Goal: Task Accomplishment & Management: Use online tool/utility

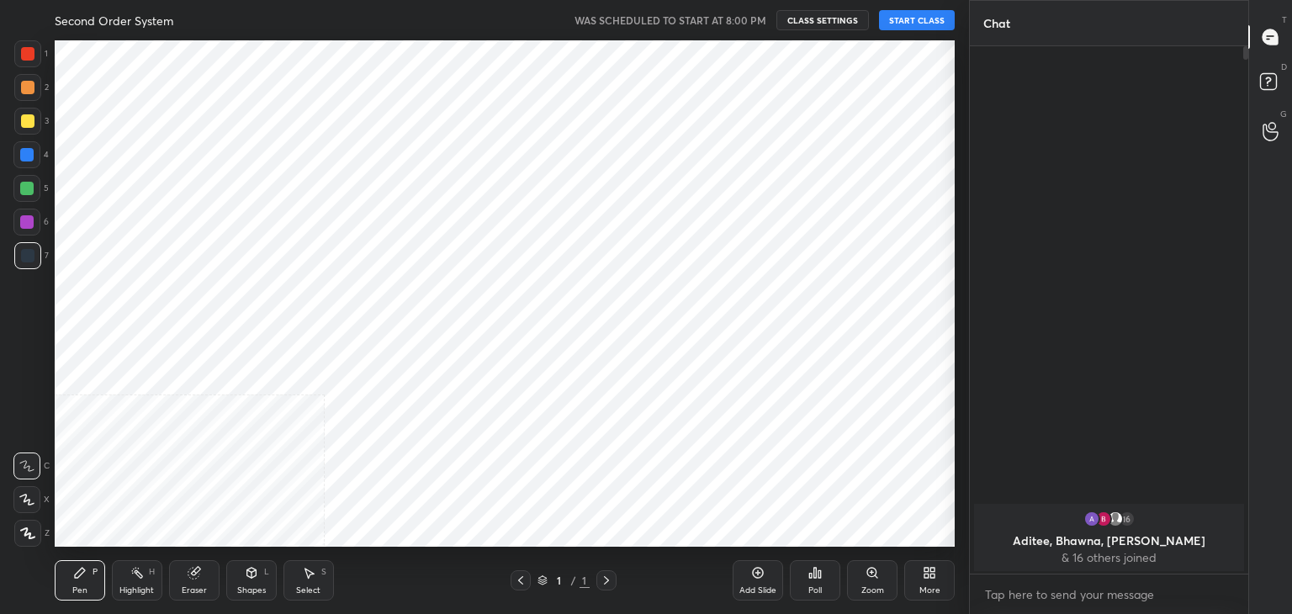
scroll to position [83634, 83239]
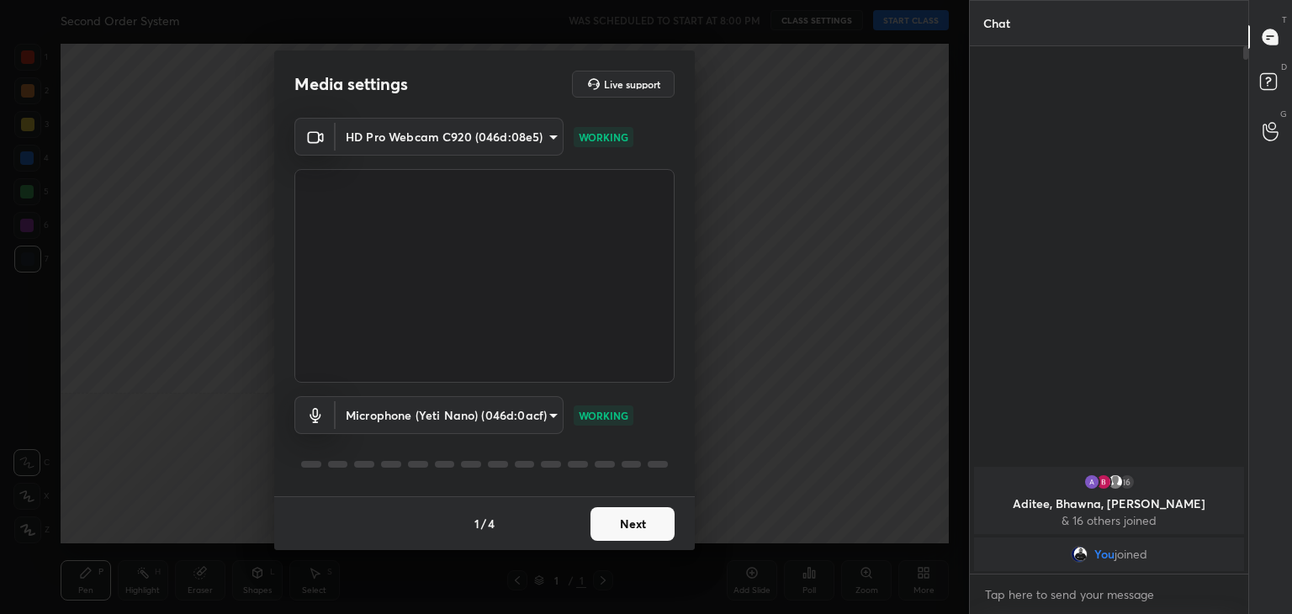
click at [622, 516] on button "Next" at bounding box center [633, 524] width 84 height 34
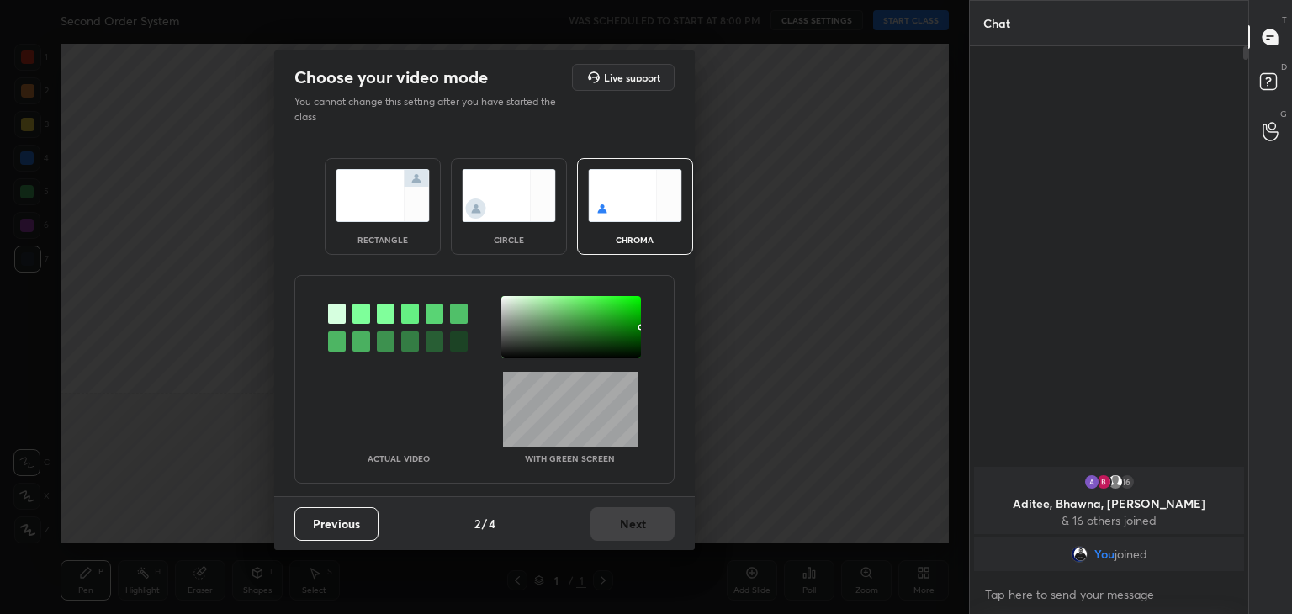
drag, startPoint x: 353, startPoint y: 307, endPoint x: 400, endPoint y: 310, distance: 46.3
click at [353, 308] on div at bounding box center [362, 314] width 18 height 20
click at [505, 302] on div at bounding box center [571, 327] width 140 height 62
click at [610, 502] on div "Previous 2 / 4 Next" at bounding box center [484, 523] width 421 height 54
click at [616, 507] on button "Next" at bounding box center [633, 524] width 84 height 34
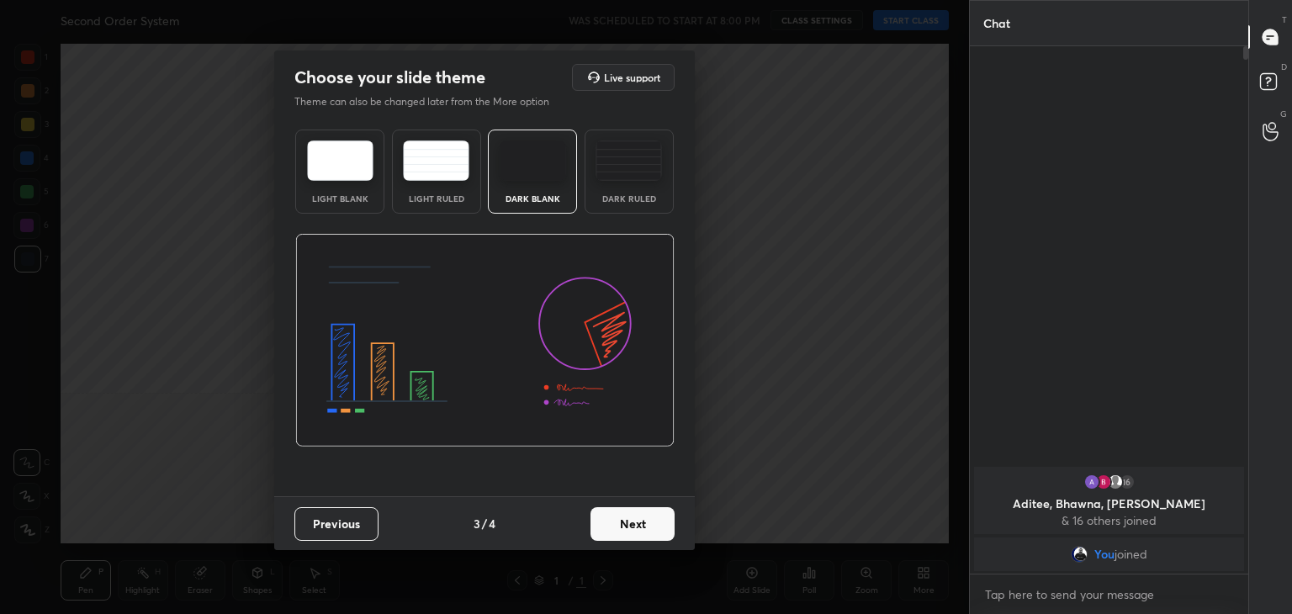
drag, startPoint x: 616, startPoint y: 507, endPoint x: 650, endPoint y: 523, distance: 37.6
click at [650, 523] on button "Next" at bounding box center [633, 524] width 84 height 34
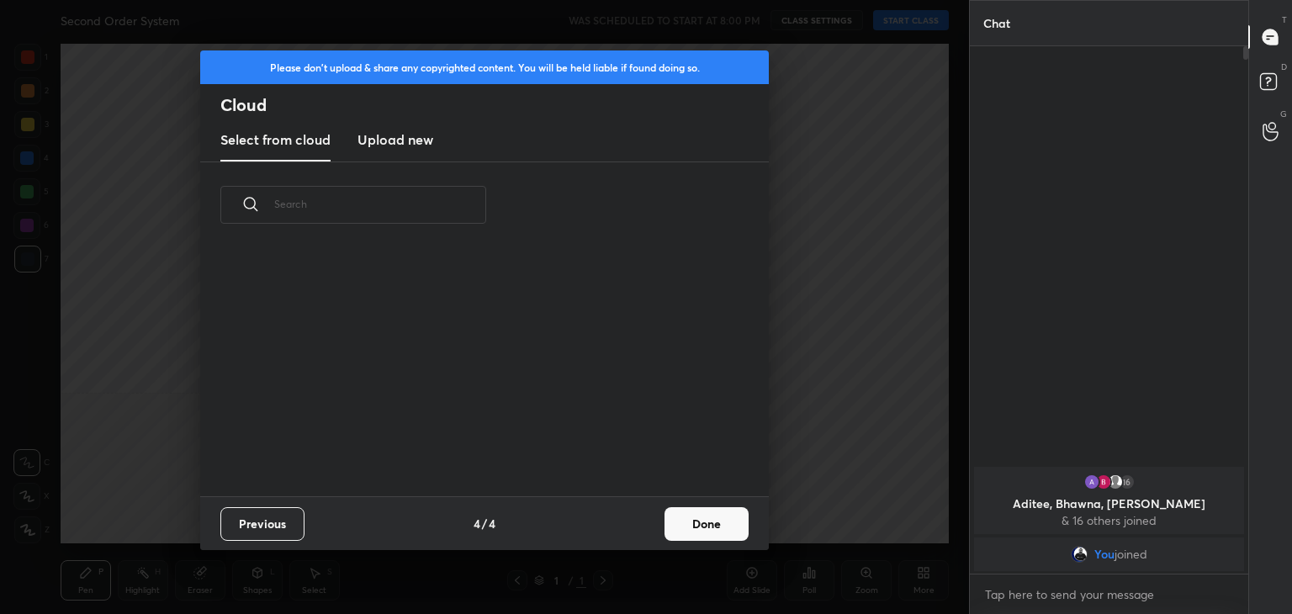
click at [677, 523] on button "Done" at bounding box center [707, 524] width 84 height 34
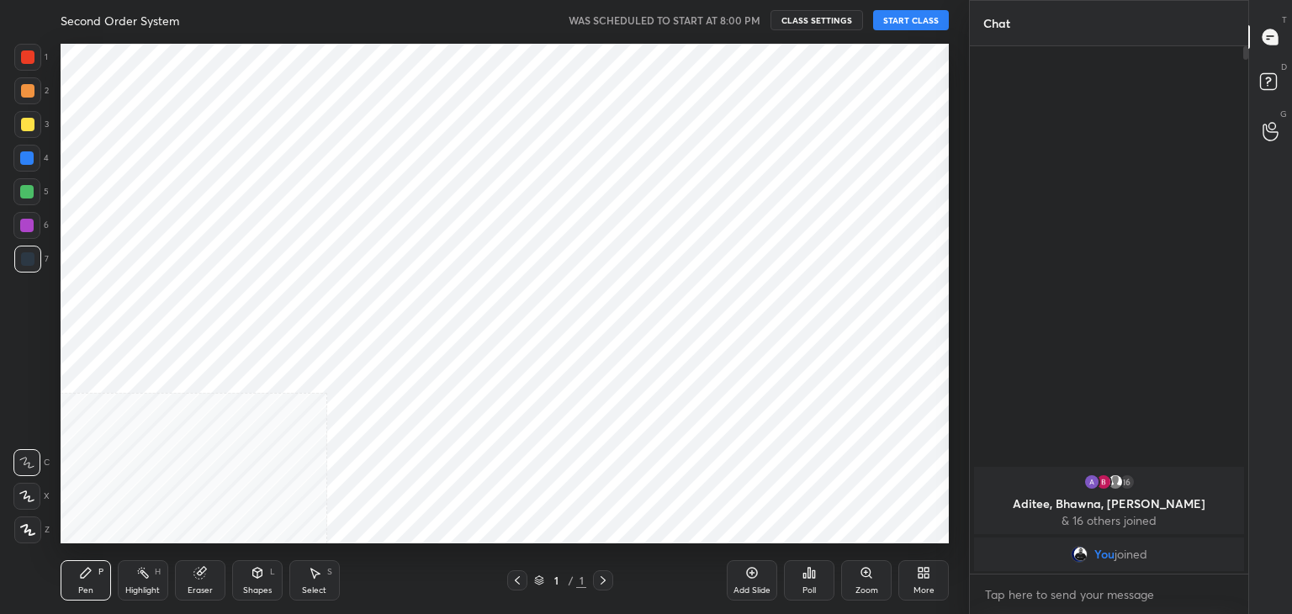
scroll to position [249, 540]
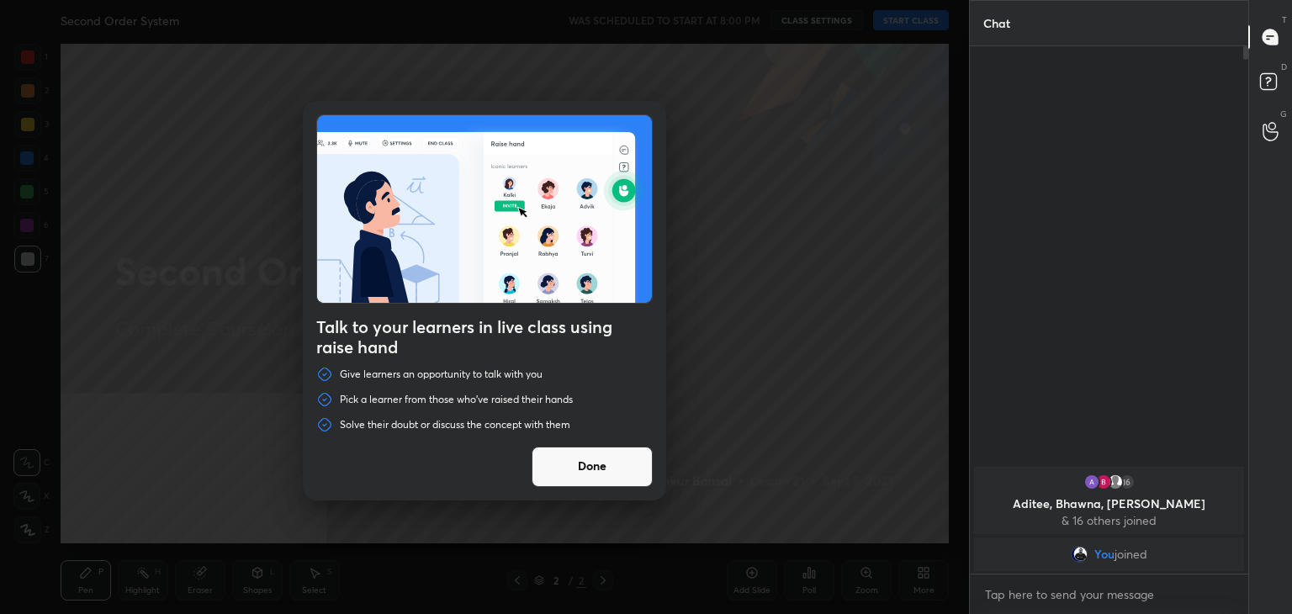
click at [587, 486] on div "Done" at bounding box center [592, 467] width 121 height 40
click at [586, 477] on button "Done" at bounding box center [592, 467] width 121 height 40
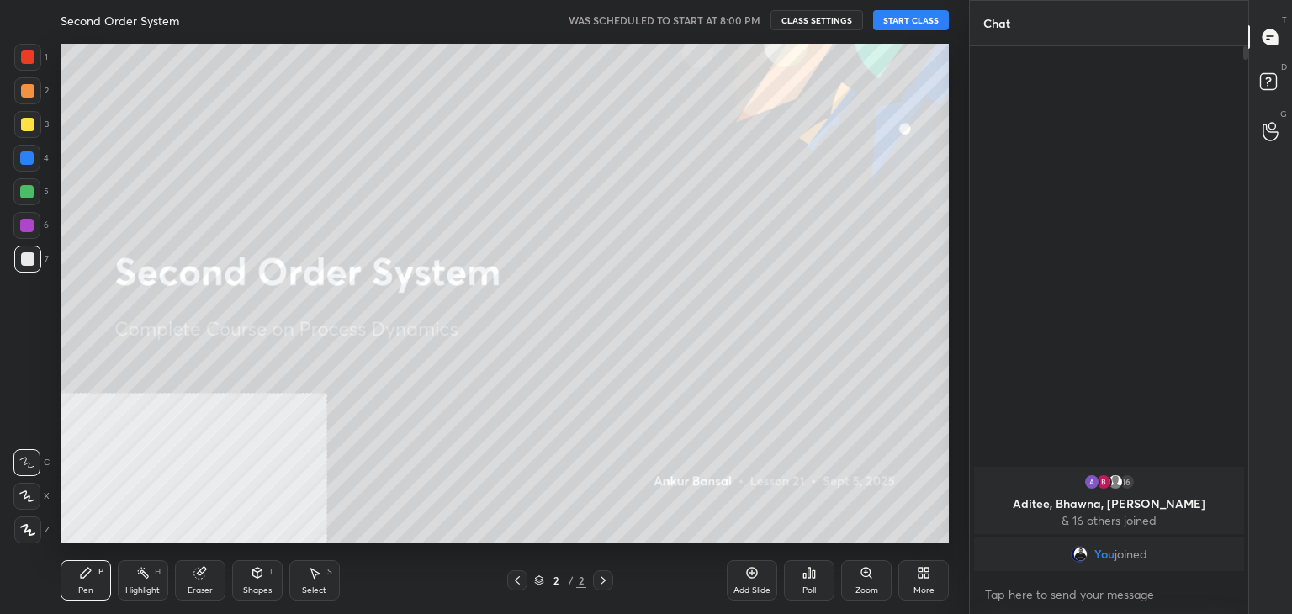
click at [898, 24] on button "START CLASS" at bounding box center [911, 20] width 76 height 20
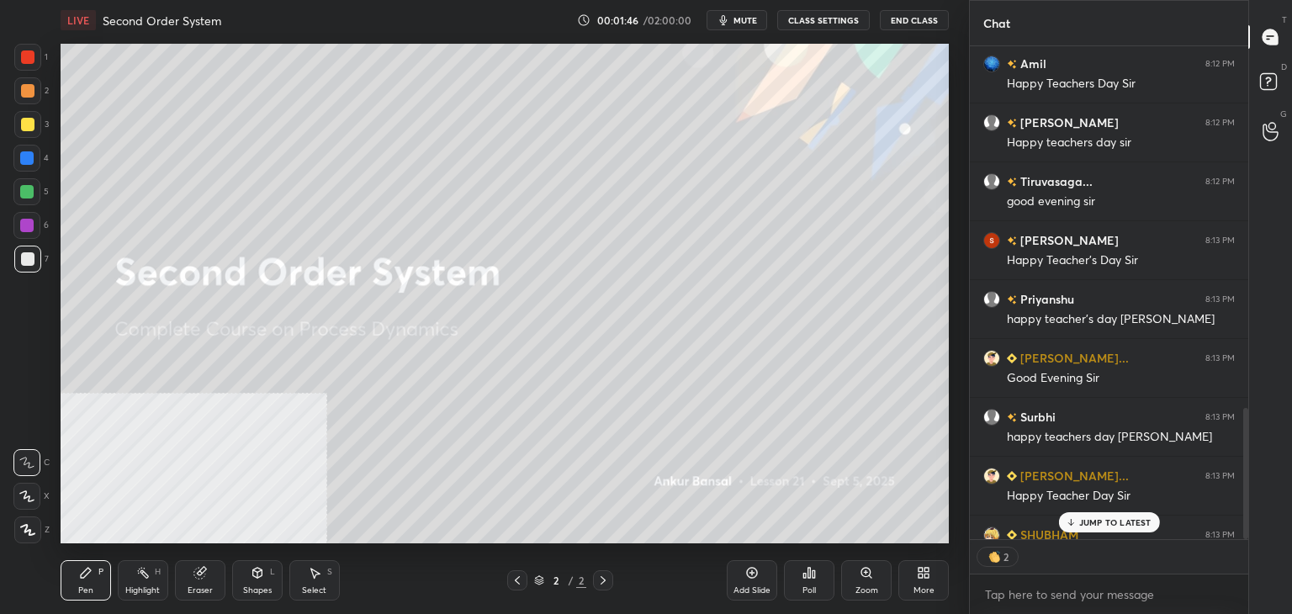
scroll to position [1363, 0]
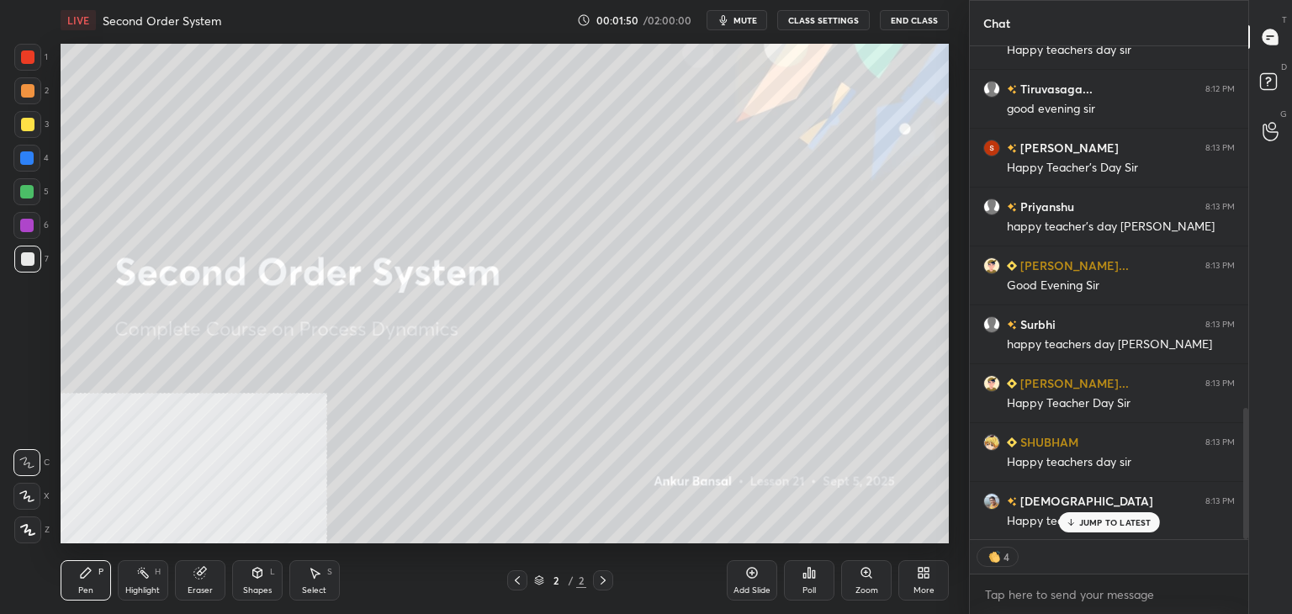
click at [1106, 519] on p "JUMP TO LATEST" at bounding box center [1116, 522] width 72 height 10
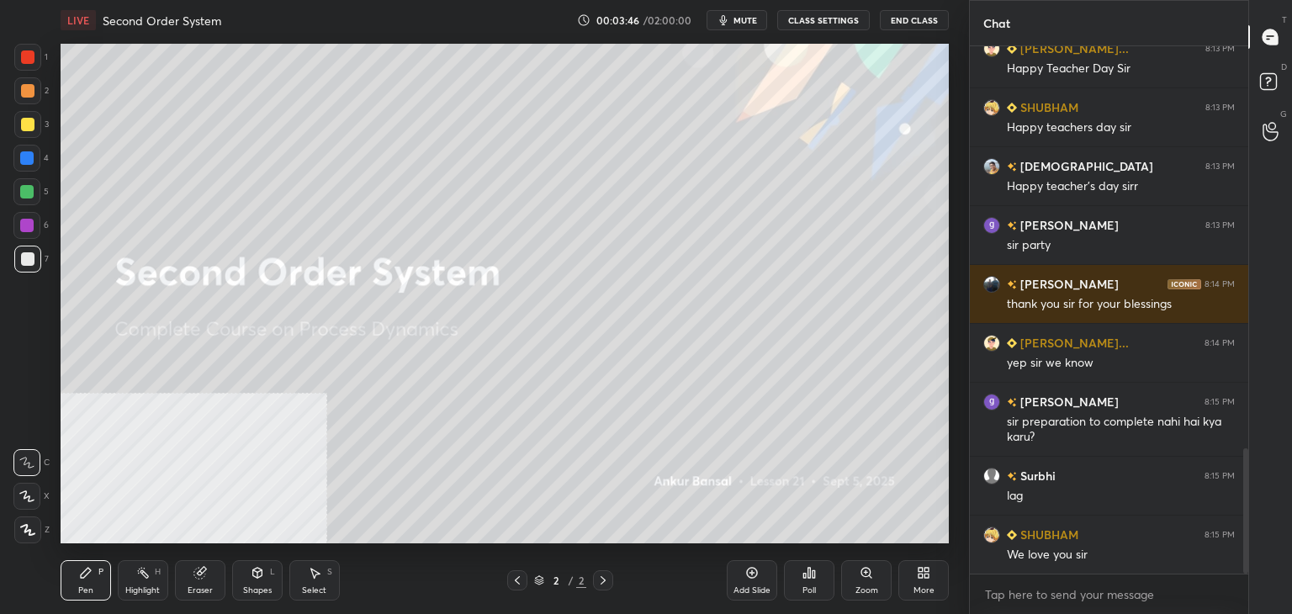
scroll to position [1757, 0]
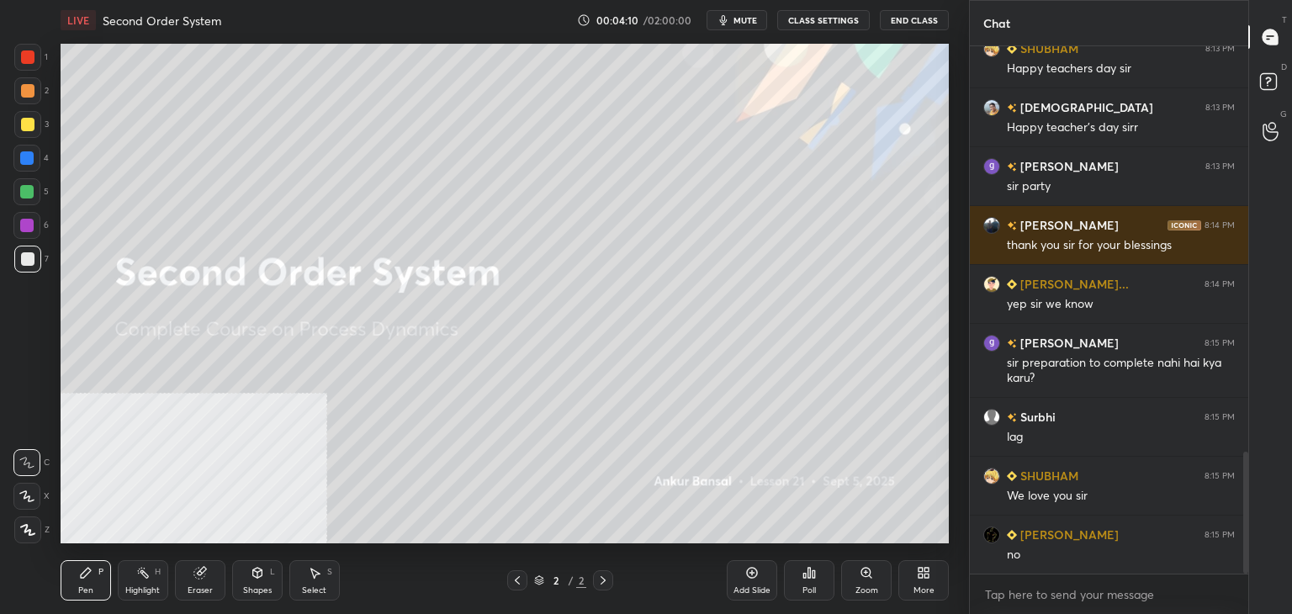
click at [921, 576] on icon at bounding box center [921, 576] width 4 height 4
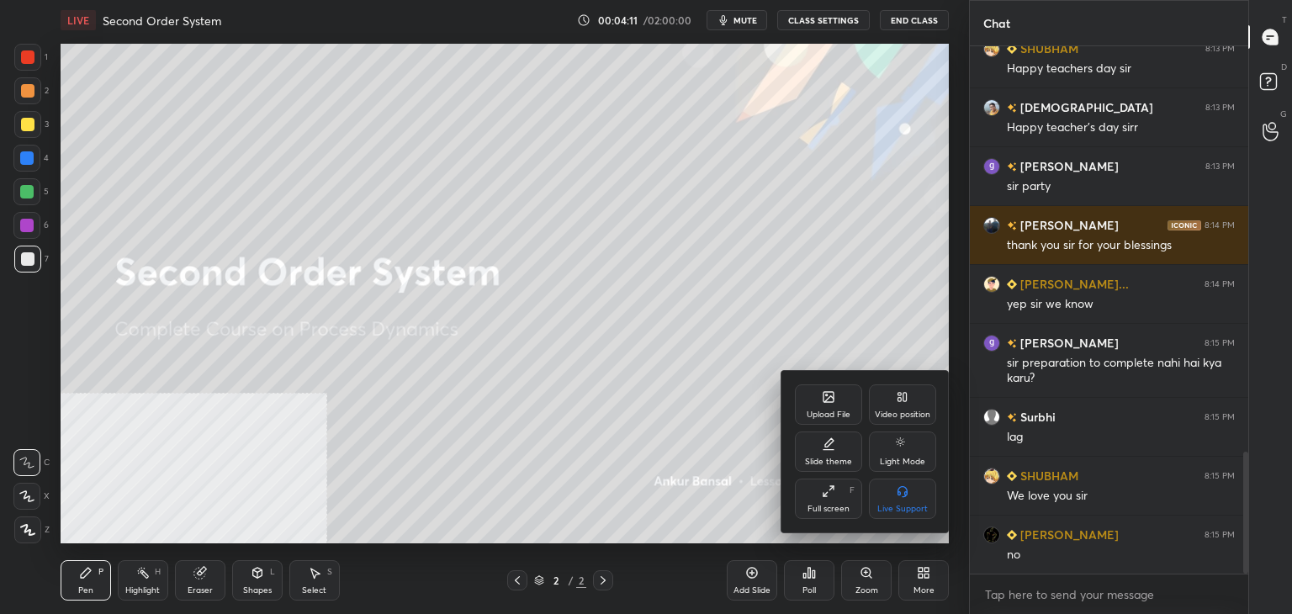
click at [820, 418] on div "Upload File" at bounding box center [829, 415] width 44 height 8
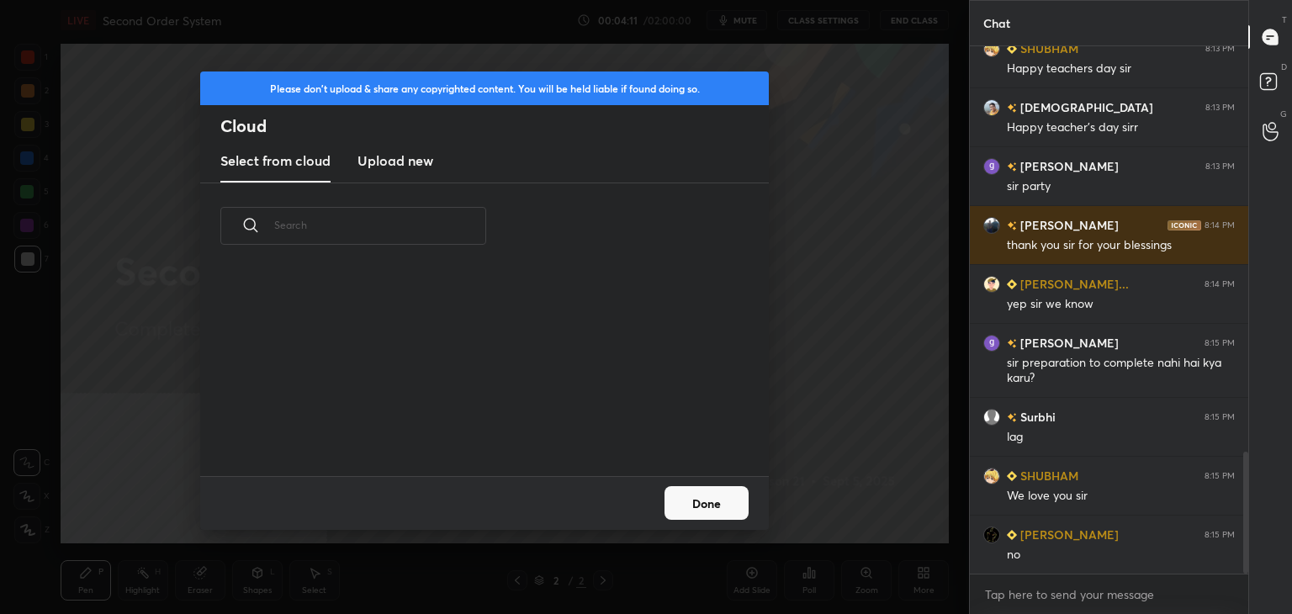
scroll to position [207, 540]
click at [411, 169] on h3 "Upload new" at bounding box center [396, 161] width 76 height 20
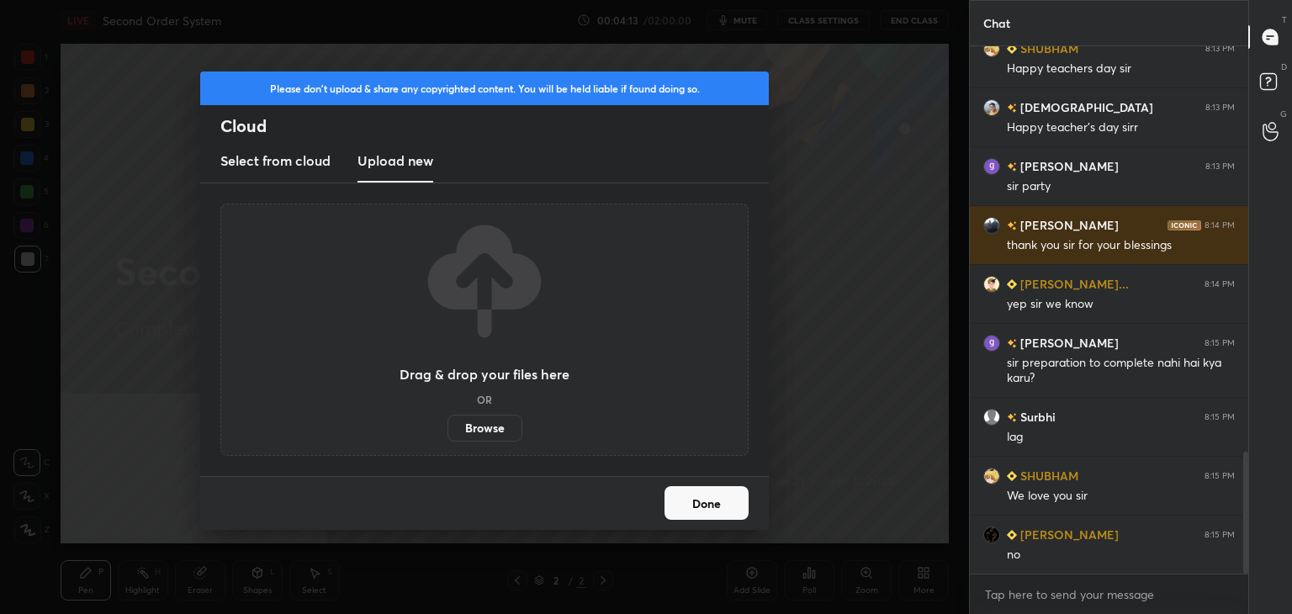
click at [485, 432] on label "Browse" at bounding box center [485, 428] width 75 height 27
click at [448, 432] on input "Browse" at bounding box center [448, 428] width 0 height 27
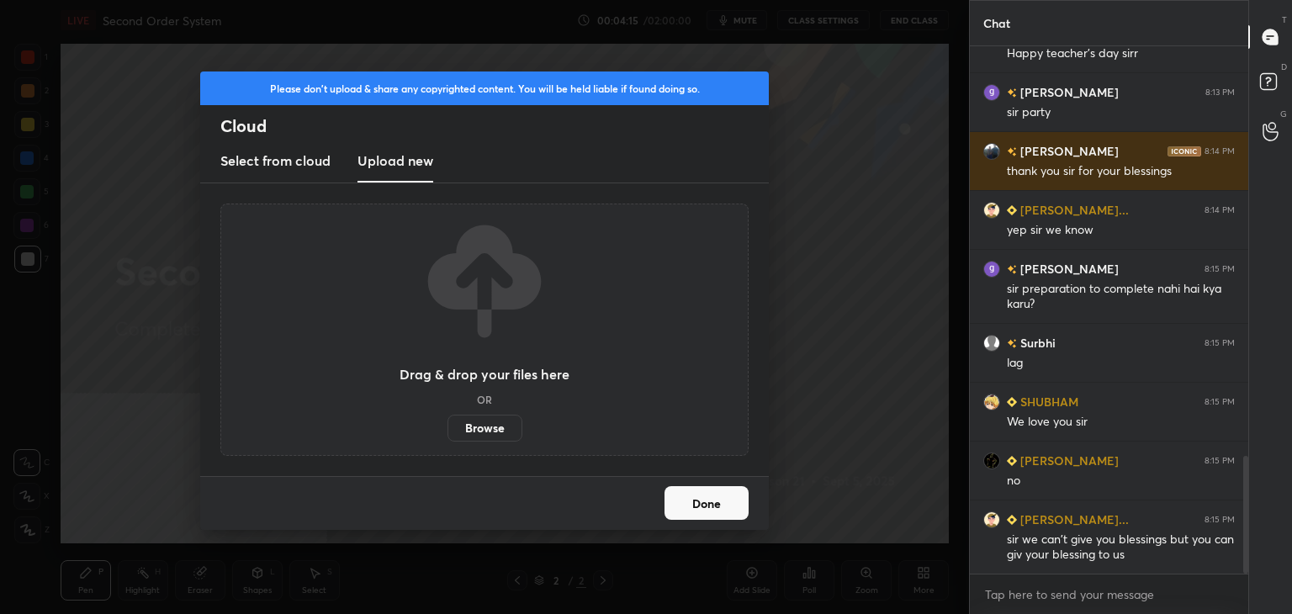
scroll to position [1890, 0]
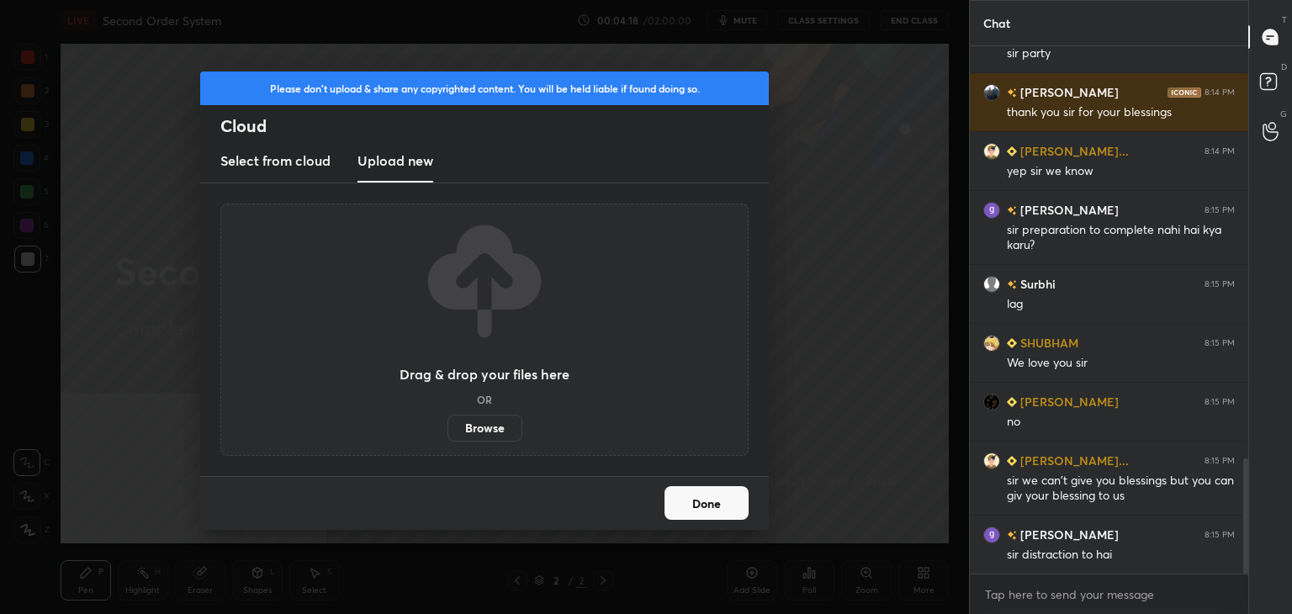
click at [709, 503] on button "Done" at bounding box center [707, 503] width 84 height 34
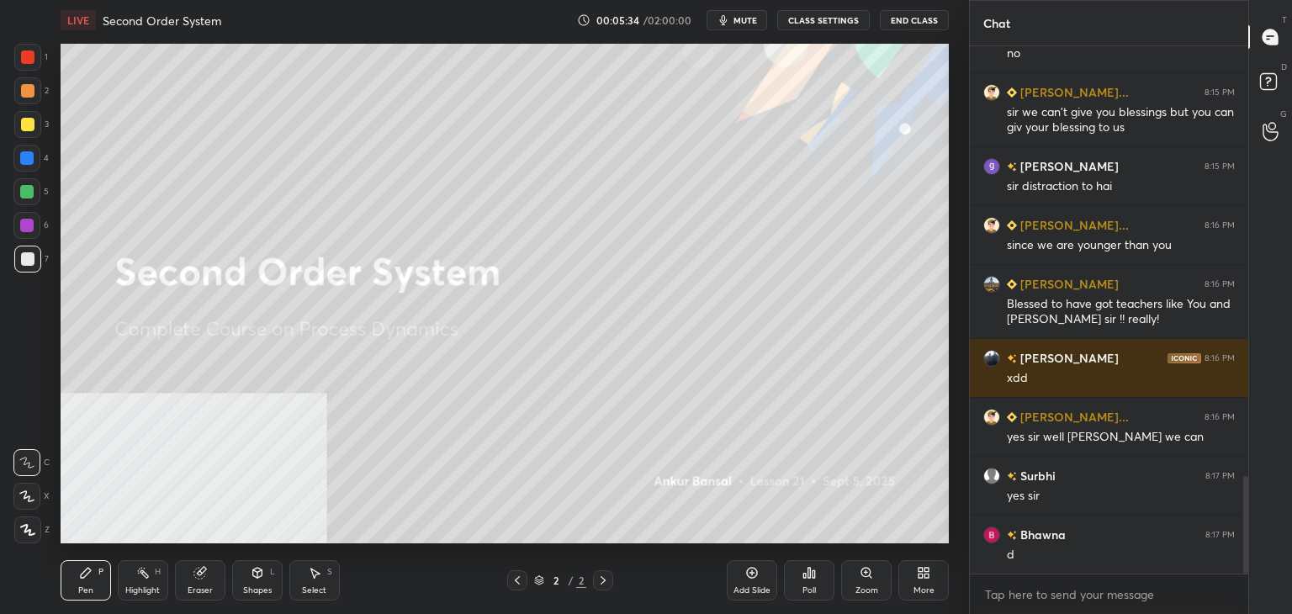
scroll to position [2317, 0]
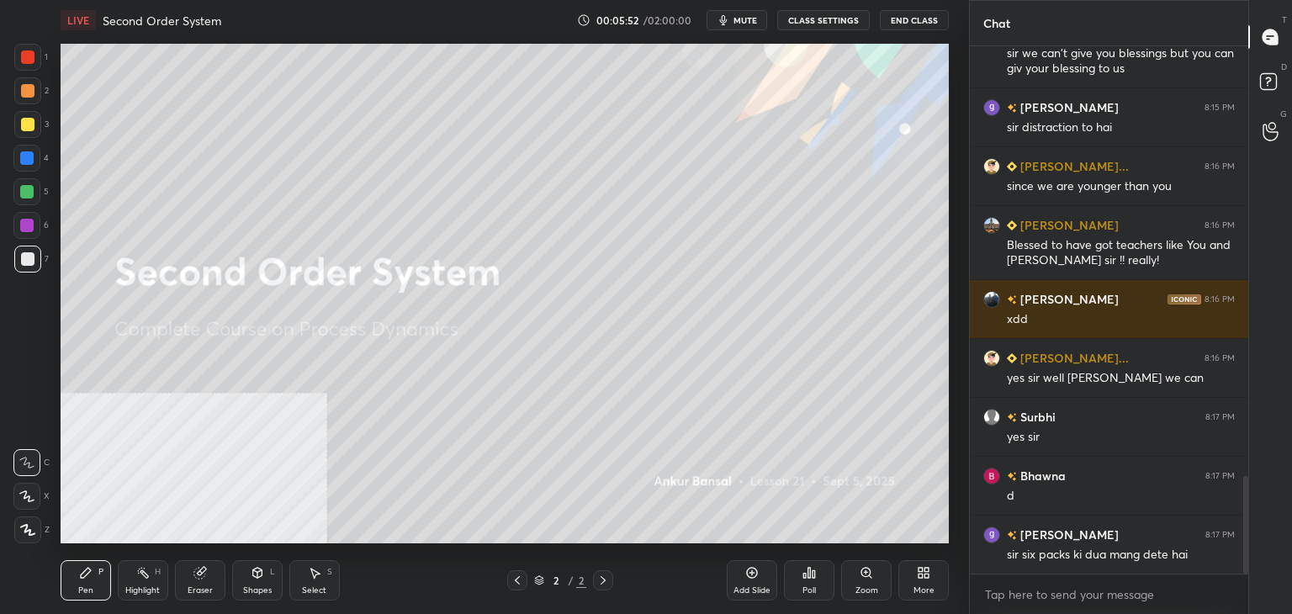
click at [956, 375] on div "1 2 3 4 5 6 7 C X Z C X Z E E Erase all H H LIVE Second Order System 00:05:52 /…" at bounding box center [484, 307] width 969 height 614
click at [917, 578] on icon at bounding box center [923, 572] width 13 height 13
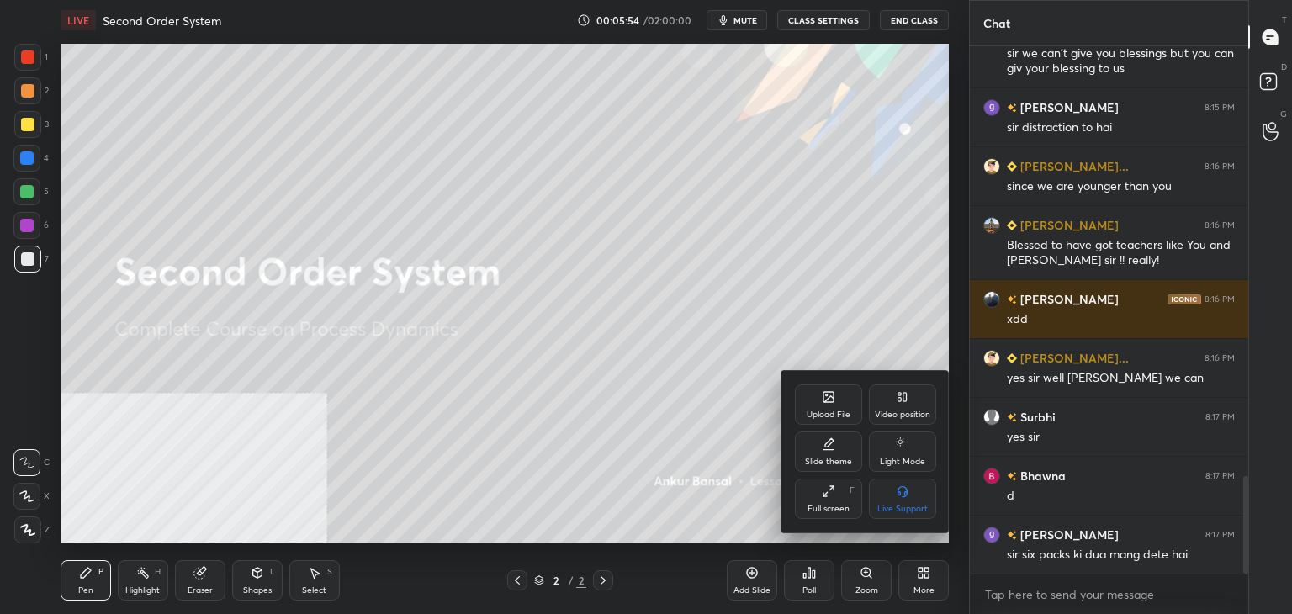
click at [823, 407] on div "Upload File" at bounding box center [828, 405] width 67 height 40
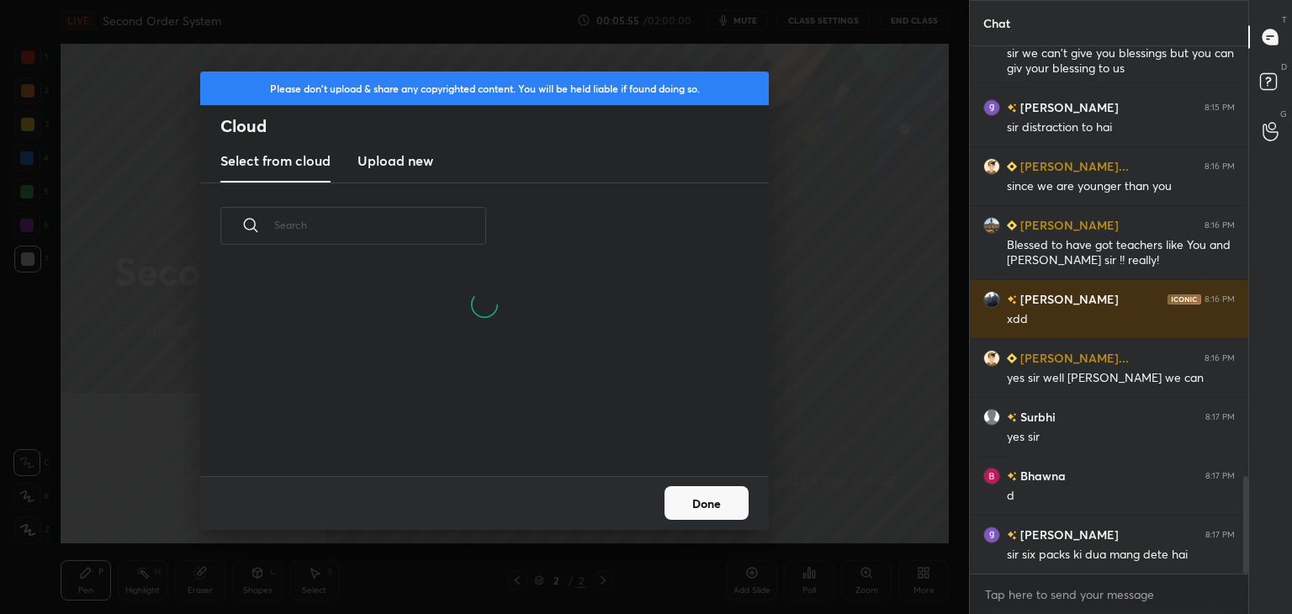
scroll to position [207, 540]
click at [379, 153] on h3 "Upload new" at bounding box center [396, 161] width 76 height 20
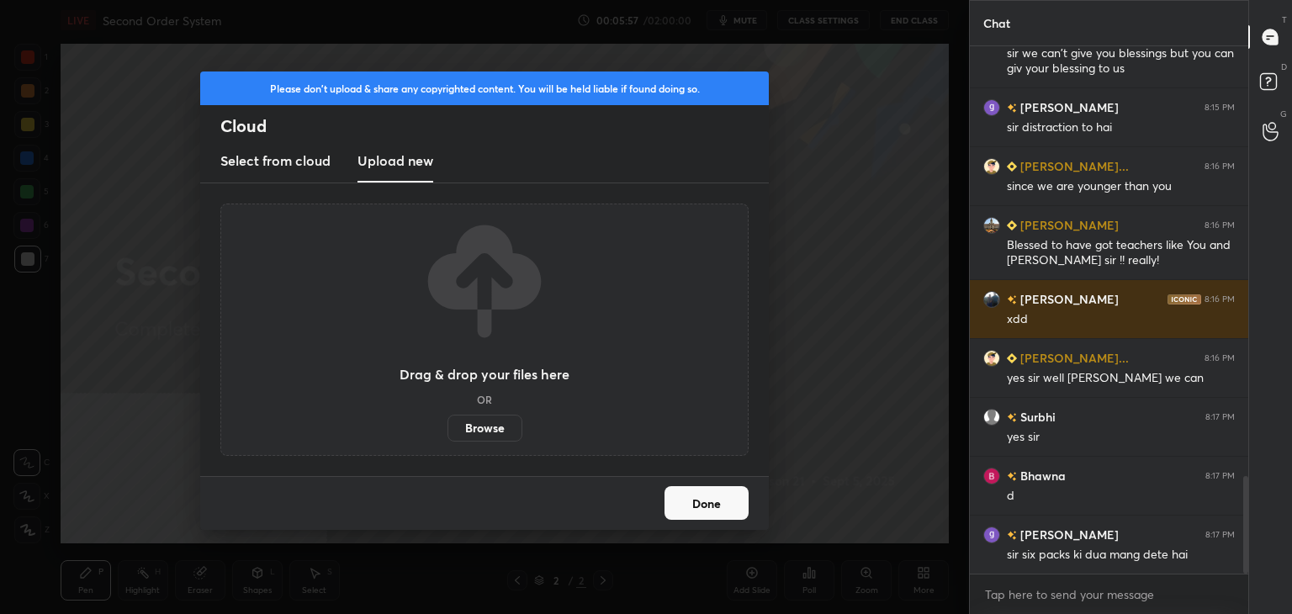
click at [488, 422] on label "Browse" at bounding box center [485, 428] width 75 height 27
click at [448, 422] on input "Browse" at bounding box center [448, 428] width 0 height 27
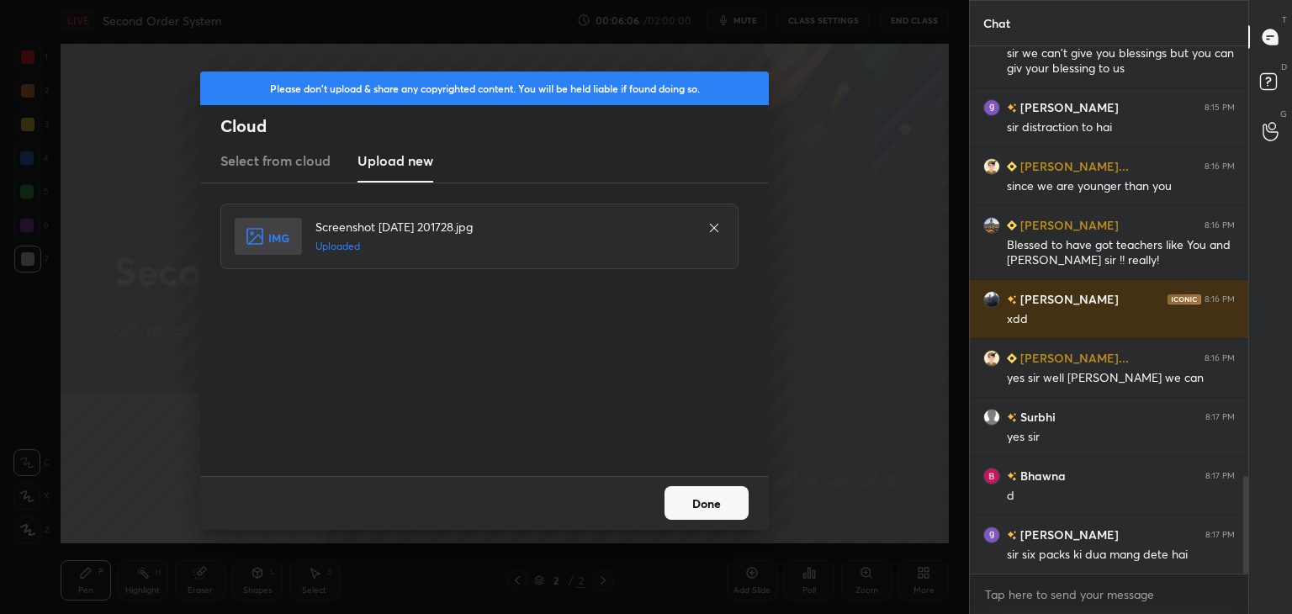
click at [698, 502] on button "Done" at bounding box center [707, 503] width 84 height 34
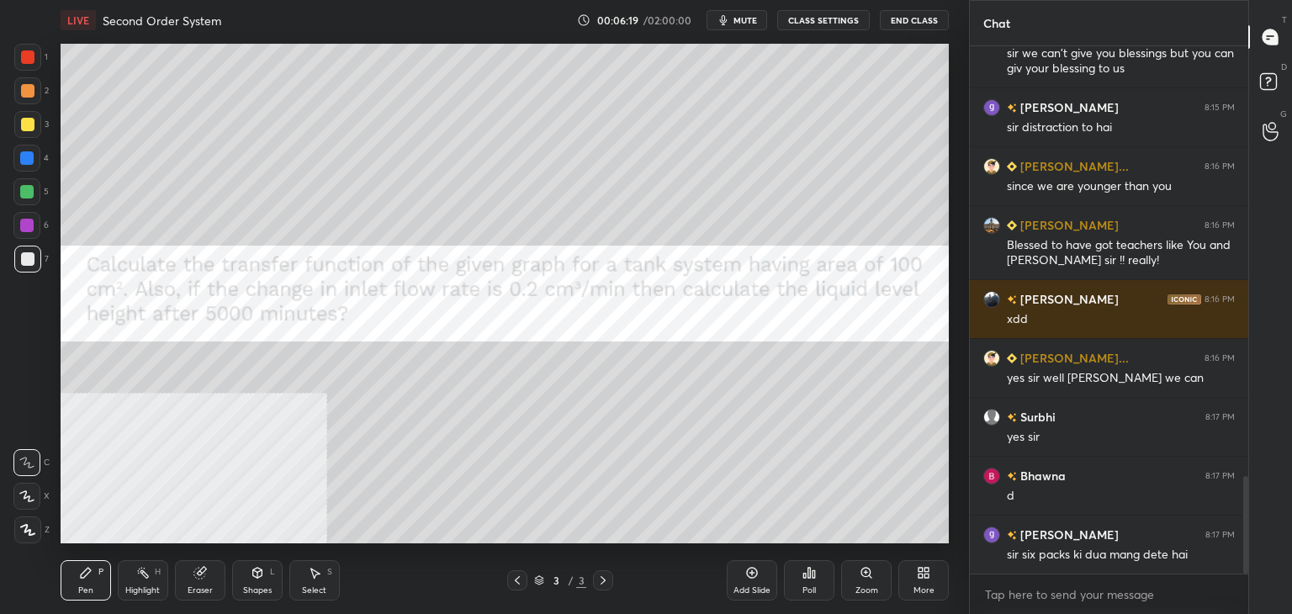
scroll to position [2376, 0]
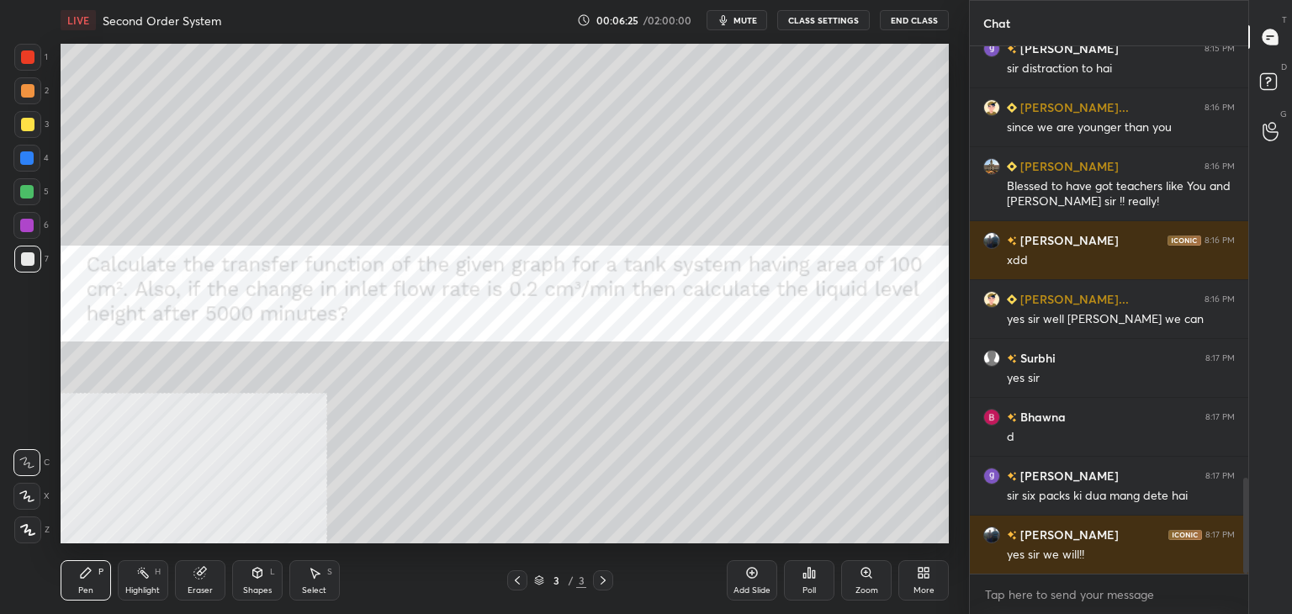
click at [932, 580] on div "More" at bounding box center [924, 580] width 50 height 40
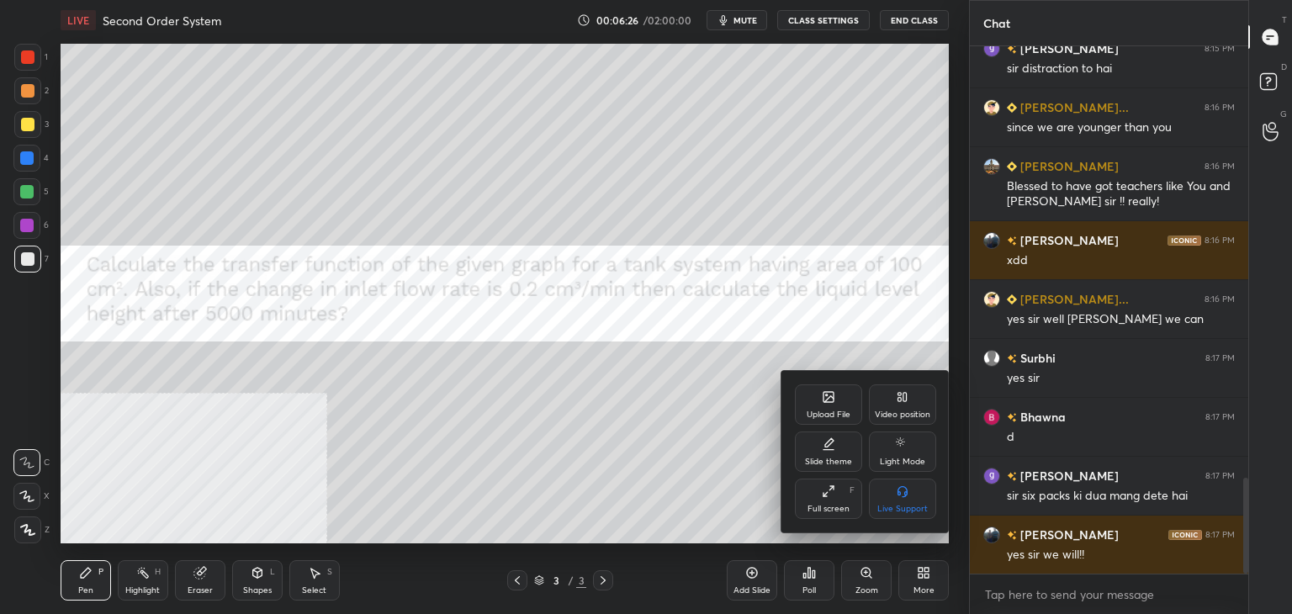
click at [828, 401] on icon at bounding box center [829, 397] width 10 height 10
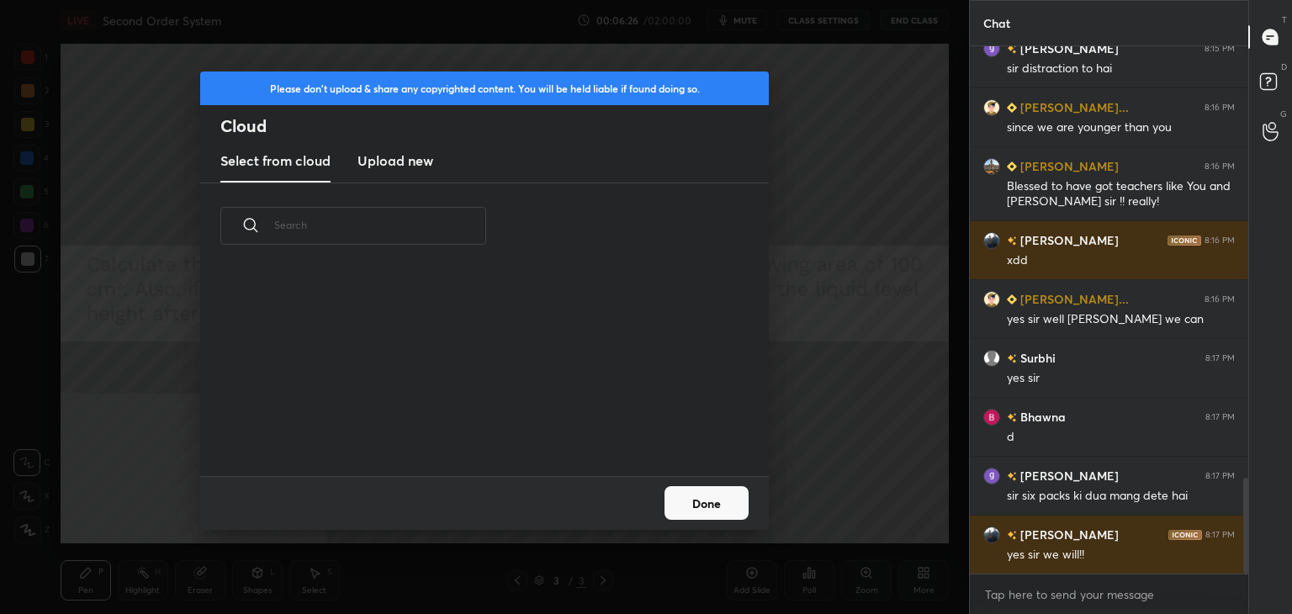
scroll to position [207, 540]
click at [387, 151] on h3 "Upload new" at bounding box center [396, 161] width 76 height 20
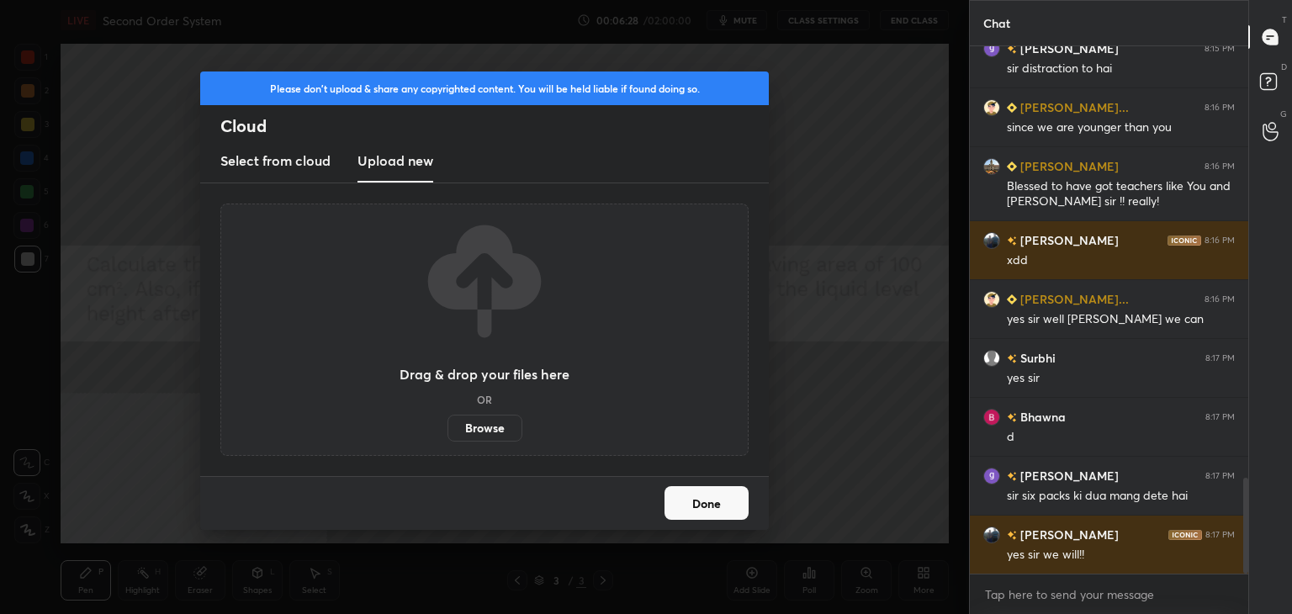
click at [495, 432] on label "Browse" at bounding box center [485, 428] width 75 height 27
click at [448, 432] on input "Browse" at bounding box center [448, 428] width 0 height 27
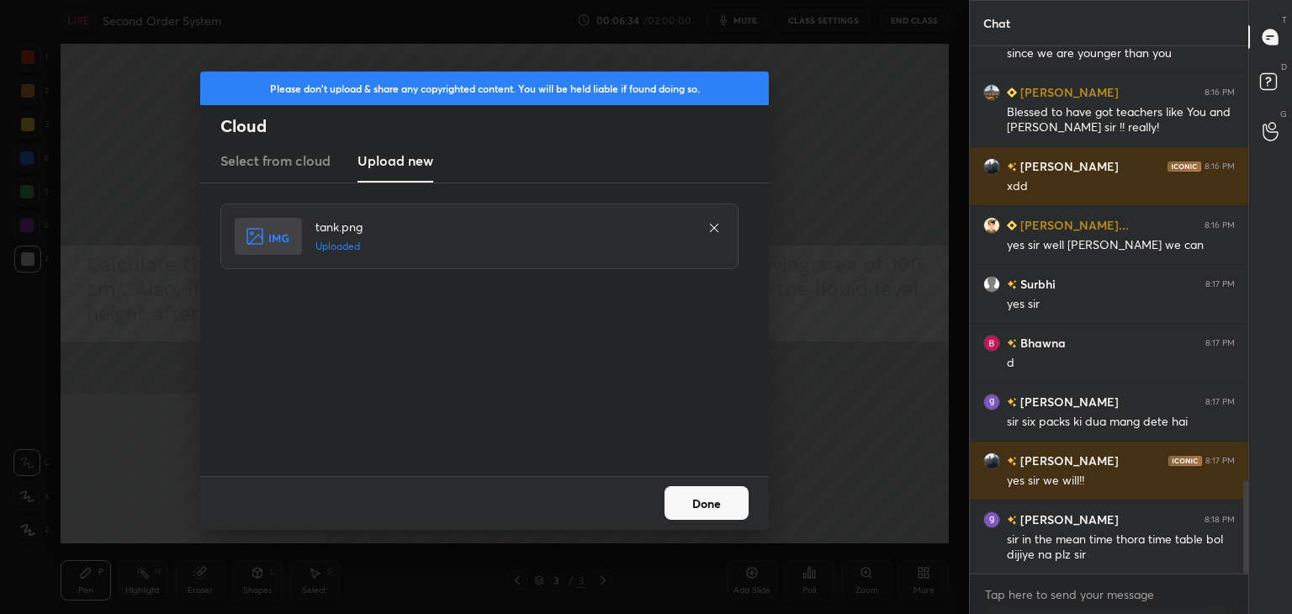
click at [708, 510] on button "Done" at bounding box center [707, 503] width 84 height 34
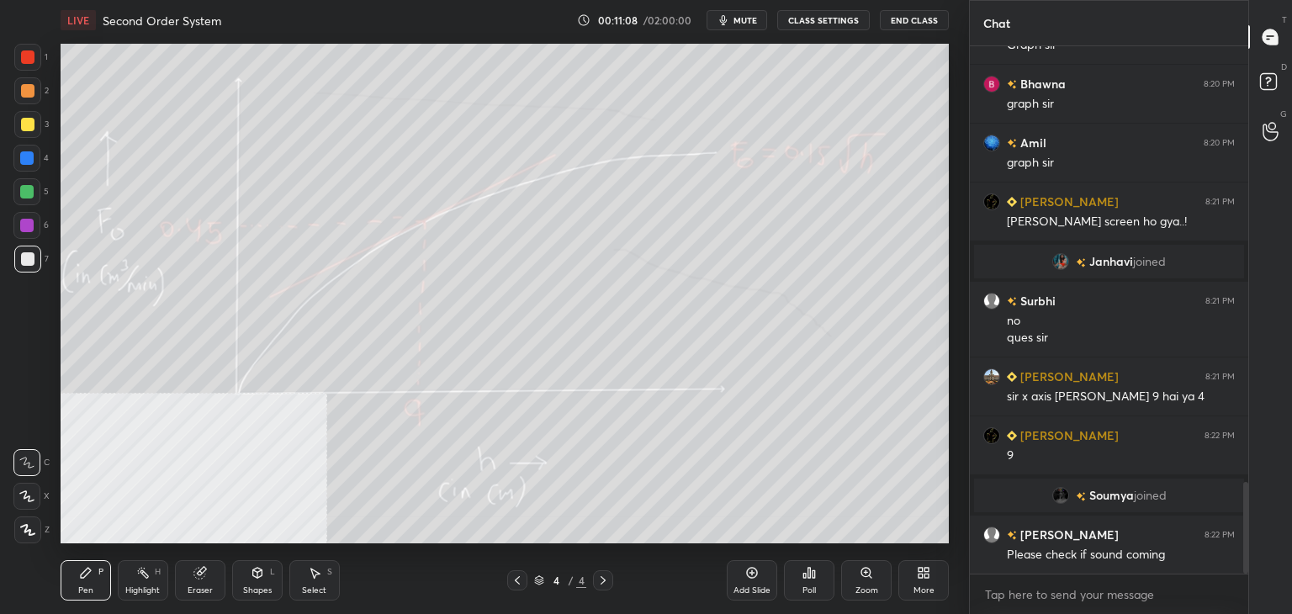
scroll to position [2509, 0]
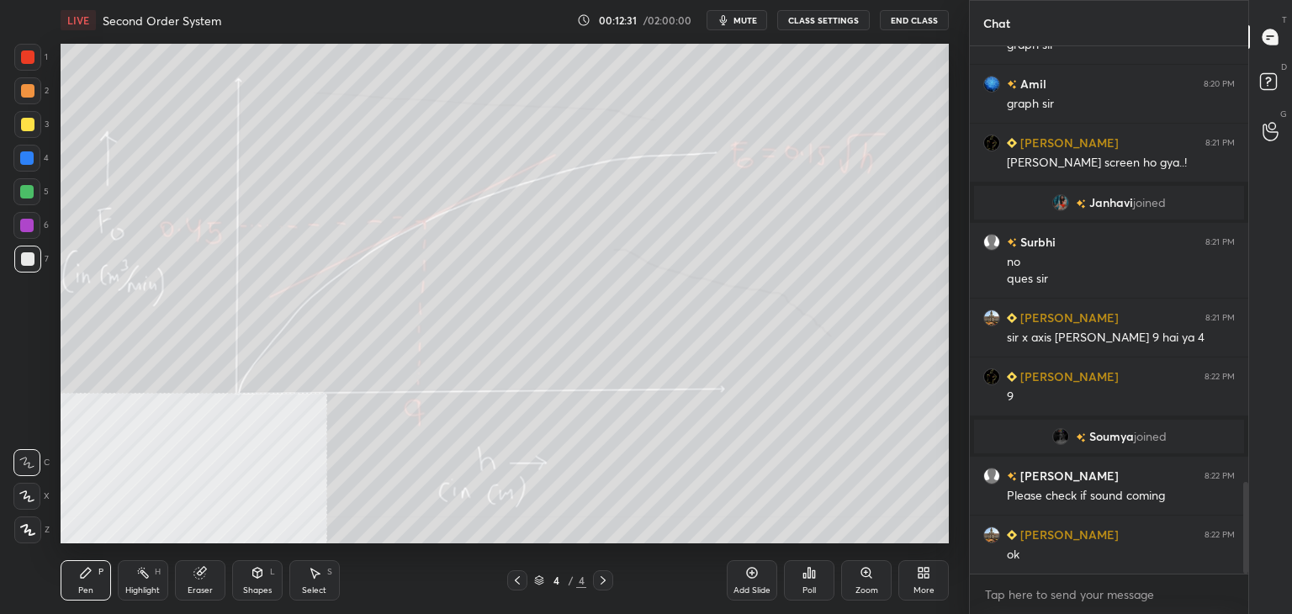
click at [190, 580] on div "Eraser" at bounding box center [200, 580] width 50 height 40
click at [11, 497] on div "1 2 3 4 5 6 7 C X Z C X Z E E Erase all H H" at bounding box center [27, 294] width 54 height 500
click at [17, 502] on div at bounding box center [26, 496] width 27 height 27
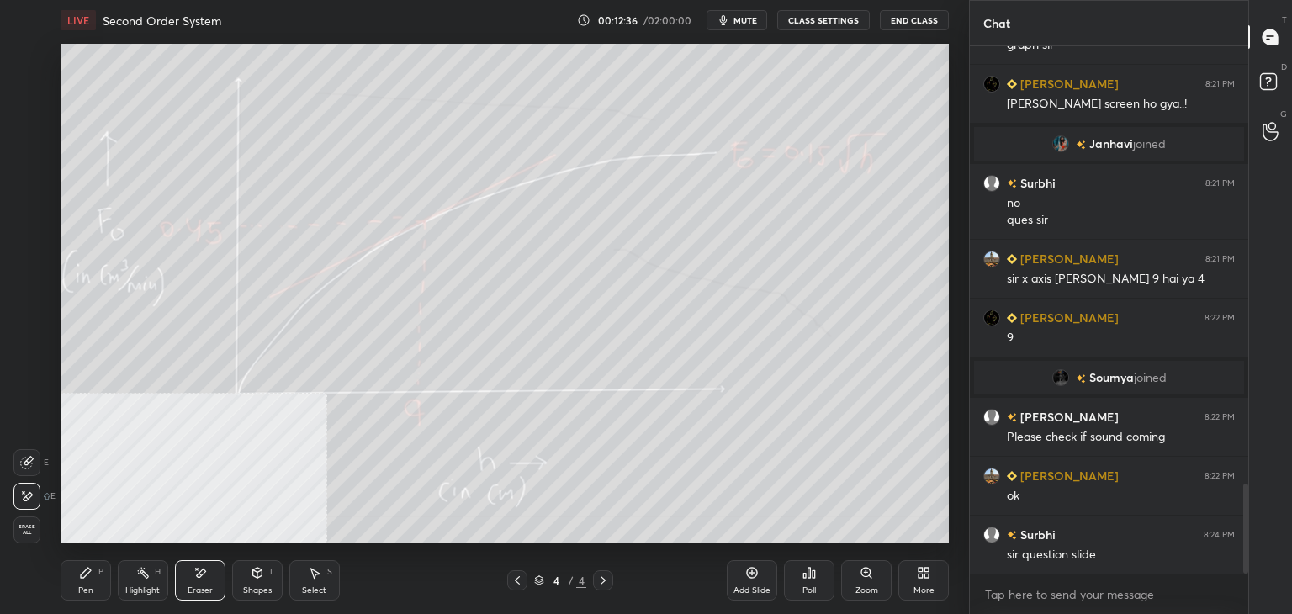
click at [98, 574] on div "P" at bounding box center [100, 572] width 5 height 8
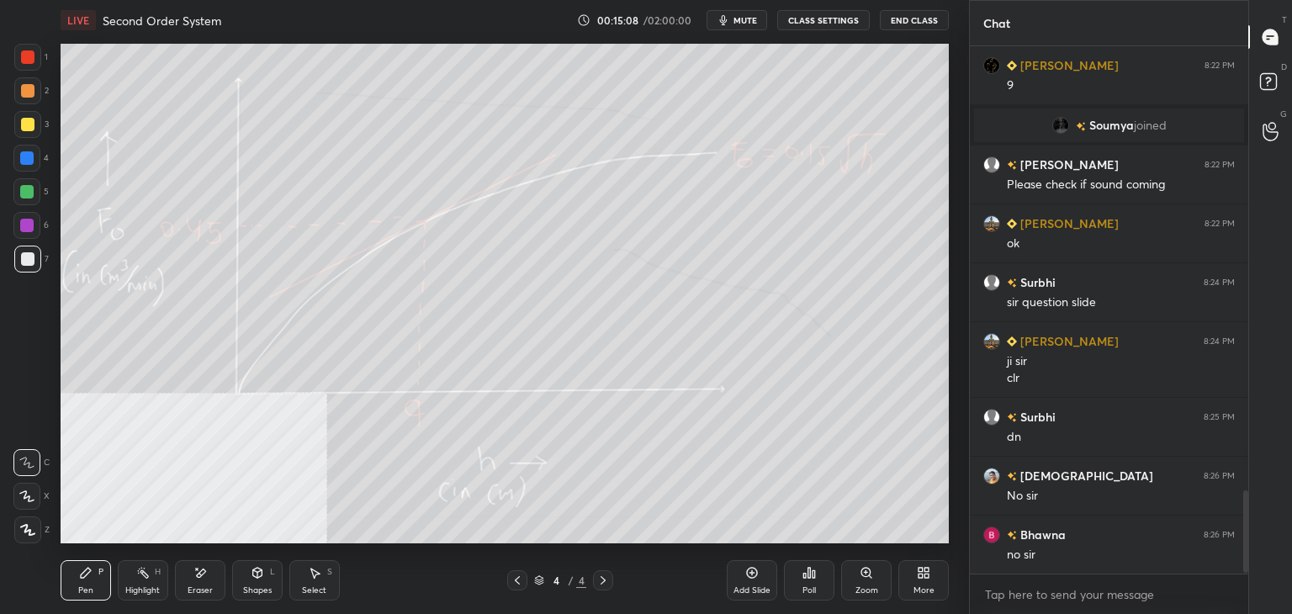
scroll to position [2879, 0]
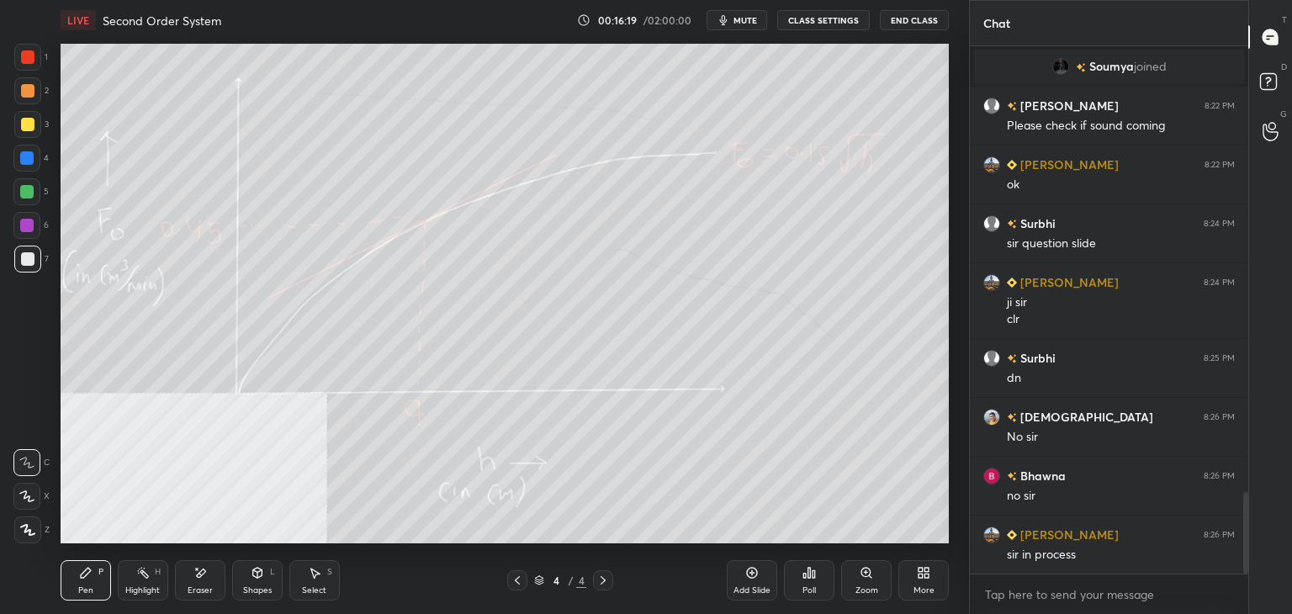
click at [919, 565] on div "More" at bounding box center [924, 580] width 50 height 40
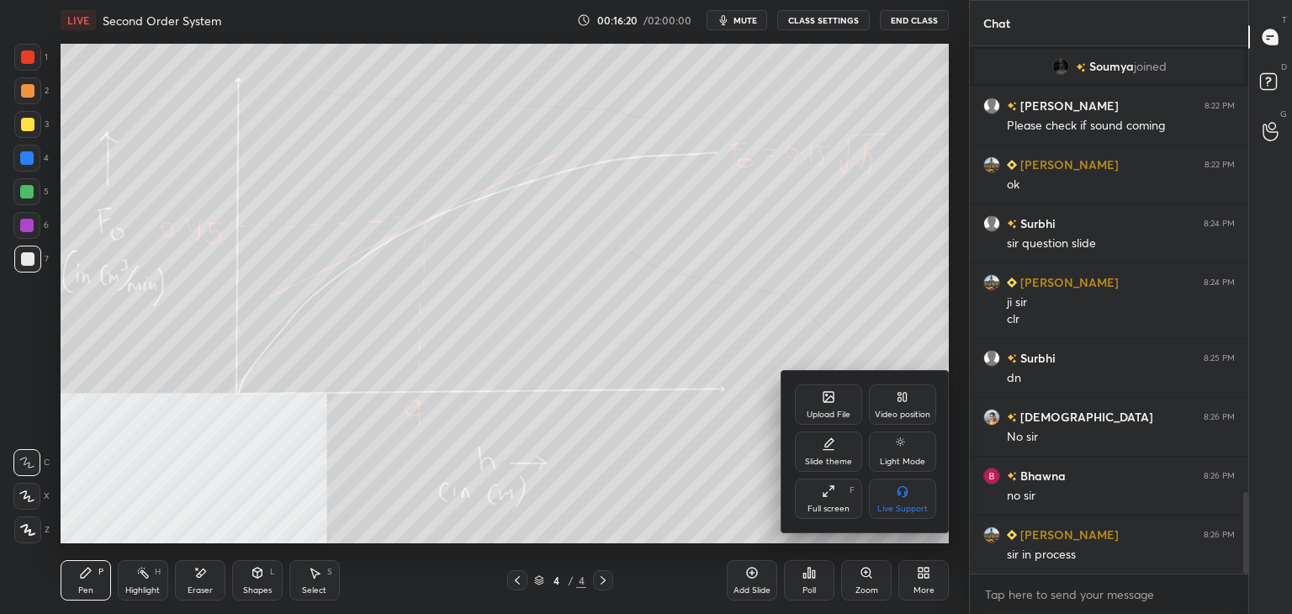
click at [820, 398] on div "Upload File" at bounding box center [828, 405] width 67 height 40
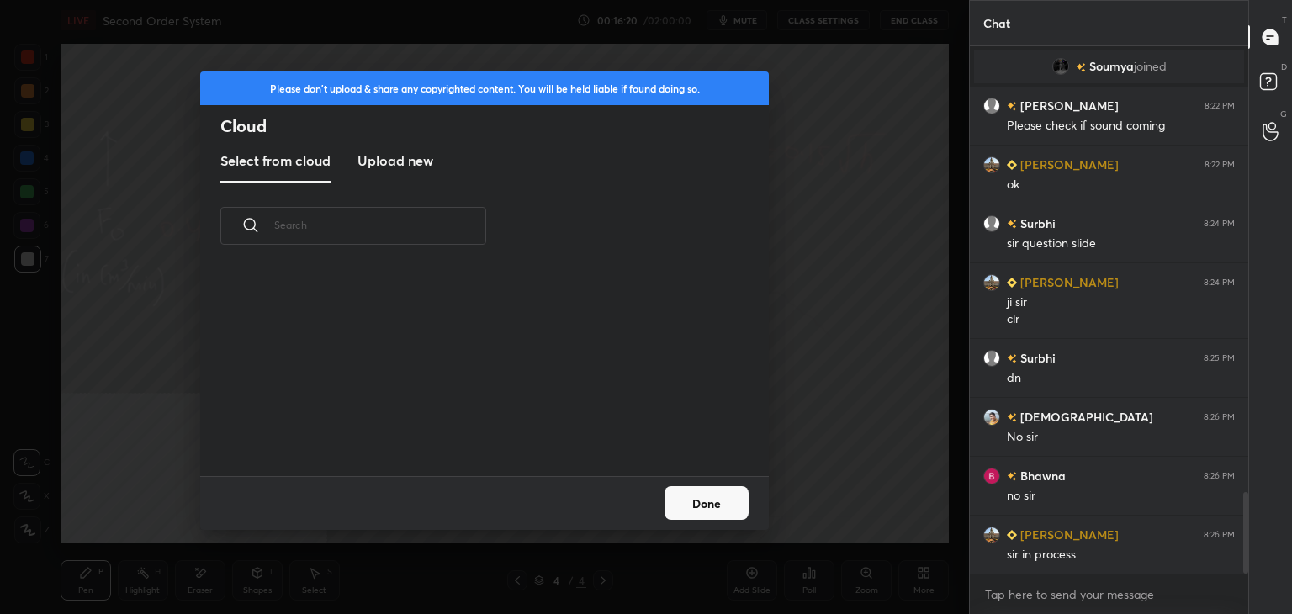
scroll to position [207, 540]
click at [400, 153] on h3 "Upload new" at bounding box center [396, 161] width 76 height 20
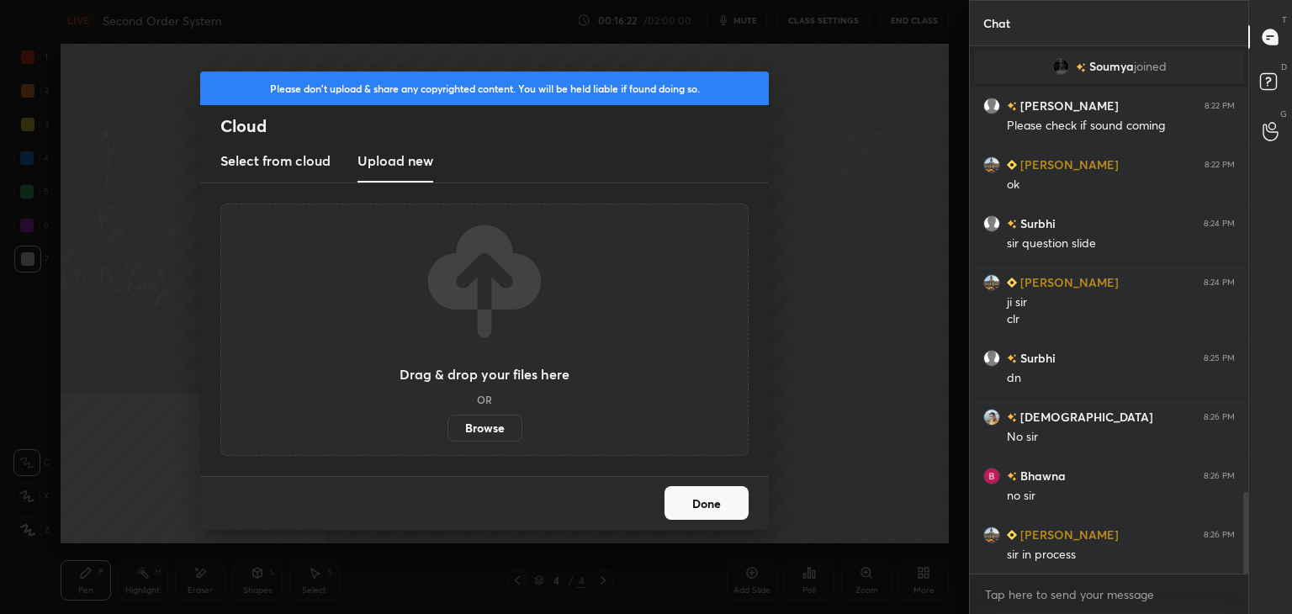
click at [475, 423] on label "Browse" at bounding box center [485, 428] width 75 height 27
click at [448, 423] on input "Browse" at bounding box center [448, 428] width 0 height 27
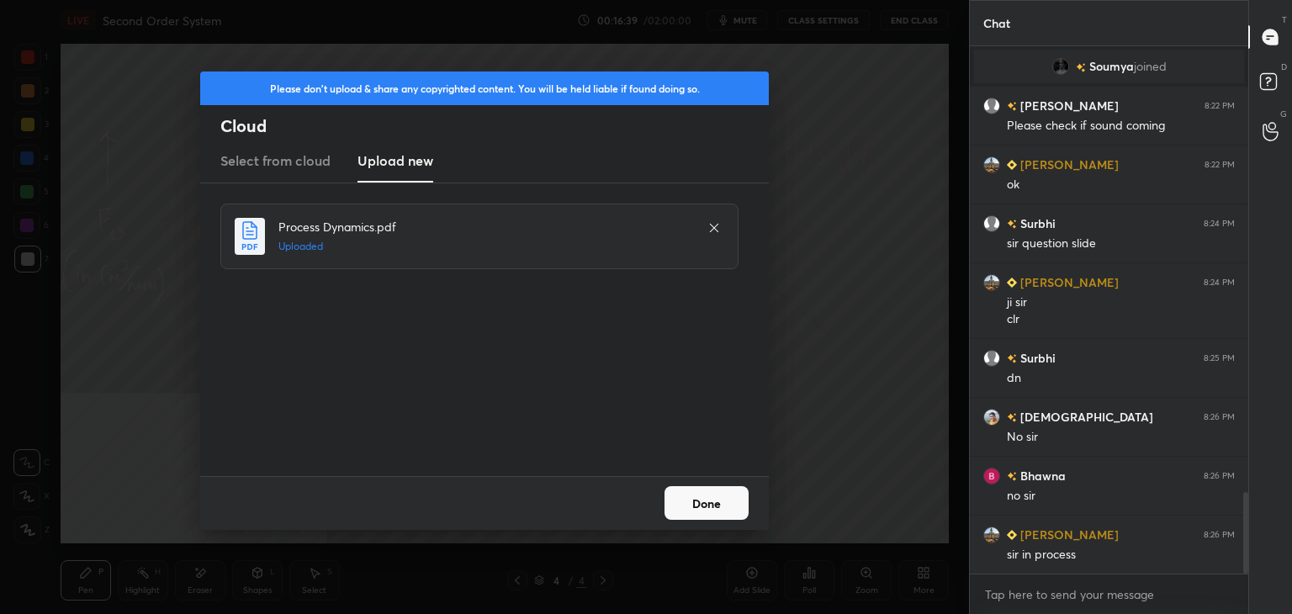
click at [722, 507] on button "Done" at bounding box center [707, 503] width 84 height 34
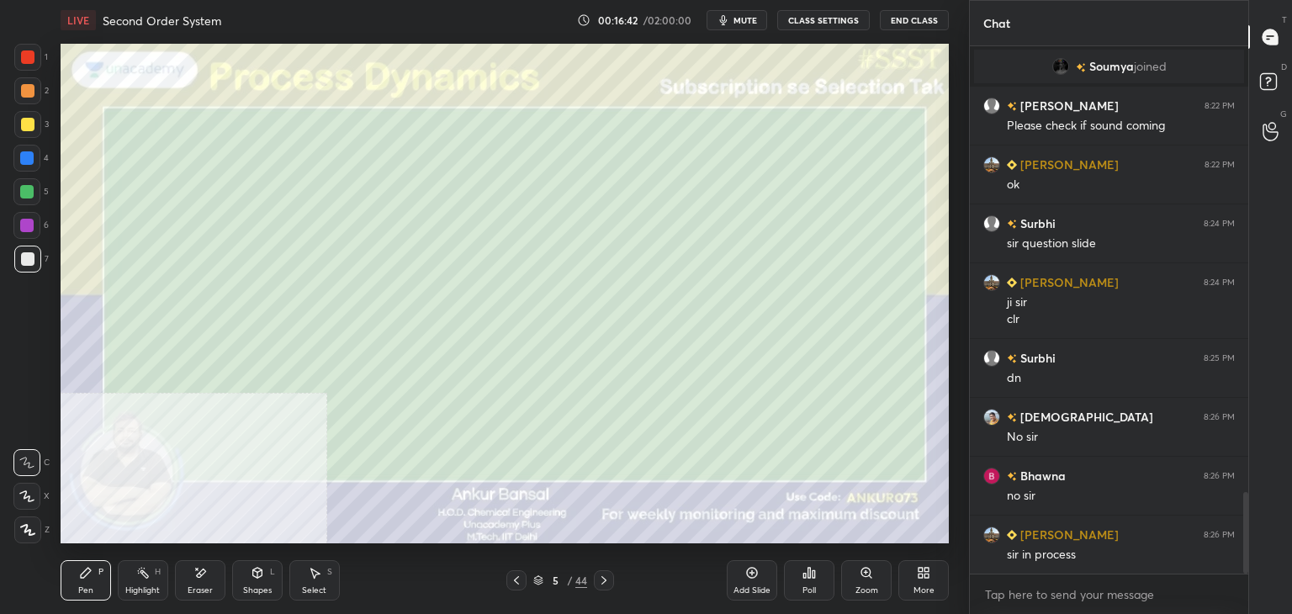
click at [37, 496] on div at bounding box center [26, 496] width 27 height 27
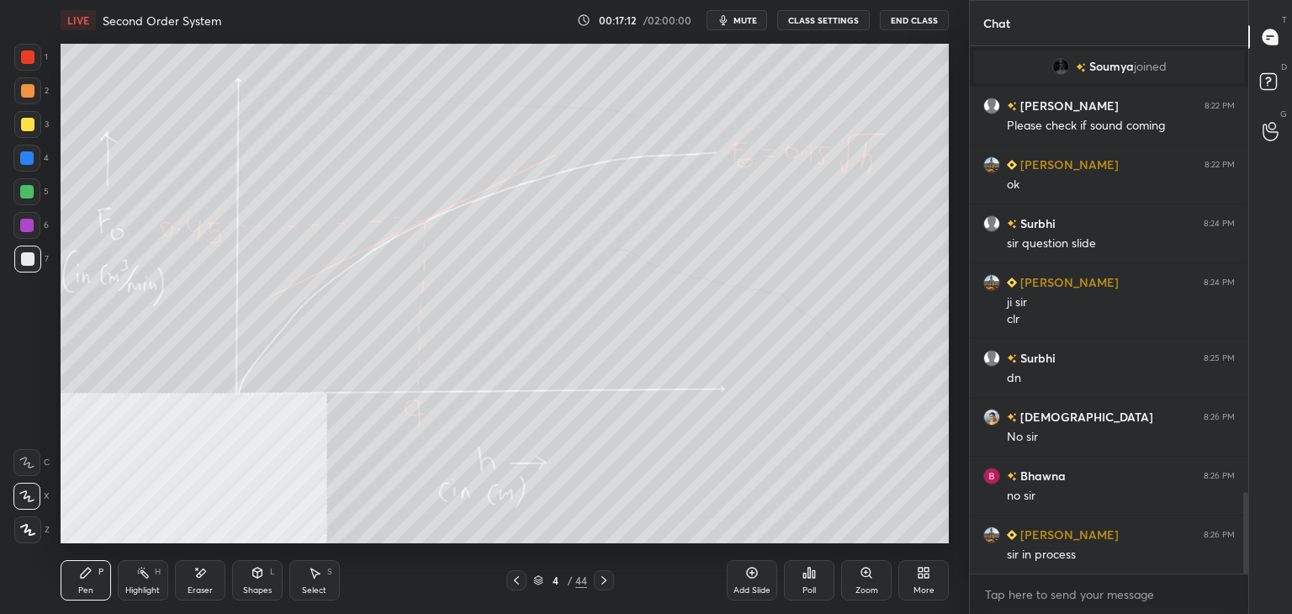
click at [602, 580] on icon at bounding box center [603, 580] width 13 height 13
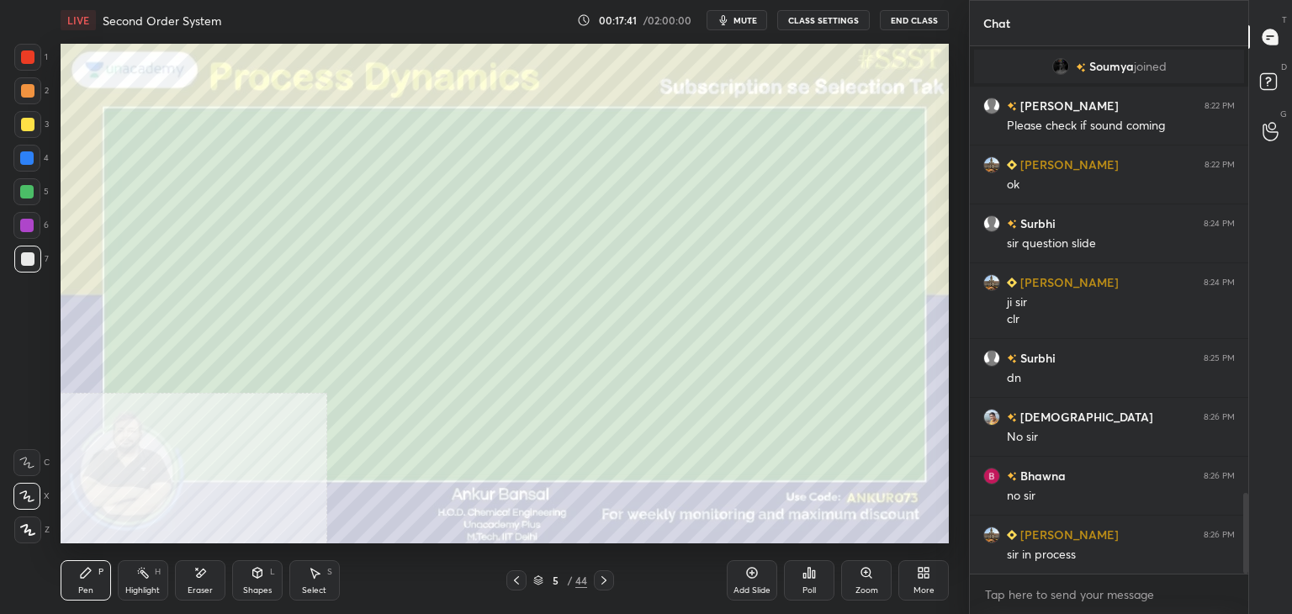
scroll to position [2938, 0]
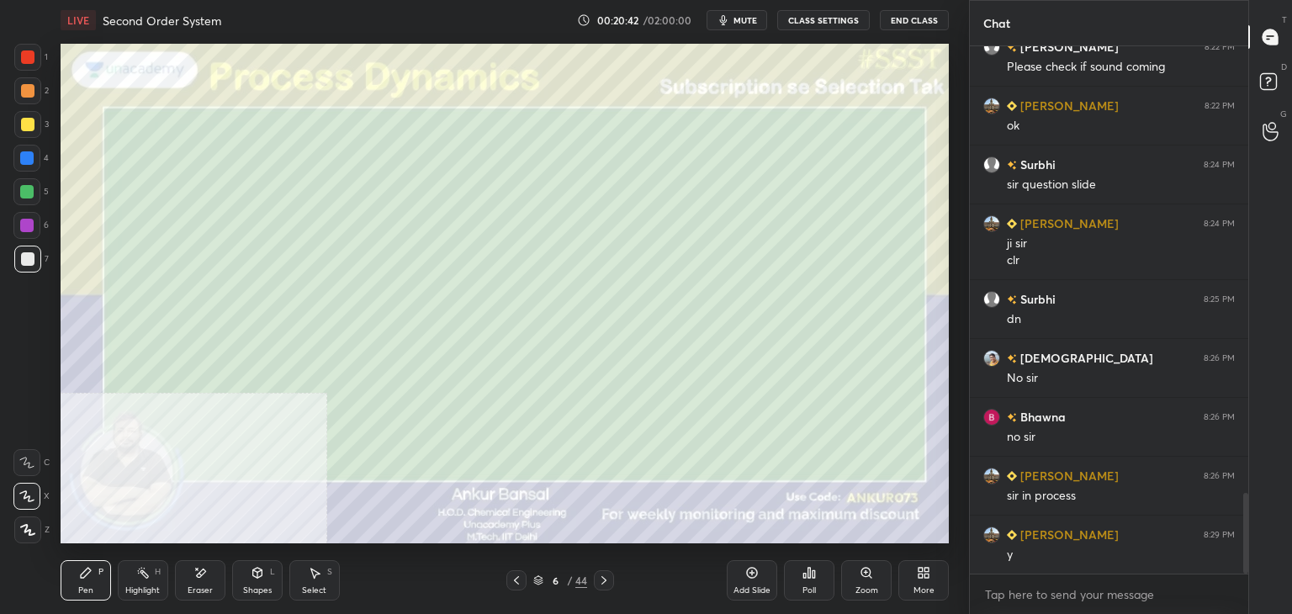
click at [197, 584] on div "Eraser" at bounding box center [200, 580] width 50 height 40
click at [88, 581] on div "Pen P" at bounding box center [86, 580] width 50 height 40
click at [601, 580] on icon at bounding box center [603, 580] width 13 height 13
click at [604, 576] on icon at bounding box center [603, 580] width 13 height 13
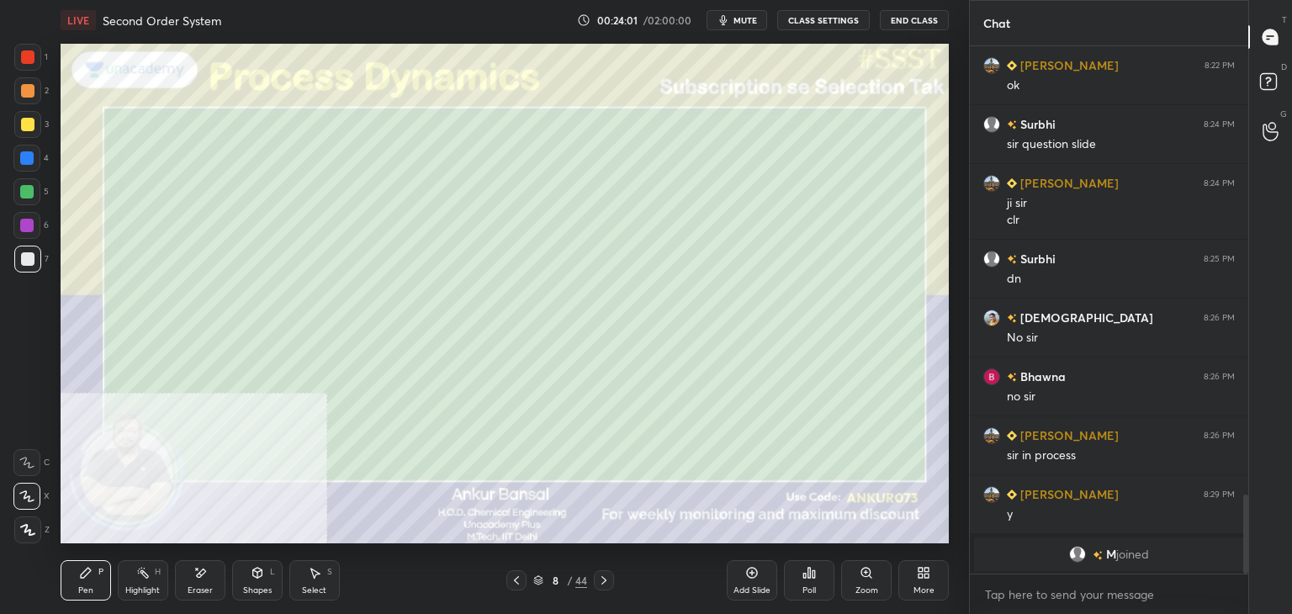
click at [0, 369] on div "1 2 3 4 5 6 7 C X Z E E Erase all H H" at bounding box center [27, 294] width 54 height 500
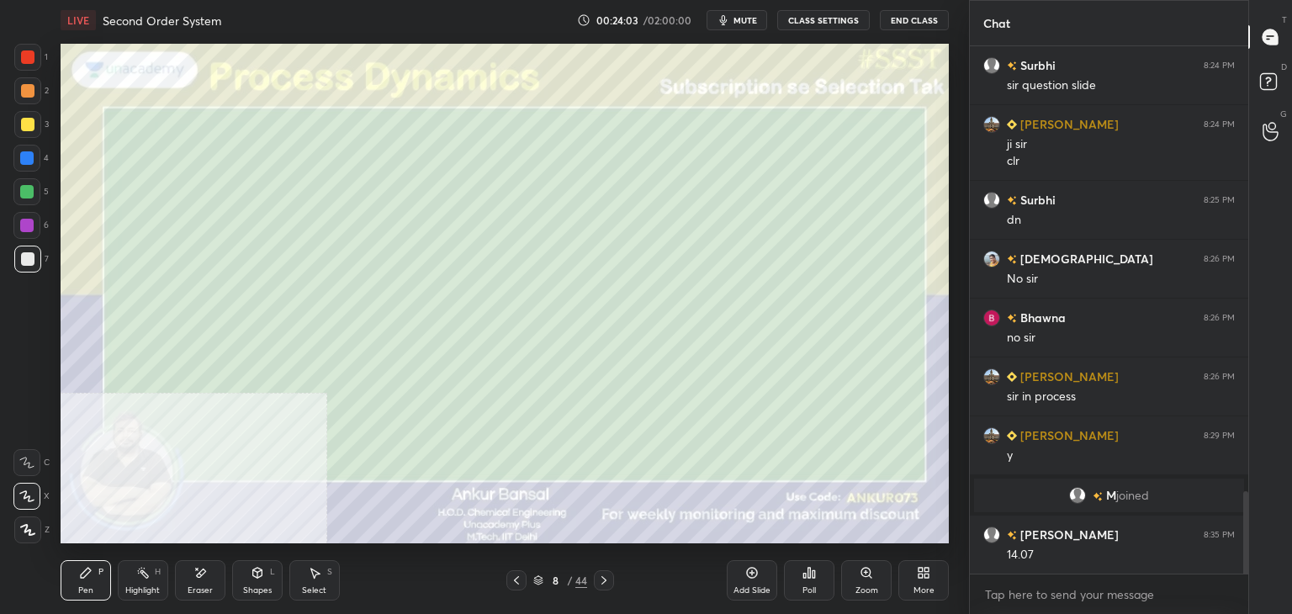
scroll to position [2839, 0]
click at [41, 363] on div "1 2 3 4 5 6 7 C X Z E E Erase all H H" at bounding box center [27, 294] width 54 height 500
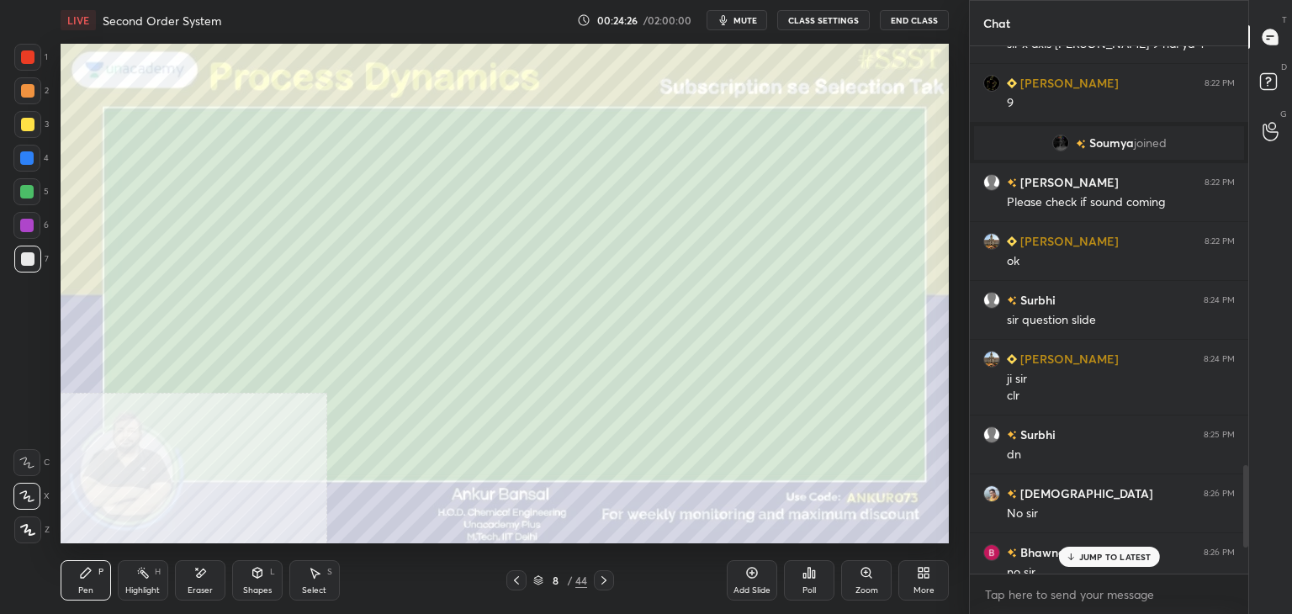
scroll to position [2873, 0]
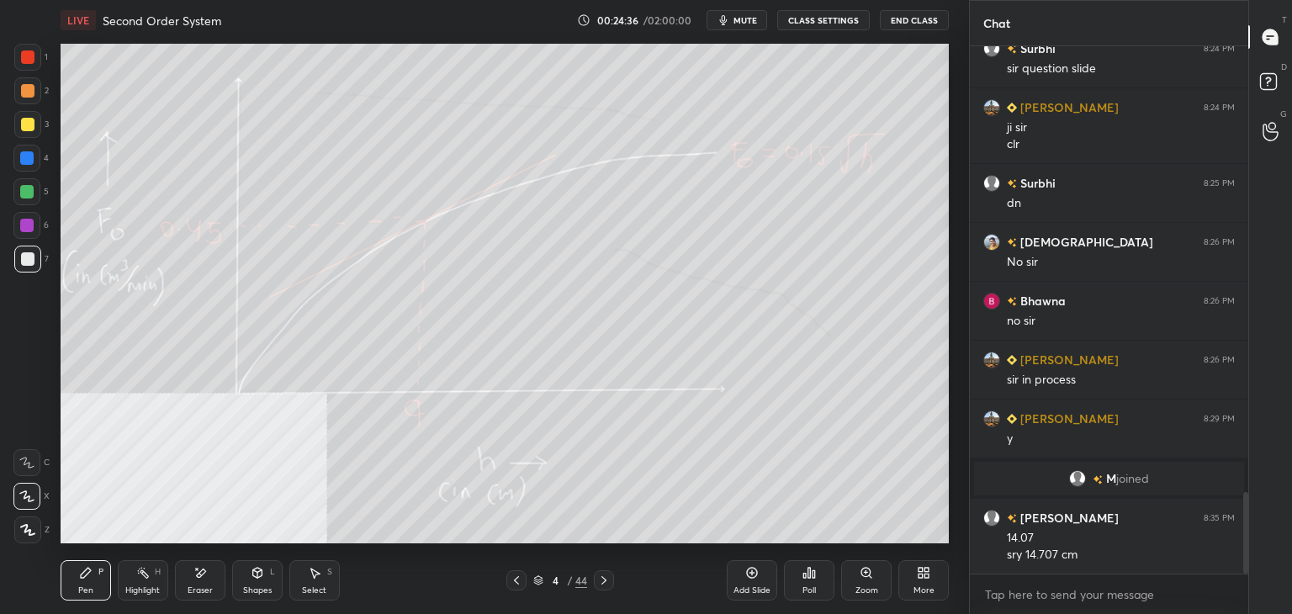
click at [188, 586] on div "Eraser" at bounding box center [200, 590] width 25 height 8
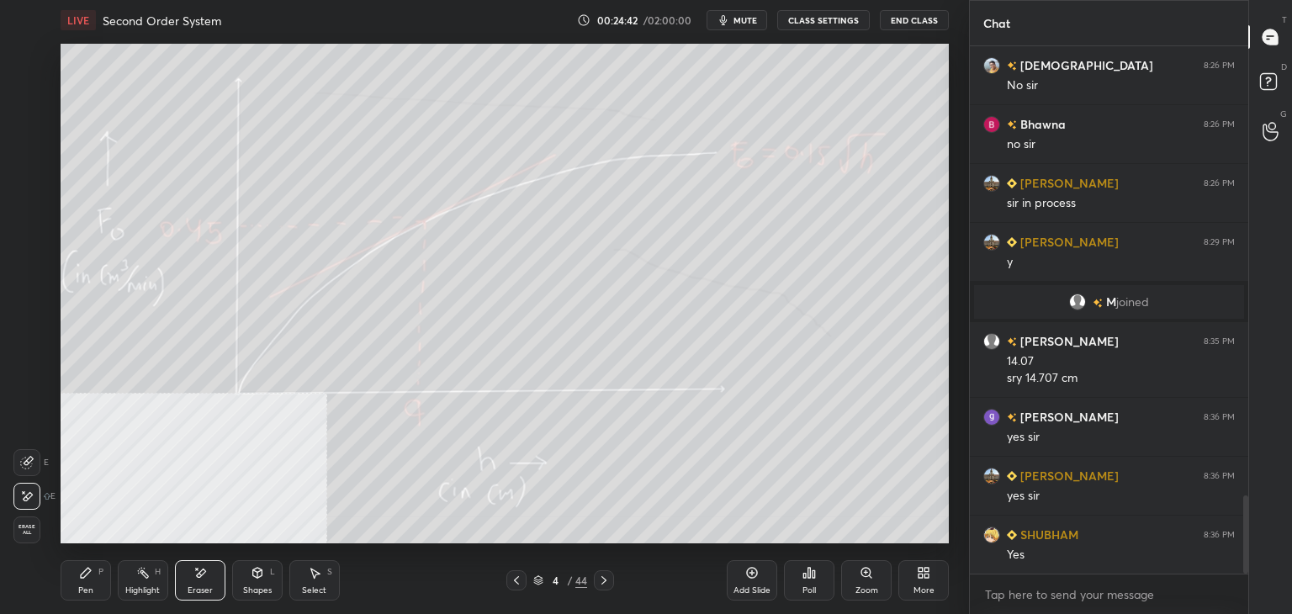
scroll to position [3108, 0]
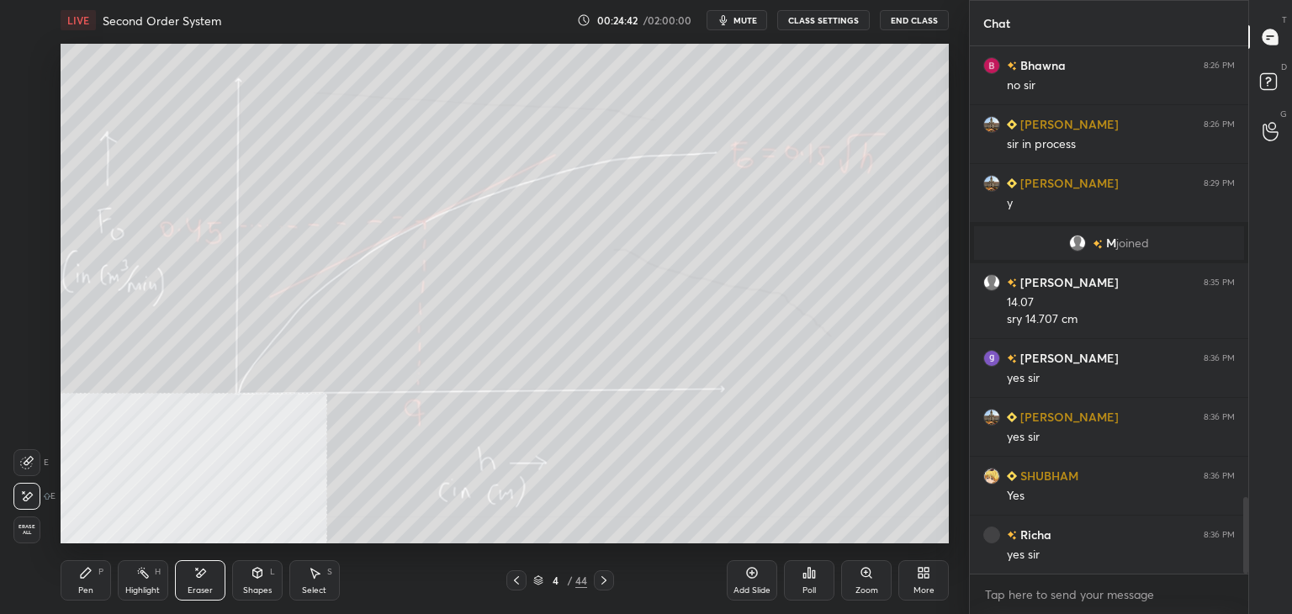
click at [73, 592] on div "Pen P" at bounding box center [86, 580] width 50 height 40
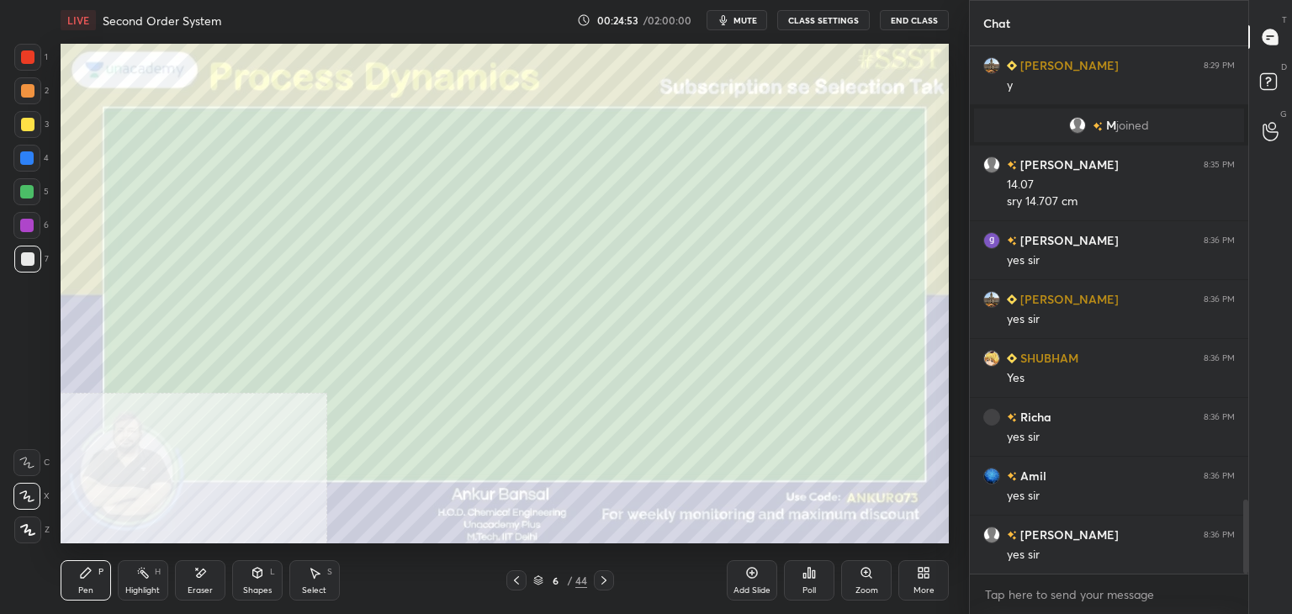
scroll to position [3285, 0]
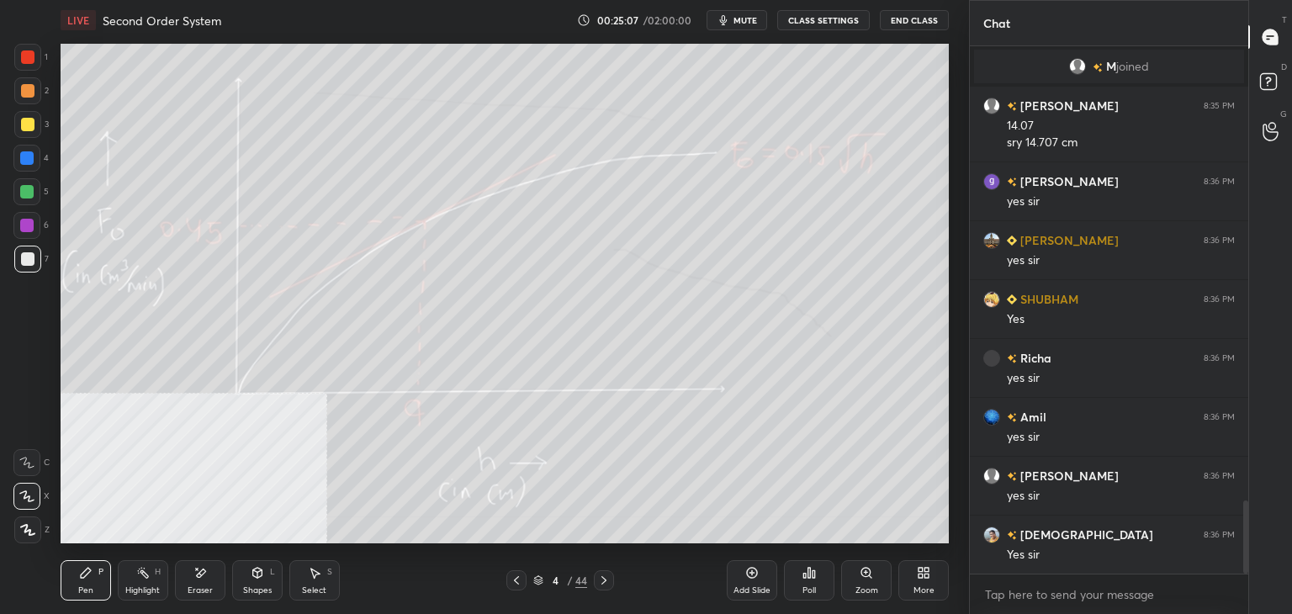
click at [195, 586] on div "Eraser" at bounding box center [200, 590] width 25 height 8
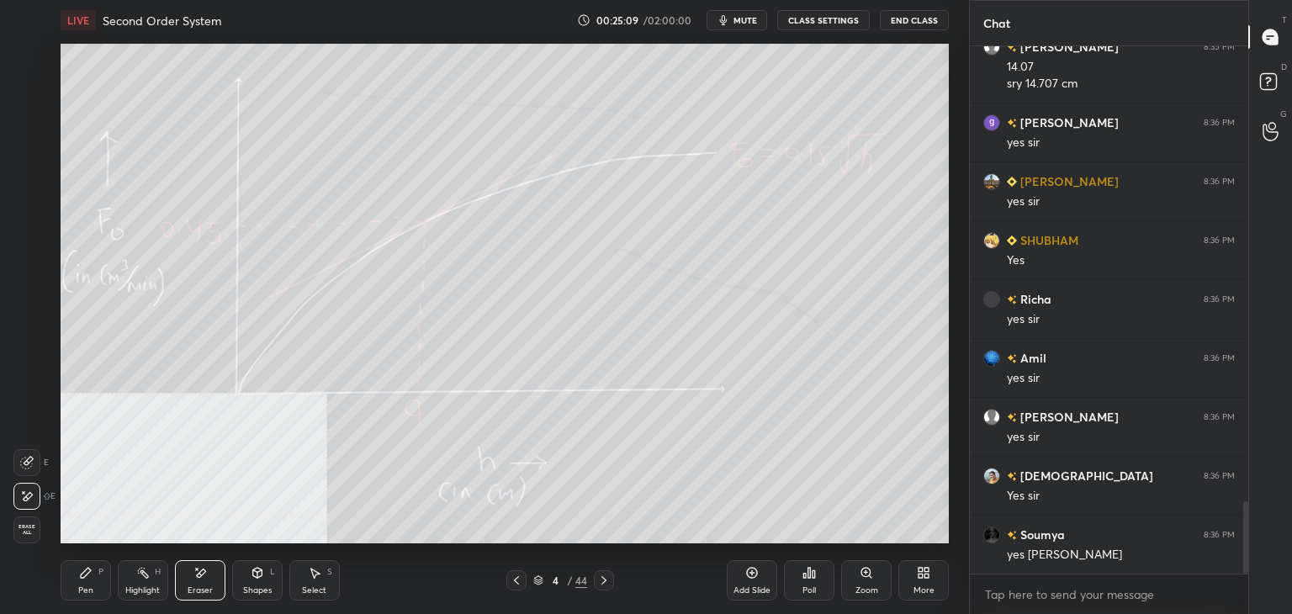
click at [89, 585] on div "Pen P" at bounding box center [86, 580] width 50 height 40
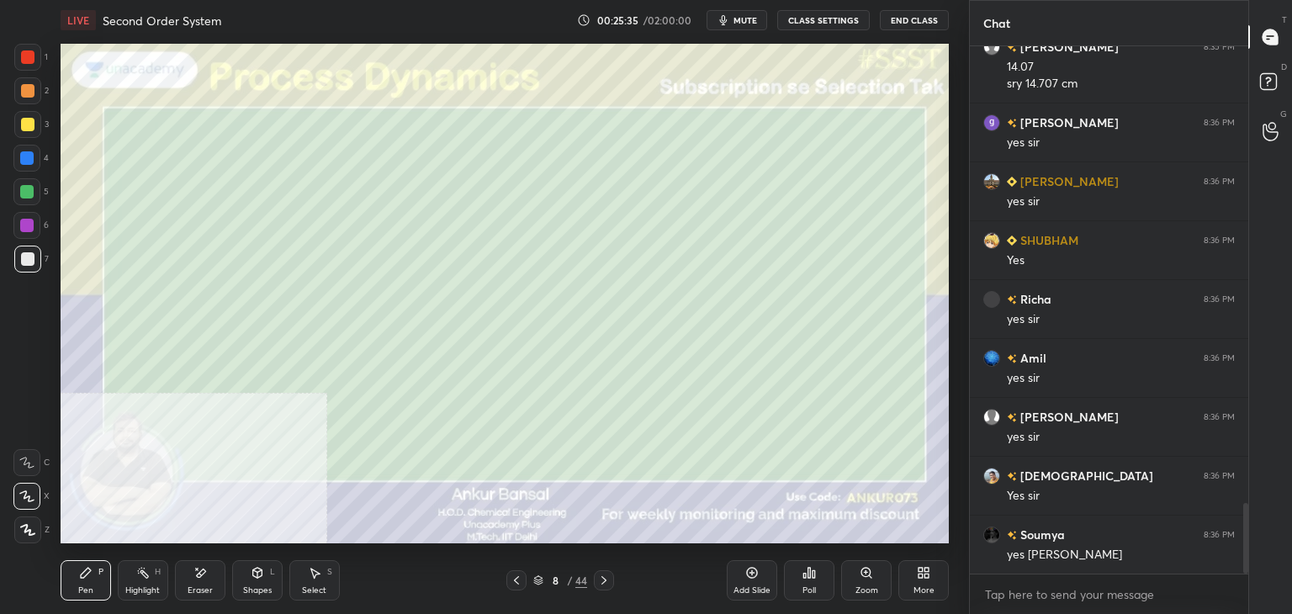
scroll to position [3403, 0]
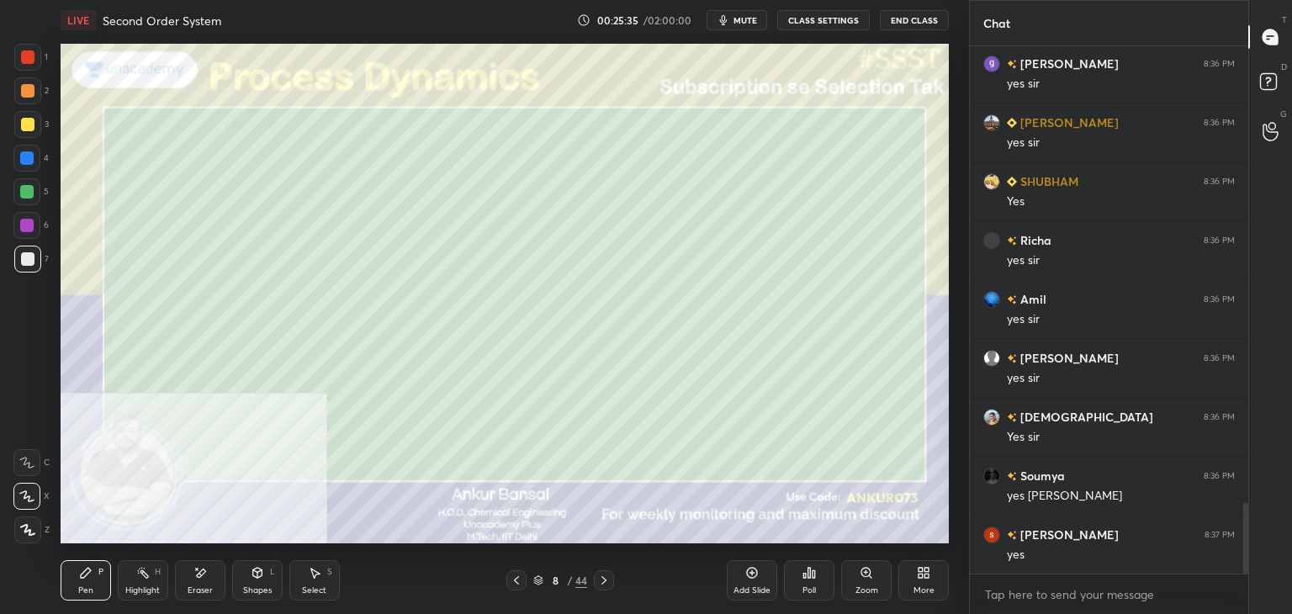
click at [919, 586] on div "More" at bounding box center [924, 590] width 21 height 8
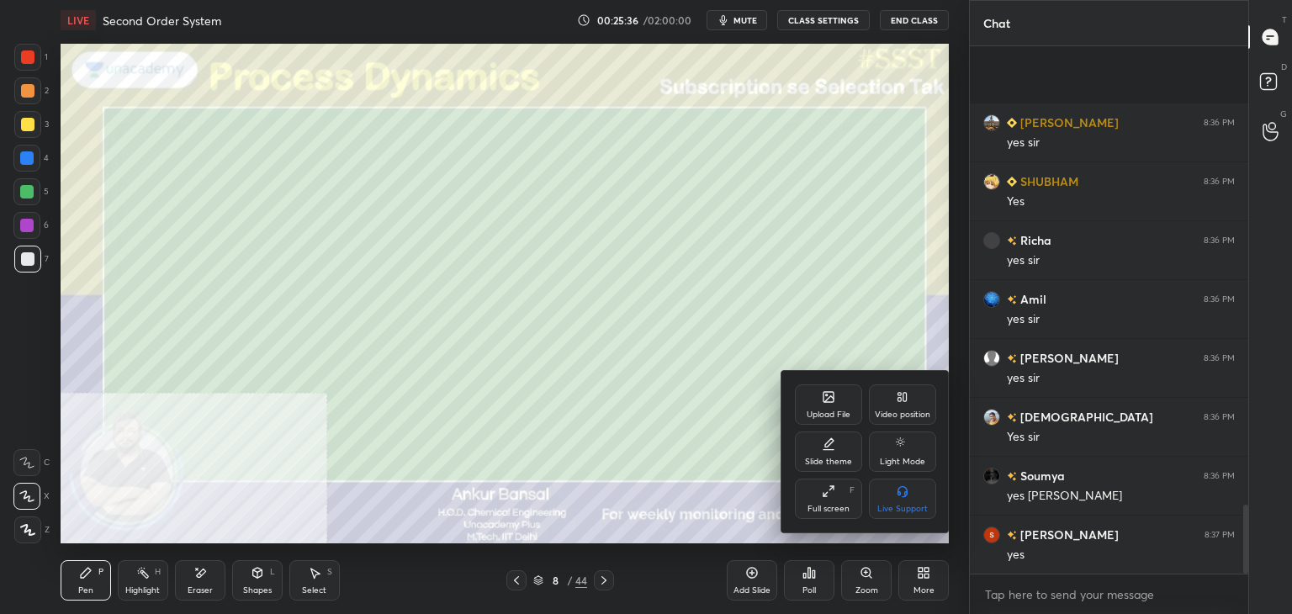
scroll to position [3520, 0]
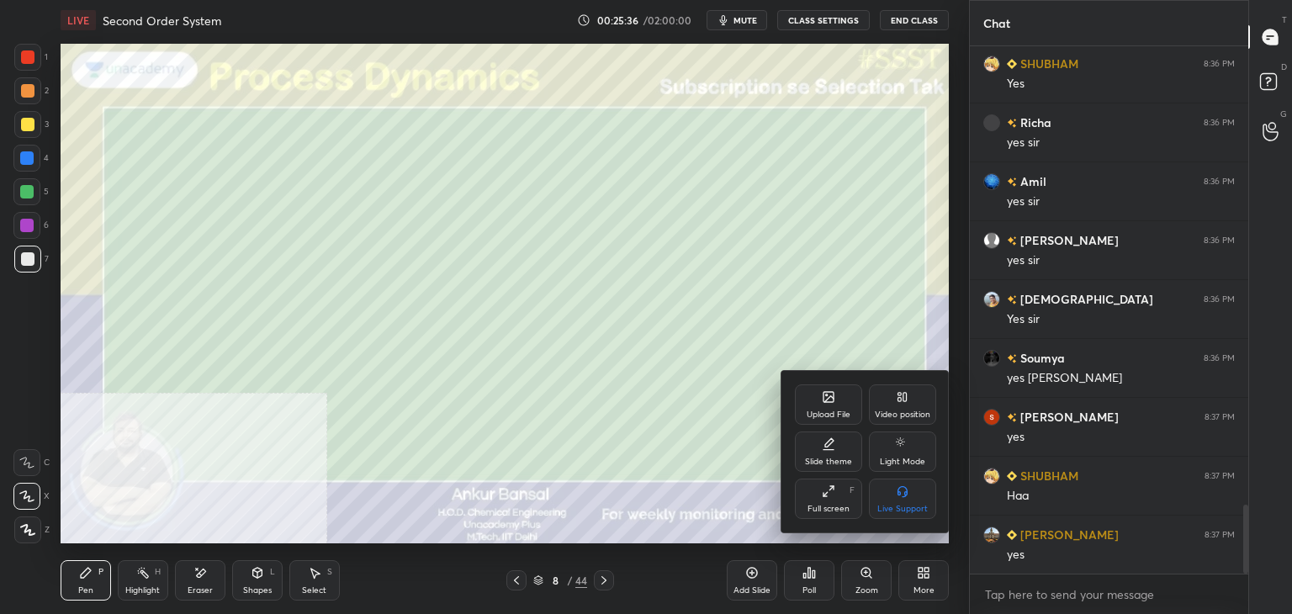
click at [828, 399] on icon at bounding box center [829, 399] width 9 height 6
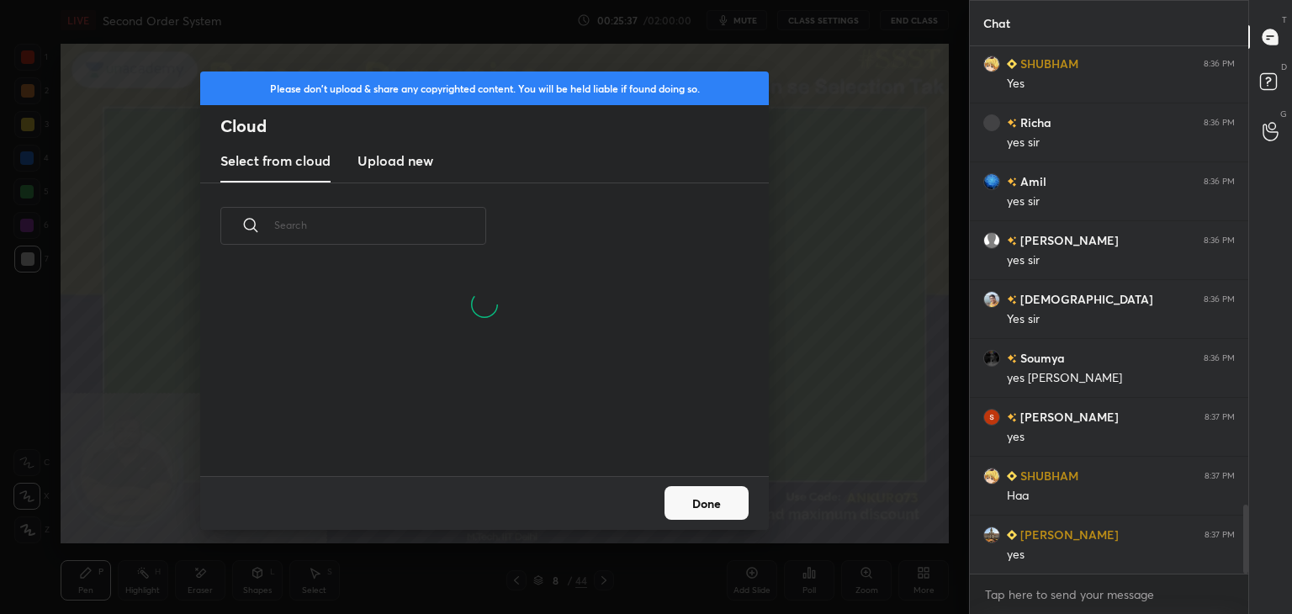
scroll to position [3579, 0]
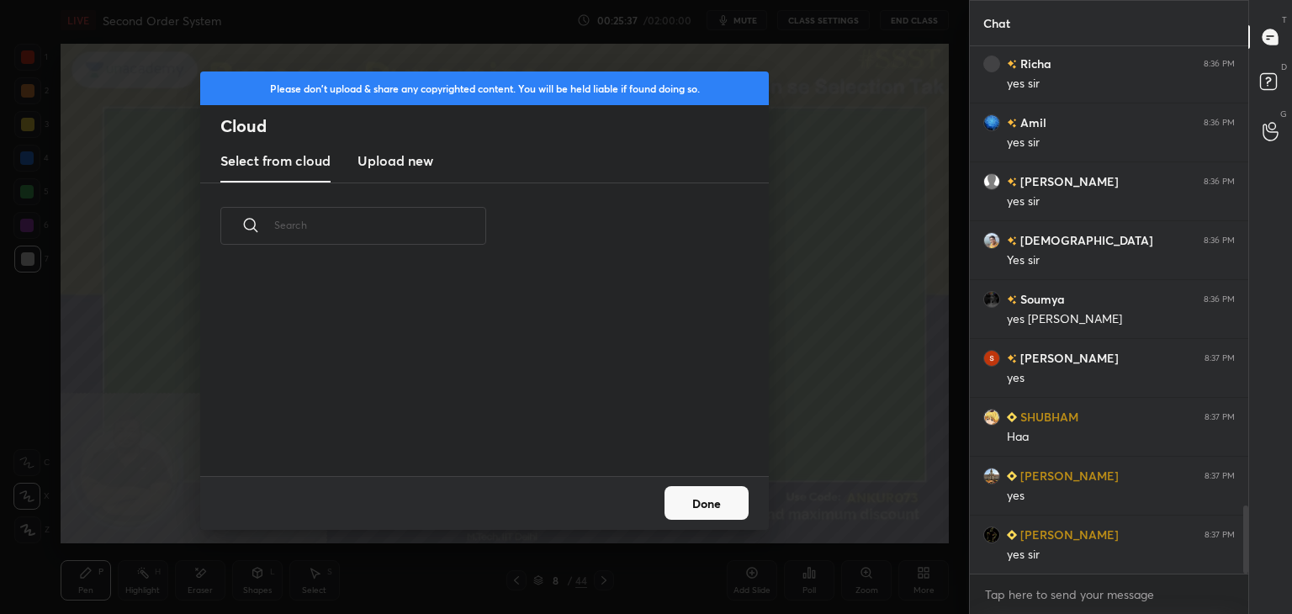
click at [395, 154] on h3 "Upload new" at bounding box center [396, 161] width 76 height 20
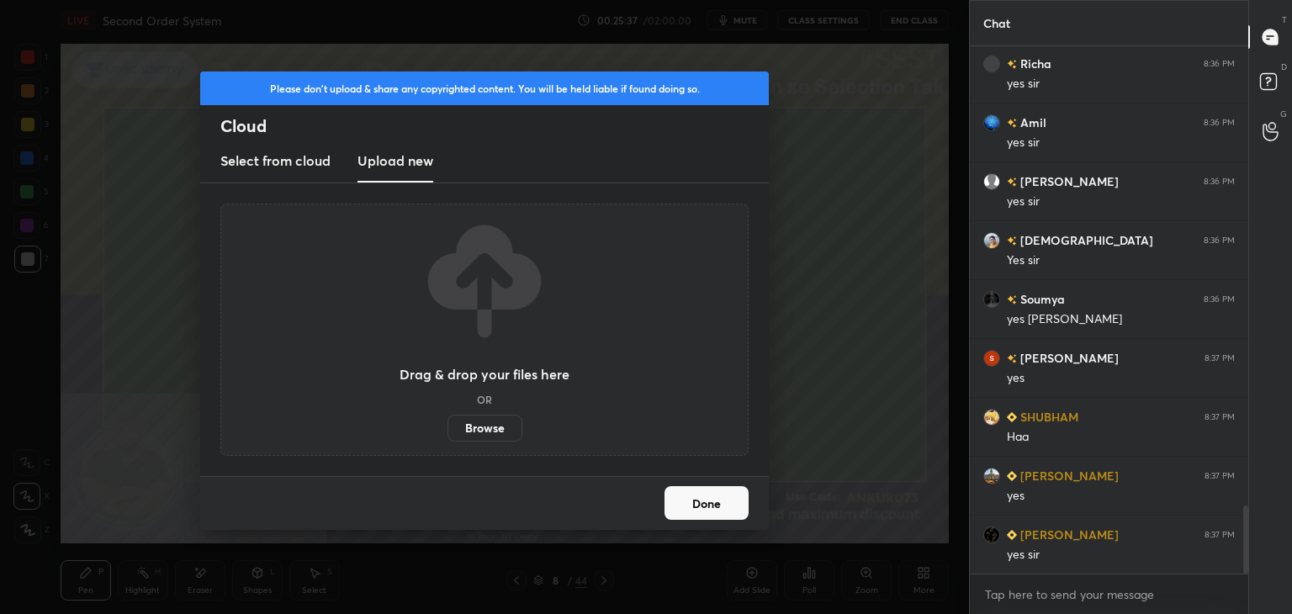
scroll to position [3638, 0]
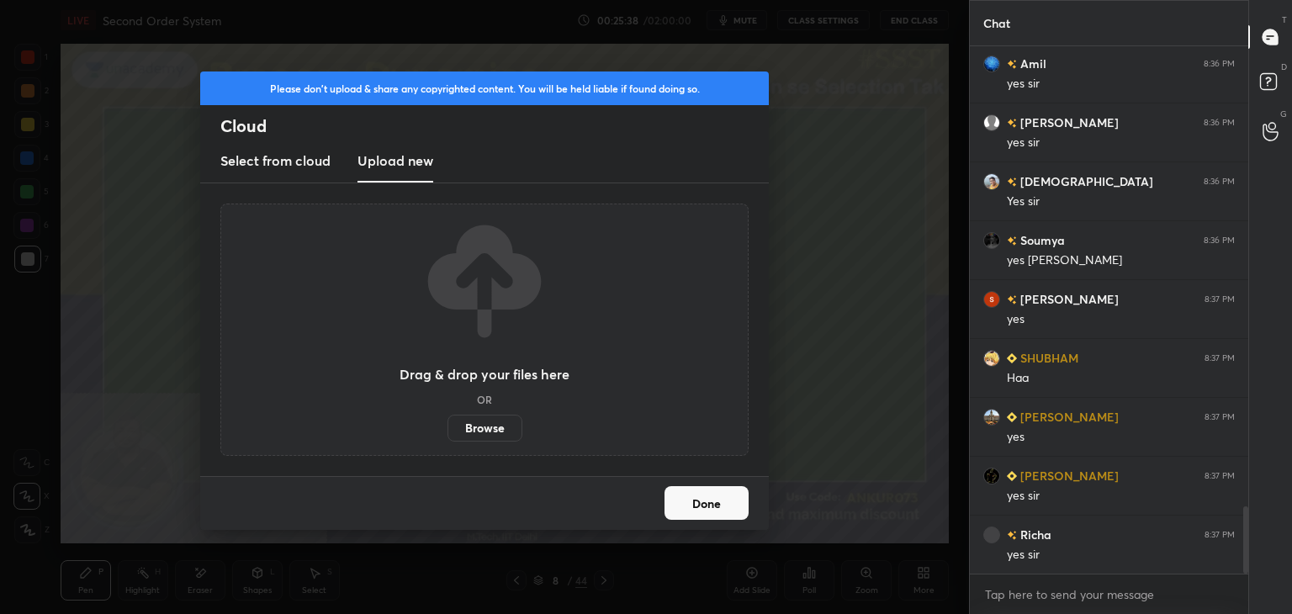
click at [491, 427] on label "Browse" at bounding box center [485, 428] width 75 height 27
click at [448, 427] on input "Browse" at bounding box center [448, 428] width 0 height 27
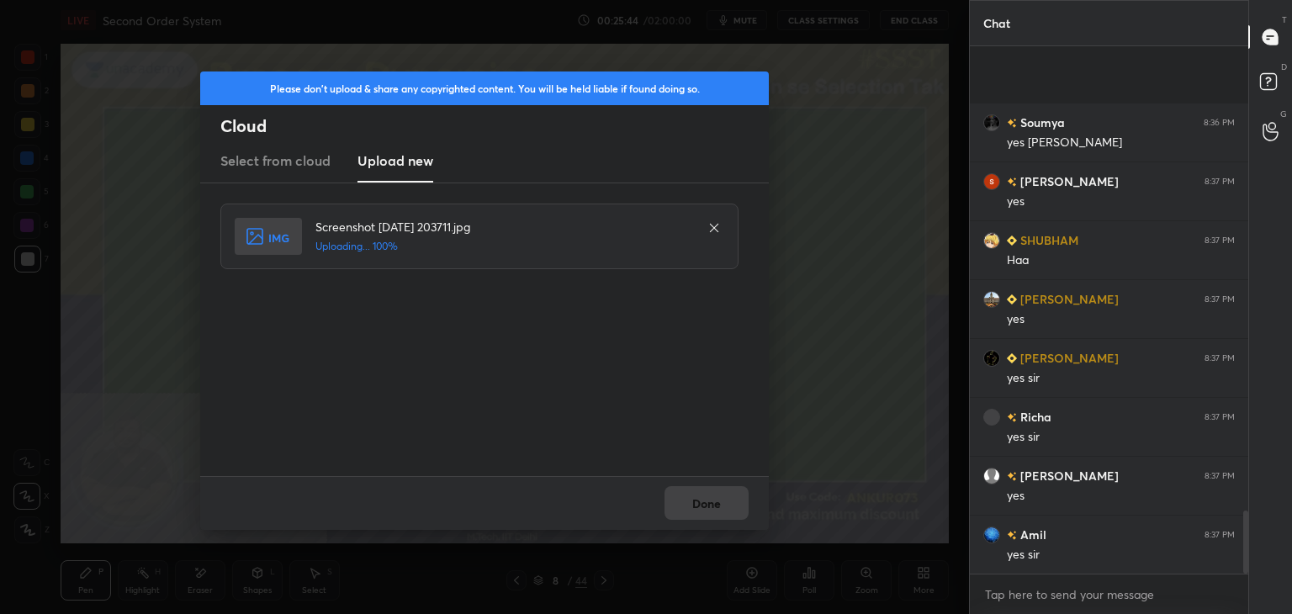
scroll to position [3874, 0]
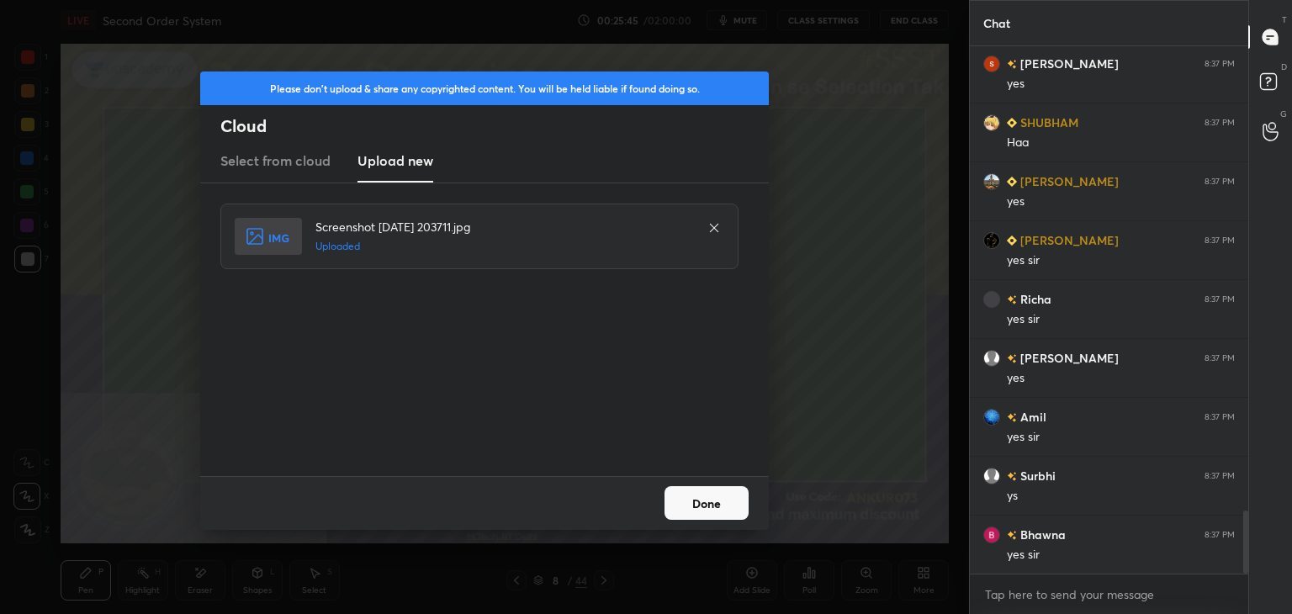
click at [703, 502] on button "Done" at bounding box center [707, 503] width 84 height 34
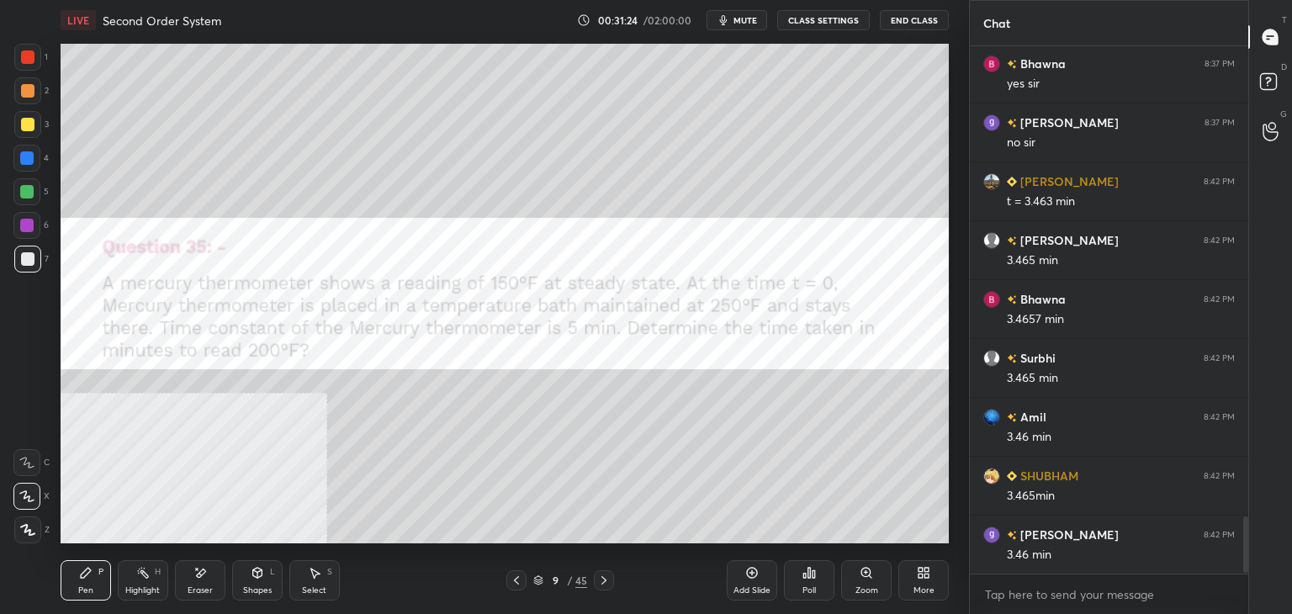
scroll to position [4404, 0]
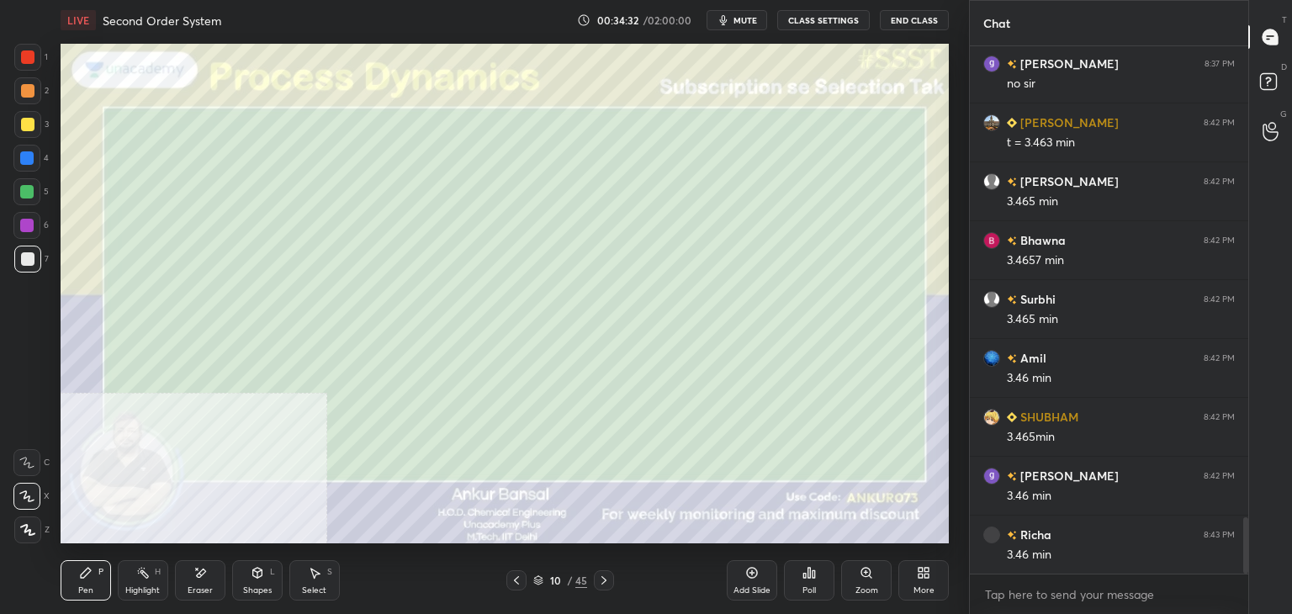
click at [199, 592] on div "Eraser" at bounding box center [200, 590] width 25 height 8
click at [86, 581] on div "Pen P" at bounding box center [86, 580] width 50 height 40
click at [604, 581] on icon at bounding box center [603, 580] width 13 height 13
click at [203, 581] on div "Eraser" at bounding box center [200, 580] width 50 height 40
click at [96, 570] on div "Pen P" at bounding box center [86, 580] width 50 height 40
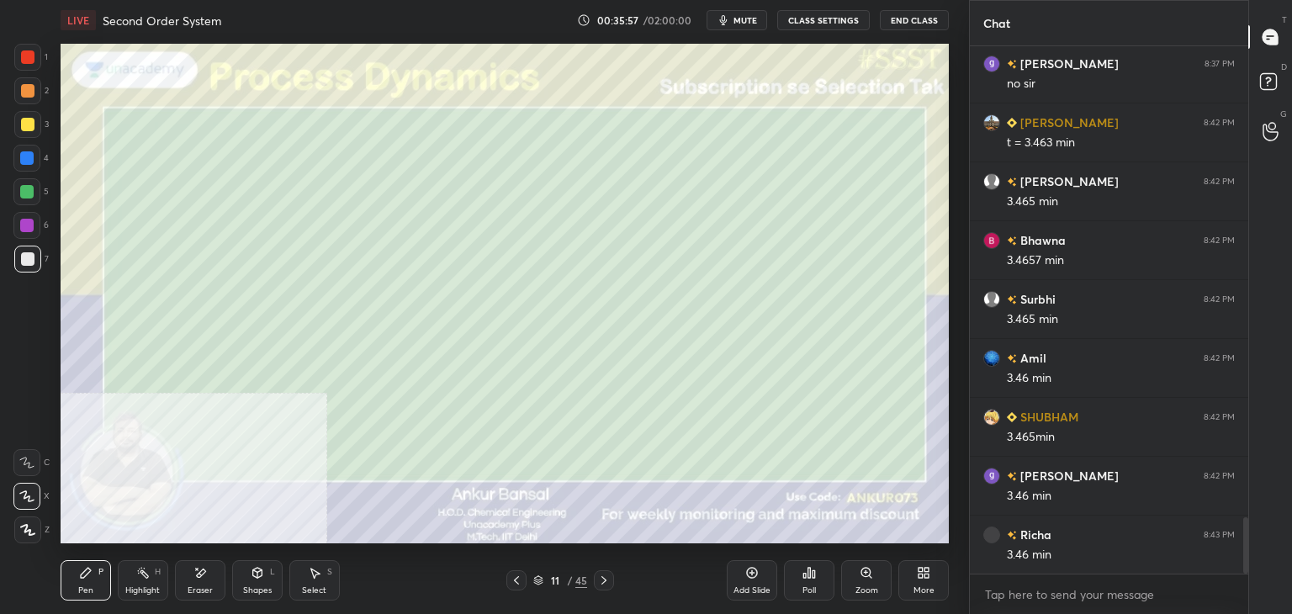
scroll to position [4463, 0]
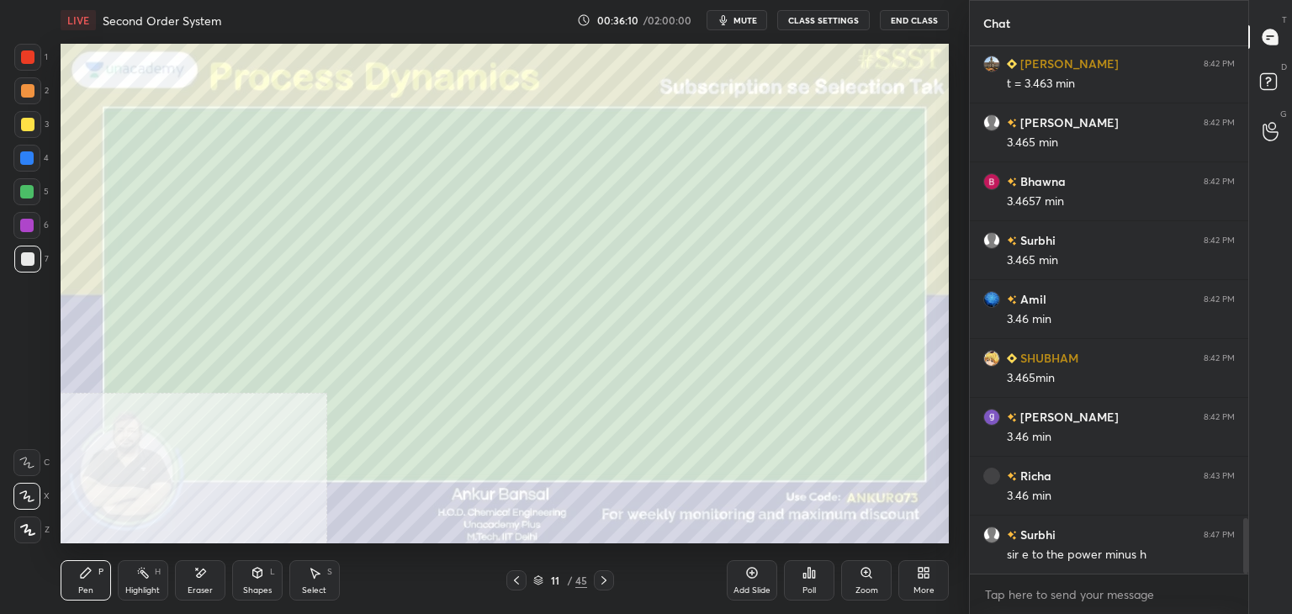
click at [251, 579] on icon at bounding box center [257, 572] width 13 height 13
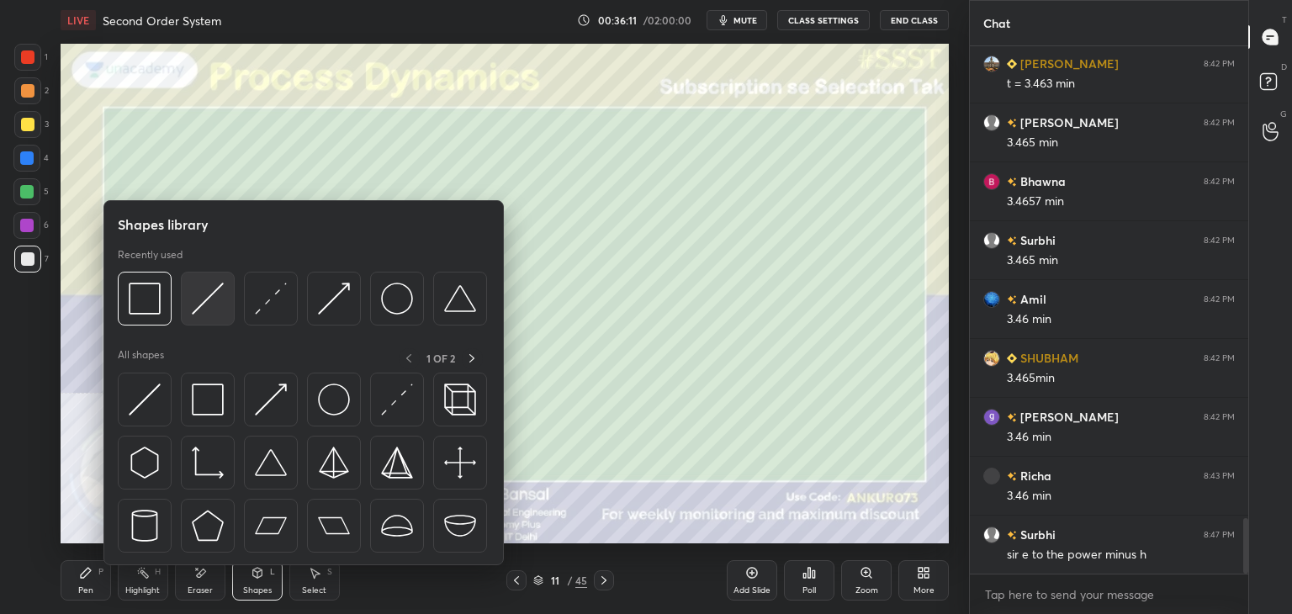
click at [205, 294] on img at bounding box center [208, 299] width 32 height 32
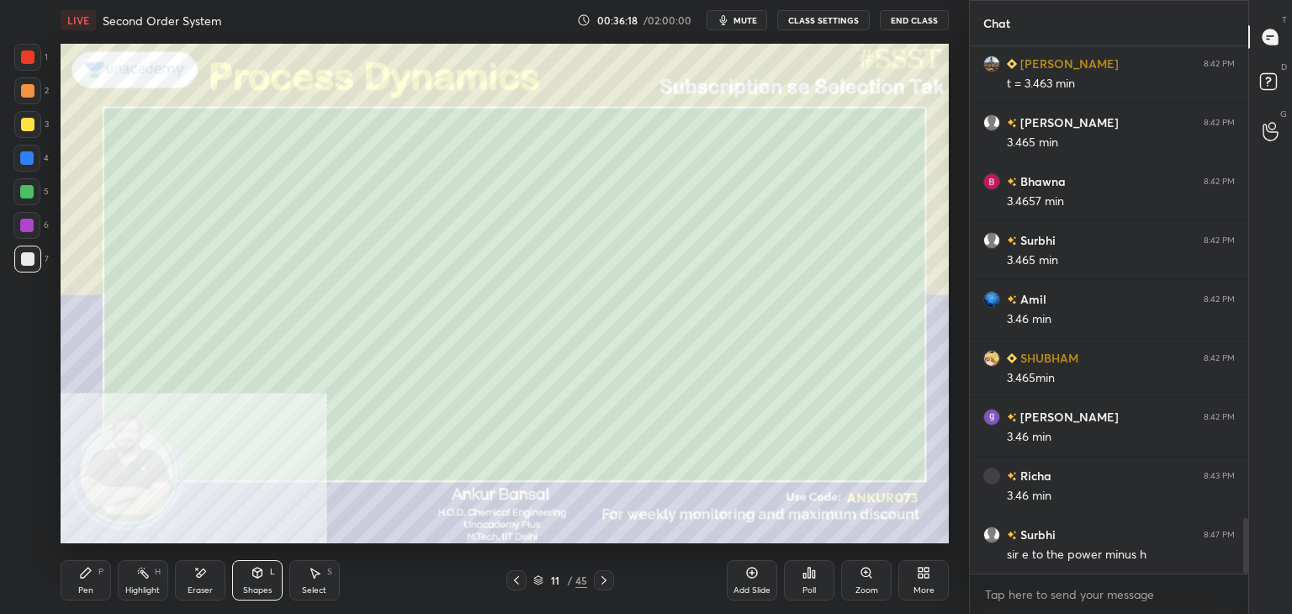
click at [114, 576] on div "Pen P Highlight H Eraser Shapes L Select S" at bounding box center [227, 580] width 333 height 40
click at [82, 590] on div "Pen" at bounding box center [85, 590] width 15 height 8
click at [204, 588] on div "Eraser" at bounding box center [200, 590] width 25 height 8
click at [80, 576] on icon at bounding box center [85, 572] width 13 height 13
click at [516, 575] on icon at bounding box center [516, 580] width 13 height 13
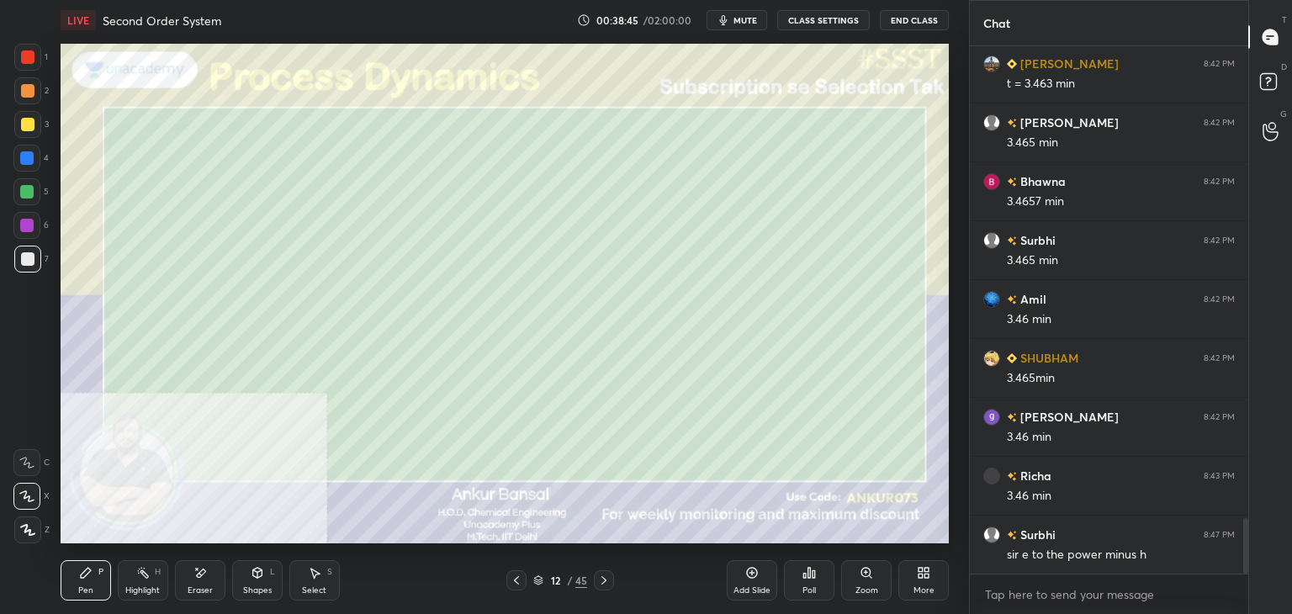
click at [517, 574] on icon at bounding box center [516, 580] width 13 height 13
click at [609, 580] on icon at bounding box center [603, 580] width 13 height 13
click at [602, 576] on icon at bounding box center [603, 580] width 13 height 13
click at [515, 580] on icon at bounding box center [516, 580] width 5 height 8
click at [519, 581] on icon at bounding box center [516, 580] width 13 height 13
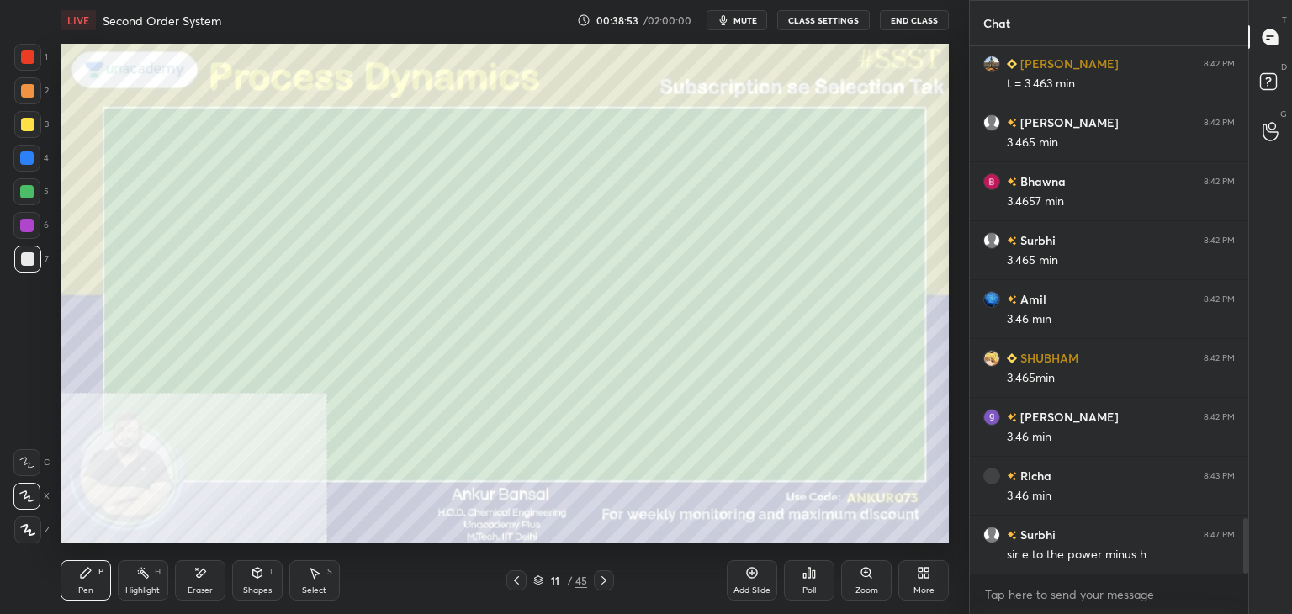
click at [602, 583] on icon at bounding box center [604, 580] width 5 height 8
click at [606, 574] on icon at bounding box center [603, 580] width 13 height 13
click at [1, 382] on div "1 2 3 4 5 6 7 C X Z E E Erase all H H" at bounding box center [27, 294] width 54 height 500
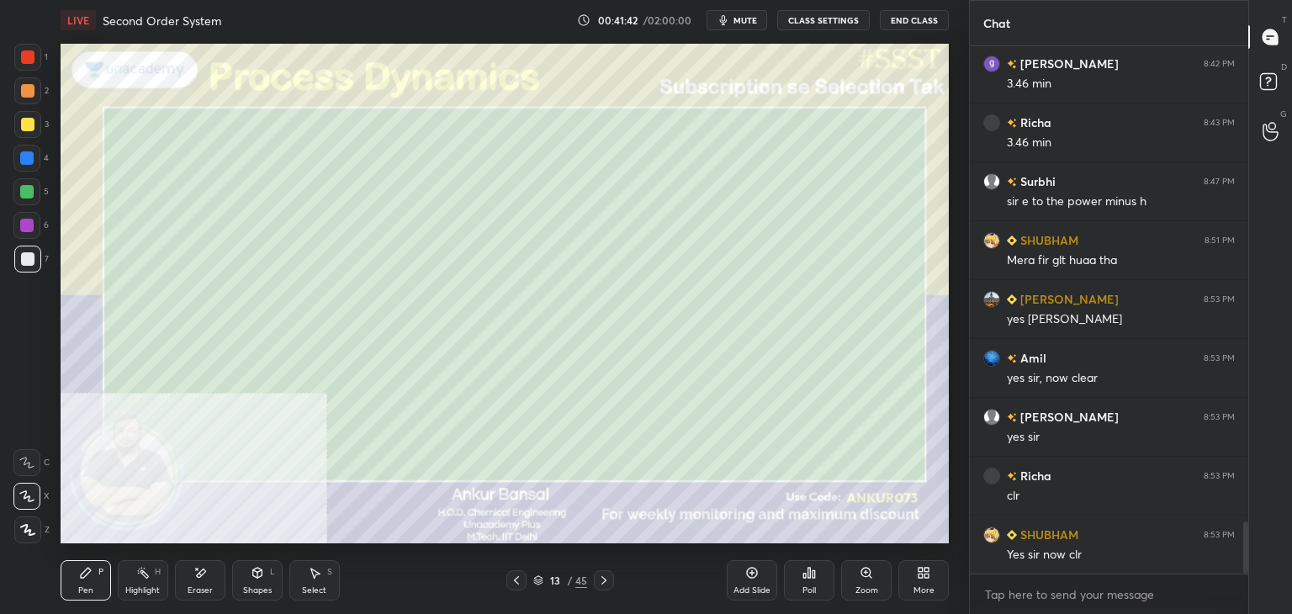
scroll to position [4875, 0]
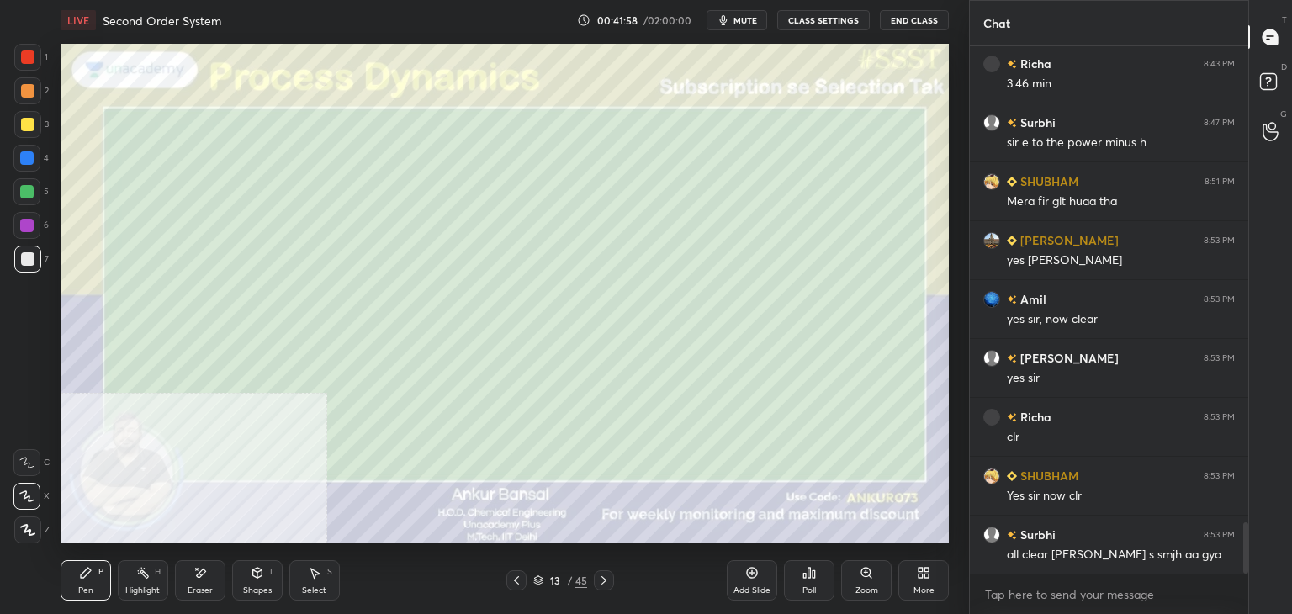
click at [921, 576] on icon at bounding box center [921, 576] width 4 height 4
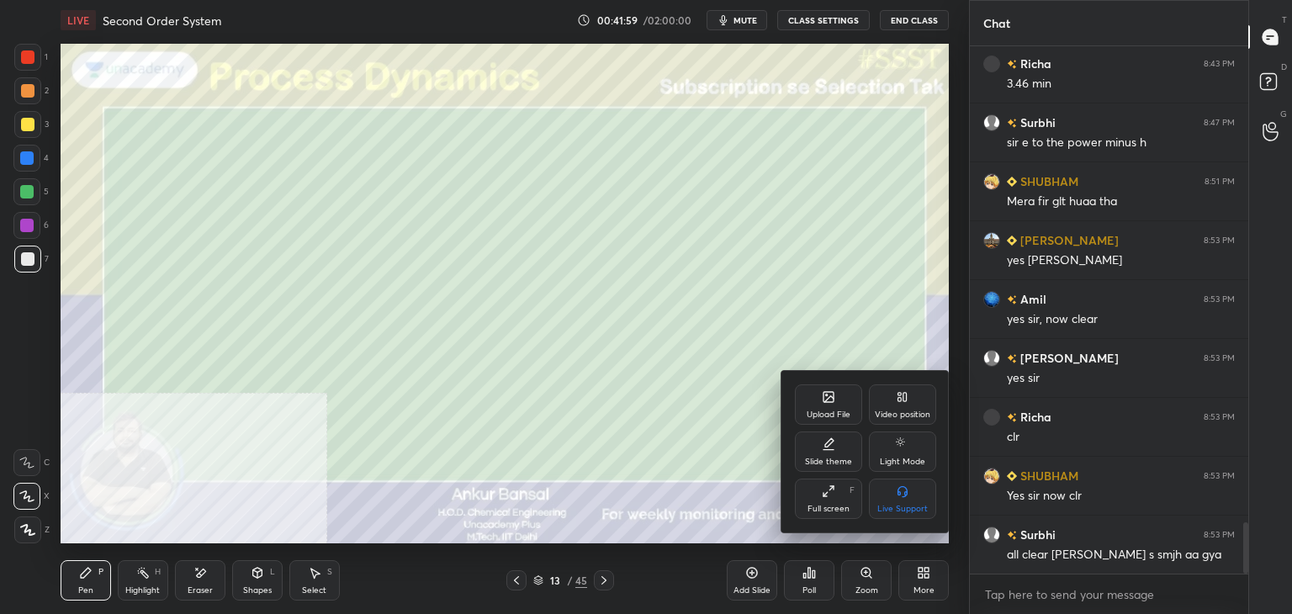
click at [822, 403] on icon at bounding box center [828, 396] width 13 height 13
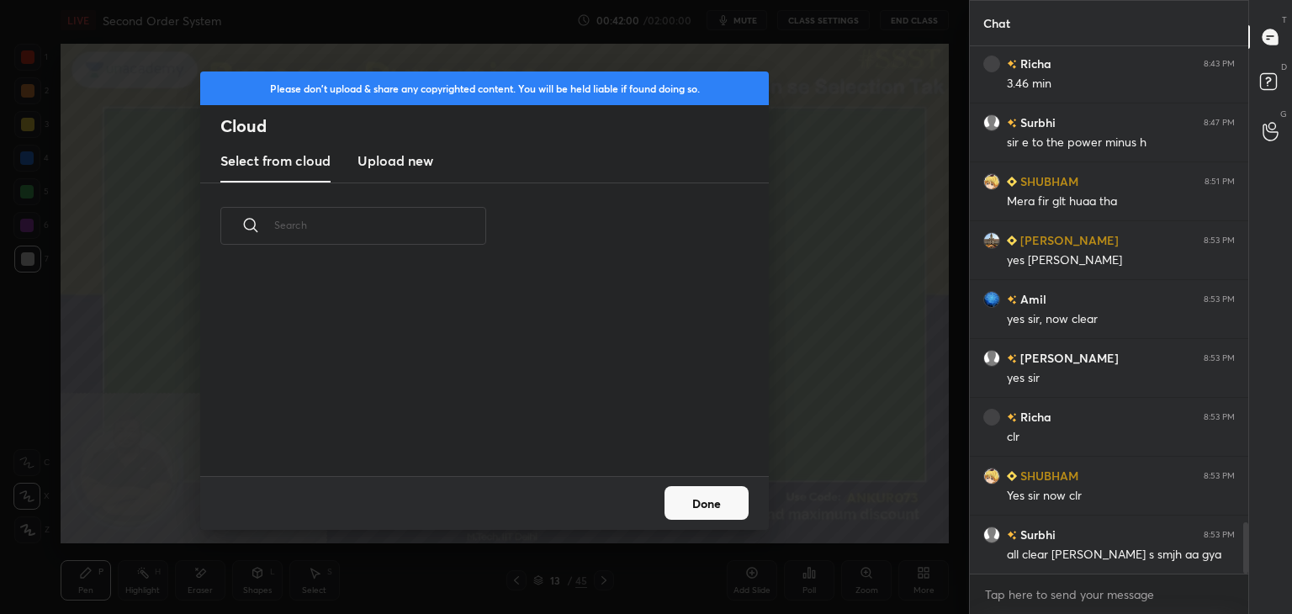
scroll to position [207, 540]
click at [385, 155] on h3 "Upload new" at bounding box center [396, 161] width 76 height 20
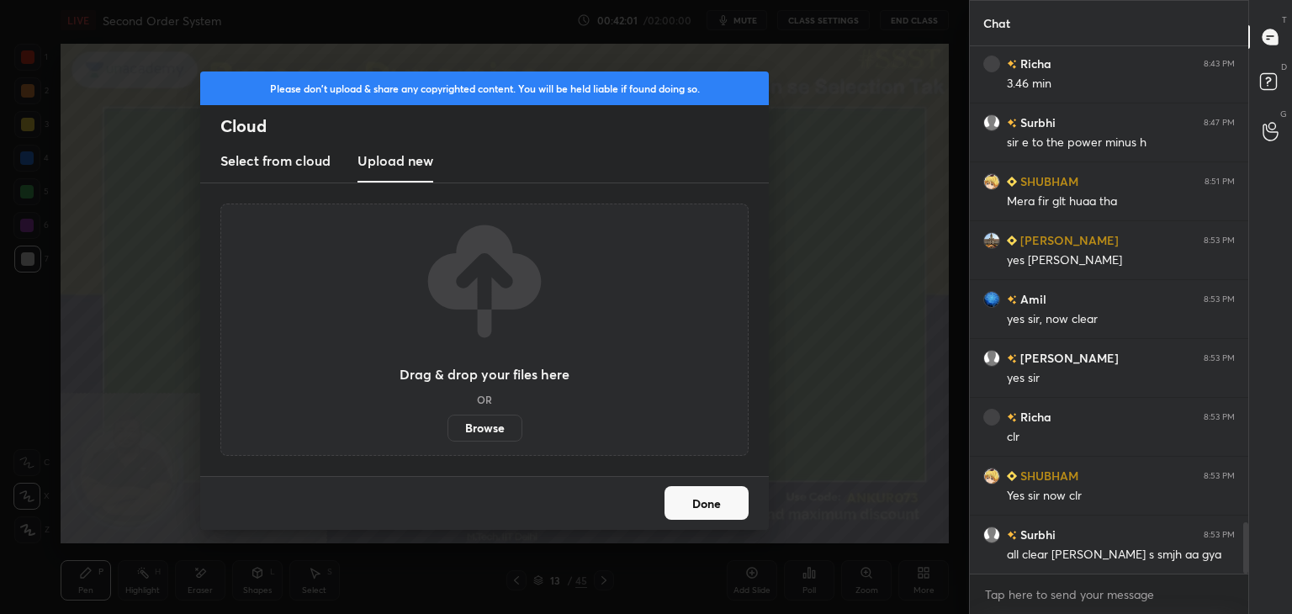
click at [467, 425] on label "Browse" at bounding box center [485, 428] width 75 height 27
click at [448, 425] on input "Browse" at bounding box center [448, 428] width 0 height 27
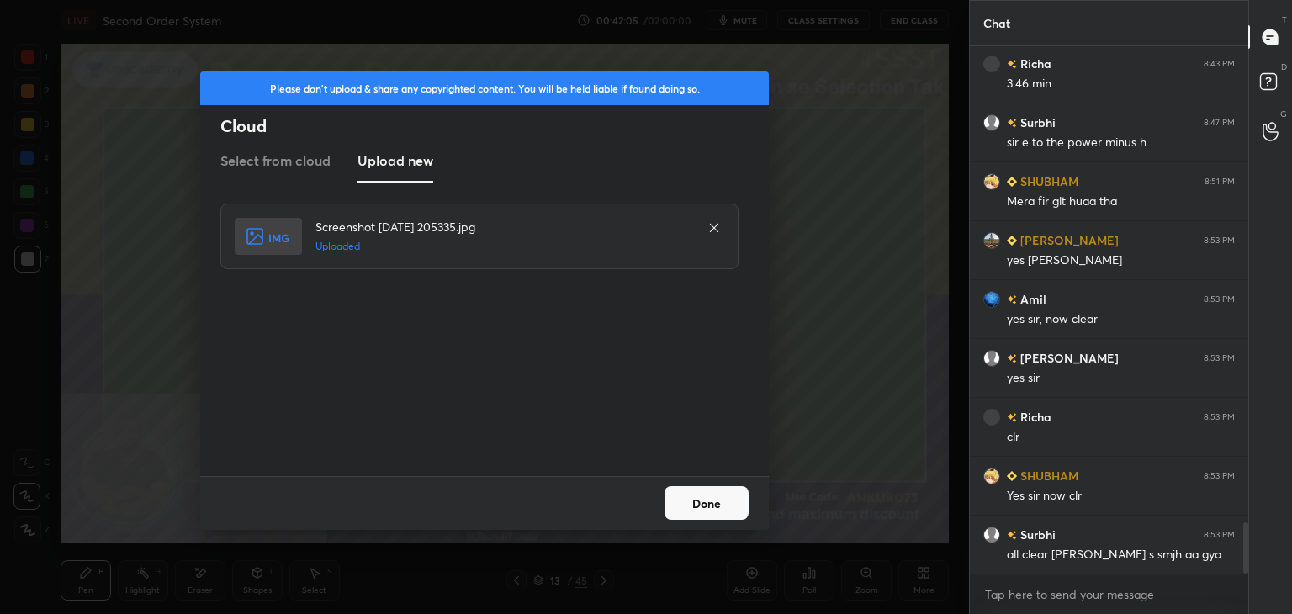
click at [698, 499] on button "Done" at bounding box center [707, 503] width 84 height 34
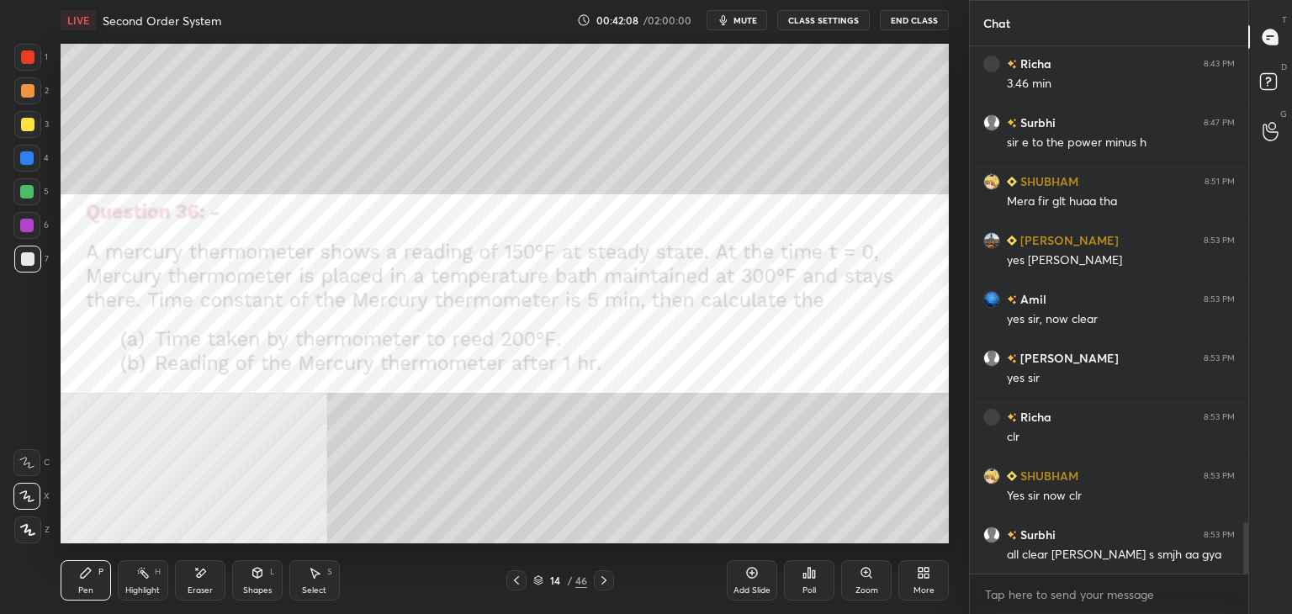
click at [738, 19] on span "mute" at bounding box center [746, 20] width 24 height 12
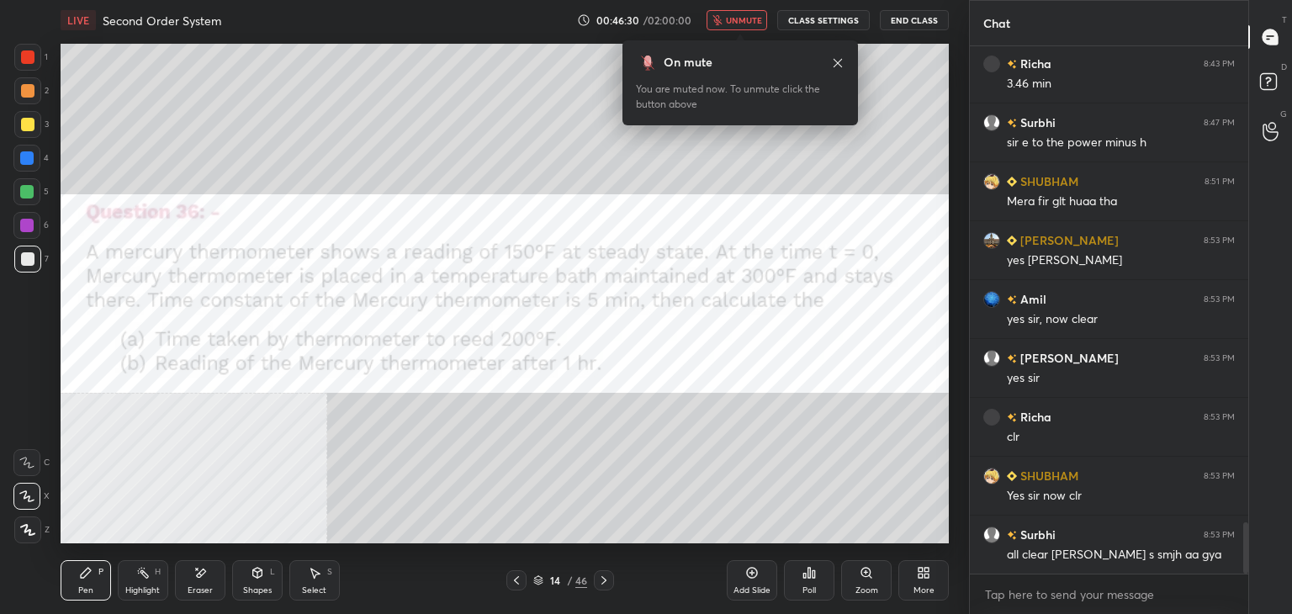
scroll to position [4934, 0]
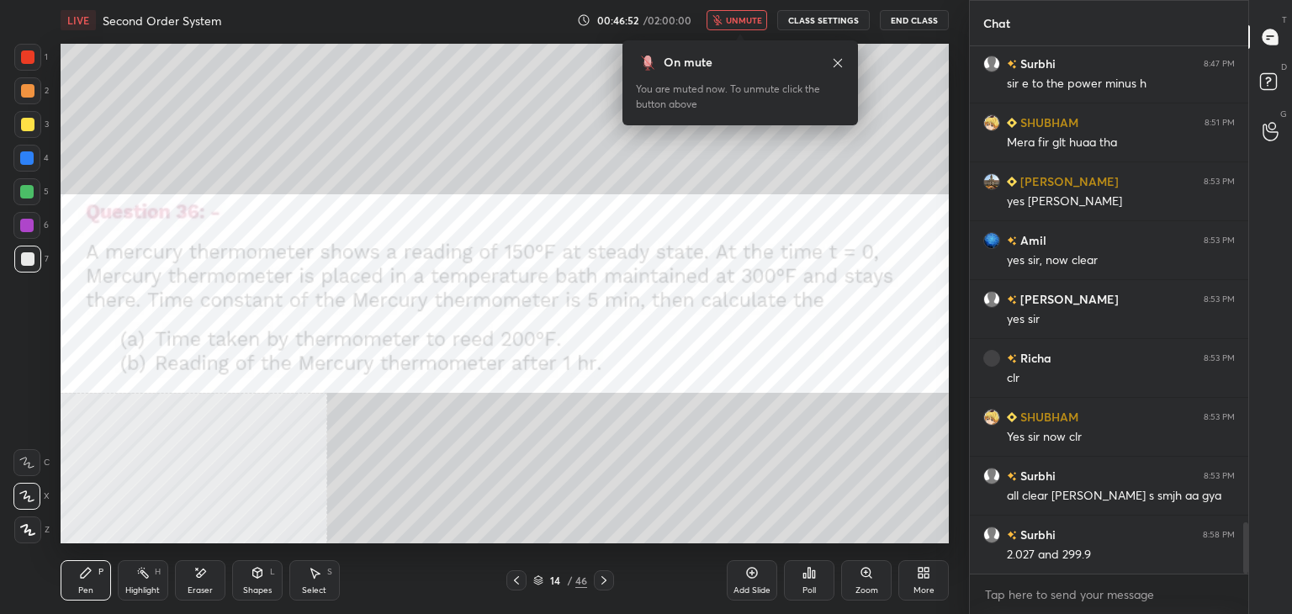
click at [841, 56] on icon at bounding box center [837, 62] width 13 height 13
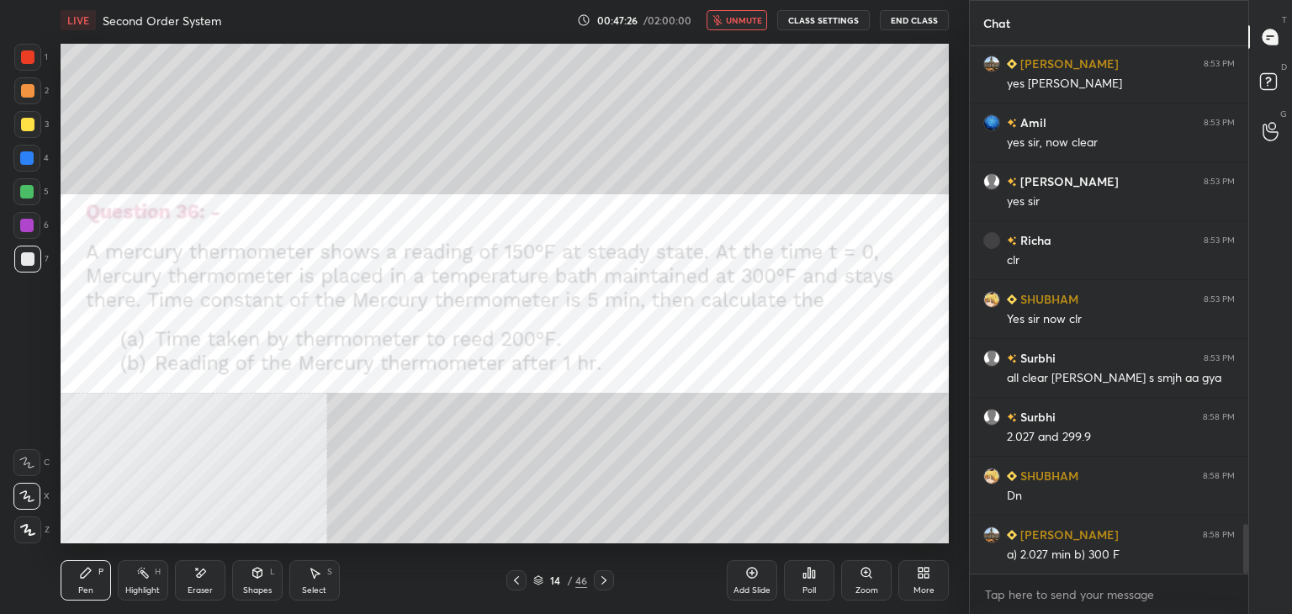
scroll to position [5111, 0]
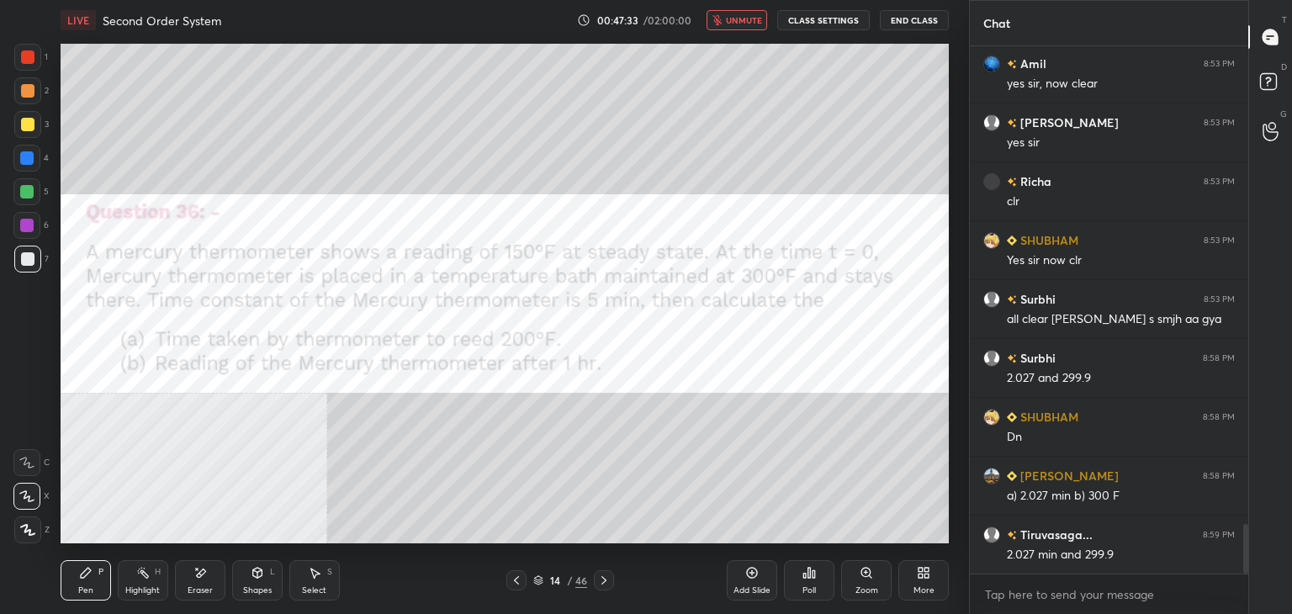
click at [931, 586] on div "More" at bounding box center [924, 590] width 21 height 8
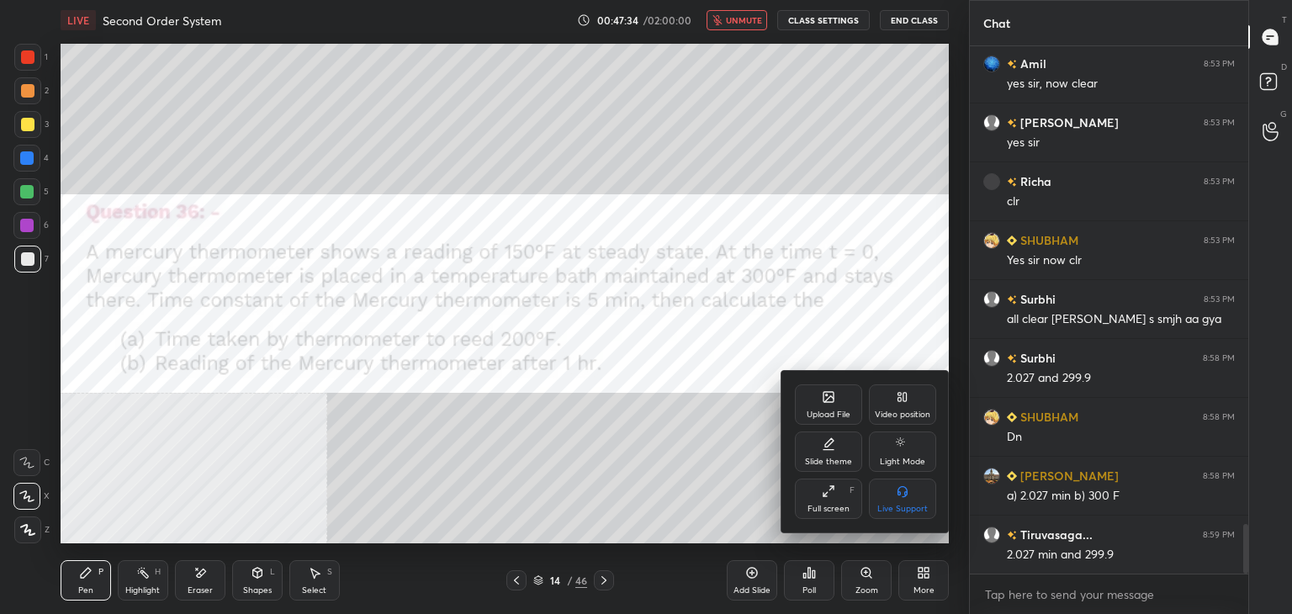
click at [826, 401] on icon at bounding box center [829, 399] width 9 height 6
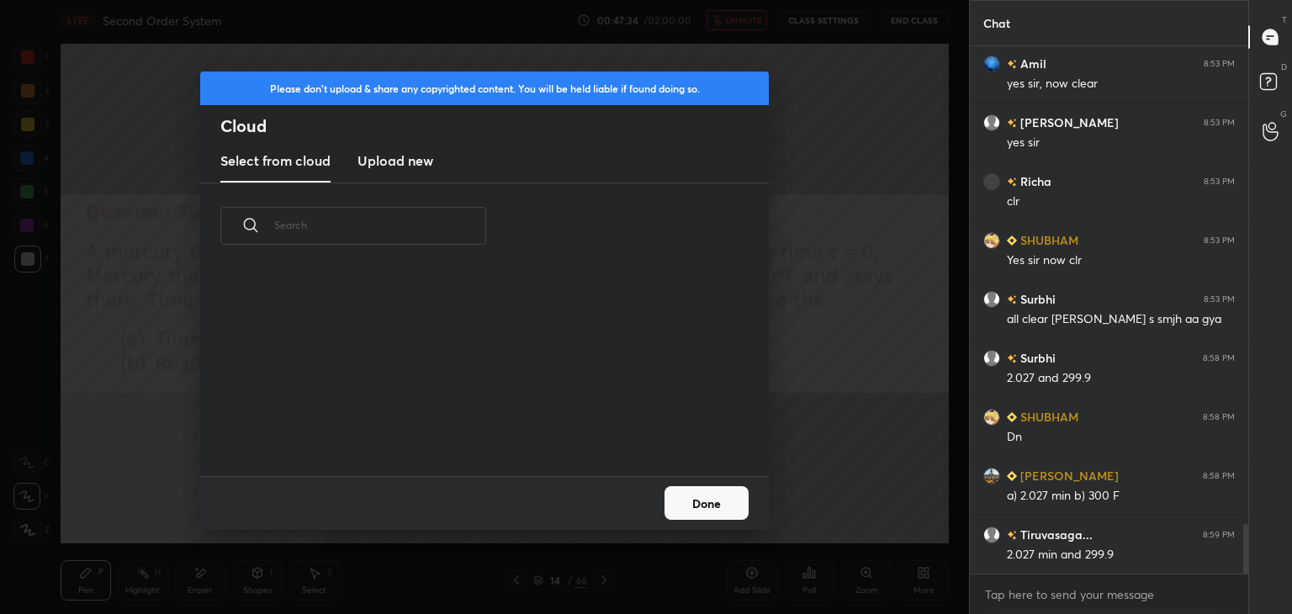
scroll to position [207, 540]
click at [390, 155] on h3 "Upload new" at bounding box center [396, 161] width 76 height 20
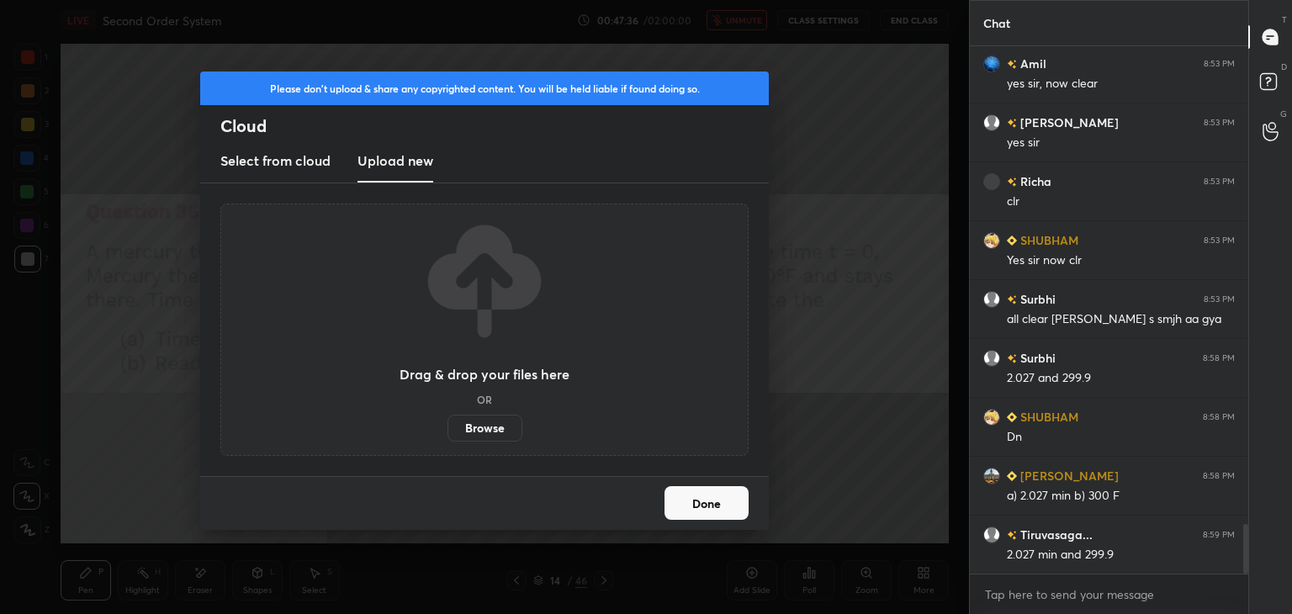
click at [484, 425] on label "Browse" at bounding box center [485, 428] width 75 height 27
click at [448, 425] on input "Browse" at bounding box center [448, 428] width 0 height 27
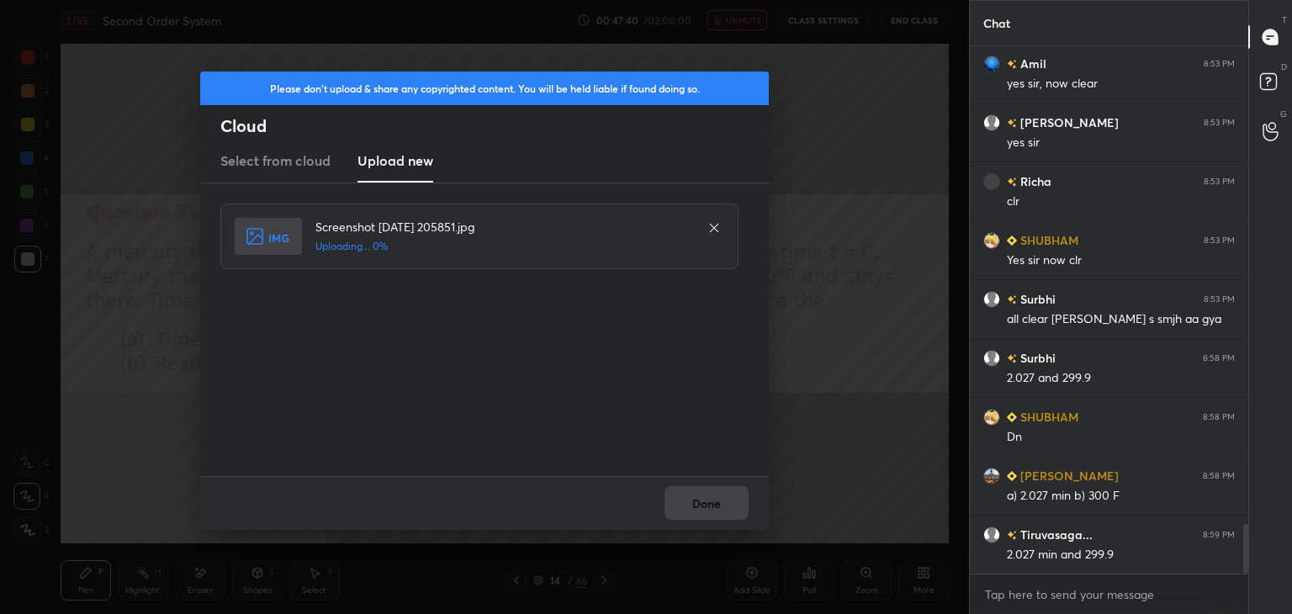
scroll to position [5170, 0]
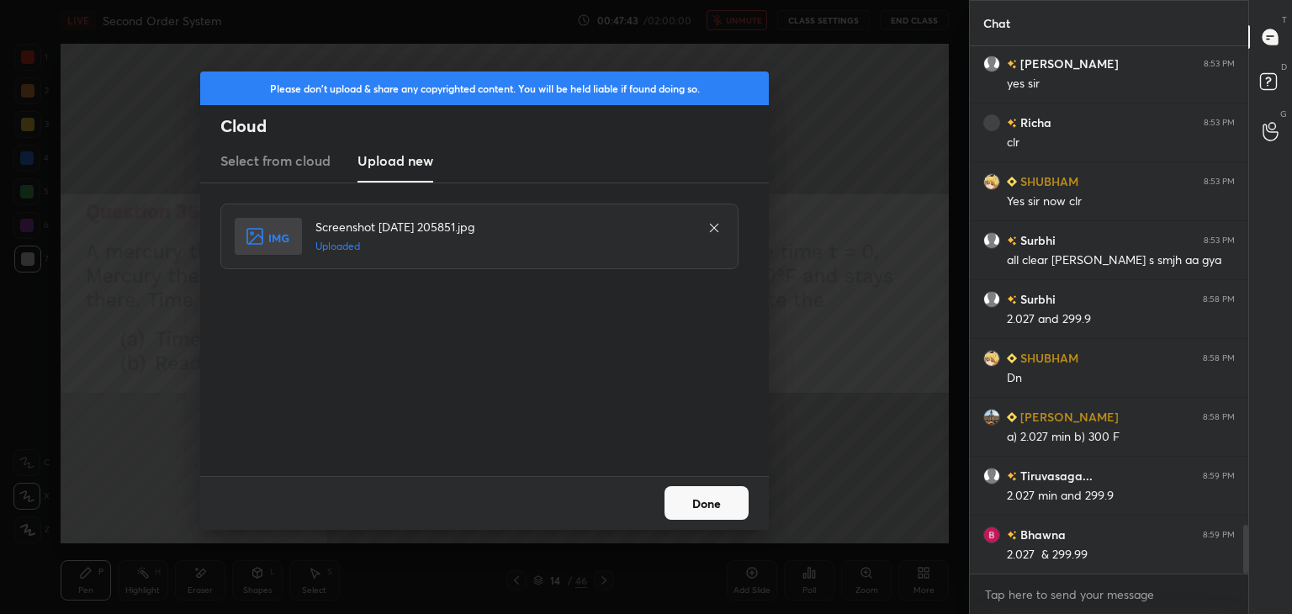
click at [716, 506] on button "Done" at bounding box center [707, 503] width 84 height 34
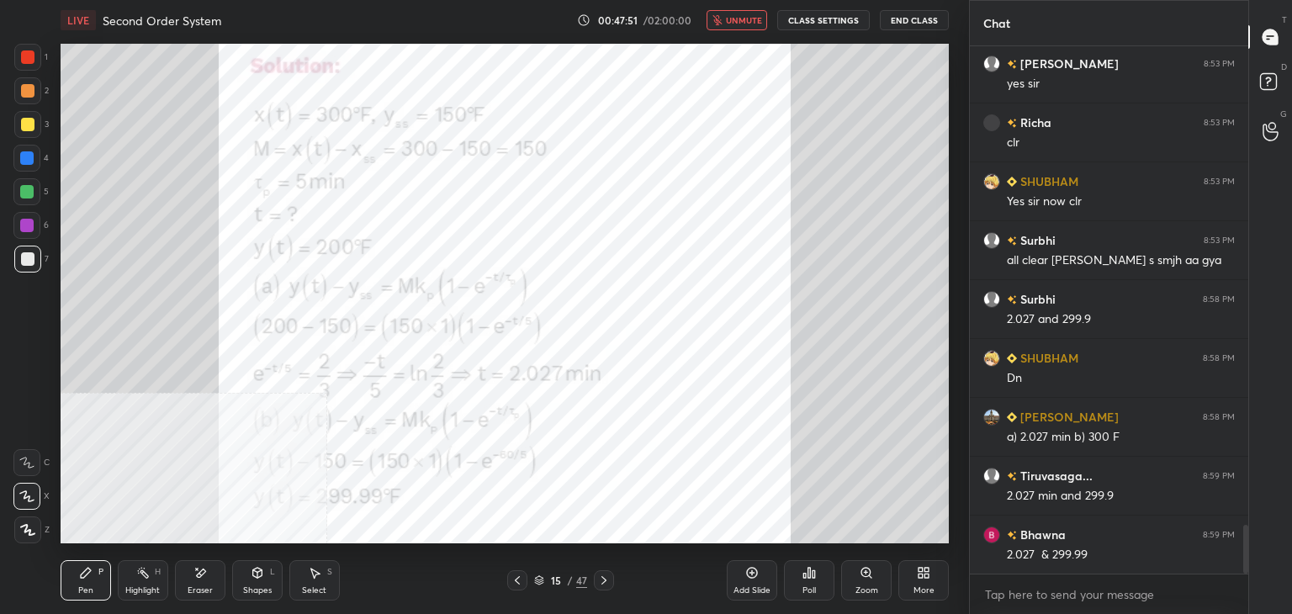
scroll to position [5229, 0]
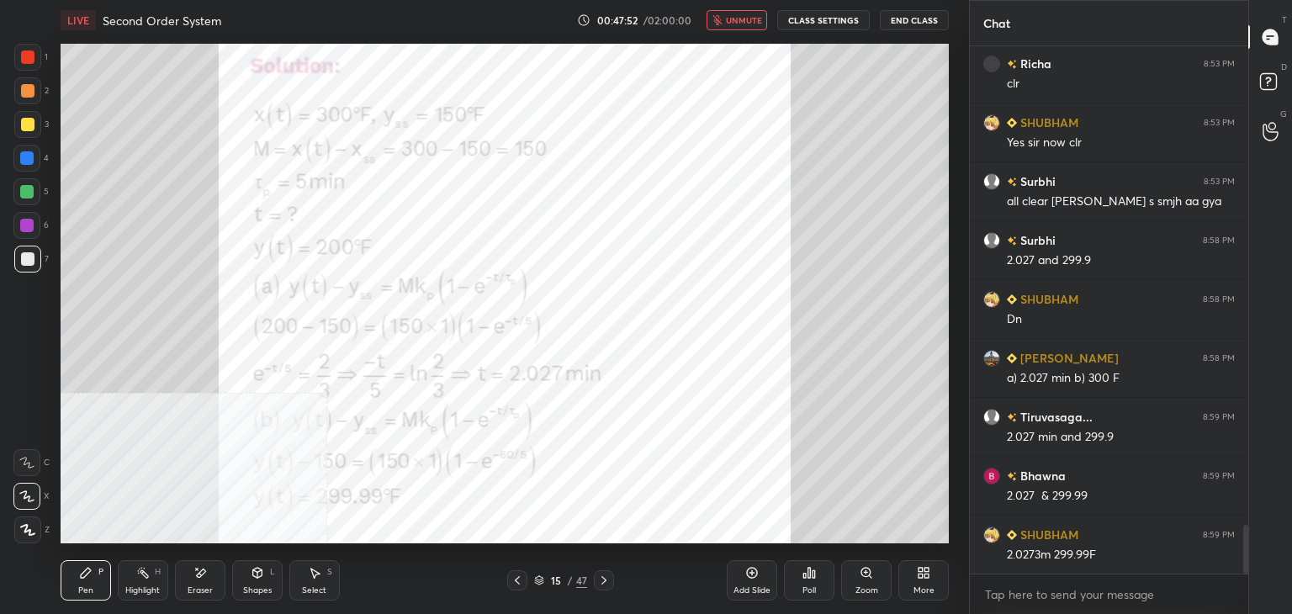
click at [915, 583] on div "More" at bounding box center [924, 580] width 50 height 40
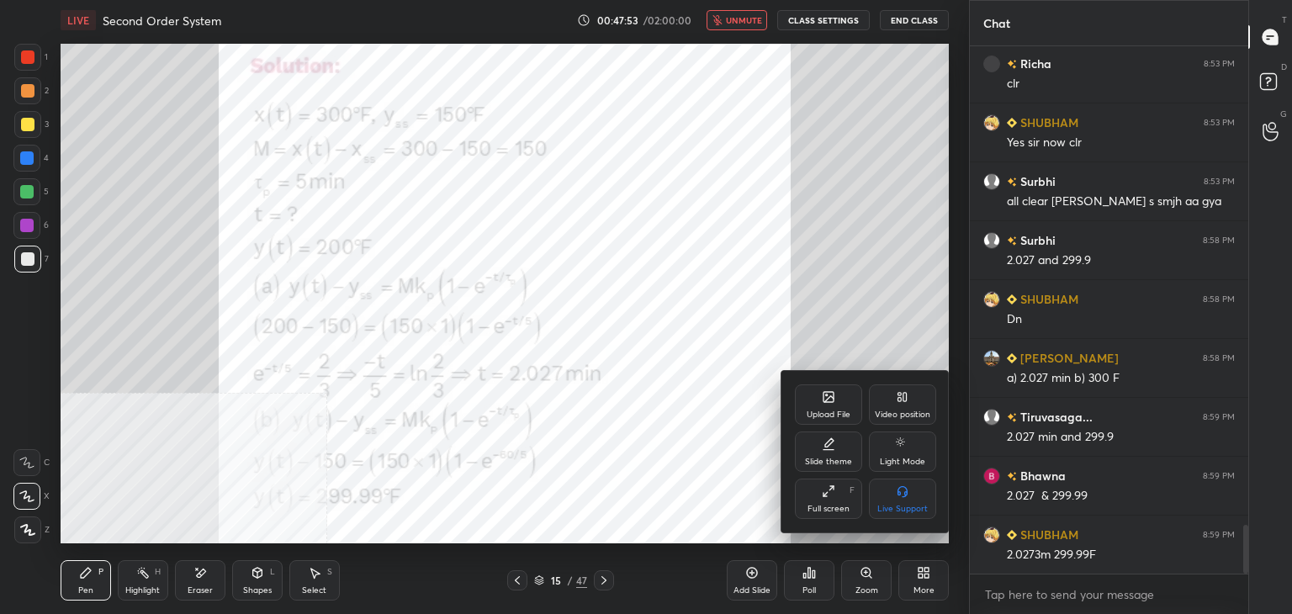
scroll to position [5287, 0]
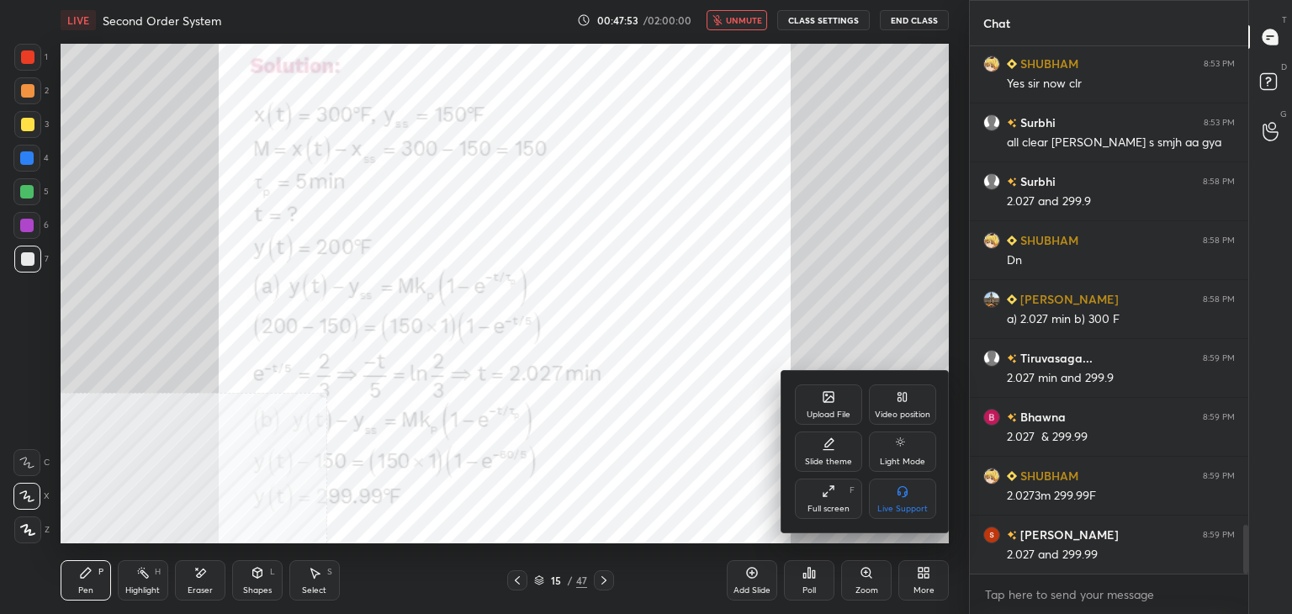
click at [894, 413] on div "Video position" at bounding box center [903, 415] width 56 height 8
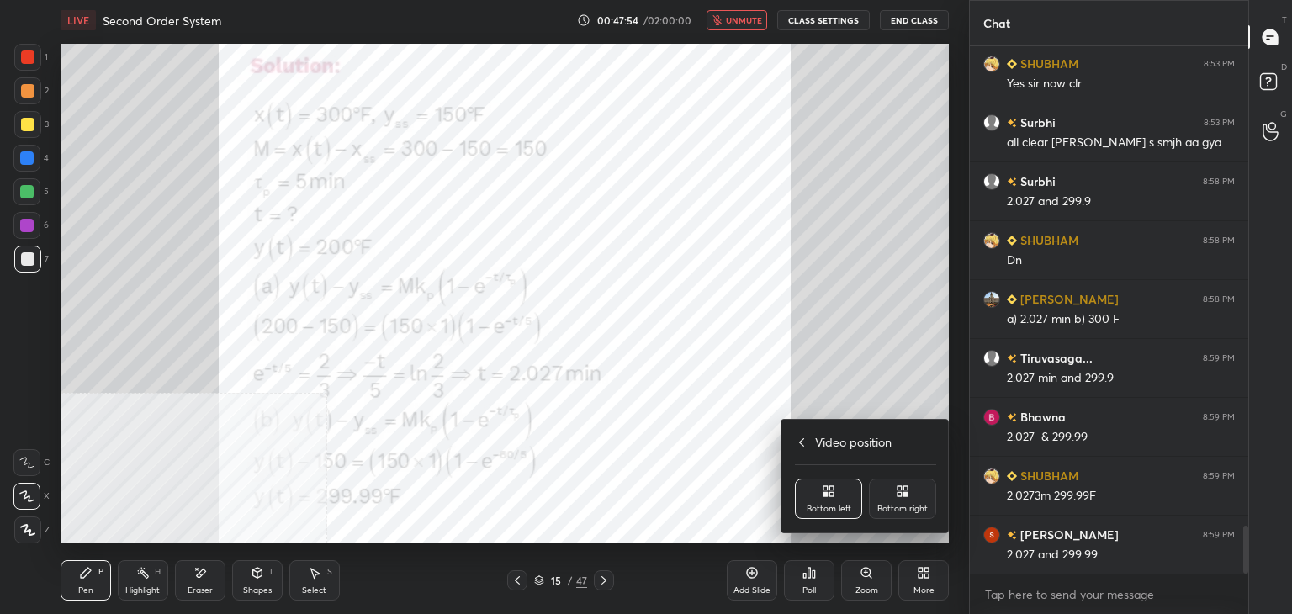
click at [910, 502] on div "Bottom right" at bounding box center [902, 499] width 67 height 40
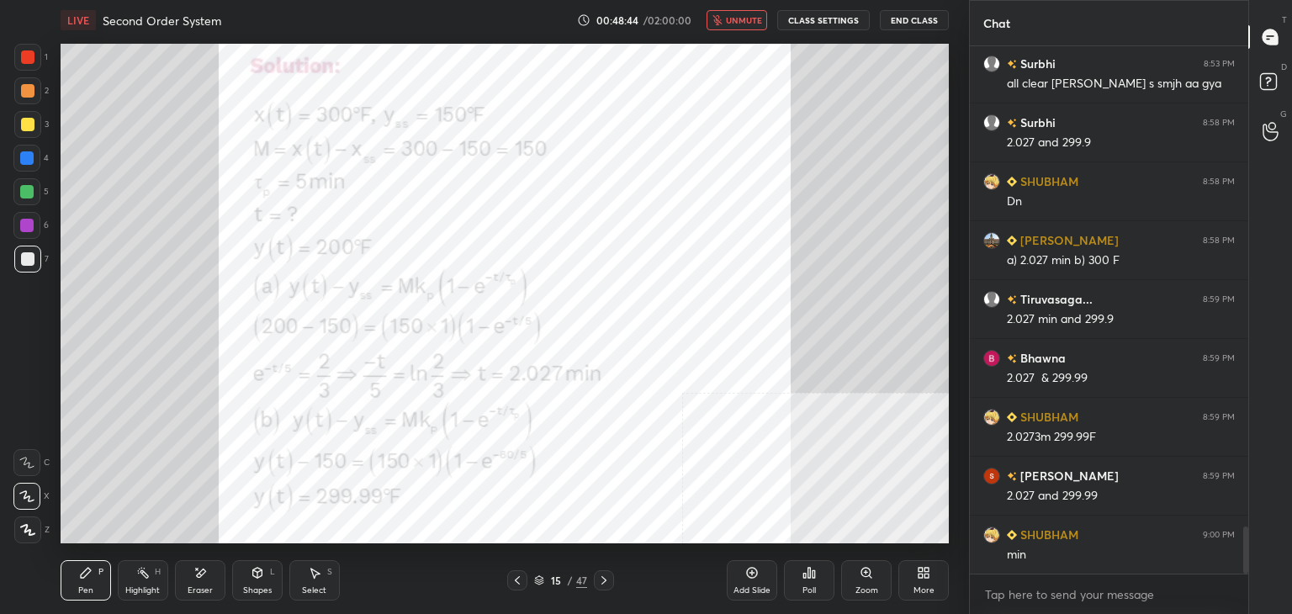
scroll to position [5405, 0]
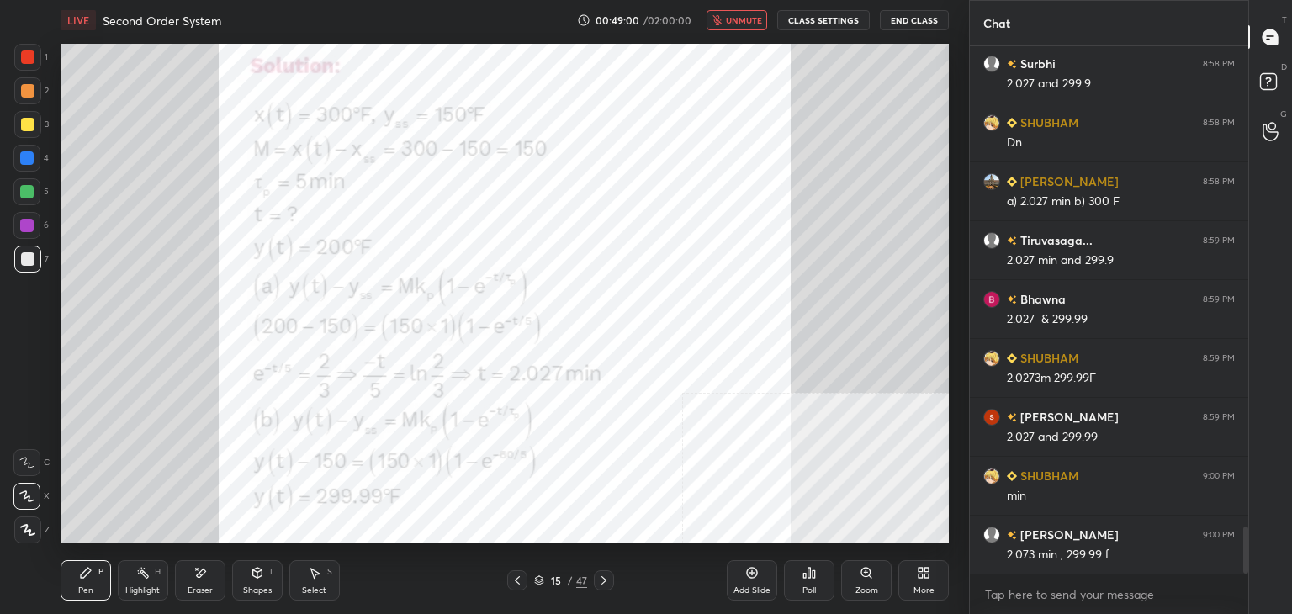
click at [737, 19] on span "unmute" at bounding box center [744, 20] width 36 height 12
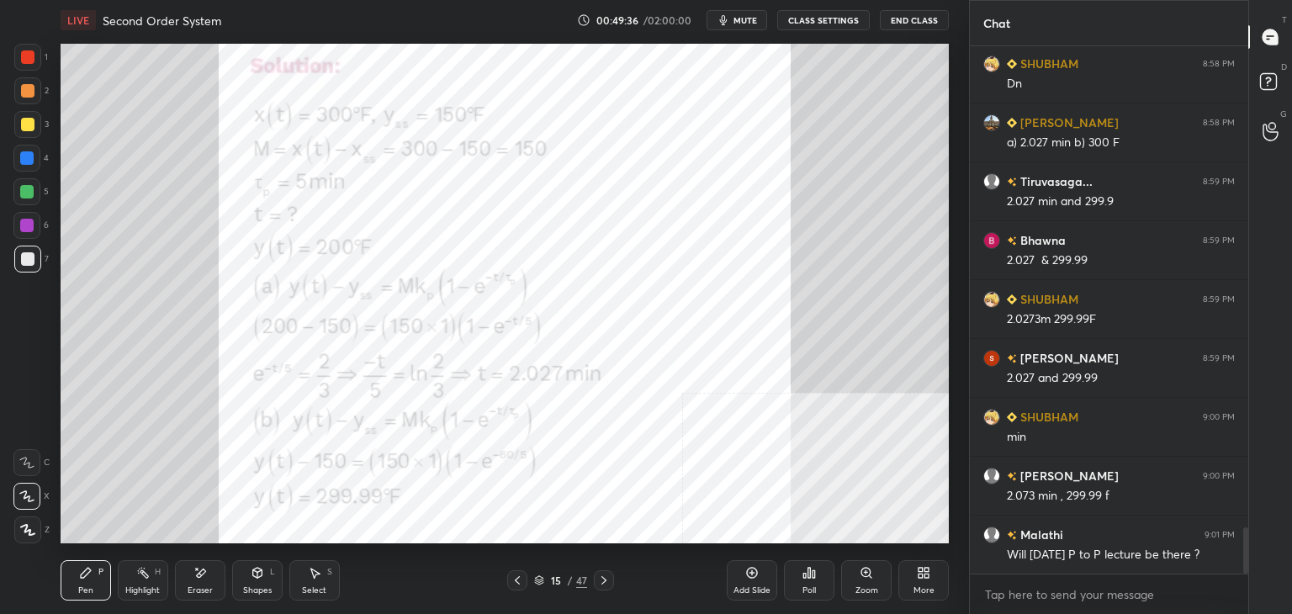
scroll to position [5523, 0]
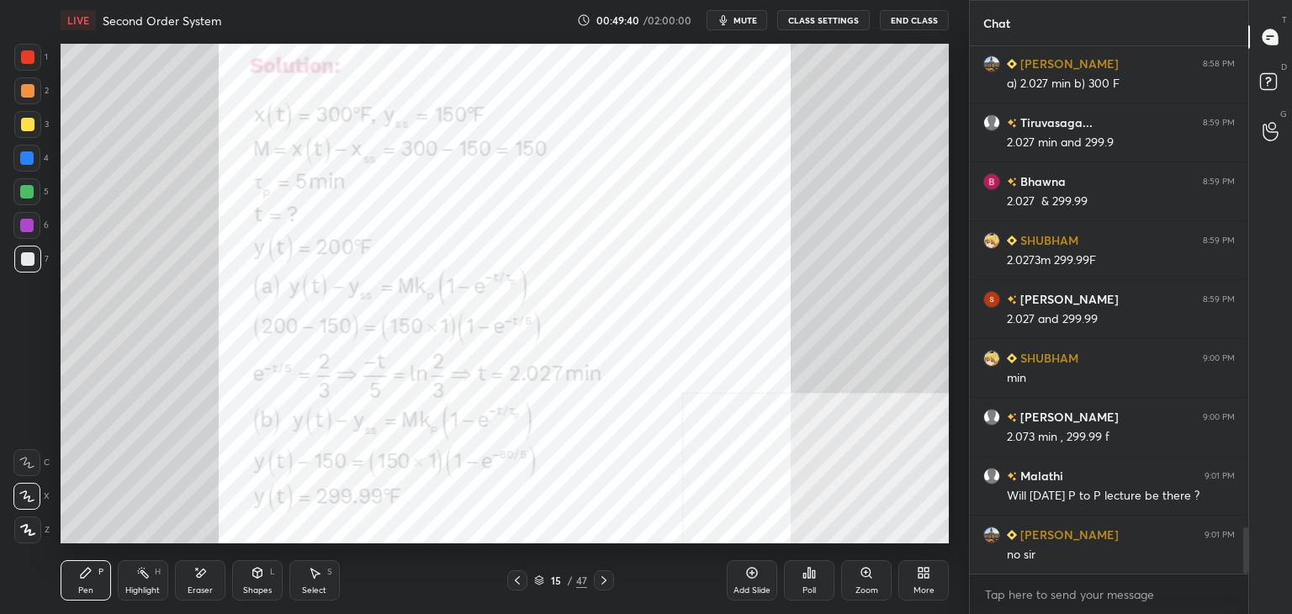
click at [934, 576] on div "More" at bounding box center [924, 580] width 50 height 40
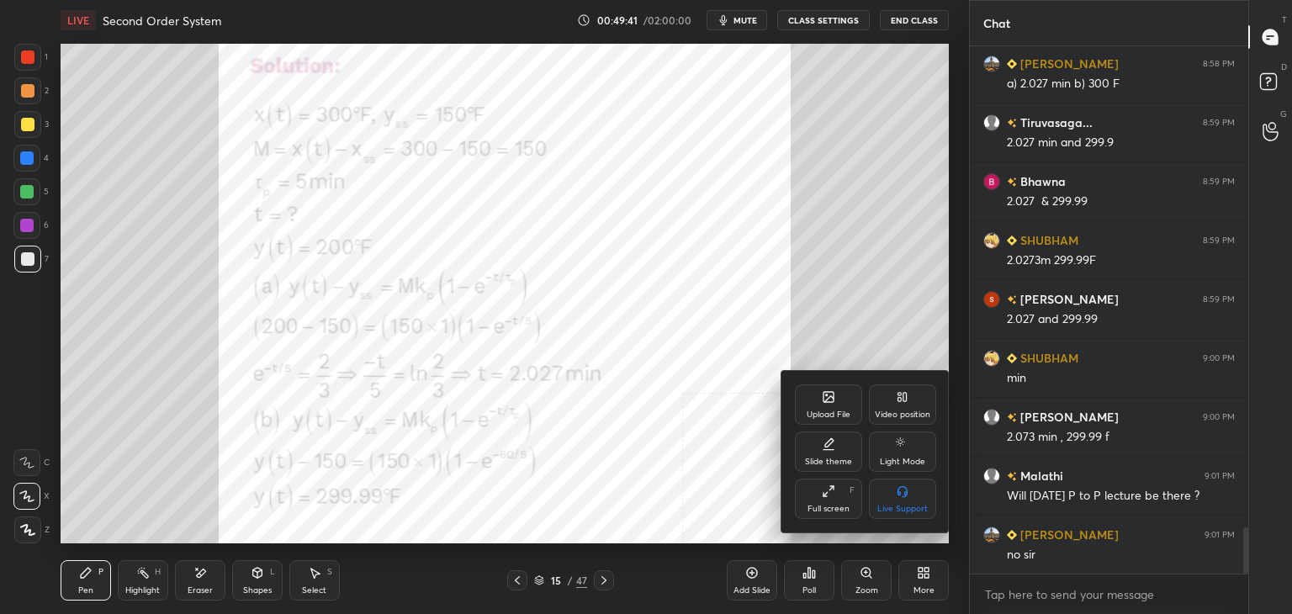
click at [826, 402] on icon at bounding box center [829, 397] width 10 height 10
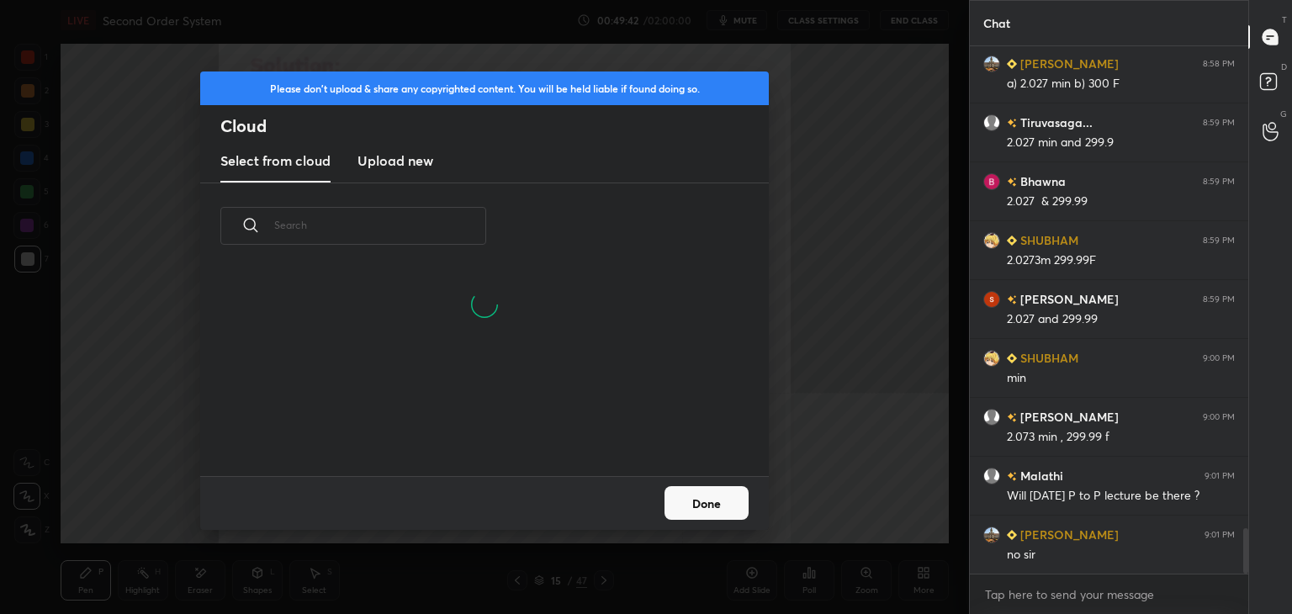
scroll to position [5582, 0]
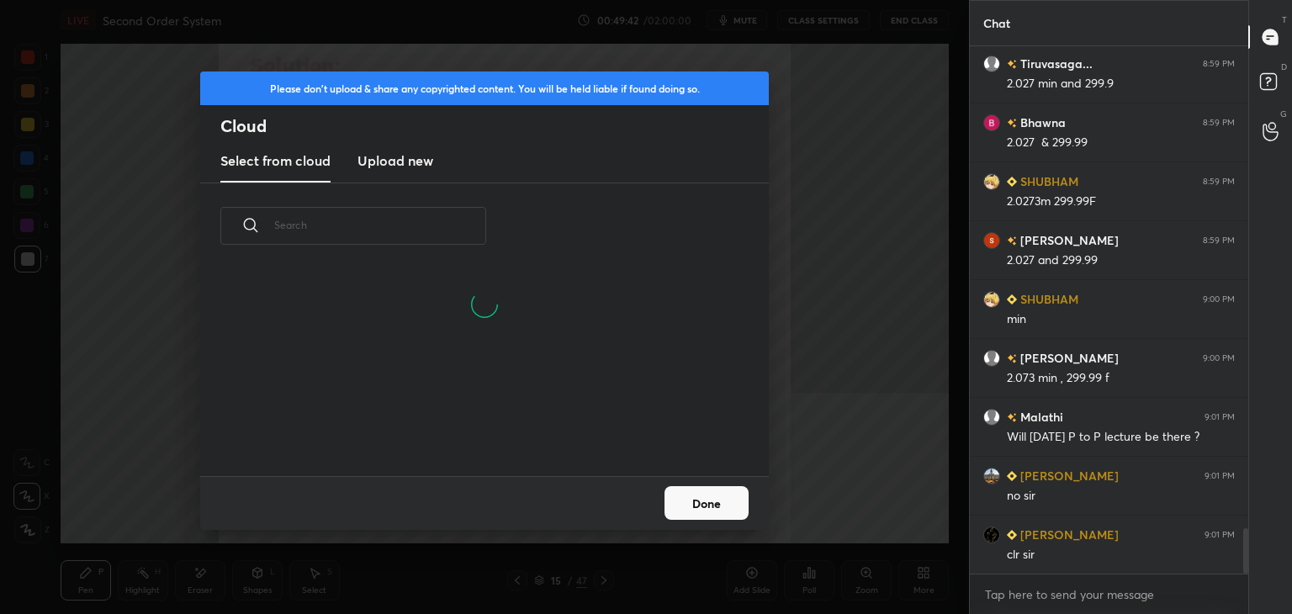
click at [404, 152] on h3 "Upload new" at bounding box center [396, 161] width 76 height 20
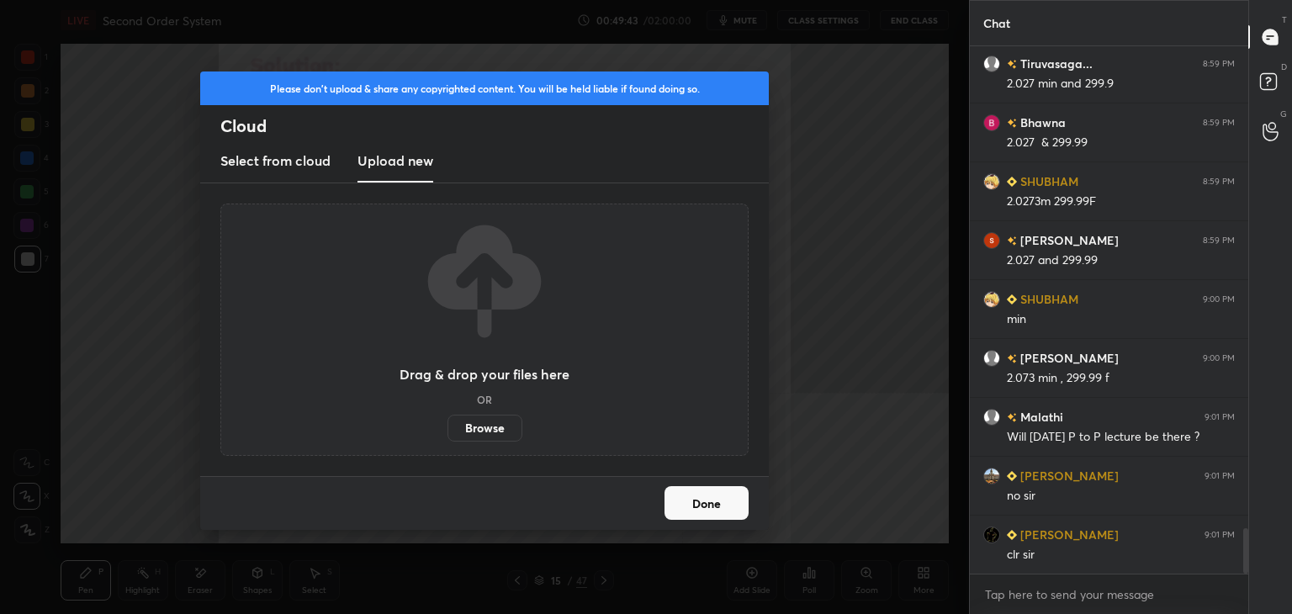
click at [492, 425] on label "Browse" at bounding box center [485, 428] width 75 height 27
click at [448, 425] on input "Browse" at bounding box center [448, 428] width 0 height 27
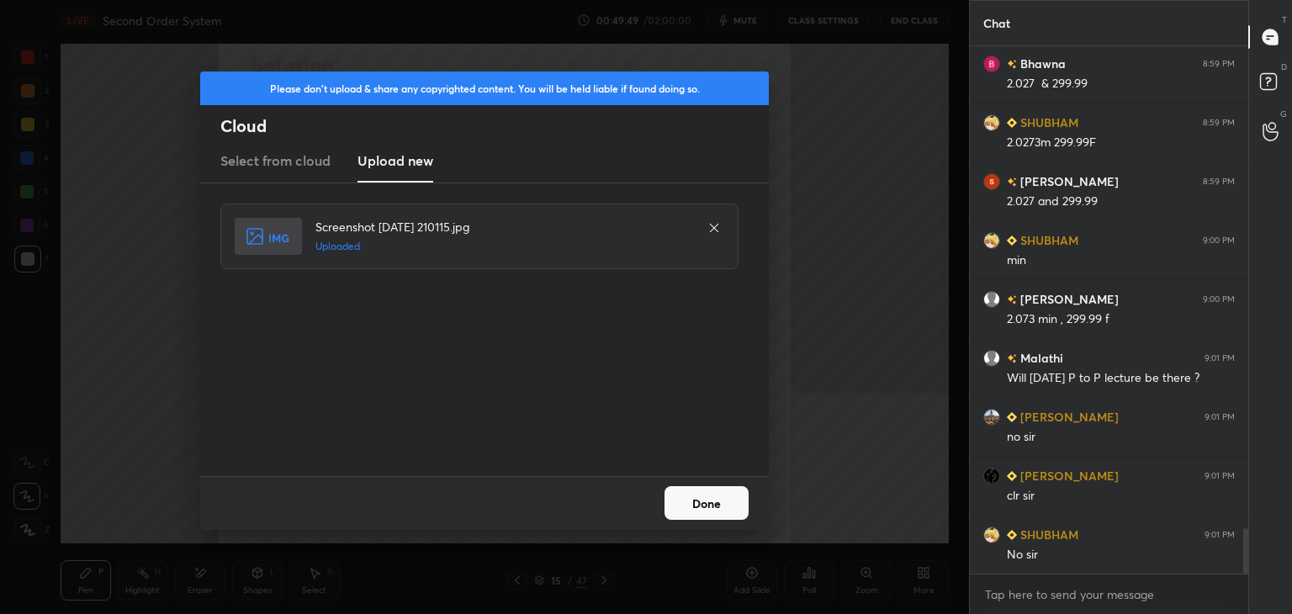
click at [703, 496] on button "Done" at bounding box center [707, 503] width 84 height 34
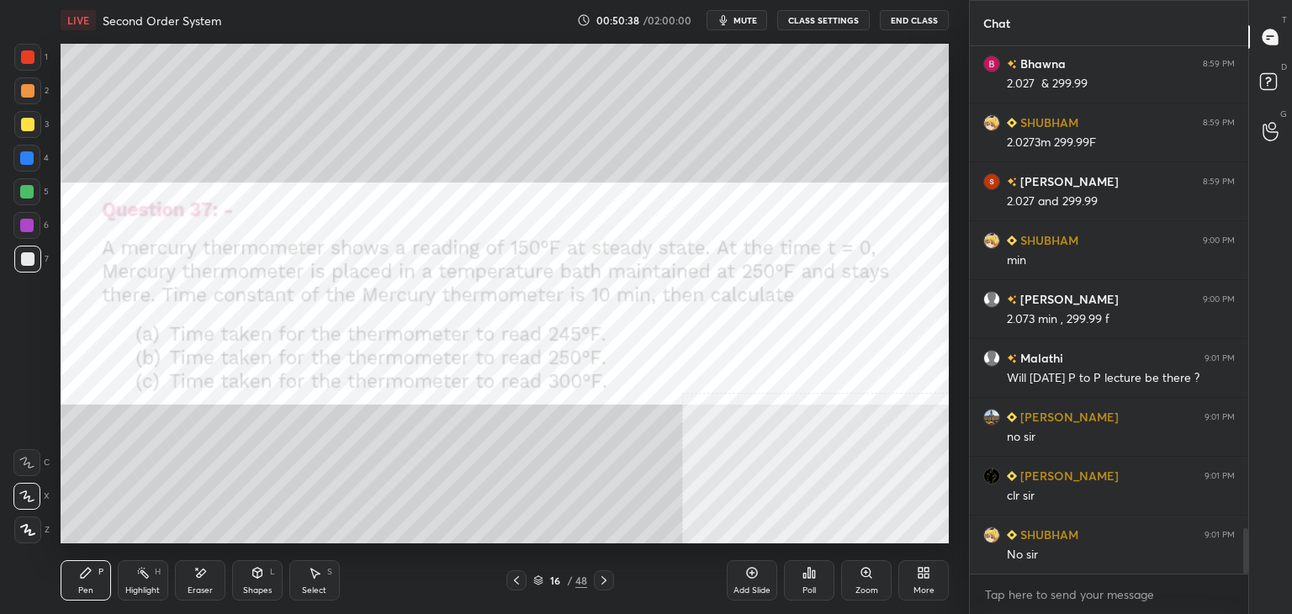
scroll to position [5700, 0]
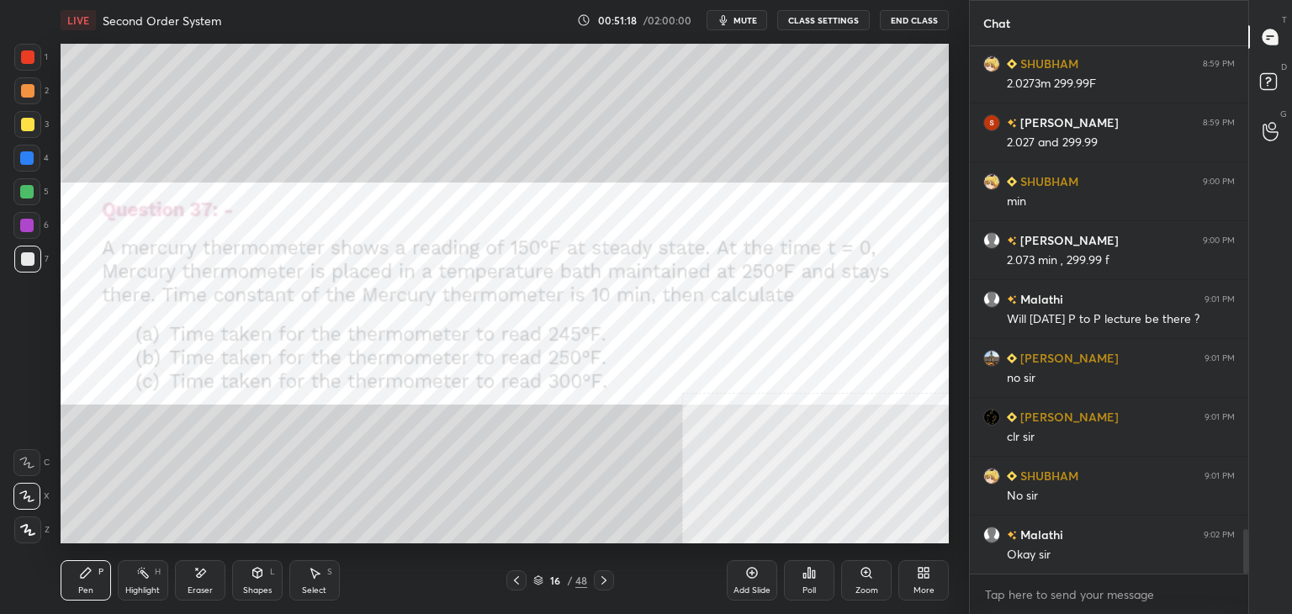
click at [749, 13] on button "mute" at bounding box center [737, 20] width 61 height 20
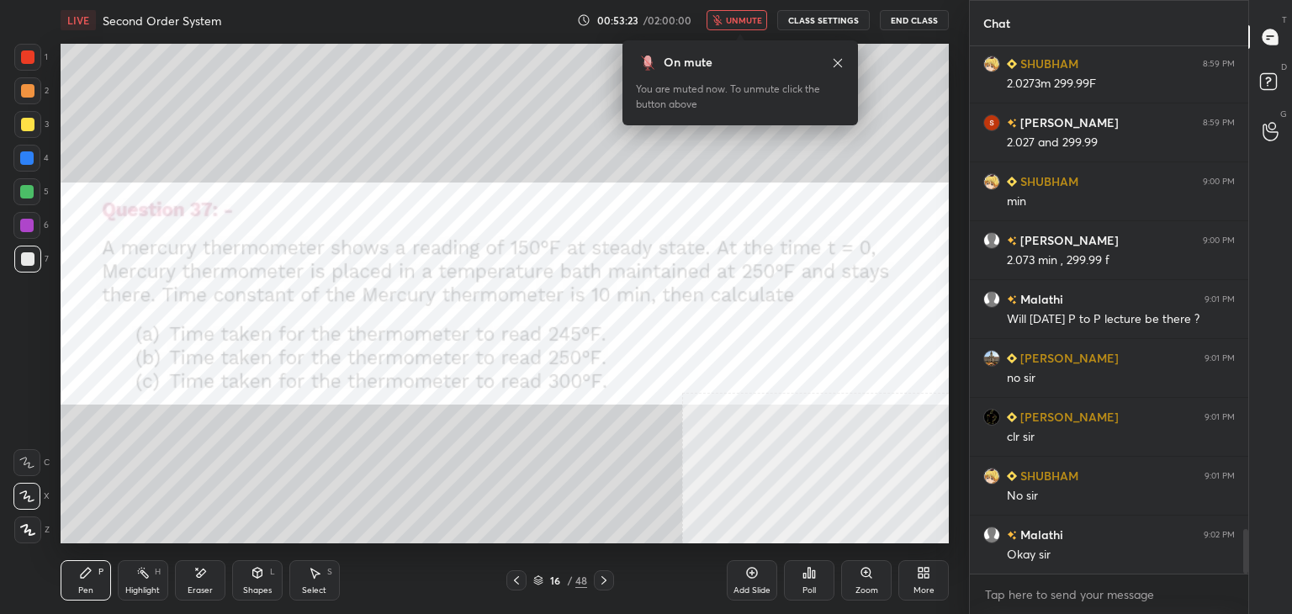
click at [740, 17] on span "unmute" at bounding box center [744, 20] width 36 height 12
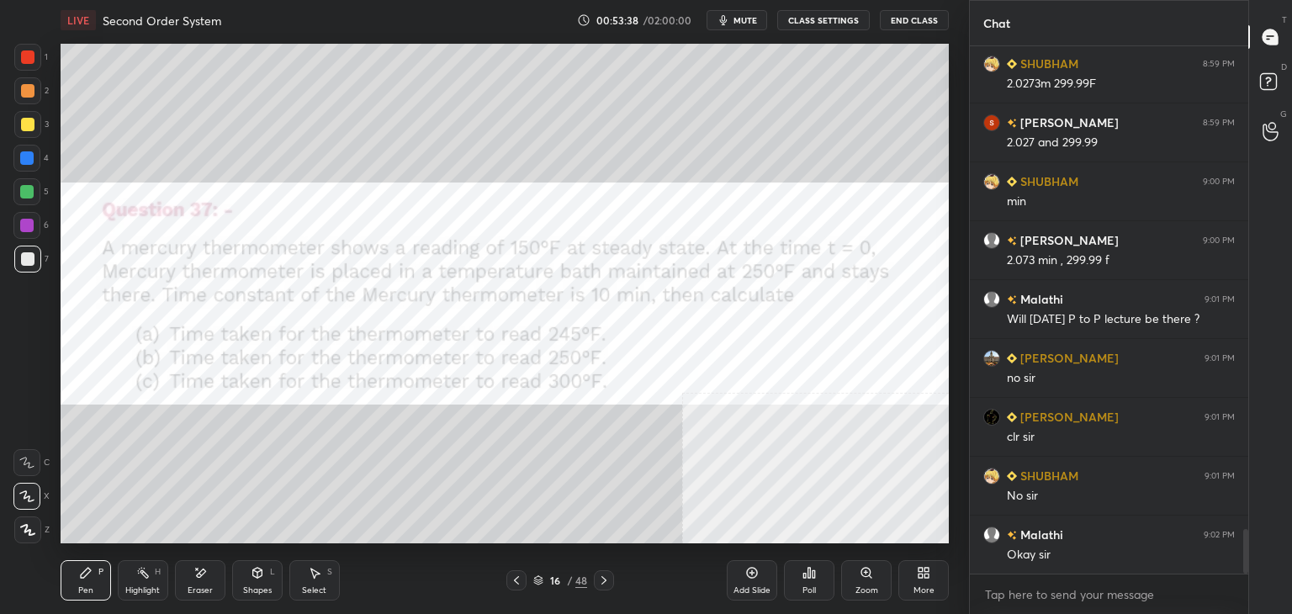
click at [735, 22] on button "mute" at bounding box center [737, 20] width 61 height 20
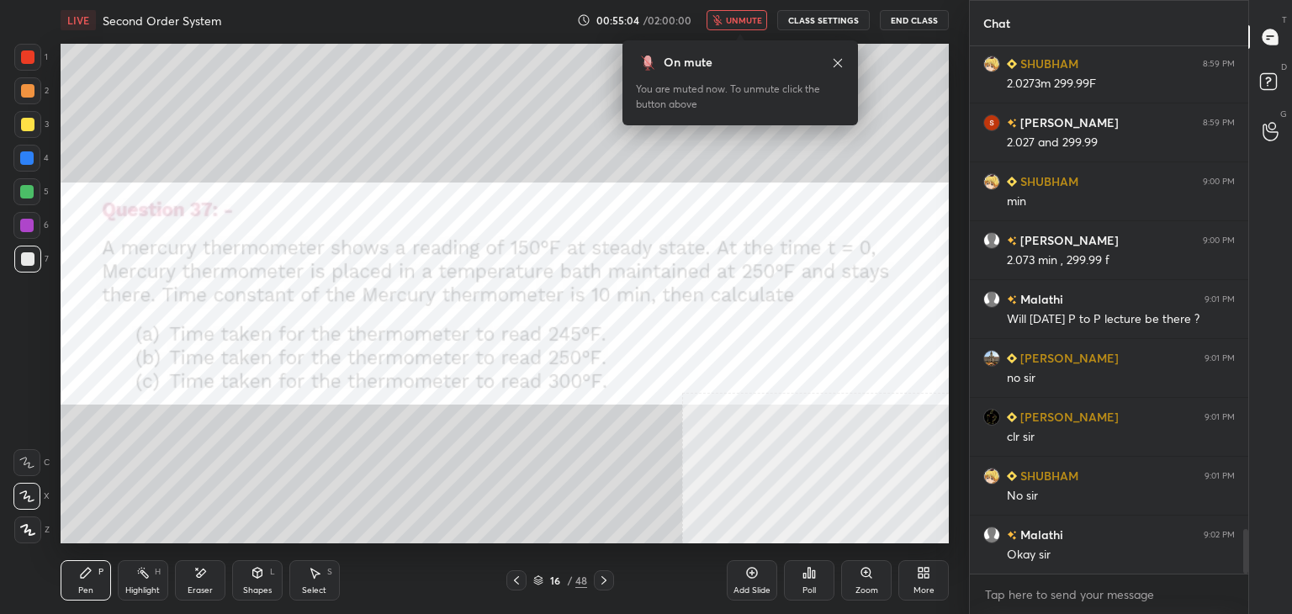
scroll to position [5759, 0]
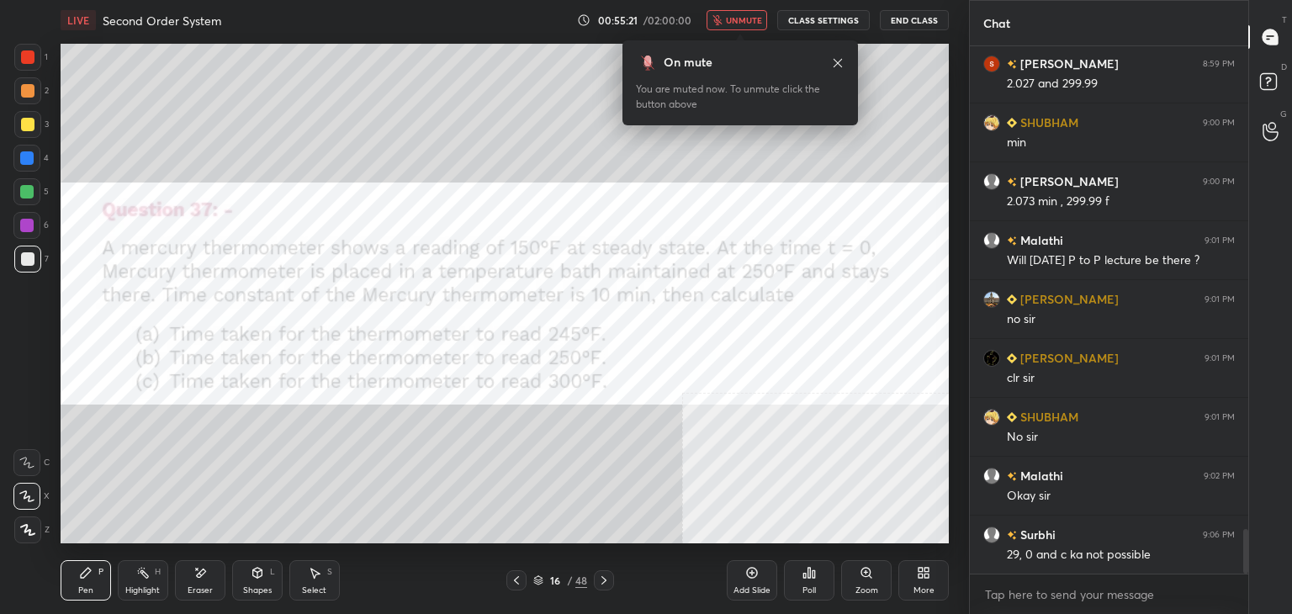
click at [837, 64] on icon at bounding box center [837, 62] width 13 height 13
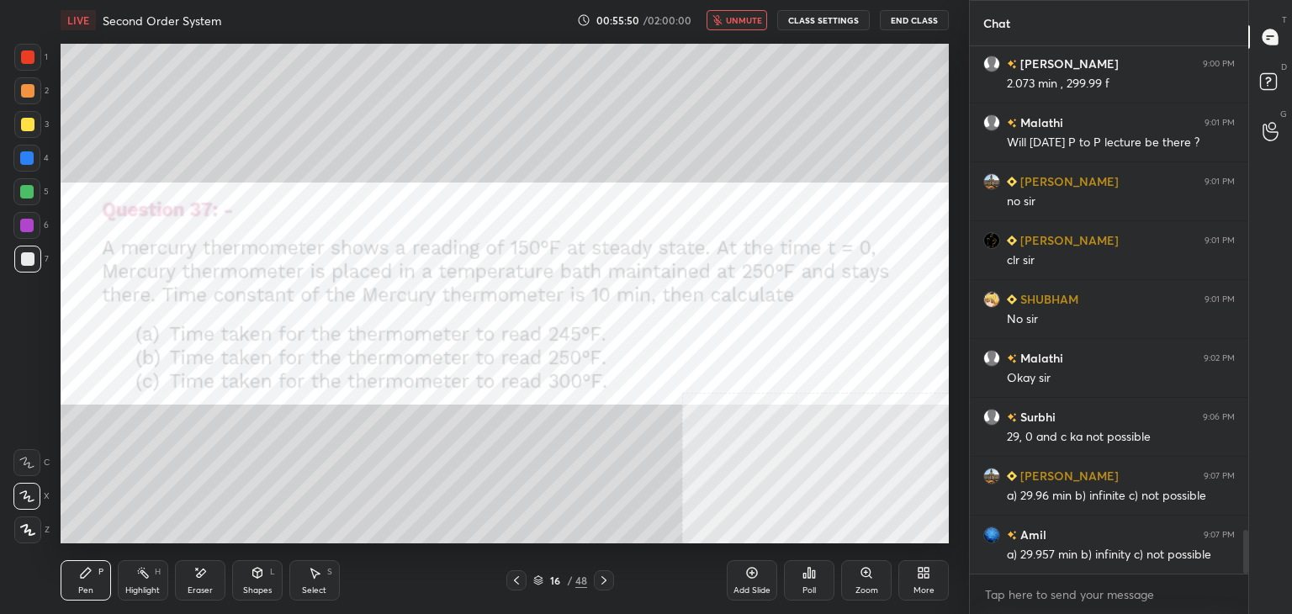
scroll to position [5935, 0]
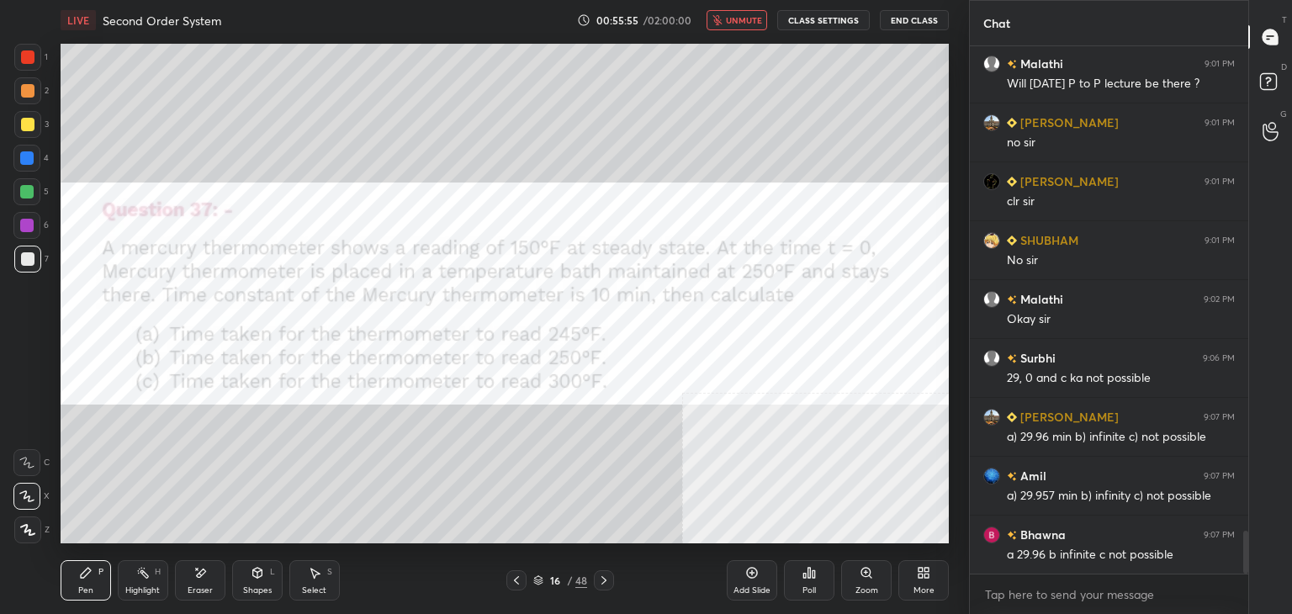
click at [745, 21] on span "unmute" at bounding box center [744, 20] width 36 height 12
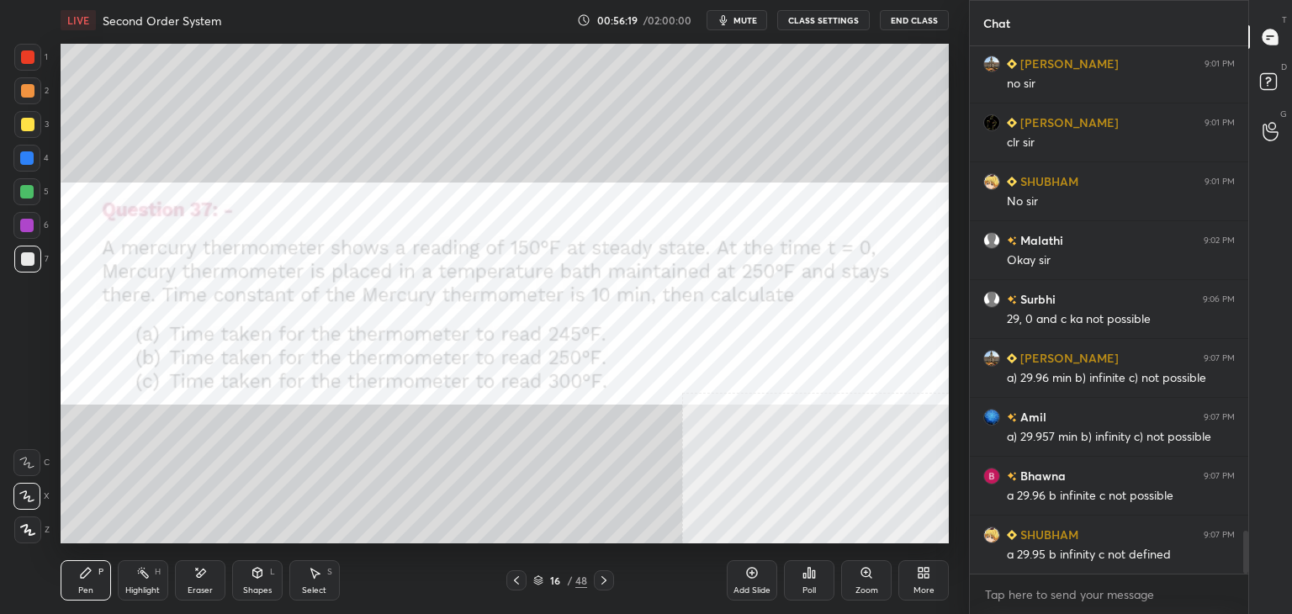
click at [921, 575] on icon at bounding box center [921, 576] width 4 height 4
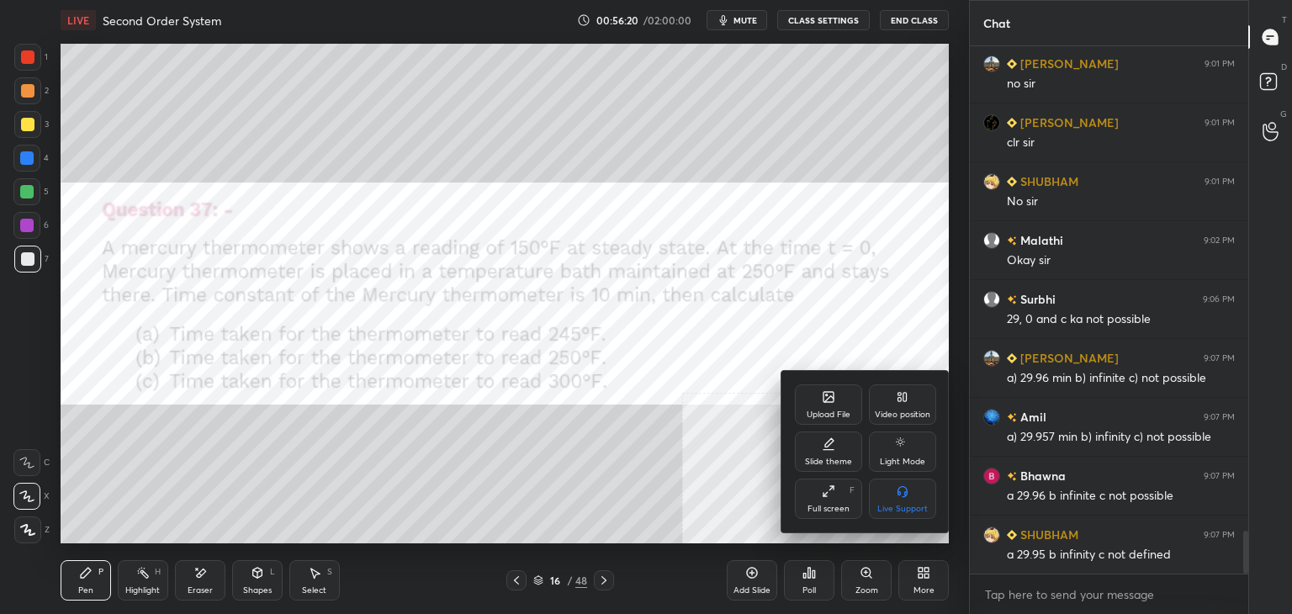
click at [816, 400] on div "Upload File" at bounding box center [828, 405] width 67 height 40
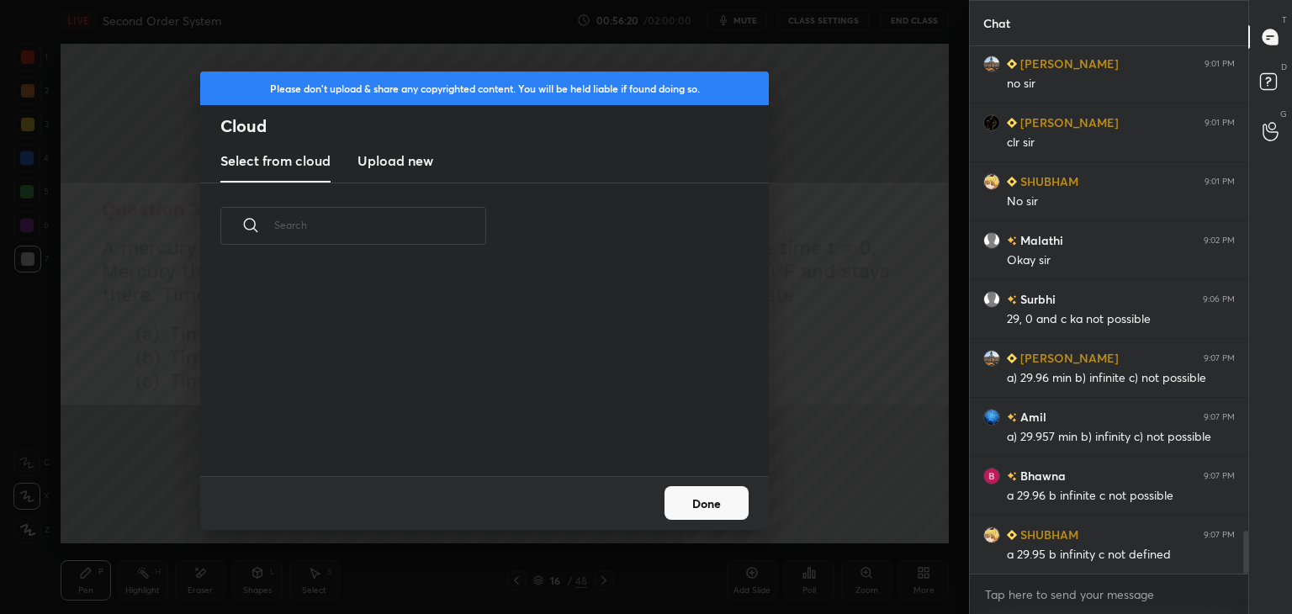
scroll to position [207, 540]
click at [394, 164] on h3 "Upload new" at bounding box center [396, 161] width 76 height 20
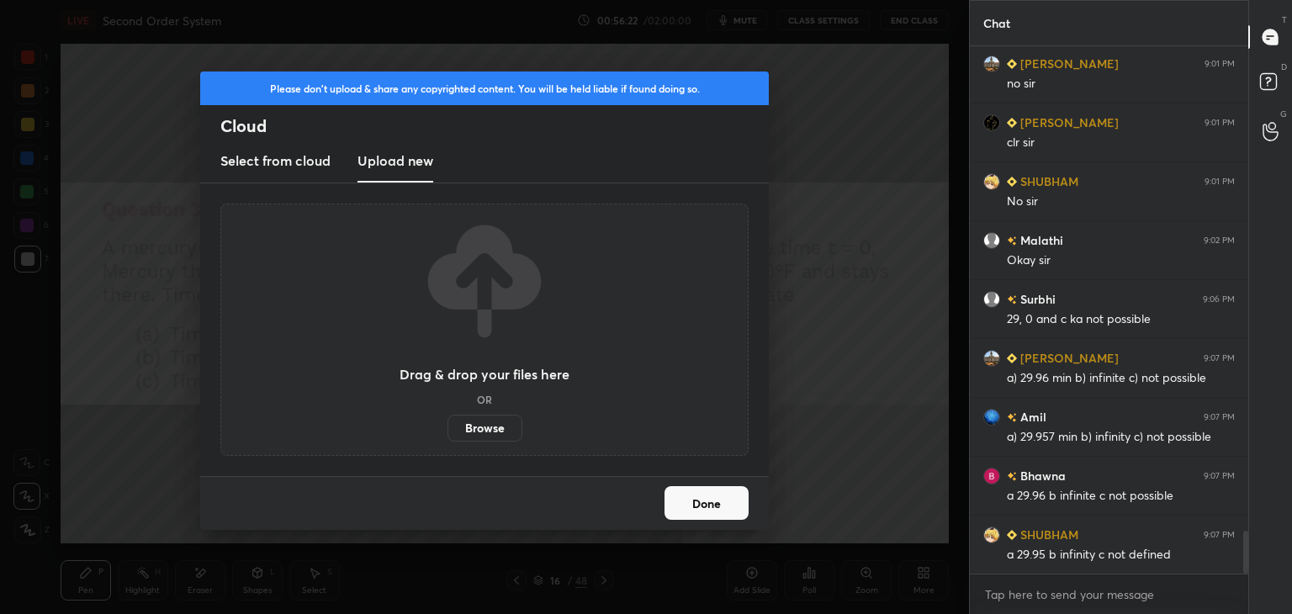
click at [471, 422] on label "Browse" at bounding box center [485, 428] width 75 height 27
click at [448, 422] on input "Browse" at bounding box center [448, 428] width 0 height 27
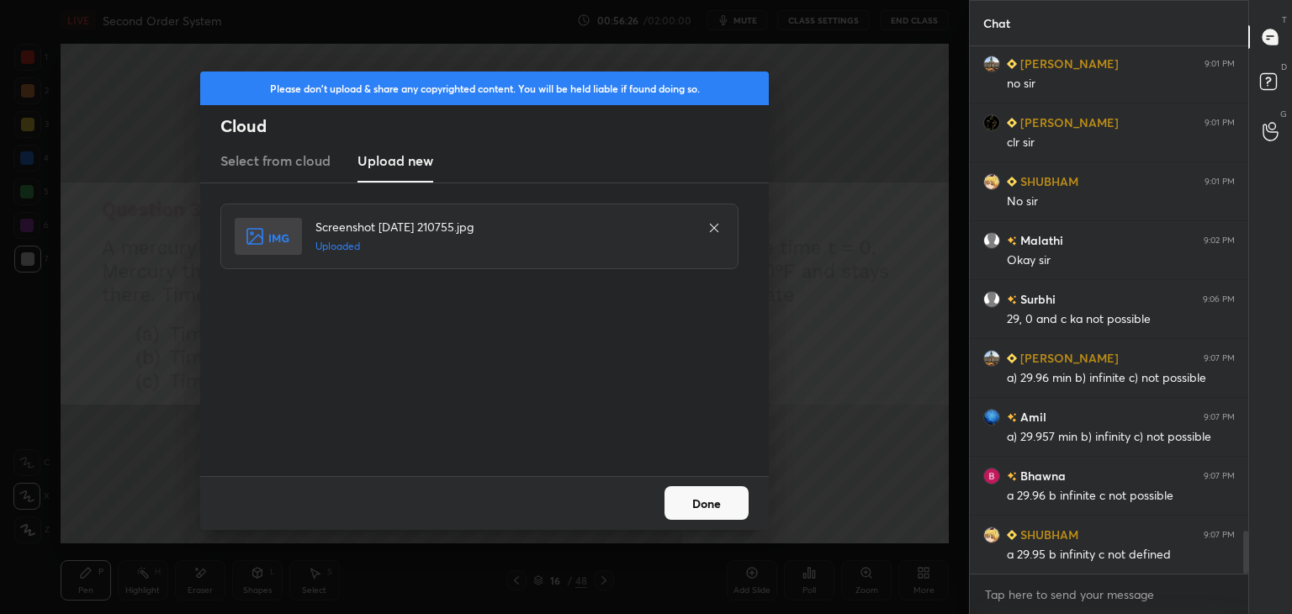
click at [720, 501] on button "Done" at bounding box center [707, 503] width 84 height 34
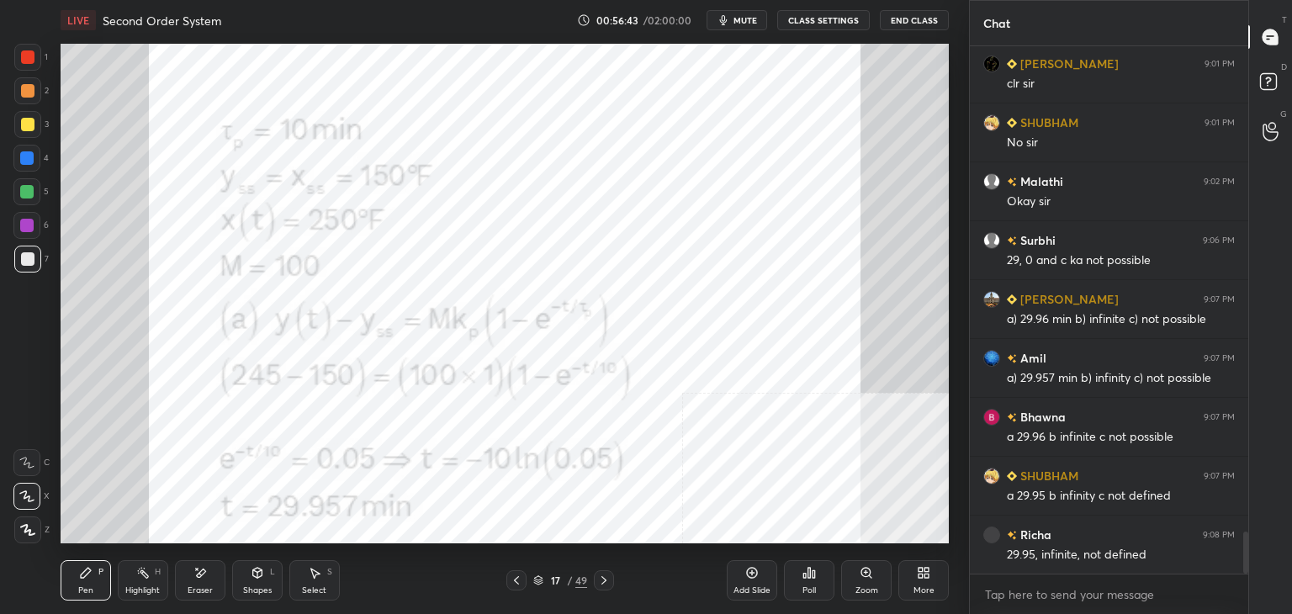
scroll to position [6112, 0]
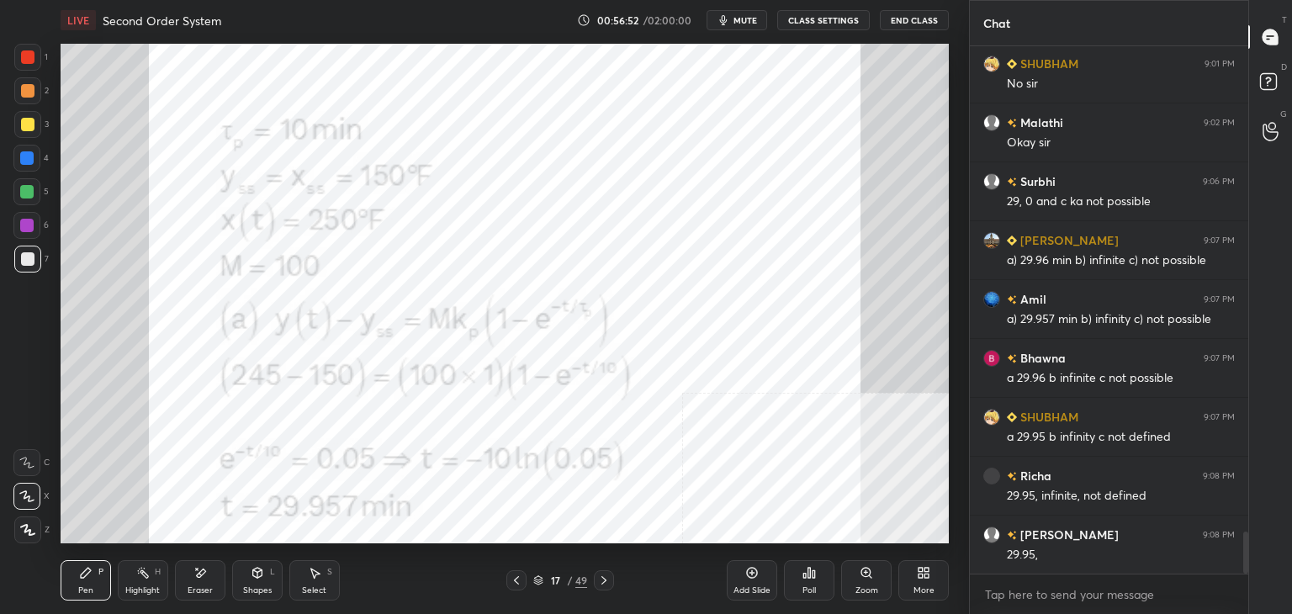
click at [931, 572] on div "More" at bounding box center [924, 580] width 50 height 40
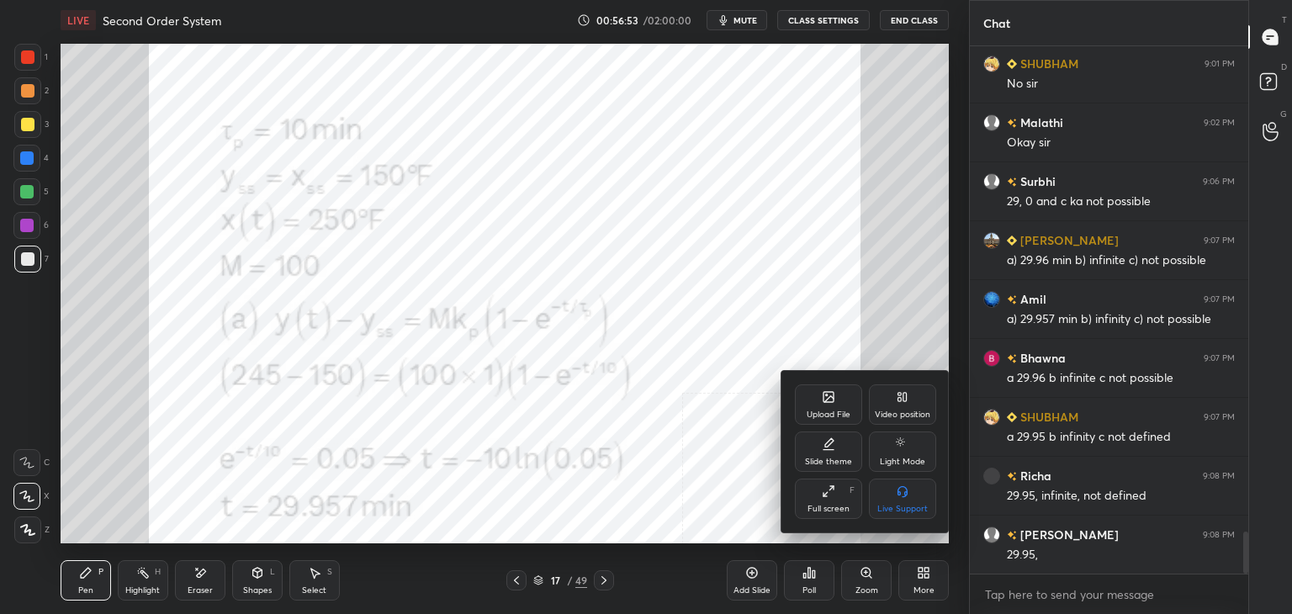
click at [833, 397] on icon at bounding box center [829, 397] width 10 height 10
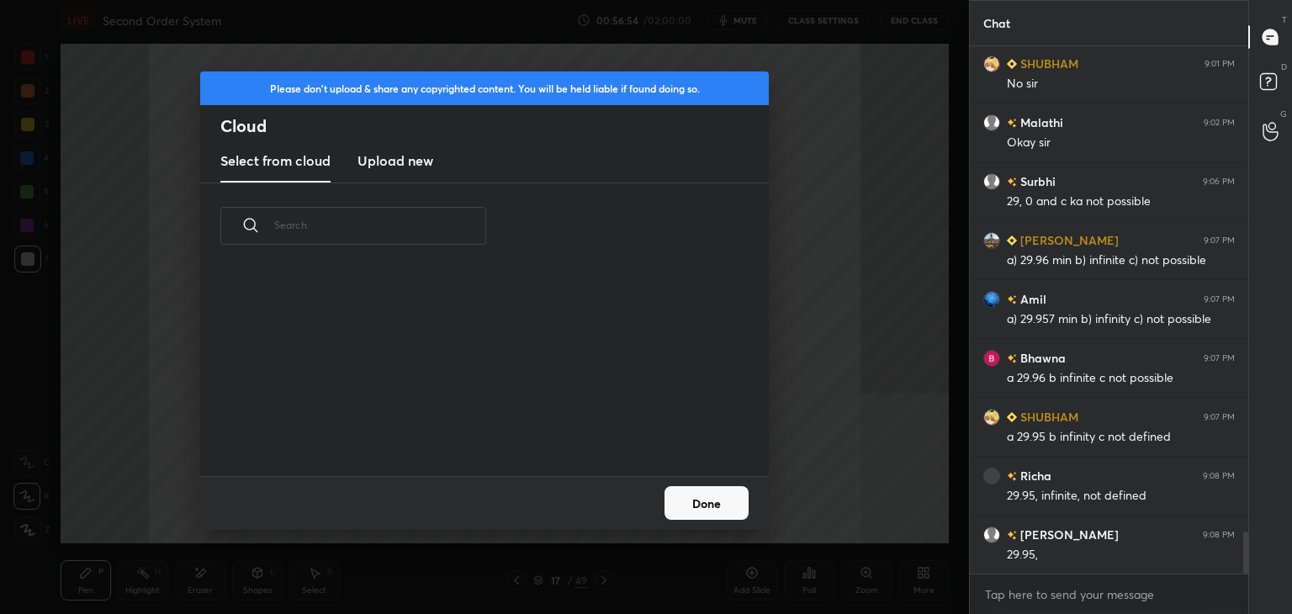
scroll to position [207, 540]
click at [374, 153] on h3 "Upload new" at bounding box center [396, 161] width 76 height 20
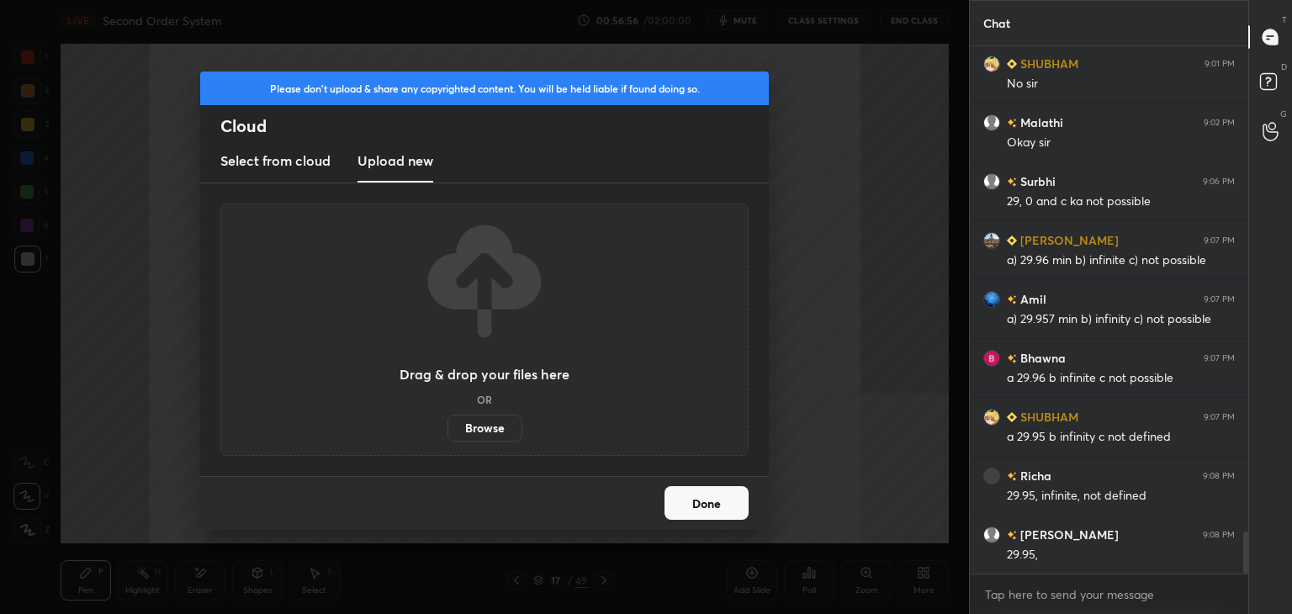
click at [492, 422] on label "Browse" at bounding box center [485, 428] width 75 height 27
click at [448, 422] on input "Browse" at bounding box center [448, 428] width 0 height 27
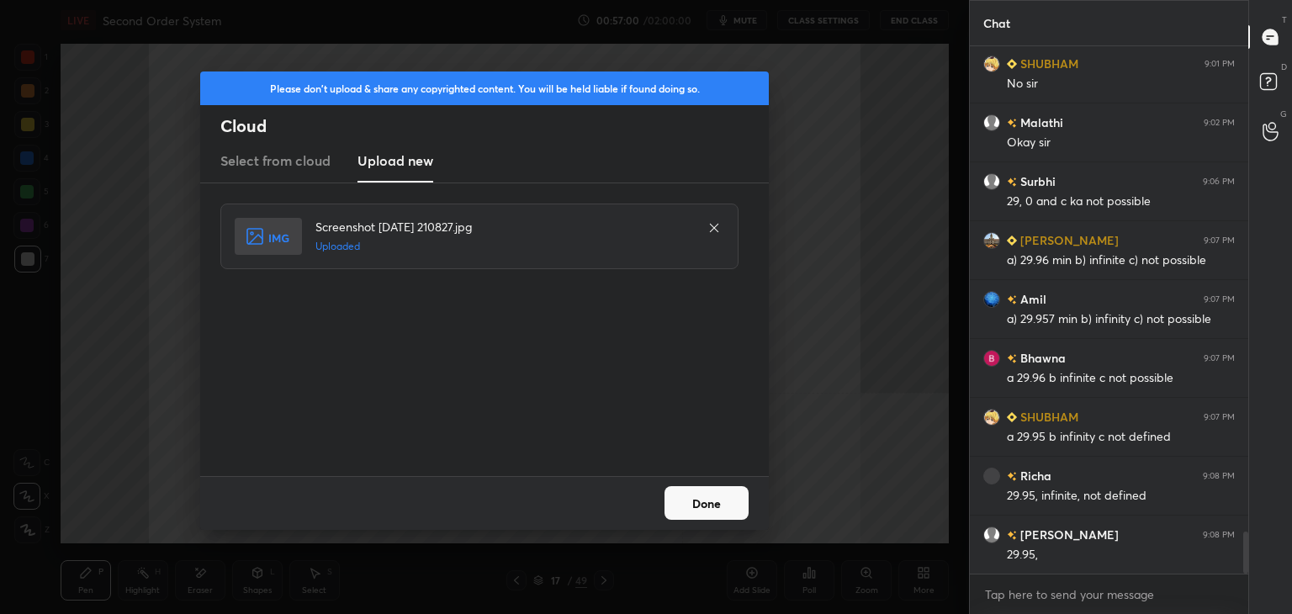
click at [696, 501] on button "Done" at bounding box center [707, 503] width 84 height 34
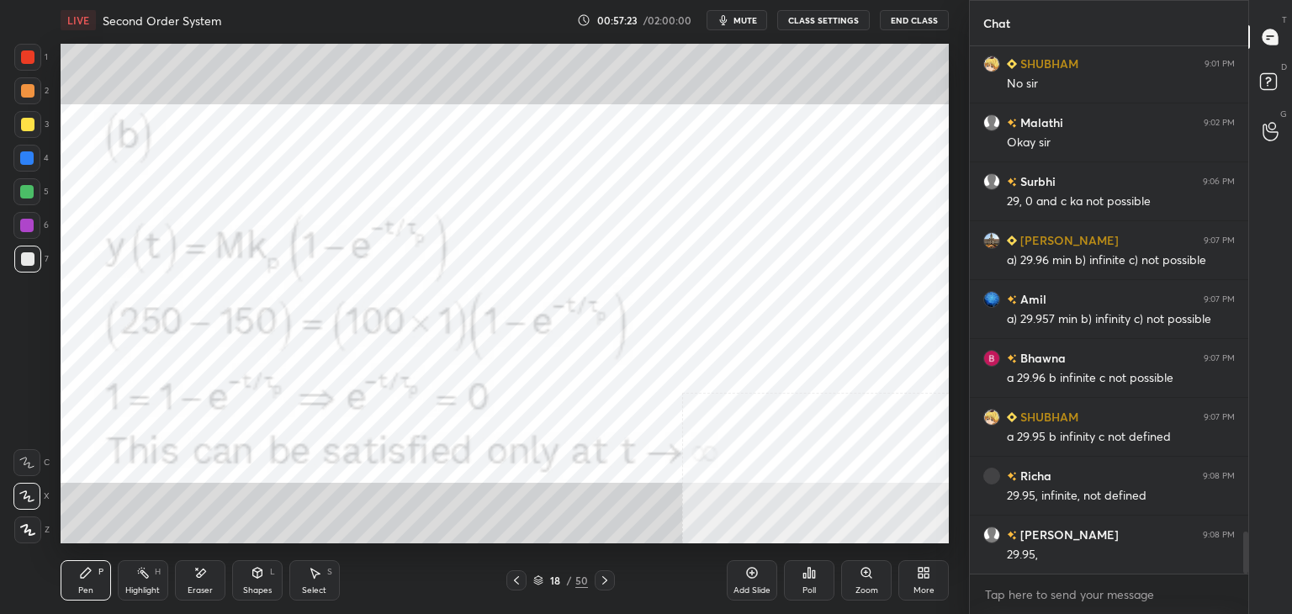
click at [926, 589] on div "More" at bounding box center [924, 590] width 21 height 8
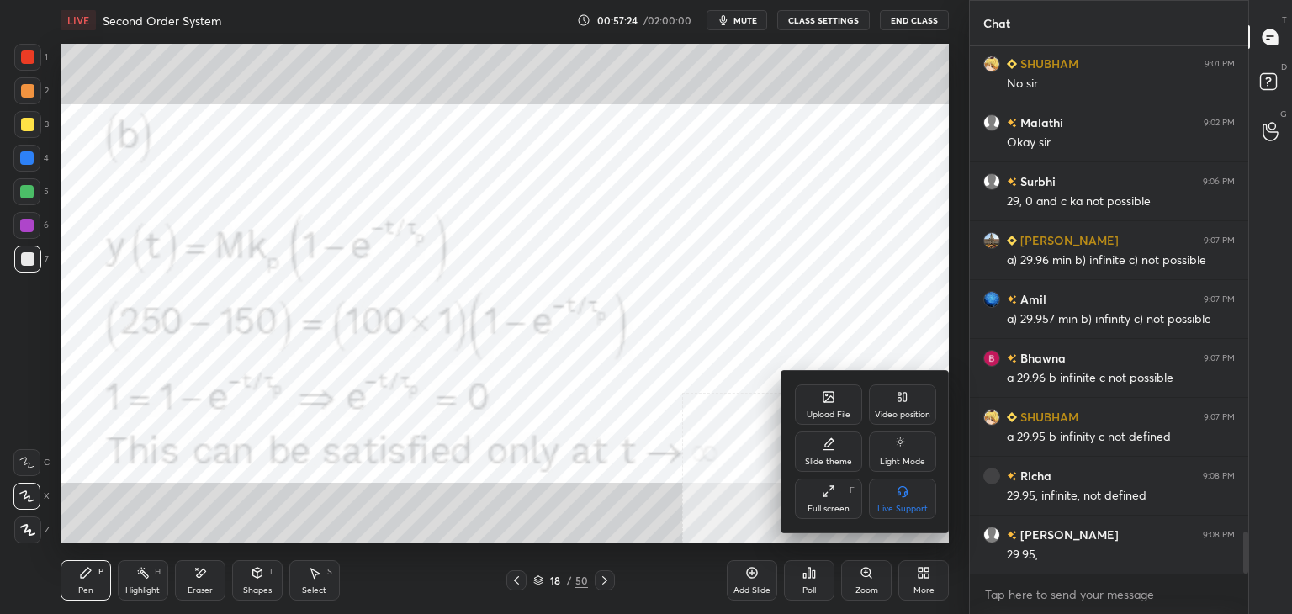
click at [829, 415] on div "Upload File" at bounding box center [829, 415] width 44 height 8
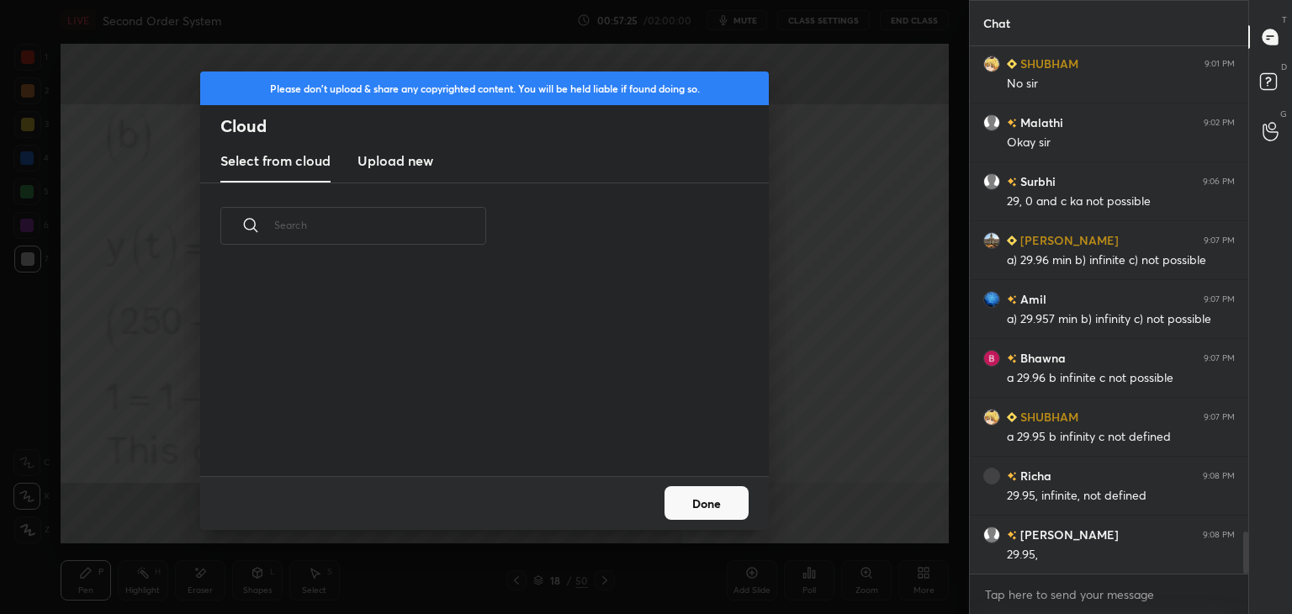
click at [396, 156] on h3 "Upload new" at bounding box center [396, 161] width 76 height 20
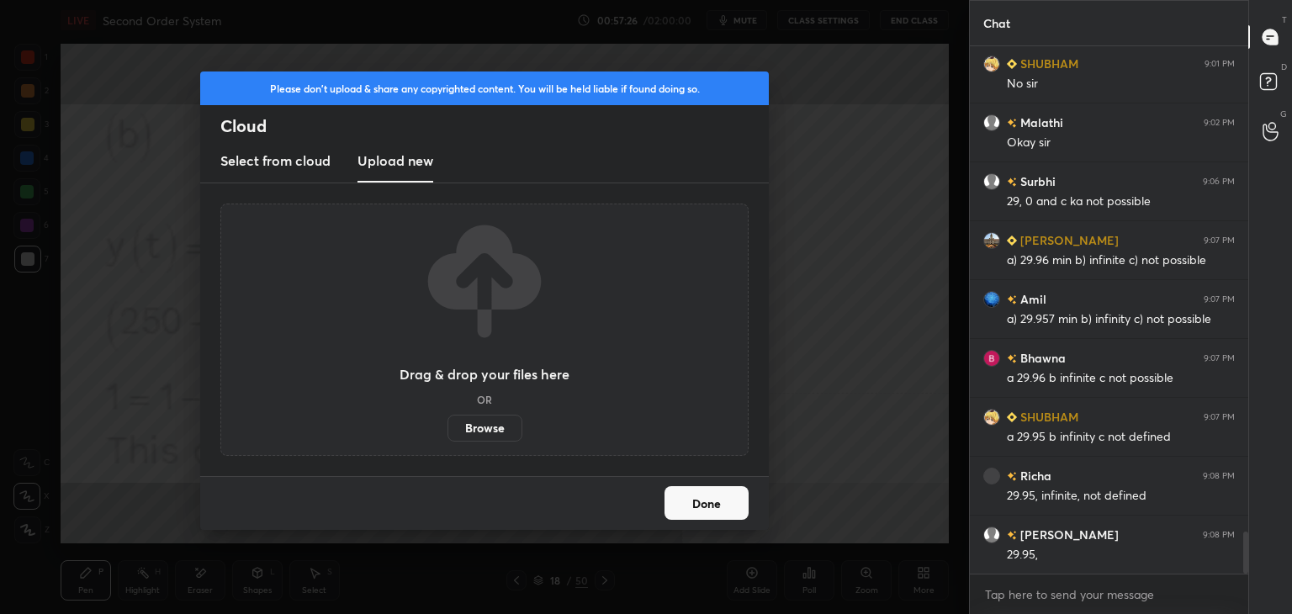
click at [478, 427] on label "Browse" at bounding box center [485, 428] width 75 height 27
click at [448, 427] on input "Browse" at bounding box center [448, 428] width 0 height 27
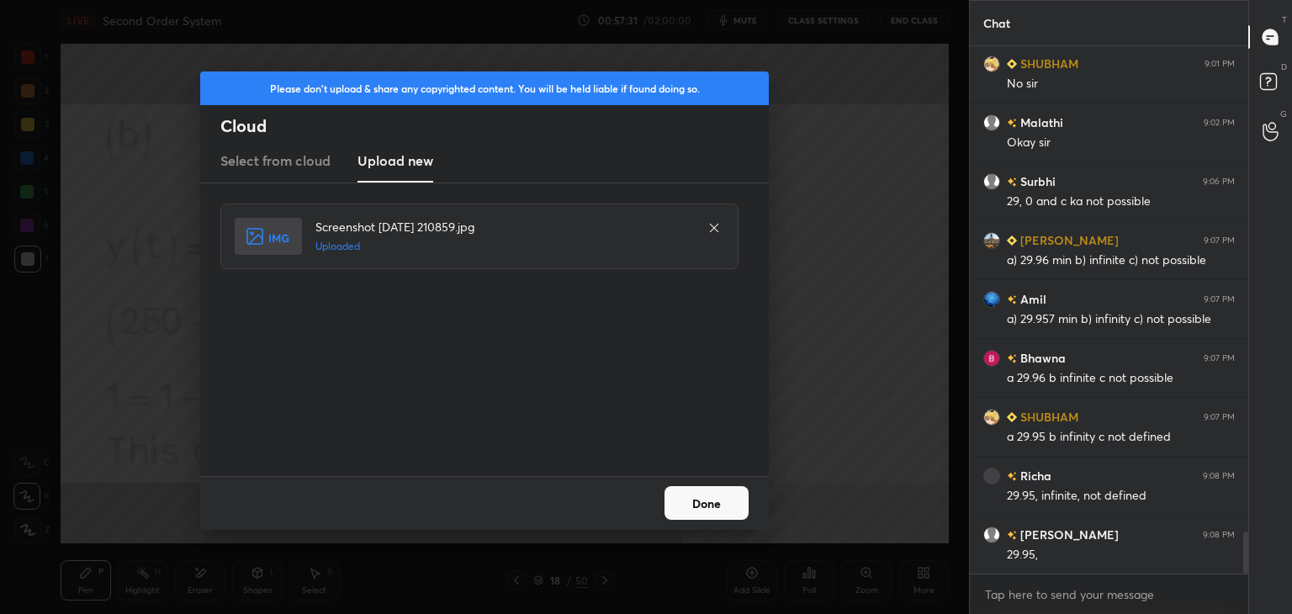
click at [727, 506] on button "Done" at bounding box center [707, 503] width 84 height 34
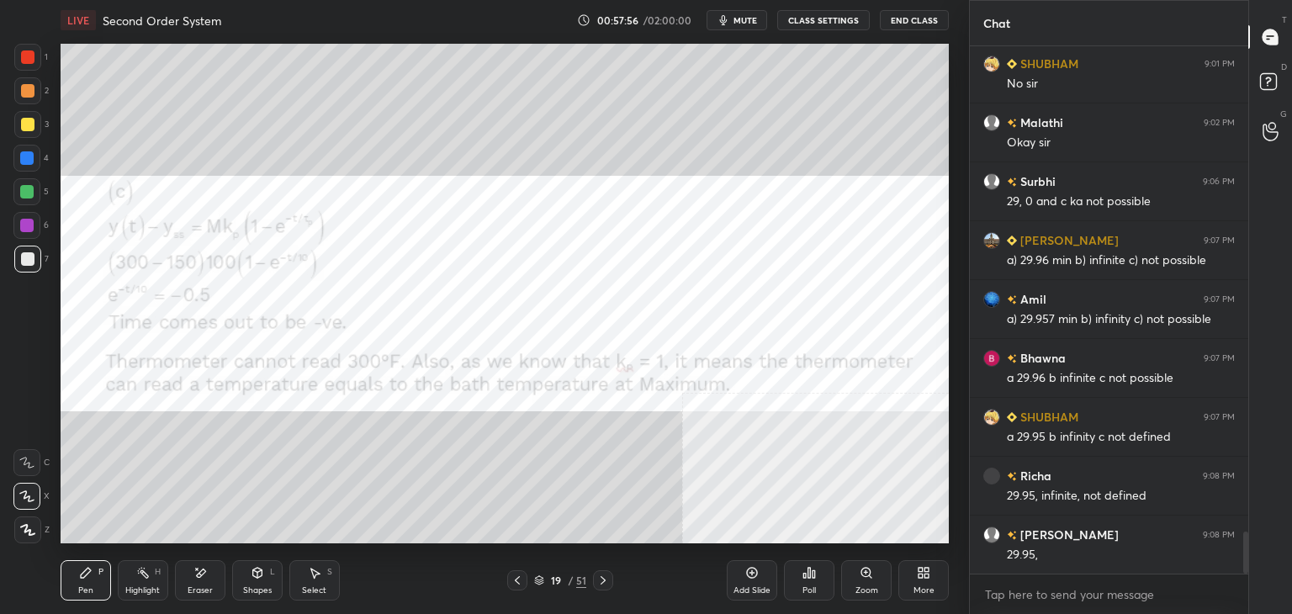
click at [921, 576] on icon at bounding box center [921, 576] width 4 height 4
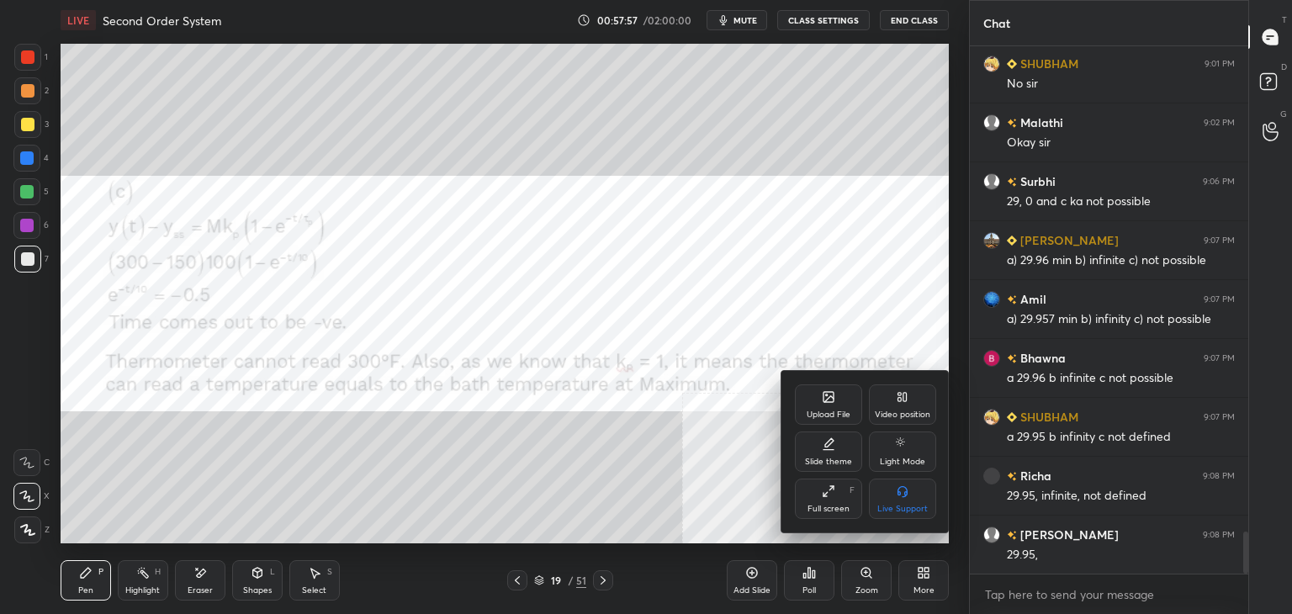
scroll to position [6186, 0]
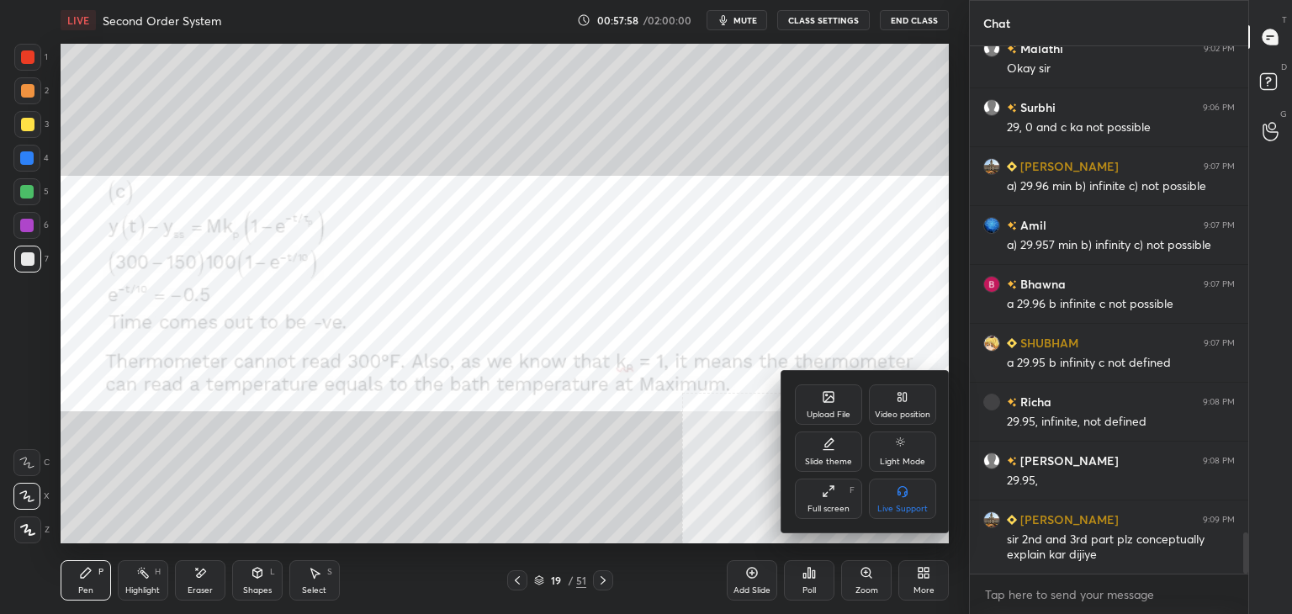
click at [817, 405] on div "Upload File" at bounding box center [828, 405] width 67 height 40
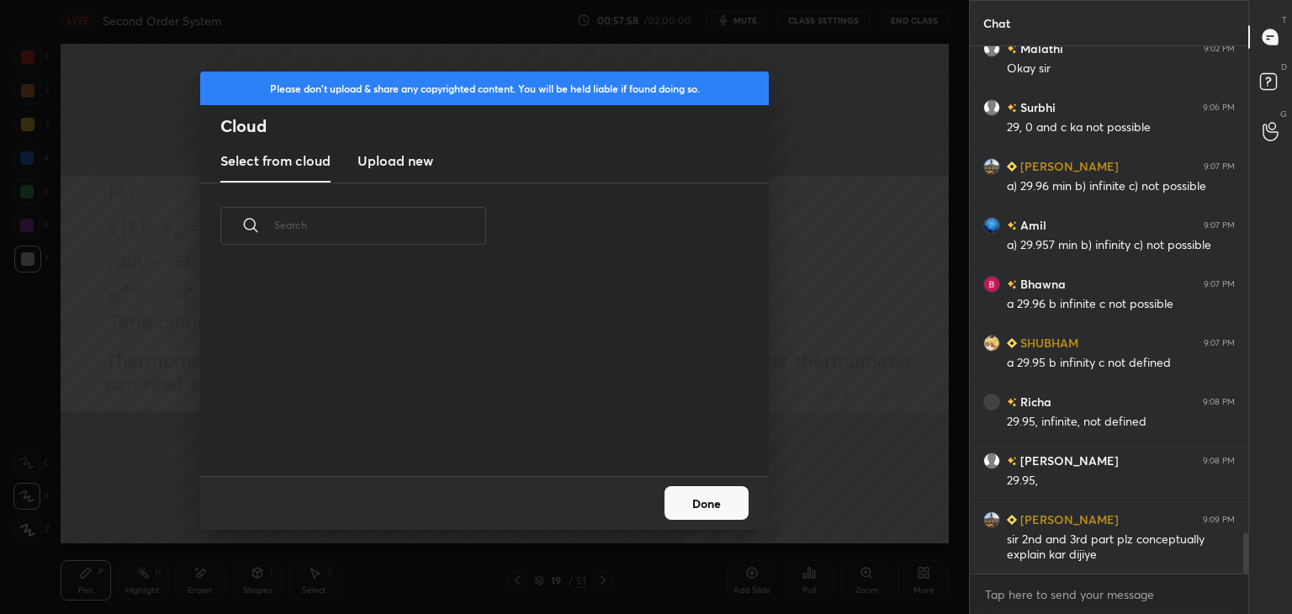
scroll to position [6245, 0]
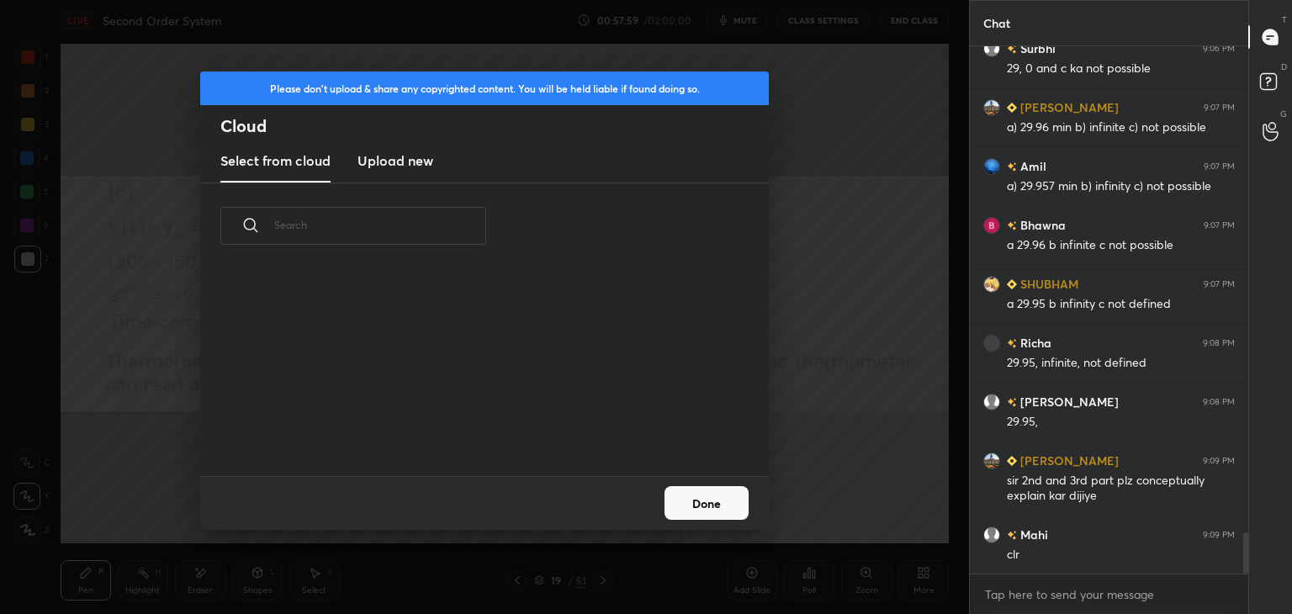
click at [730, 504] on button "Done" at bounding box center [707, 503] width 84 height 34
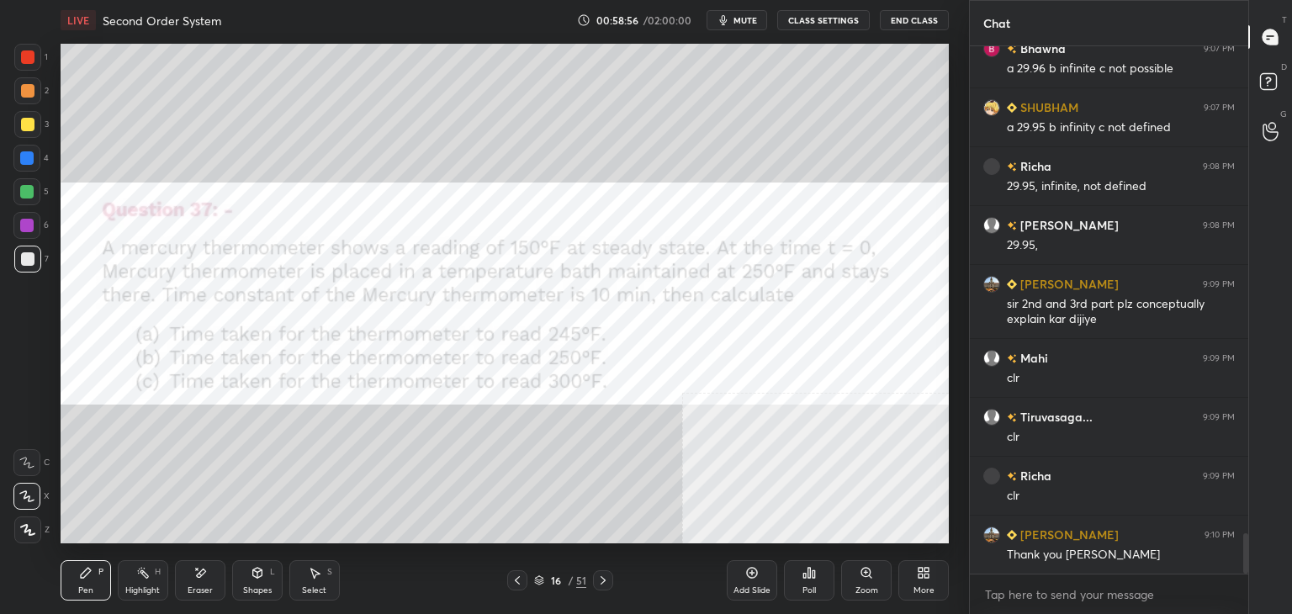
scroll to position [6439, 0]
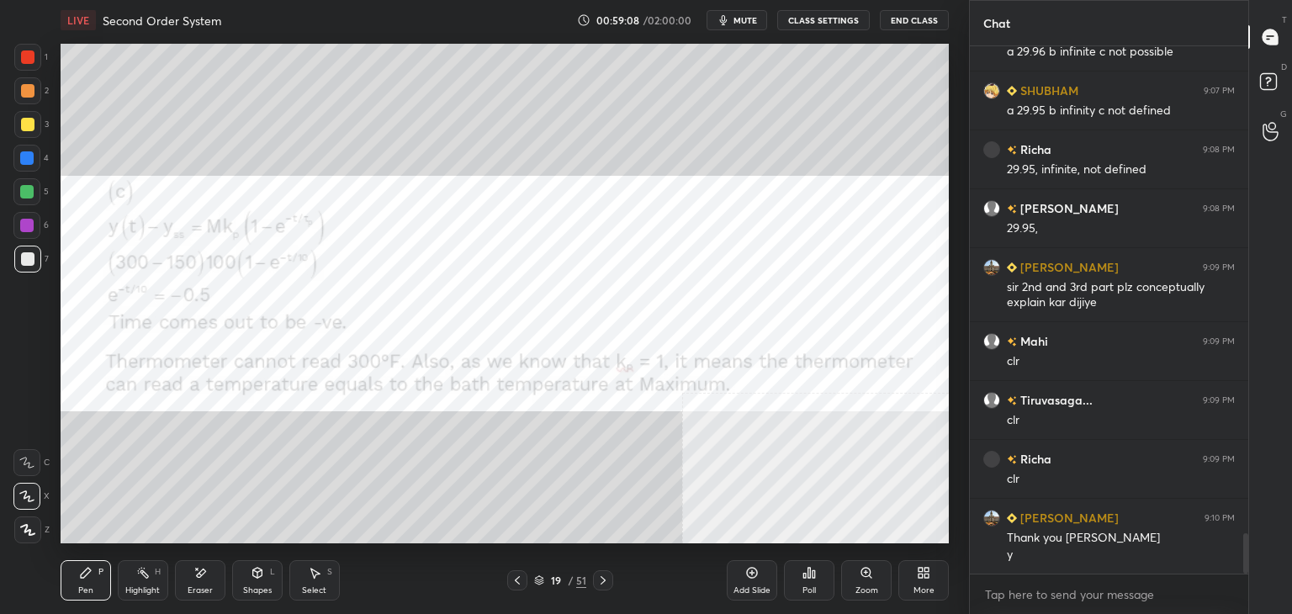
click at [917, 578] on icon at bounding box center [923, 572] width 13 height 13
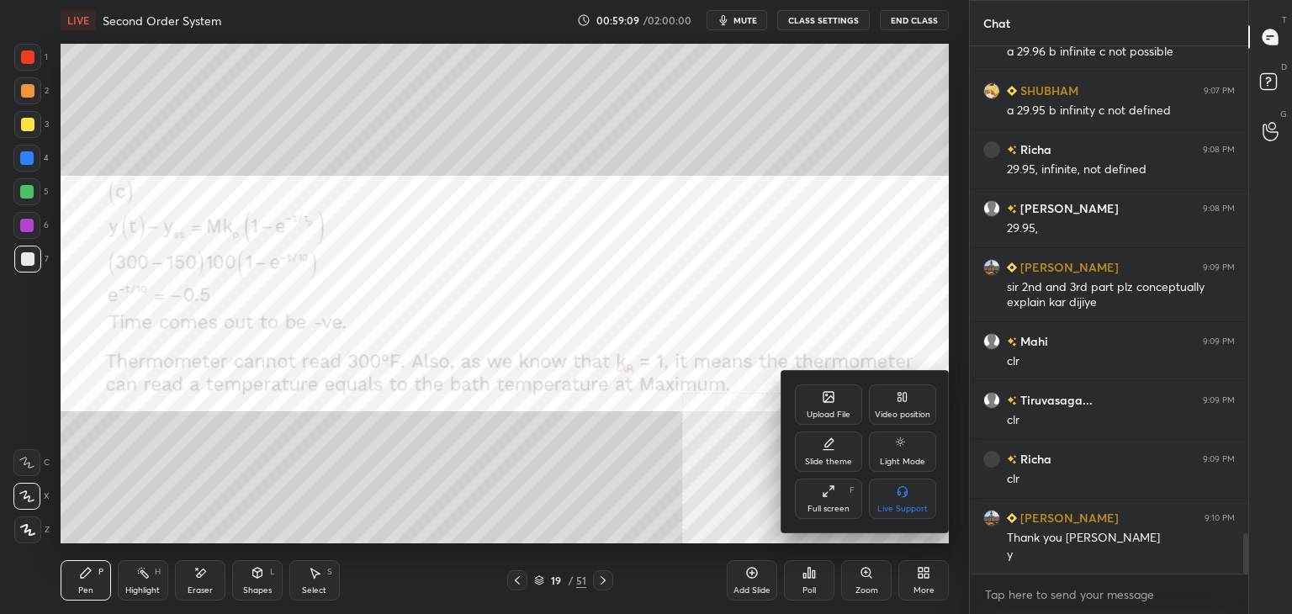
click at [848, 415] on div "Upload File" at bounding box center [829, 415] width 44 height 8
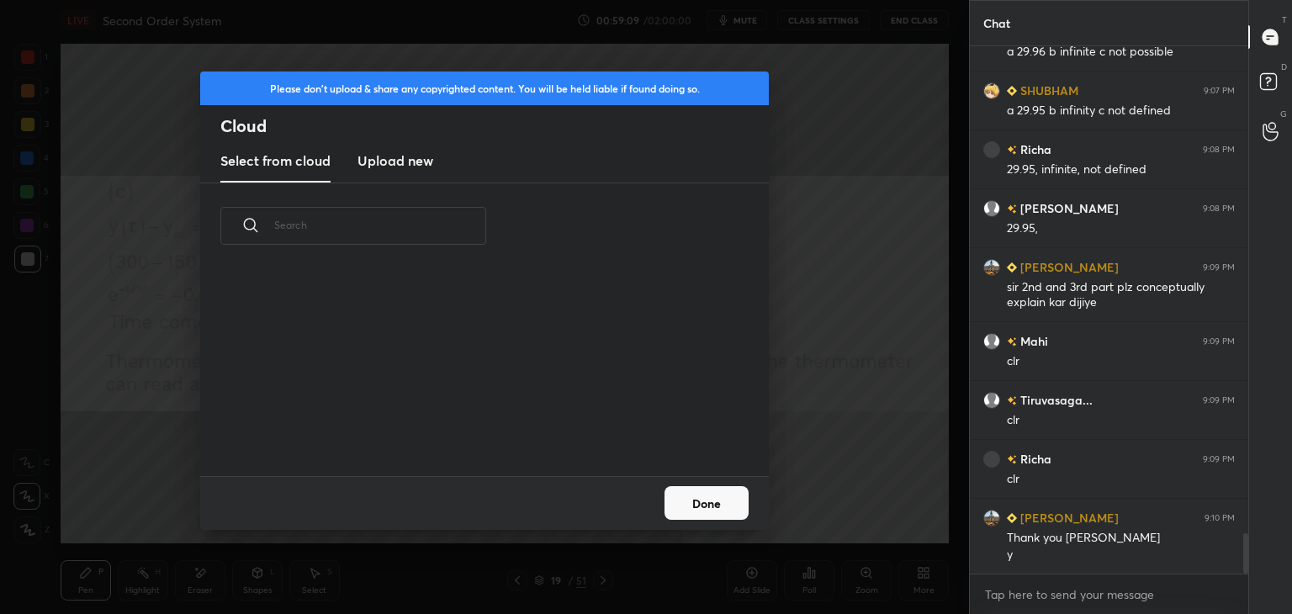
scroll to position [207, 540]
click at [374, 162] on h3 "Upload new" at bounding box center [396, 161] width 76 height 20
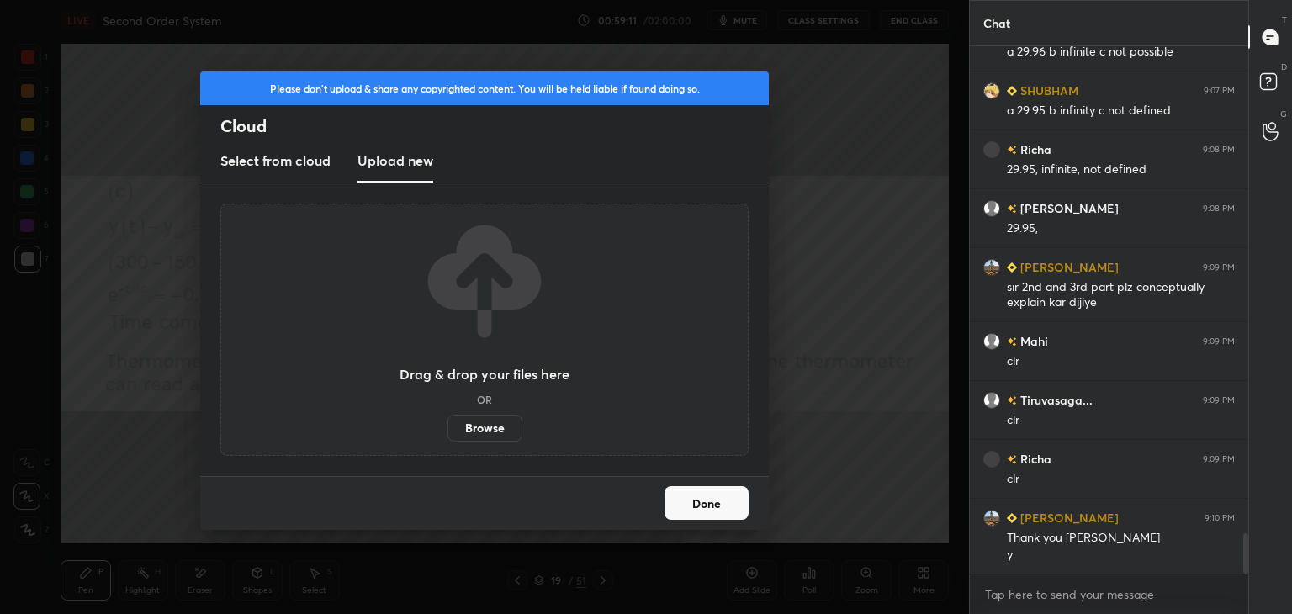
click at [485, 424] on label "Browse" at bounding box center [485, 428] width 75 height 27
click at [448, 424] on input "Browse" at bounding box center [448, 428] width 0 height 27
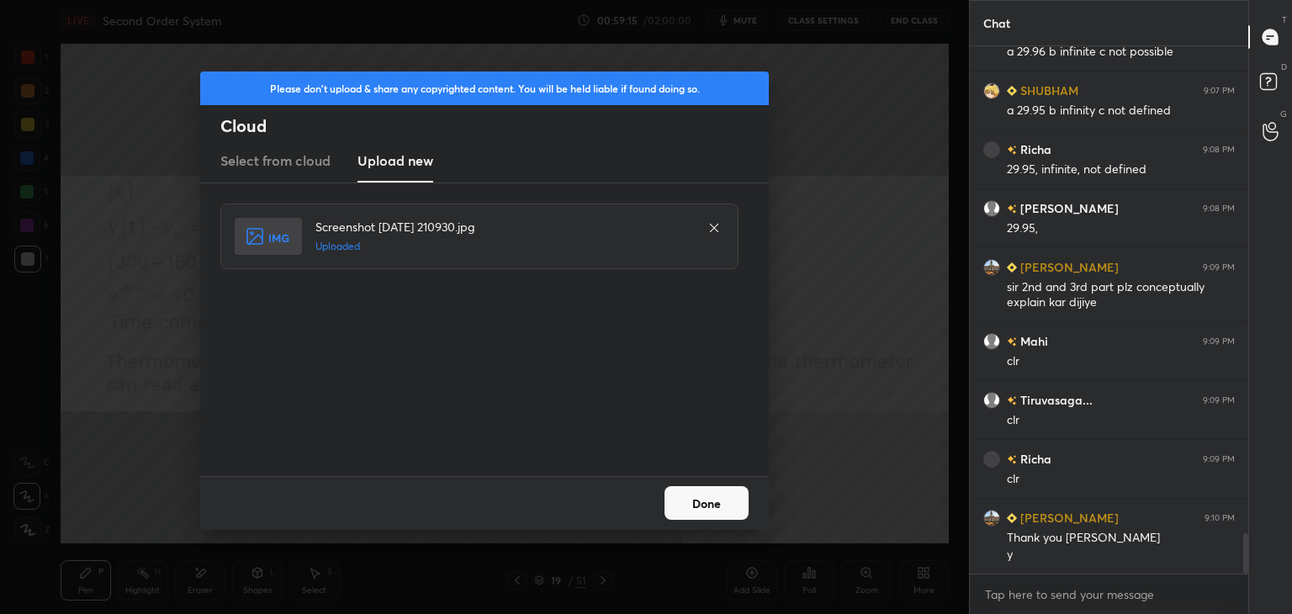
click at [727, 496] on button "Done" at bounding box center [707, 503] width 84 height 34
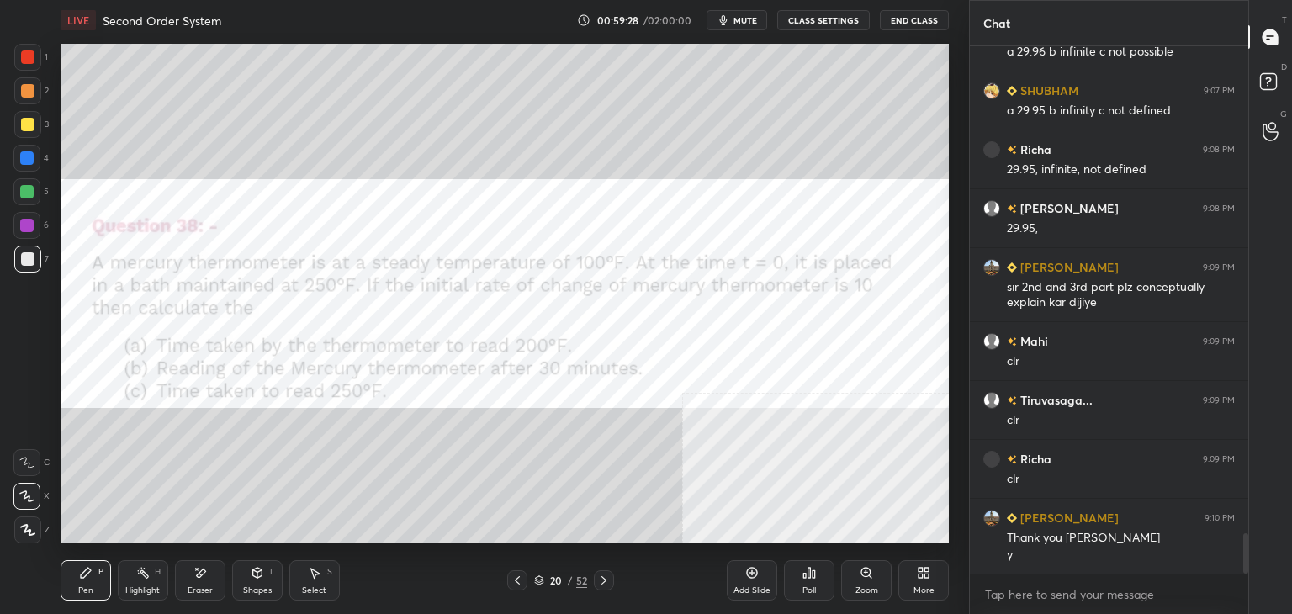
click at [810, 584] on div "Poll" at bounding box center [809, 580] width 50 height 40
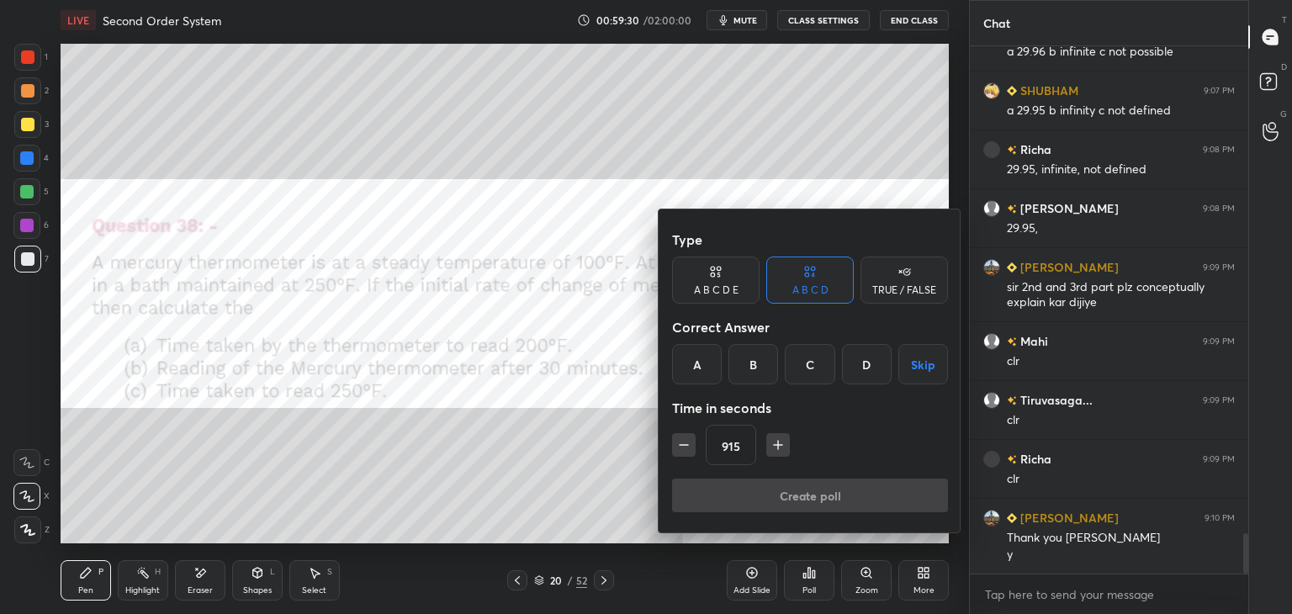
click at [931, 363] on button "Skip" at bounding box center [924, 364] width 50 height 40
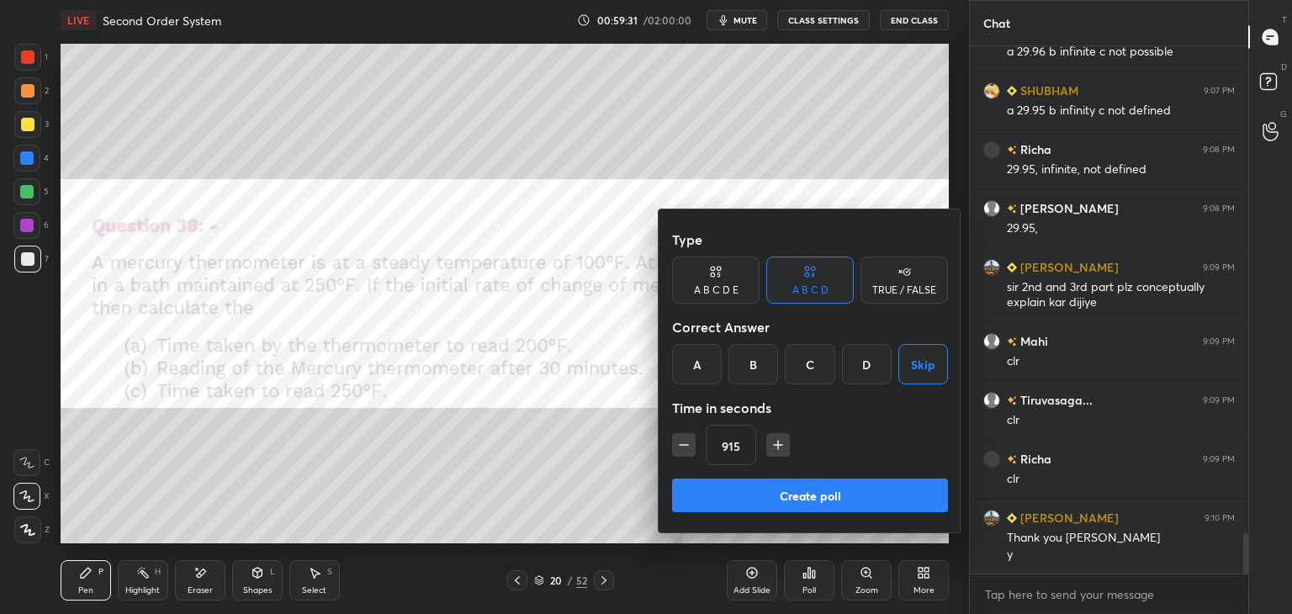
click at [824, 501] on button "Create poll" at bounding box center [810, 496] width 276 height 34
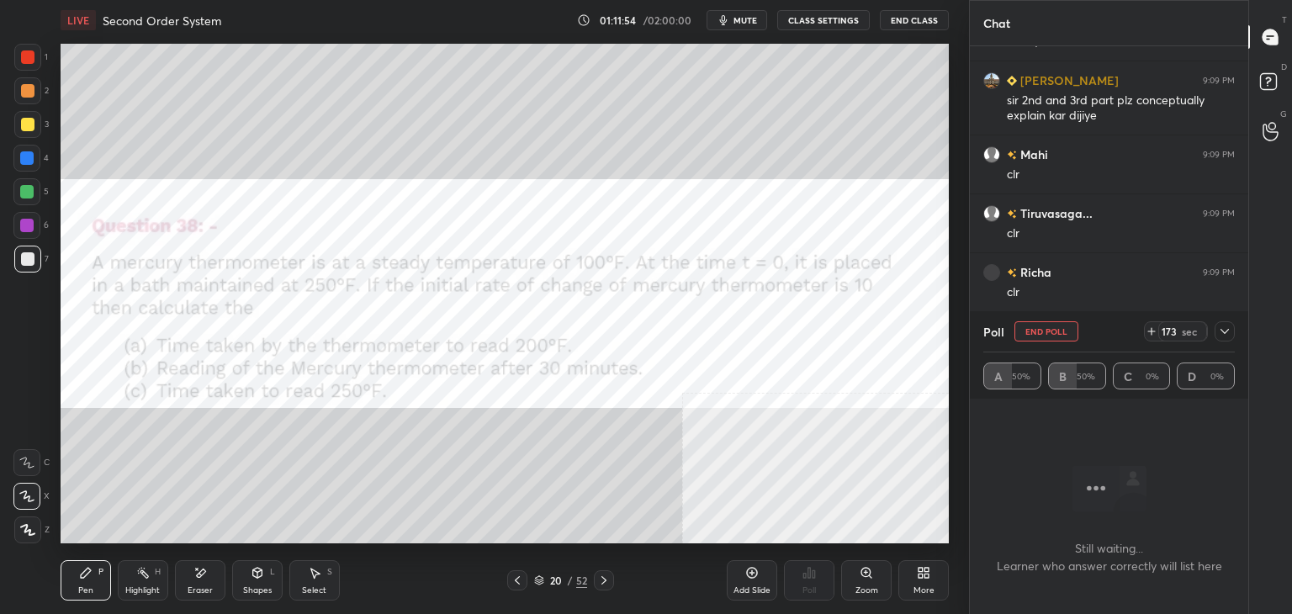
scroll to position [5563, 0]
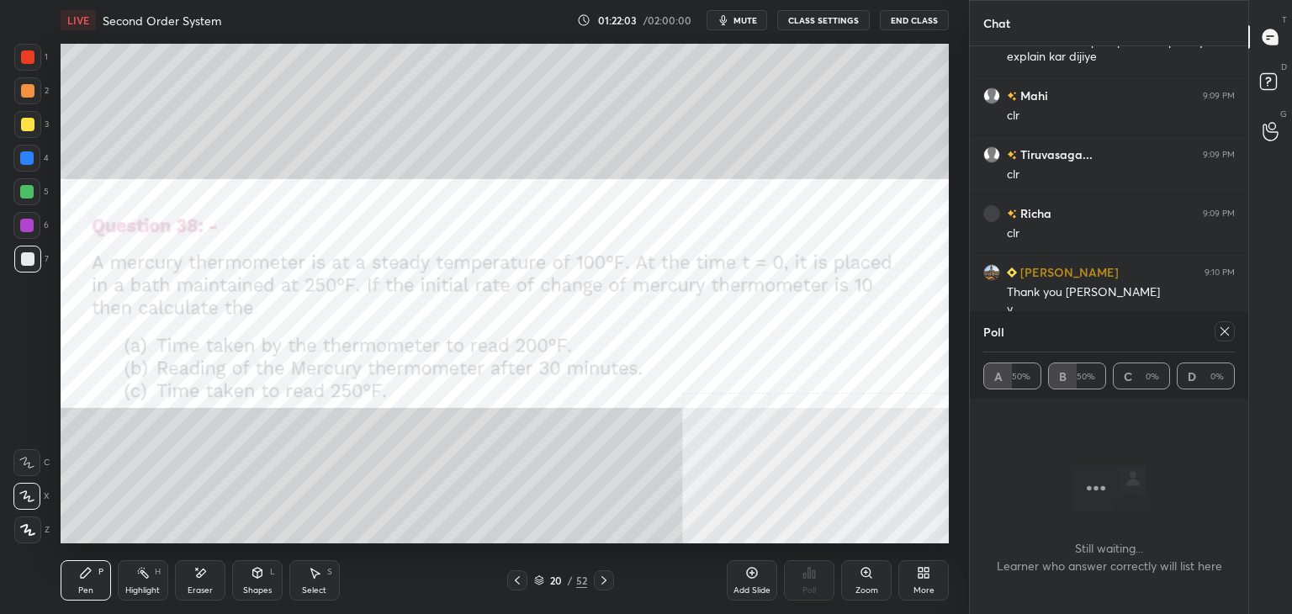
click at [744, 25] on button "mute" at bounding box center [737, 20] width 61 height 20
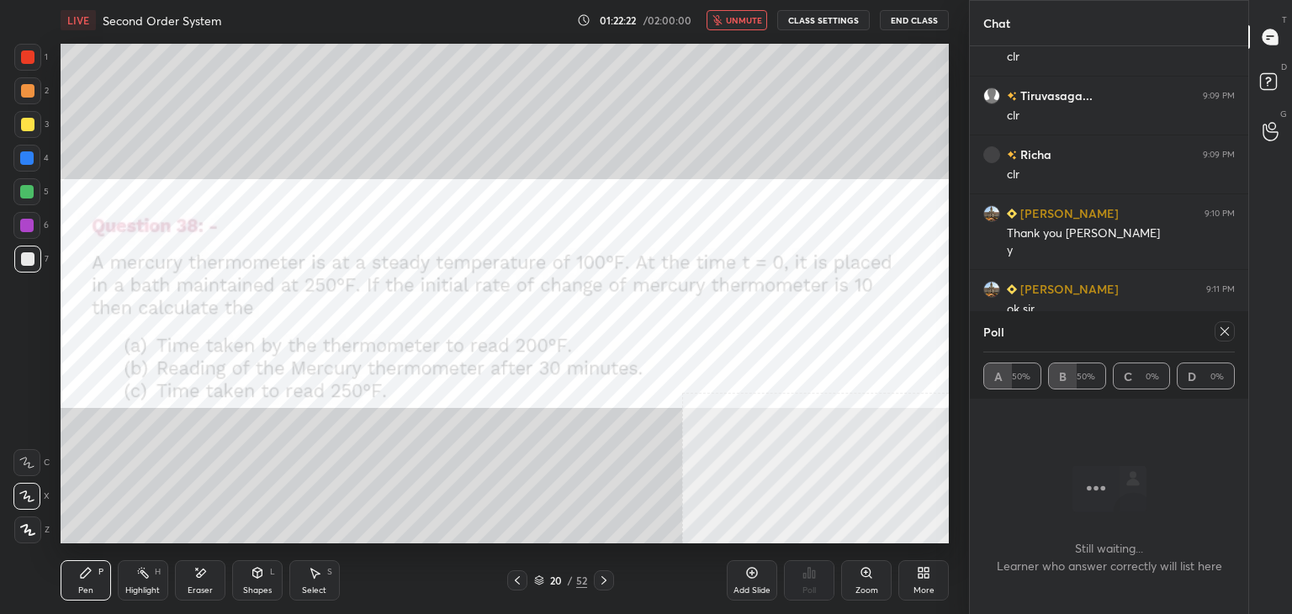
click at [1231, 337] on icon at bounding box center [1224, 331] width 13 height 13
type textarea "x"
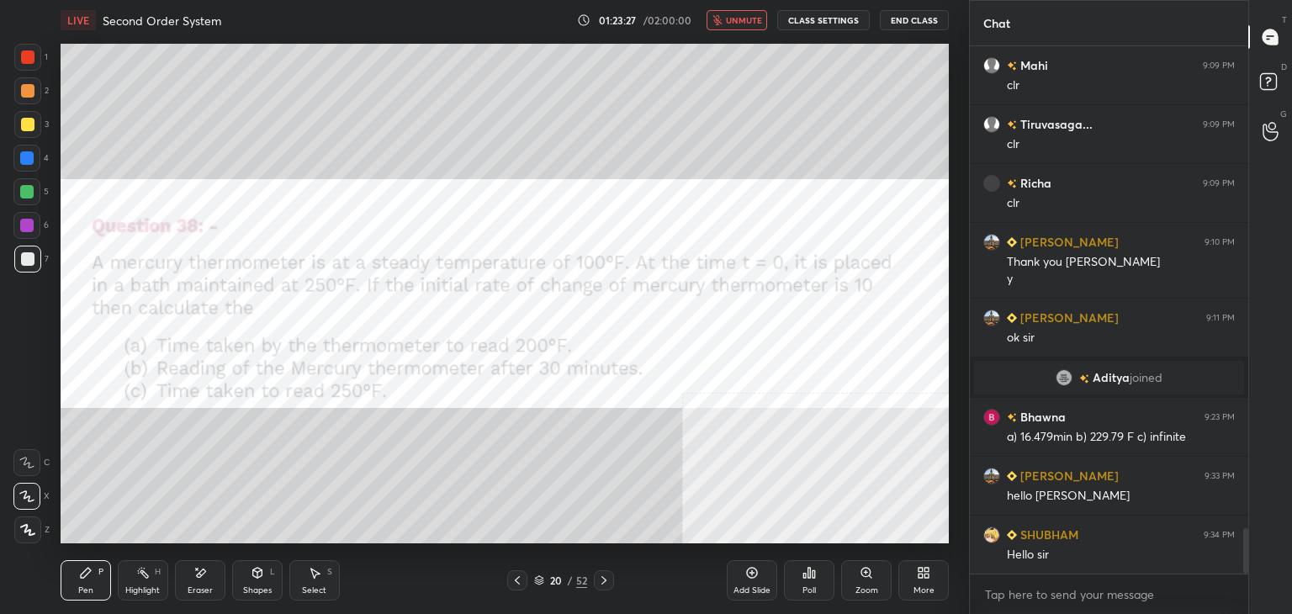
scroll to position [5653, 0]
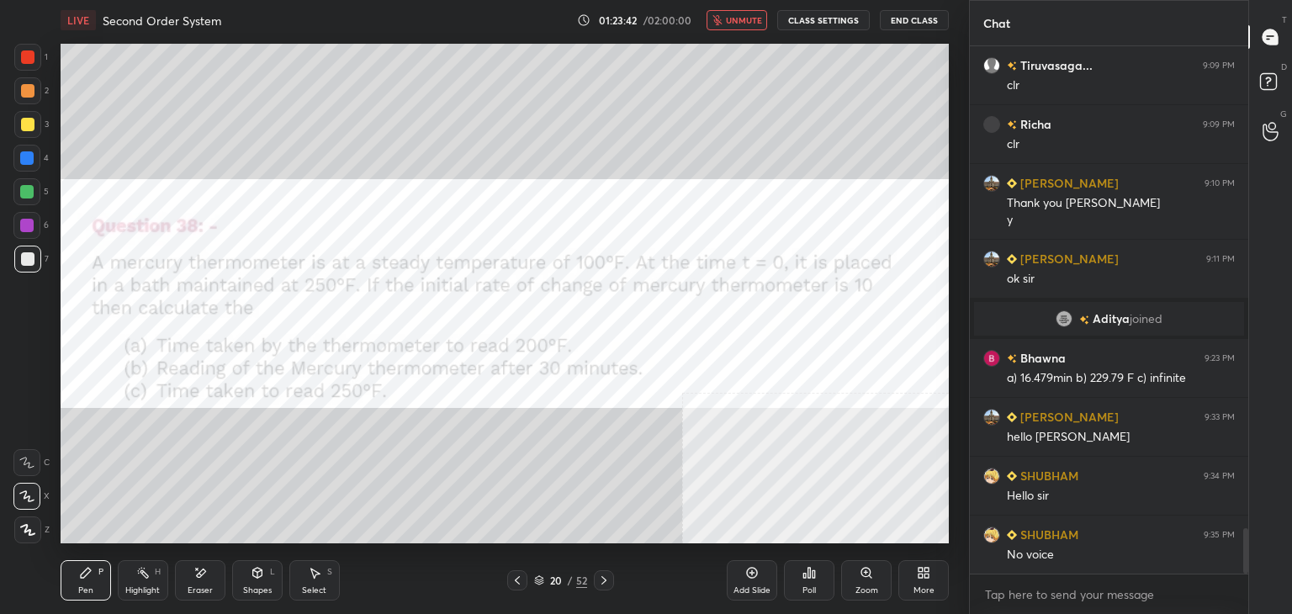
click at [0, 330] on div "1 2 3 4 5 6 7 C X Z E E Erase all H H" at bounding box center [27, 294] width 54 height 500
click at [932, 567] on div "More" at bounding box center [924, 580] width 50 height 40
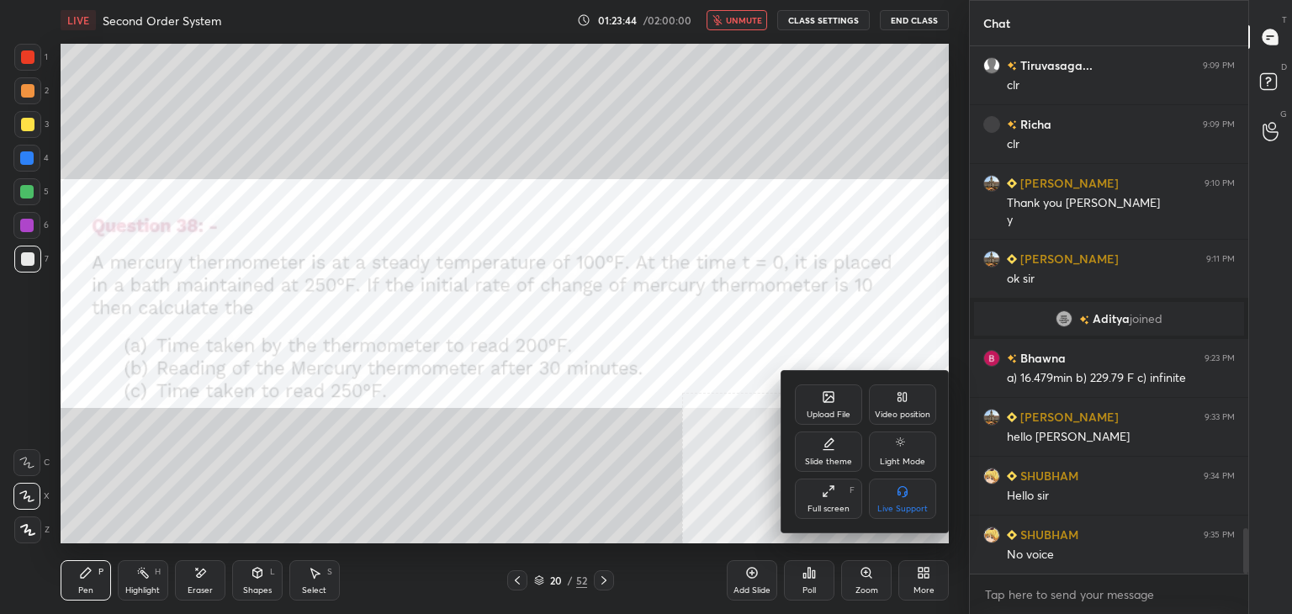
click at [826, 405] on div "Upload File" at bounding box center [828, 405] width 67 height 40
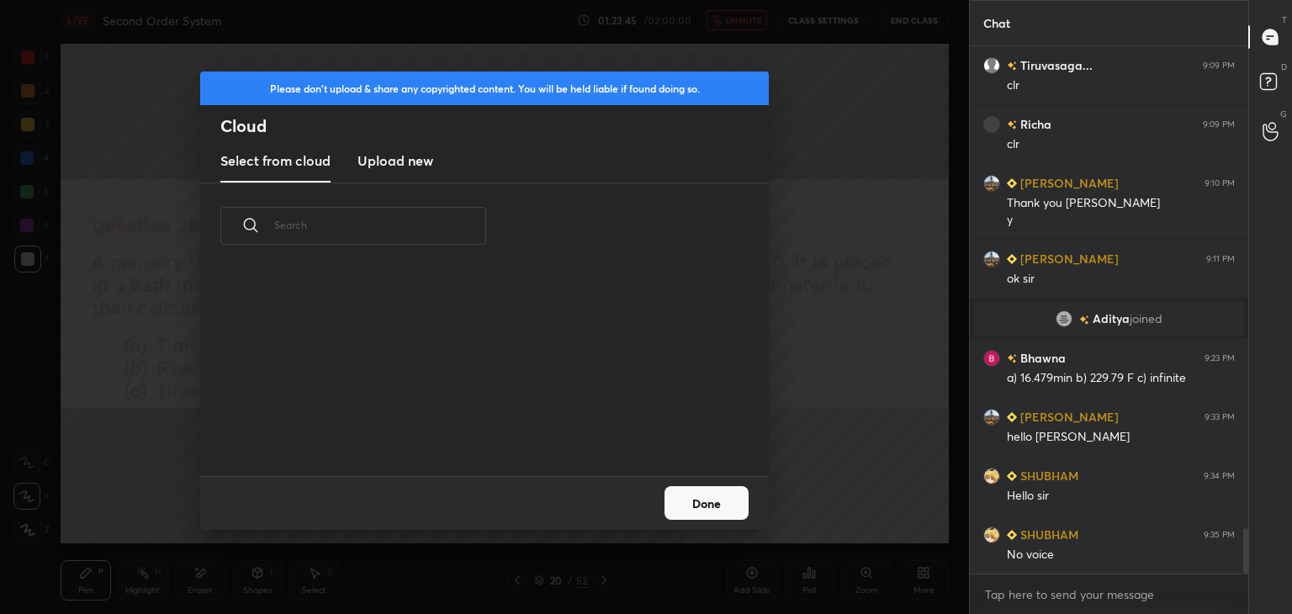
scroll to position [207, 540]
click at [386, 159] on h3 "Upload new" at bounding box center [396, 161] width 76 height 20
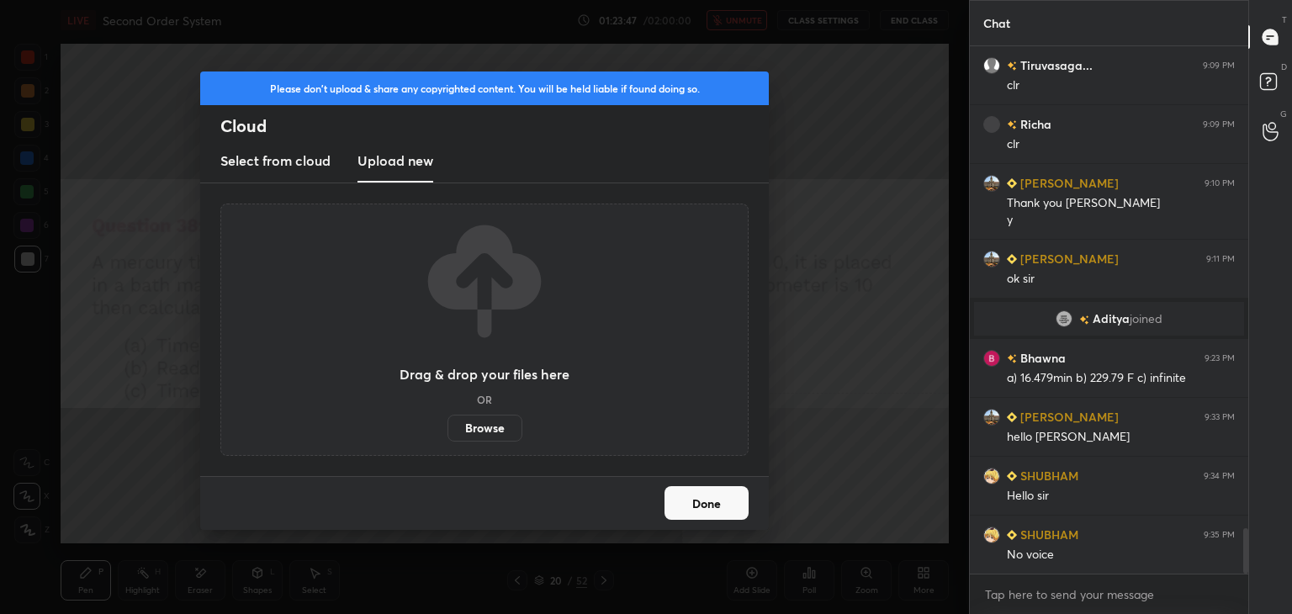
click at [484, 426] on label "Browse" at bounding box center [485, 428] width 75 height 27
click at [448, 426] on input "Browse" at bounding box center [448, 428] width 0 height 27
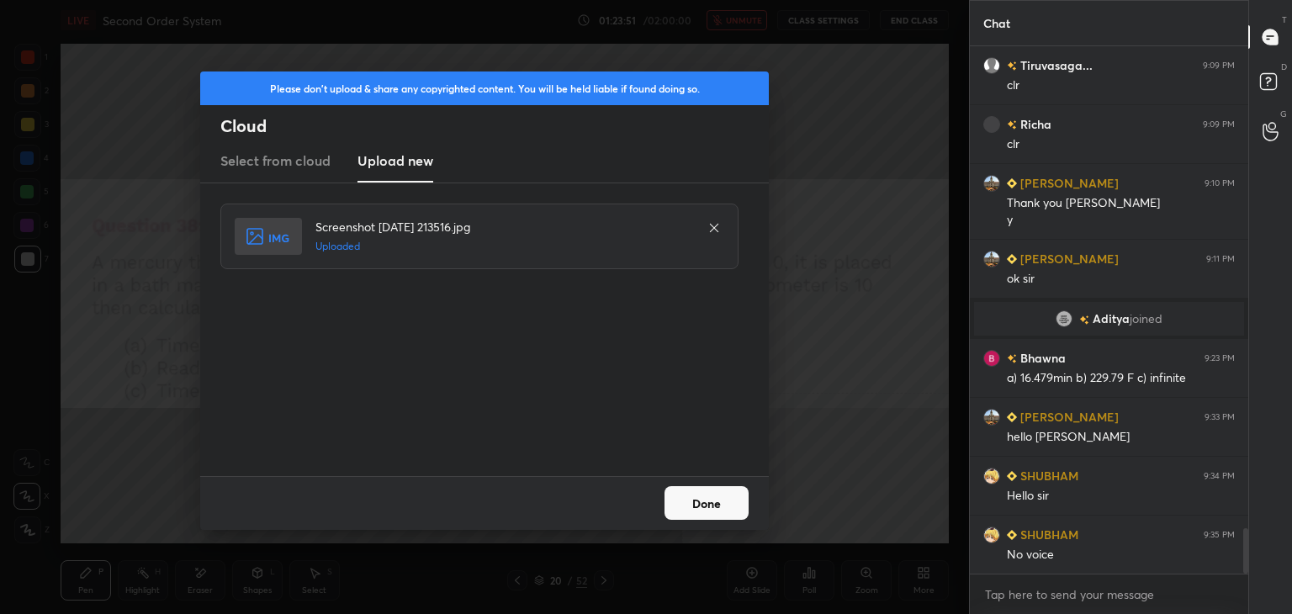
click at [700, 506] on button "Done" at bounding box center [707, 503] width 84 height 34
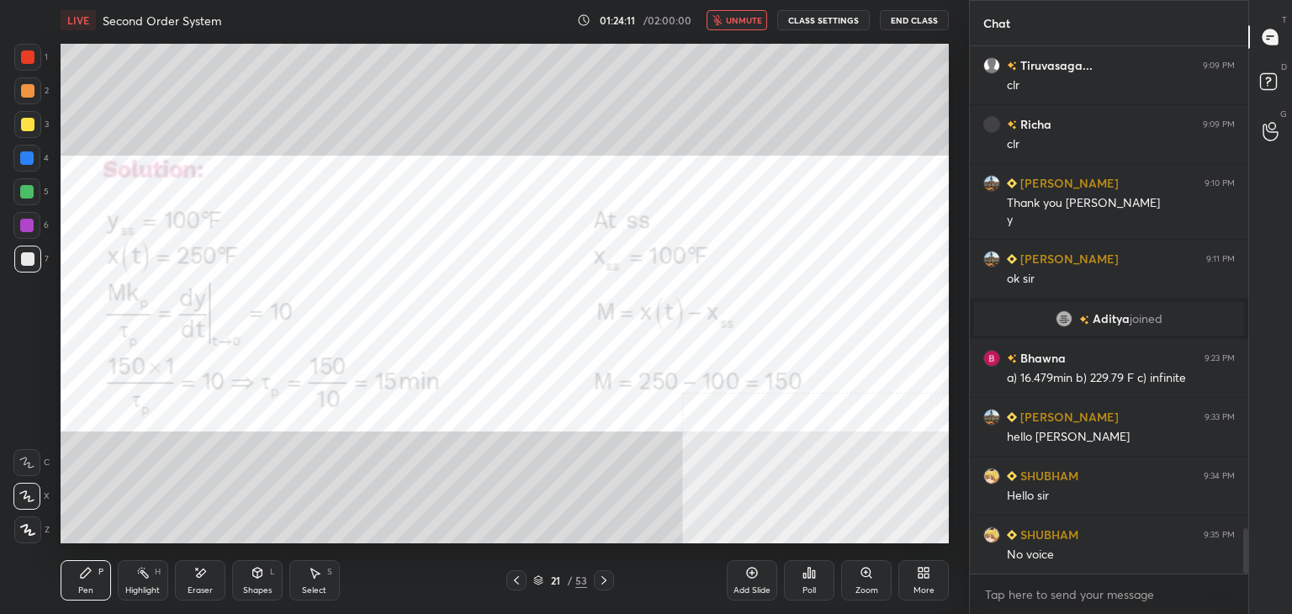
scroll to position [5712, 0]
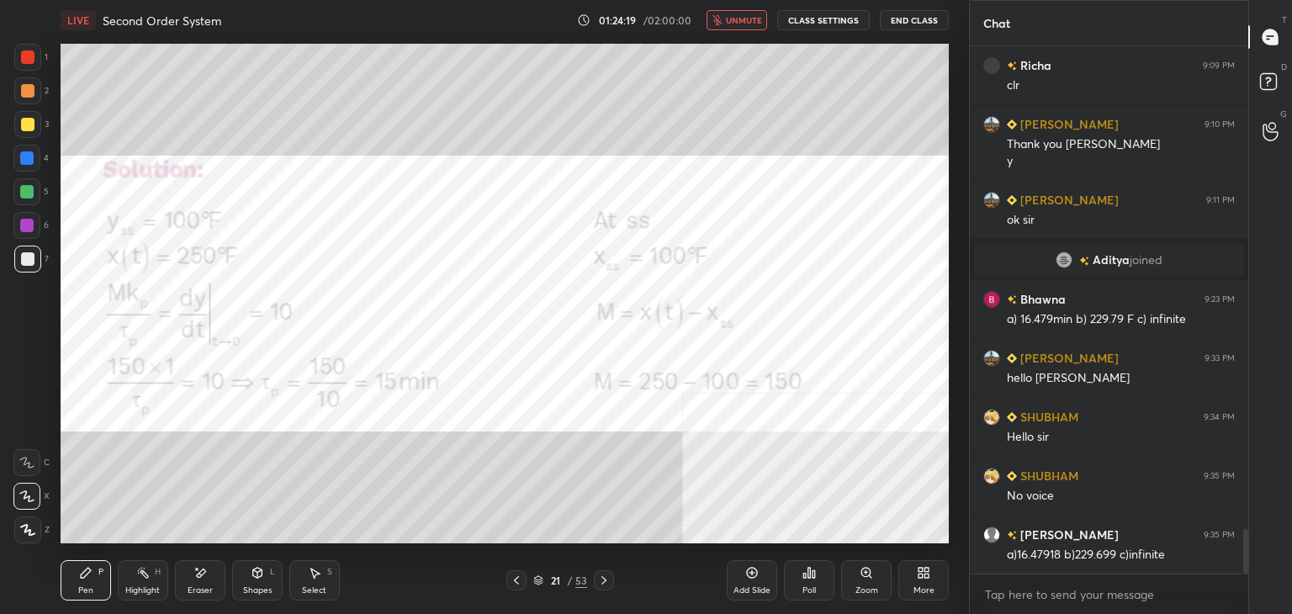
click at [927, 570] on icon at bounding box center [927, 570] width 4 height 4
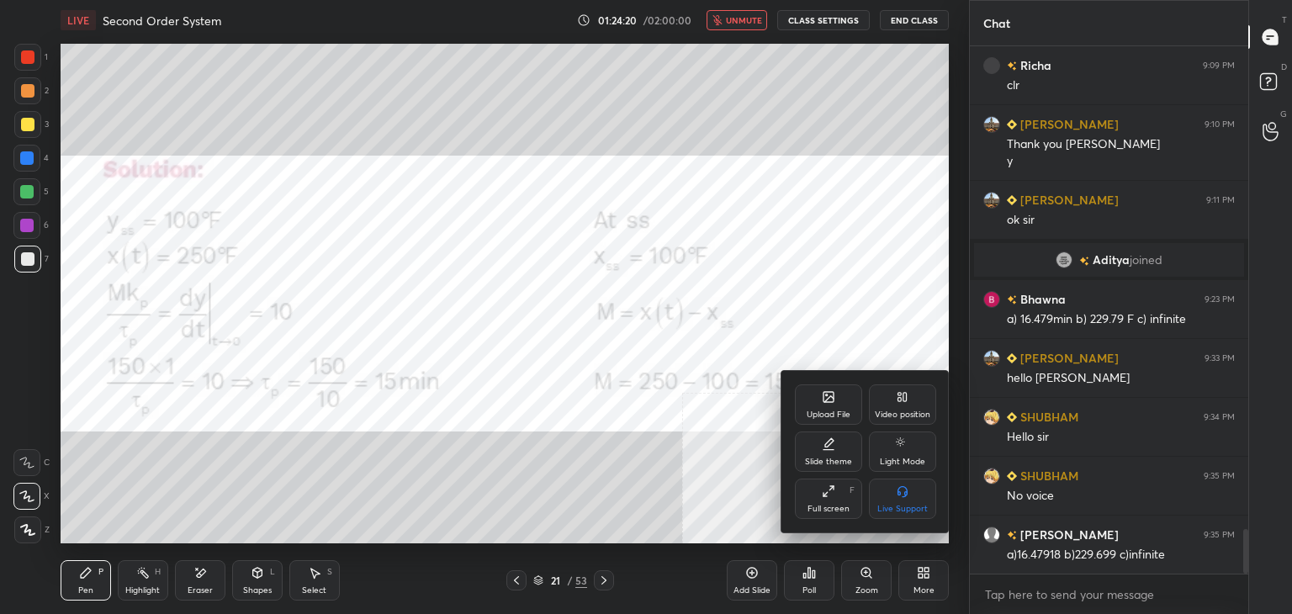
click at [811, 411] on div "Upload File" at bounding box center [829, 415] width 44 height 8
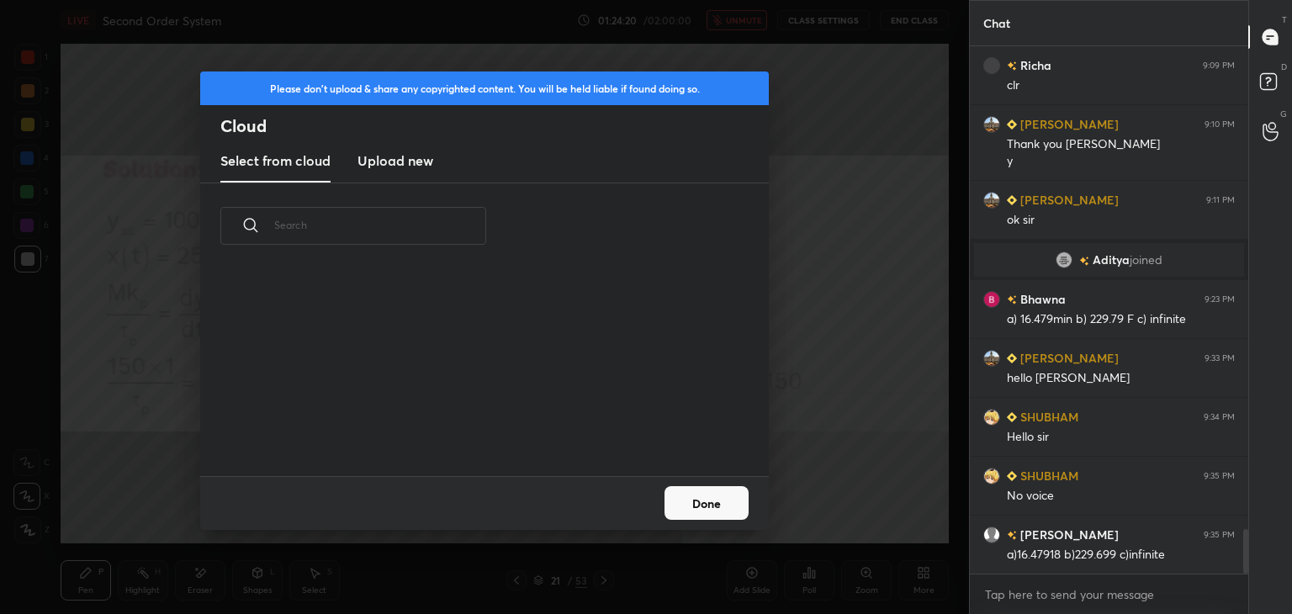
scroll to position [207, 540]
click at [393, 157] on h3 "Upload new" at bounding box center [396, 161] width 76 height 20
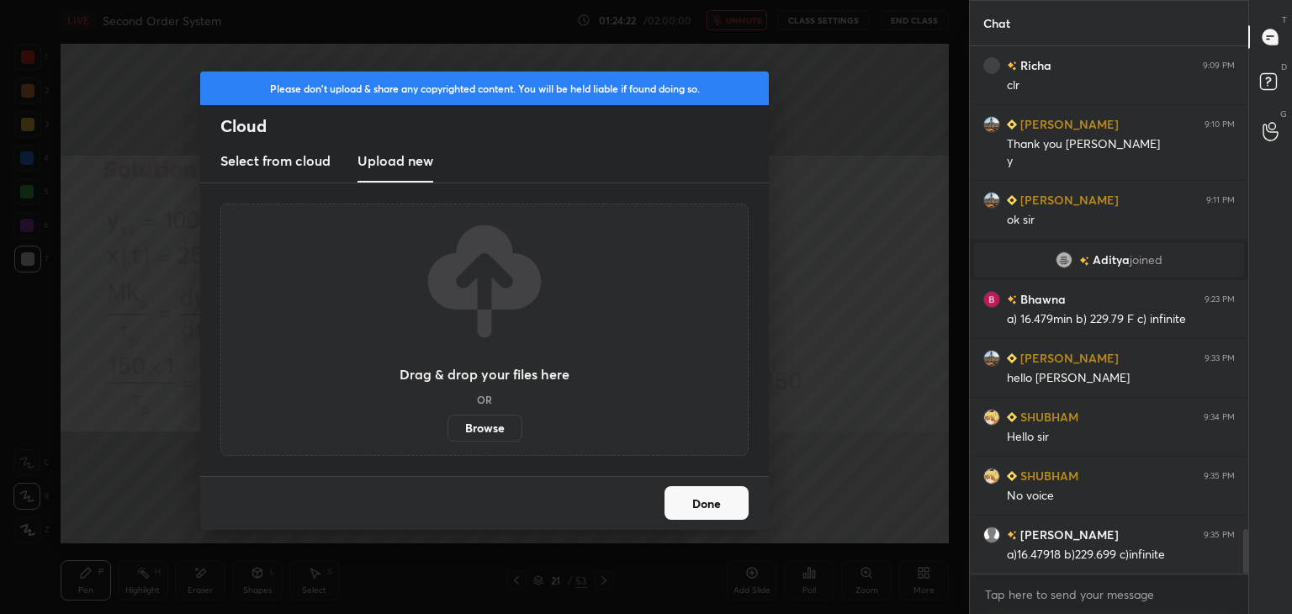
click at [485, 428] on label "Browse" at bounding box center [485, 428] width 75 height 27
click at [448, 428] on input "Browse" at bounding box center [448, 428] width 0 height 27
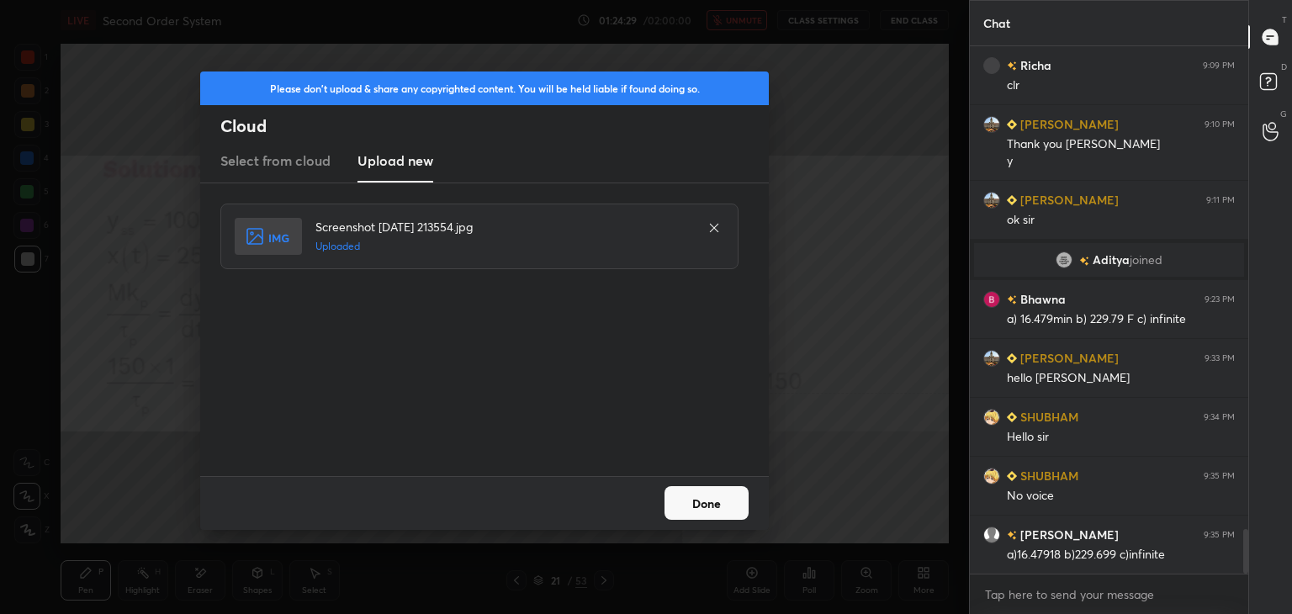
click at [709, 509] on button "Done" at bounding box center [707, 503] width 84 height 34
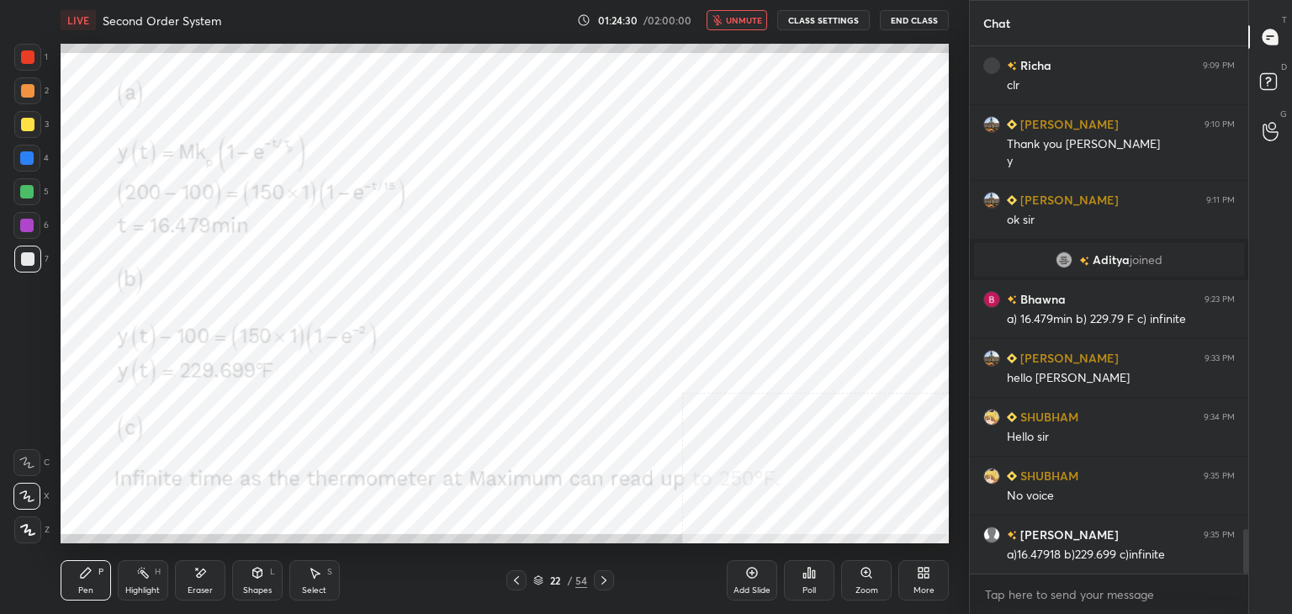
click at [723, 18] on icon "button" at bounding box center [718, 20] width 10 height 10
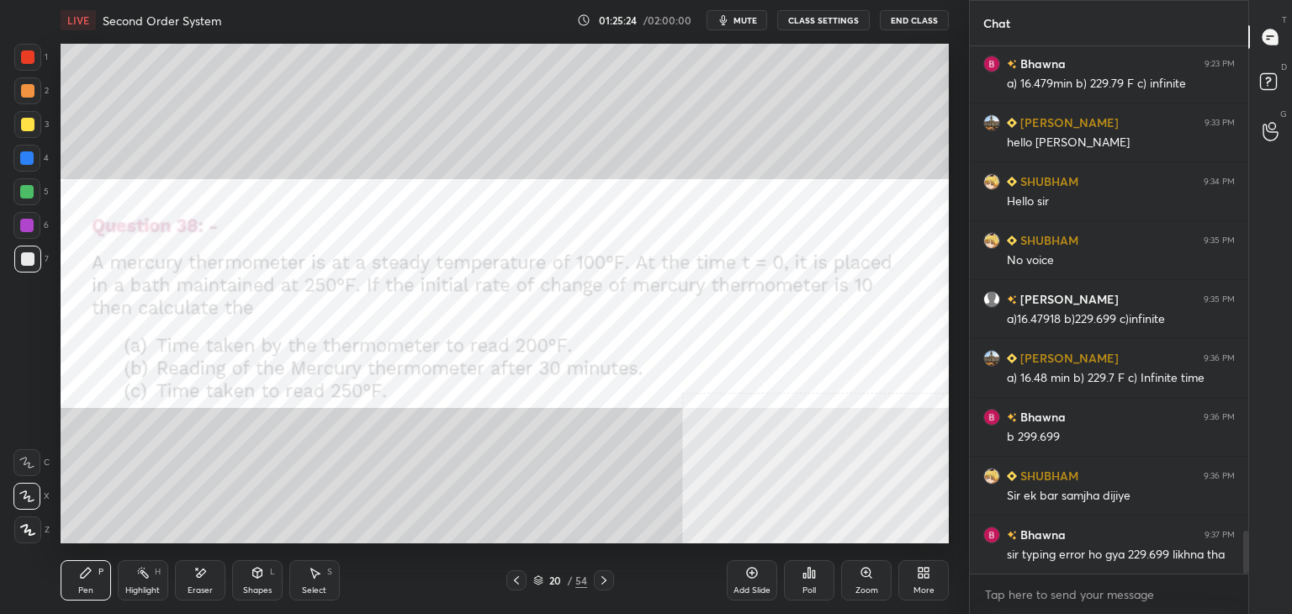
scroll to position [6006, 0]
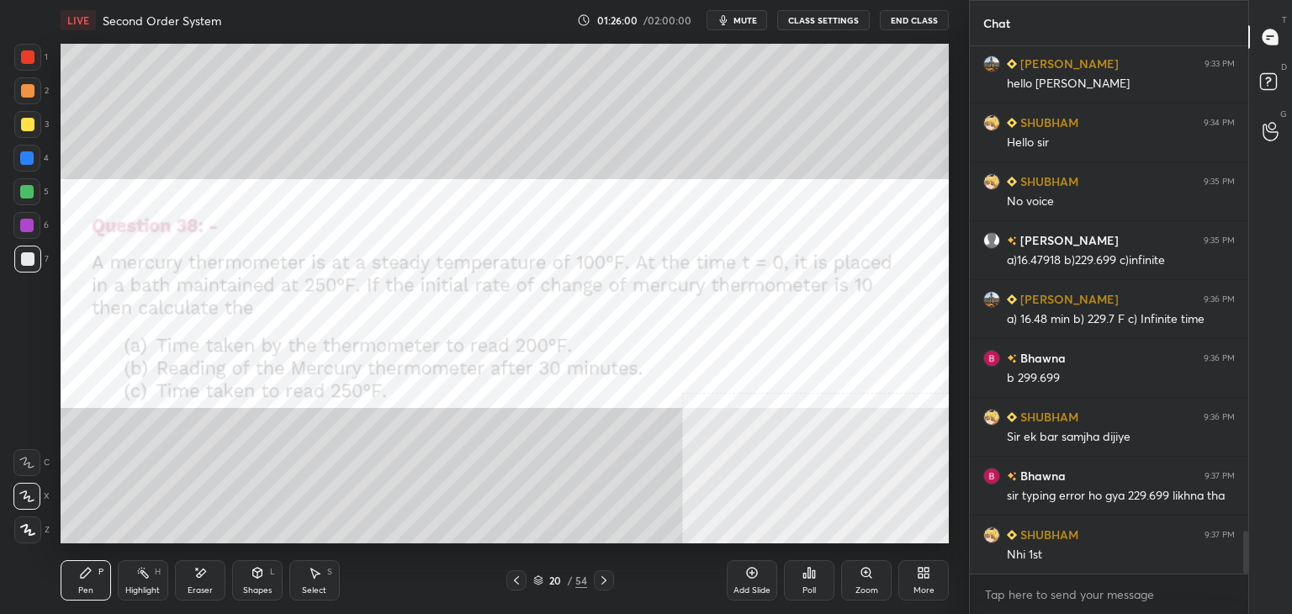
click at [32, 56] on div at bounding box center [27, 56] width 13 height 13
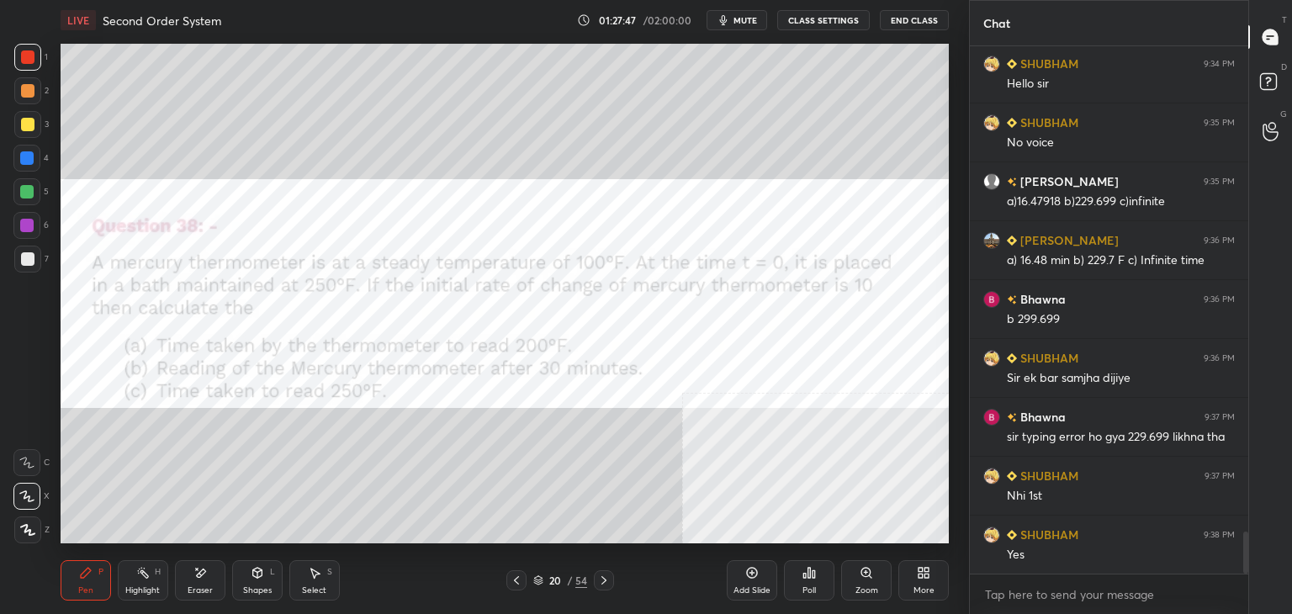
click at [197, 578] on icon at bounding box center [200, 573] width 13 height 14
click at [92, 580] on div "Pen P" at bounding box center [86, 580] width 50 height 40
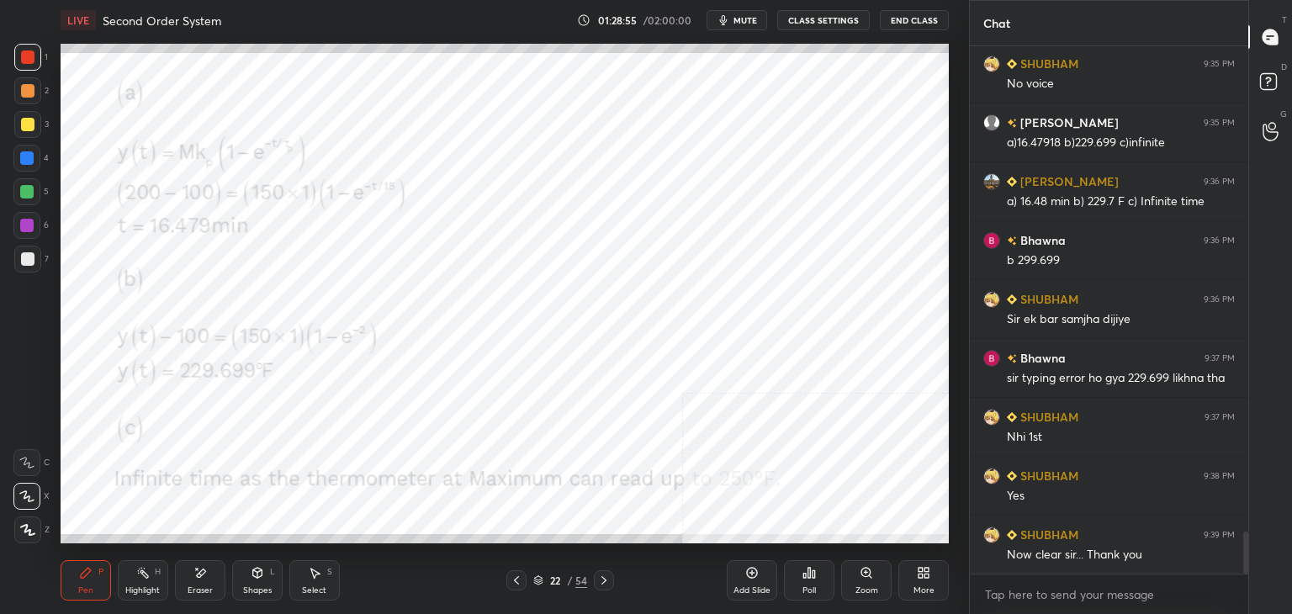
scroll to position [6183, 0]
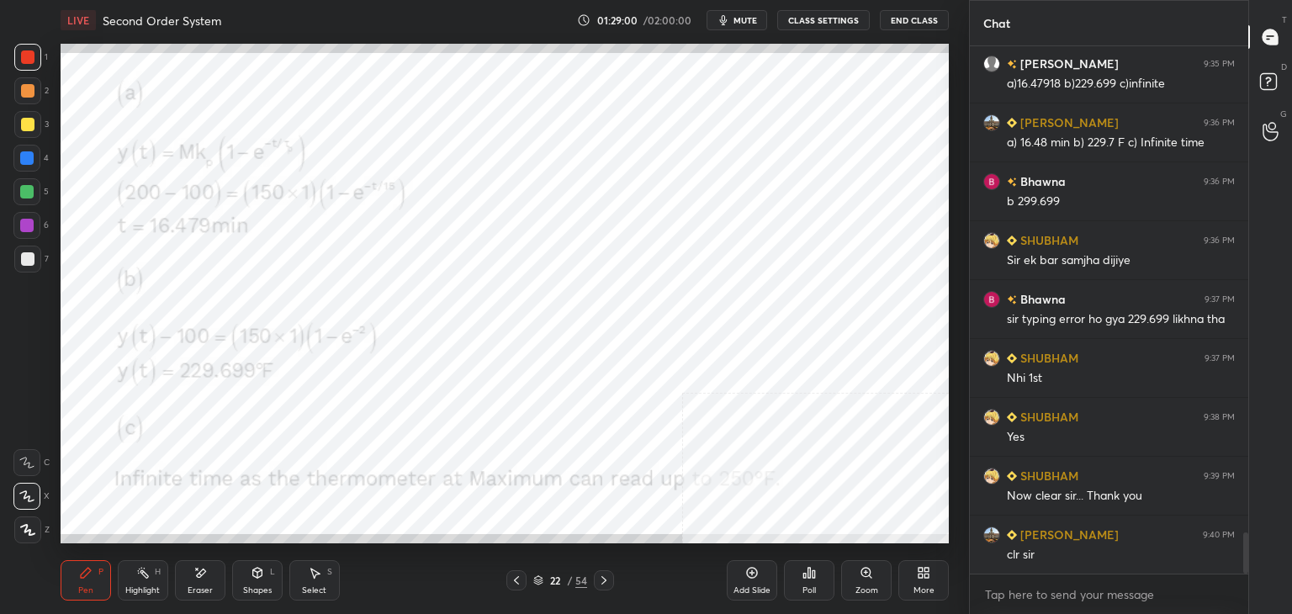
click at [920, 590] on div "More" at bounding box center [924, 590] width 21 height 8
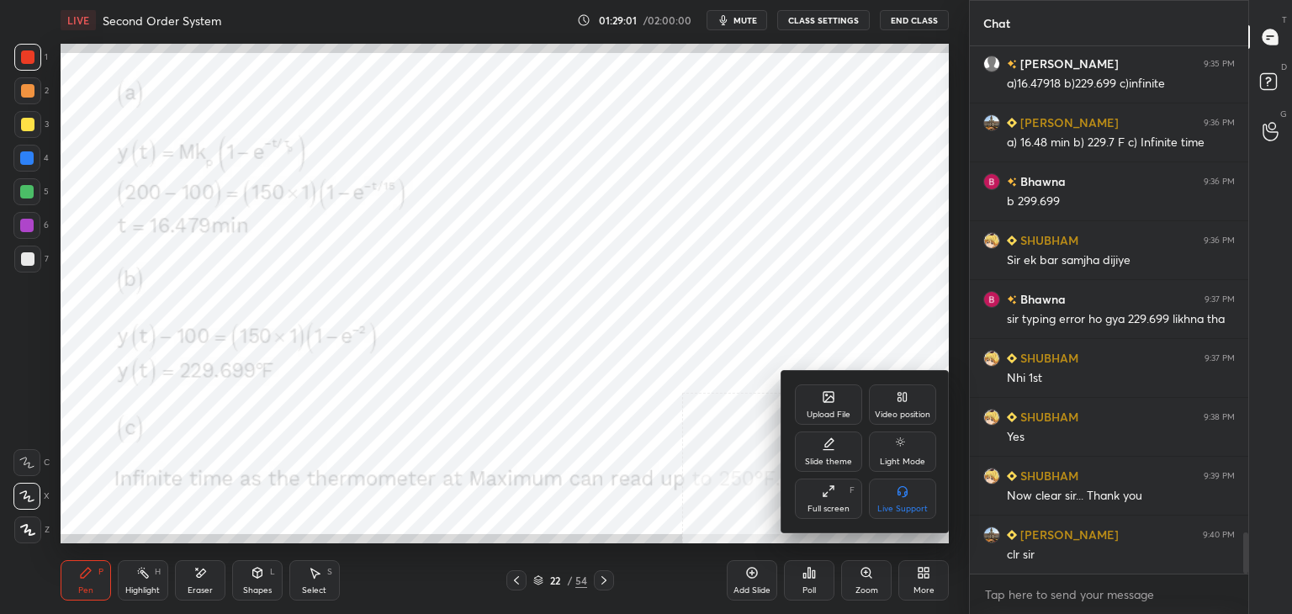
click at [829, 414] on div "Upload File" at bounding box center [829, 415] width 44 height 8
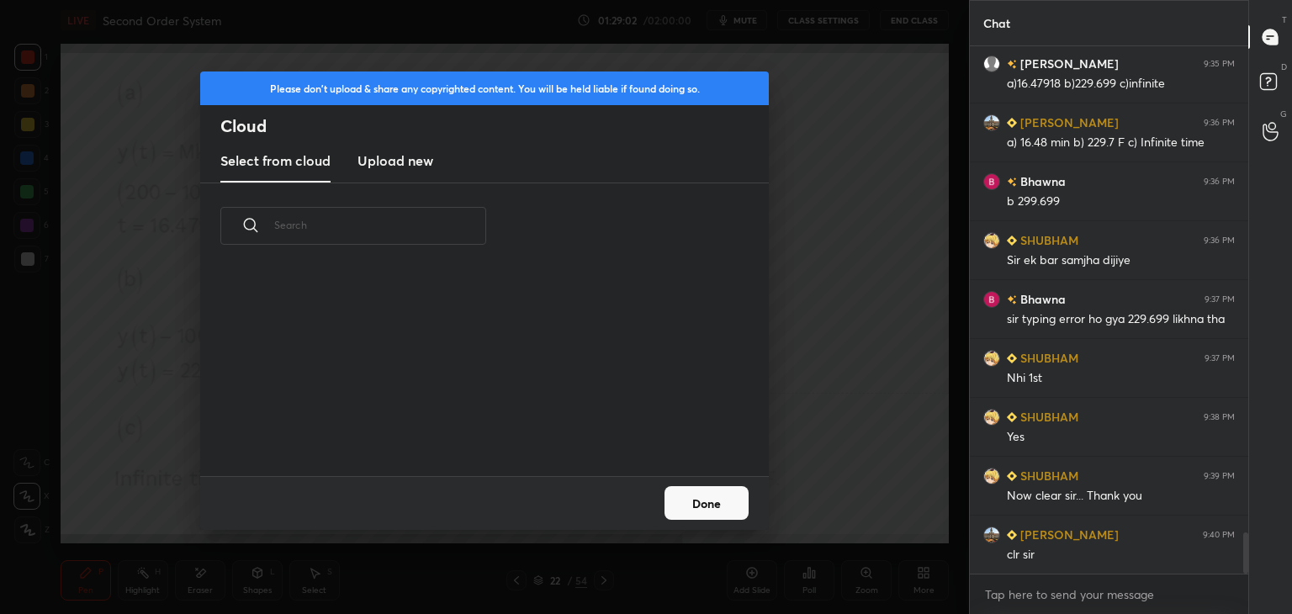
scroll to position [207, 540]
click at [394, 156] on h3 "Upload new" at bounding box center [396, 161] width 76 height 20
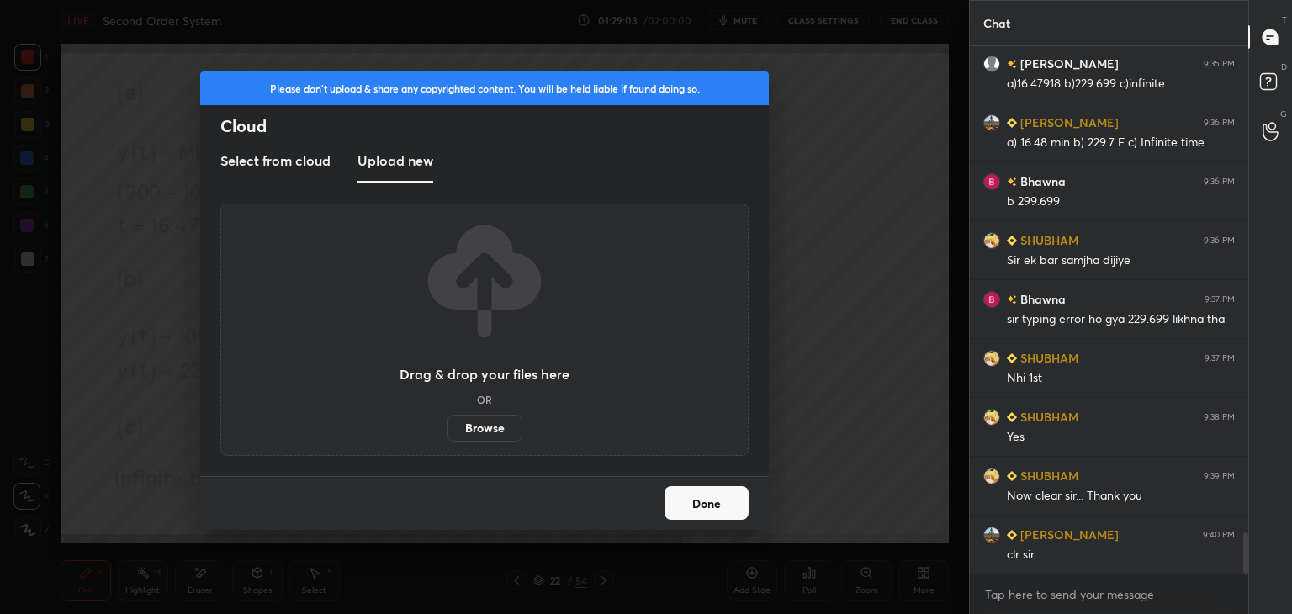
click at [501, 430] on label "Browse" at bounding box center [485, 428] width 75 height 27
click at [448, 430] on input "Browse" at bounding box center [448, 428] width 0 height 27
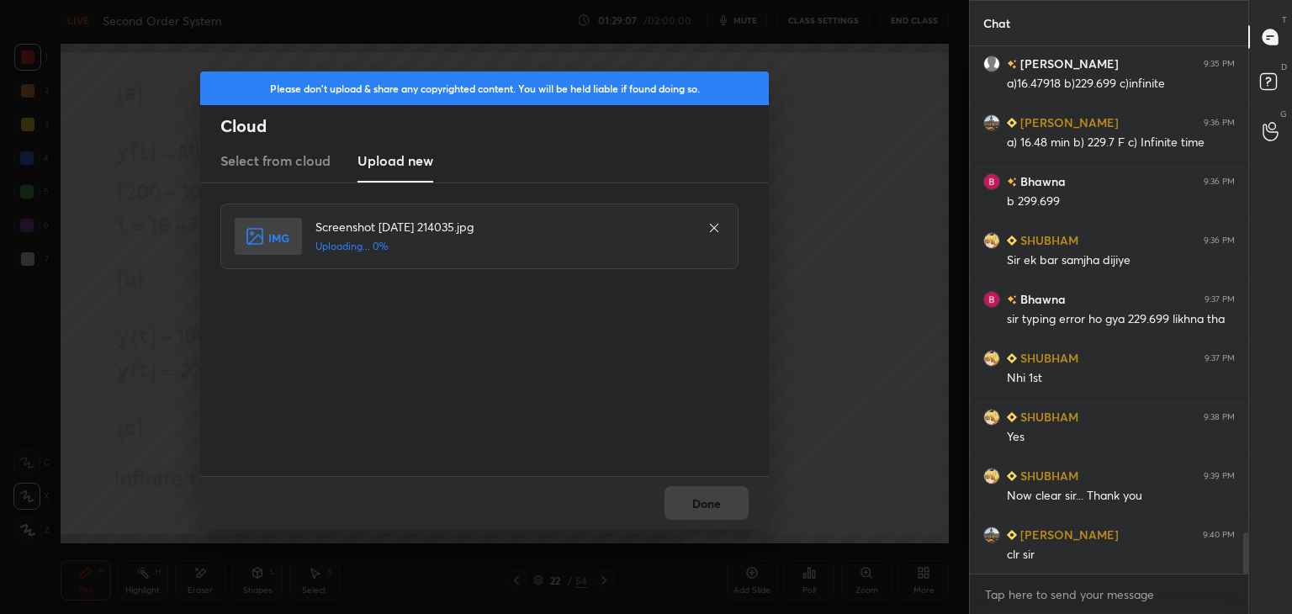
scroll to position [6242, 0]
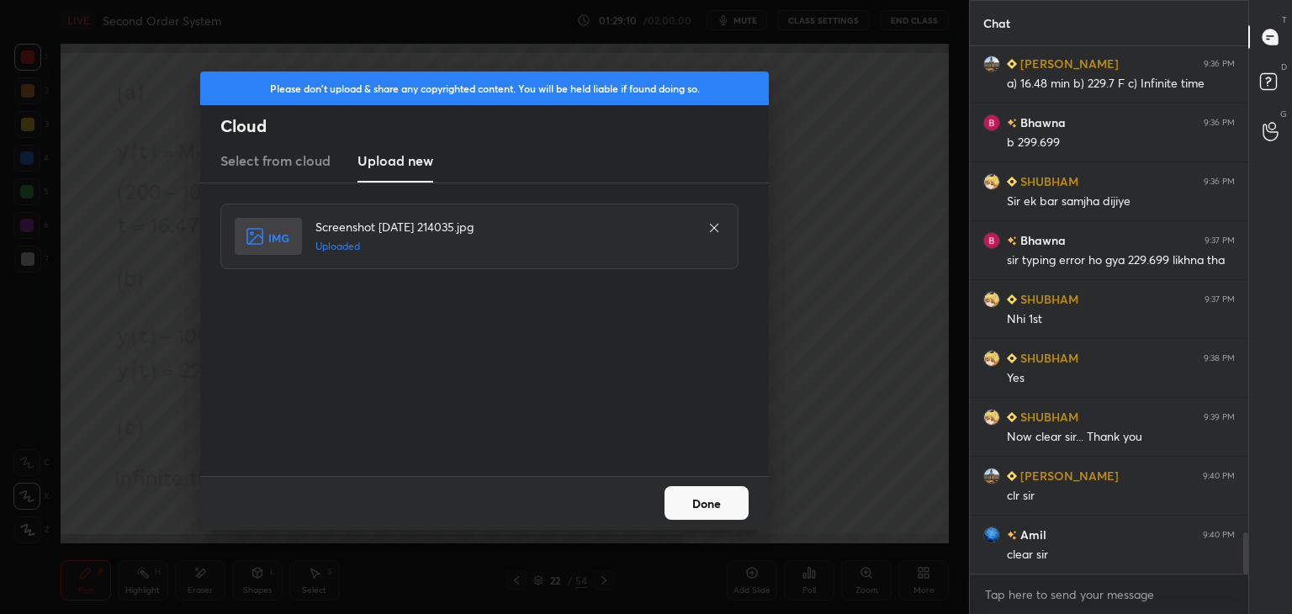
click at [703, 502] on button "Done" at bounding box center [707, 503] width 84 height 34
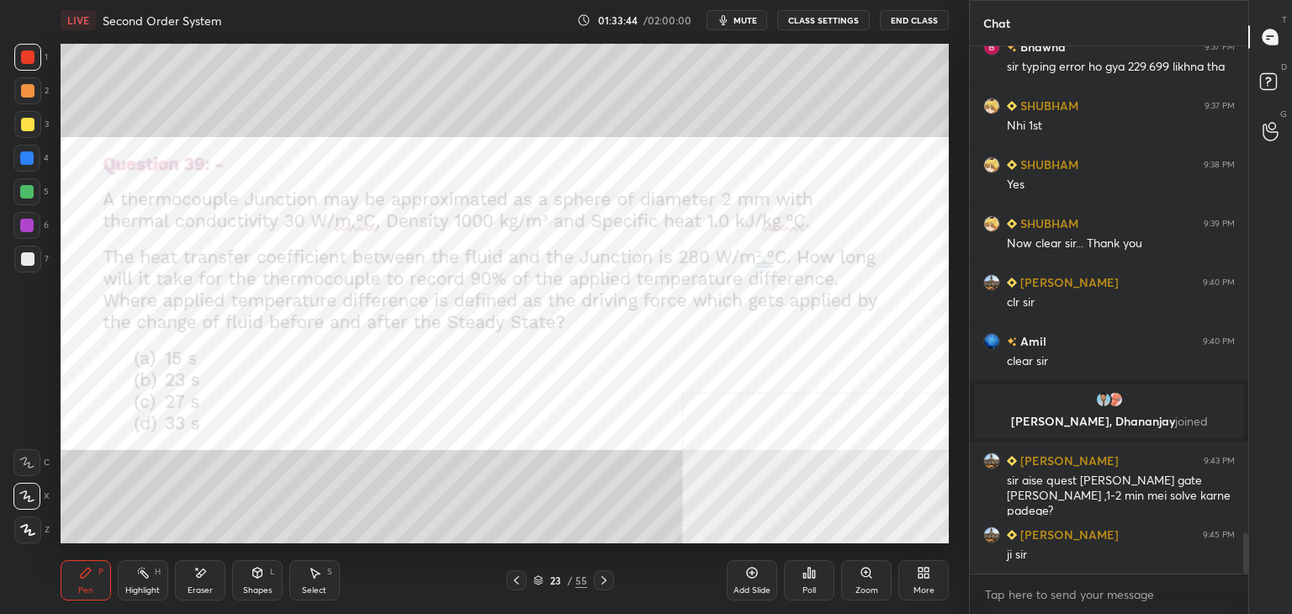
scroll to position [6233, 0]
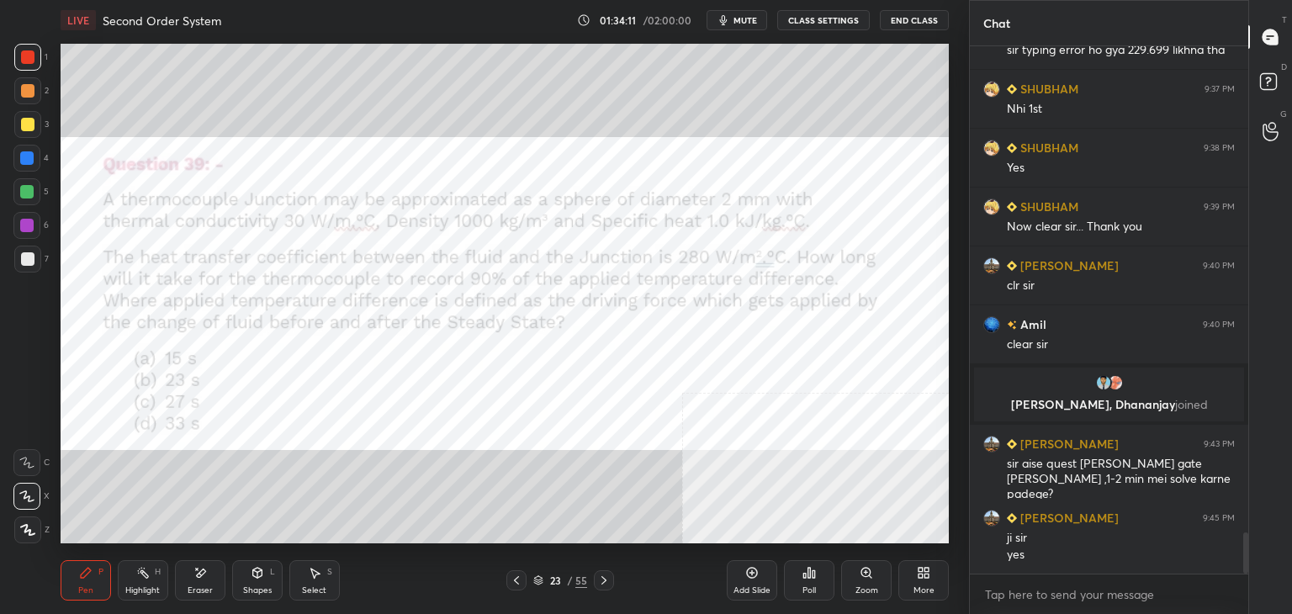
click at [751, 24] on span "mute" at bounding box center [746, 20] width 24 height 12
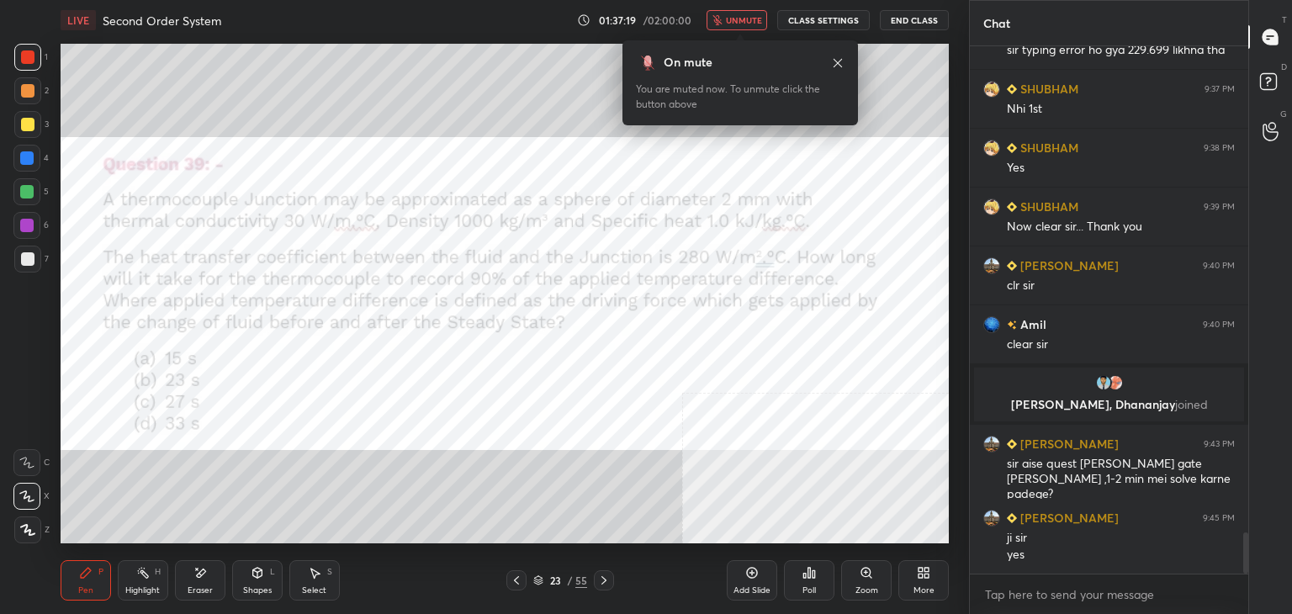
click at [838, 62] on icon at bounding box center [838, 62] width 8 height 8
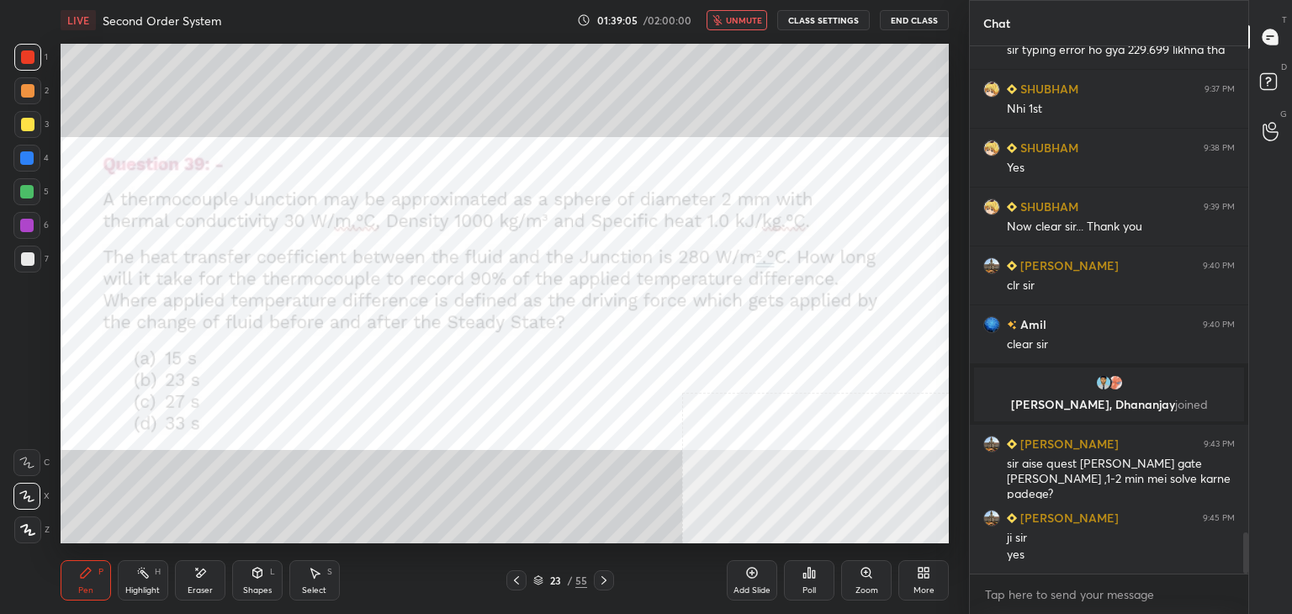
click at [734, 13] on button "unmute" at bounding box center [737, 20] width 61 height 20
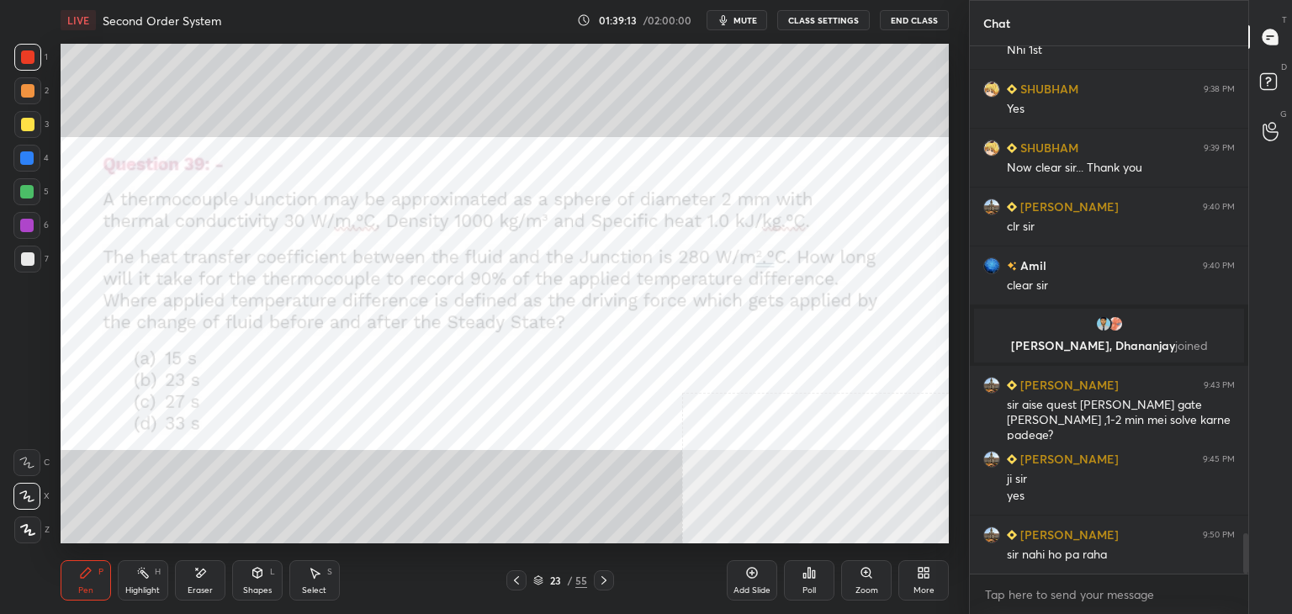
scroll to position [6351, 0]
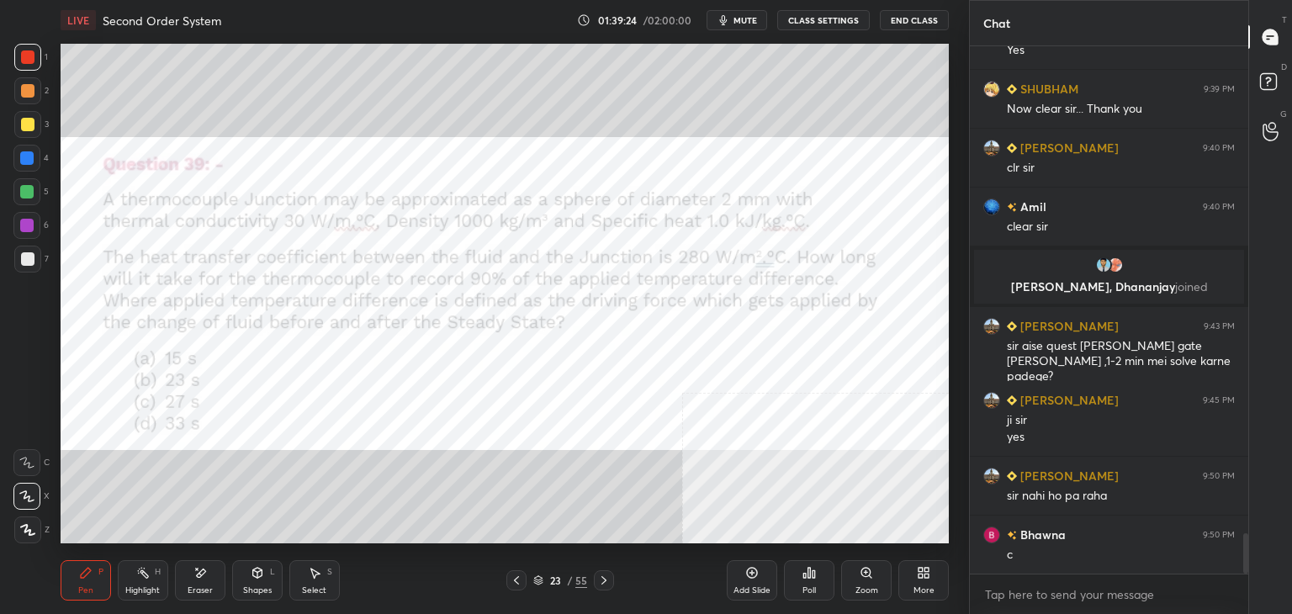
click at [744, 27] on button "mute" at bounding box center [737, 20] width 61 height 20
click at [753, 8] on div "LIVE Second Order System 01:39:39 / 02:00:00 unmute CLASS SETTINGS End Class" at bounding box center [505, 20] width 889 height 40
click at [750, 15] on span "unmute" at bounding box center [744, 20] width 36 height 12
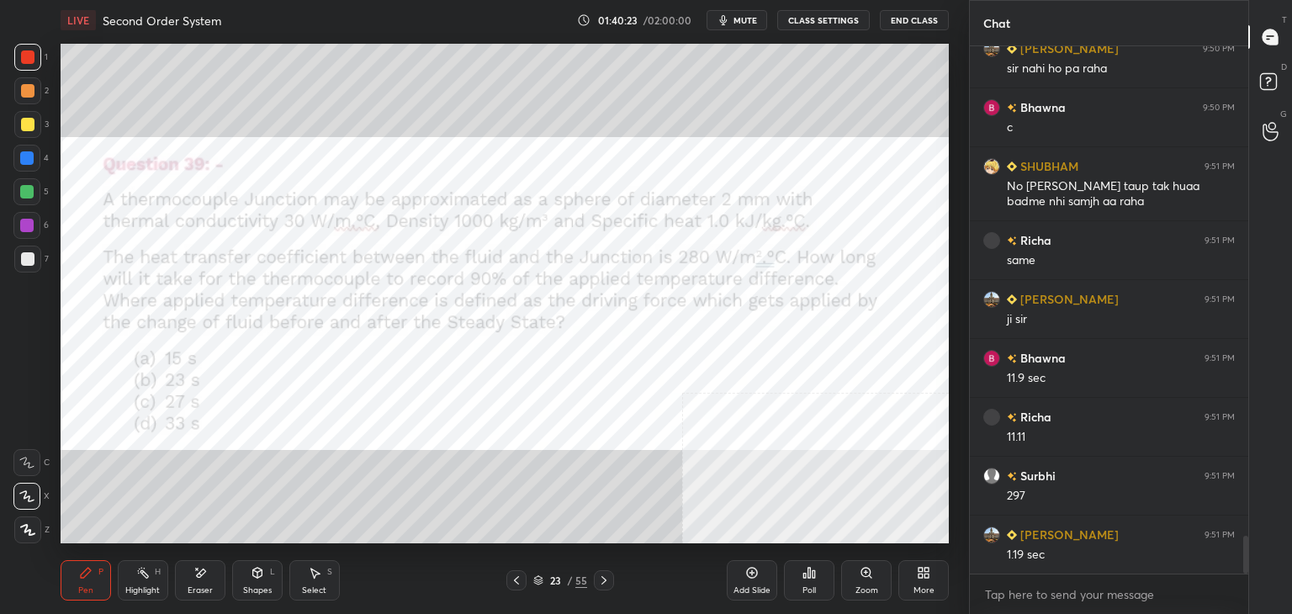
scroll to position [6837, 0]
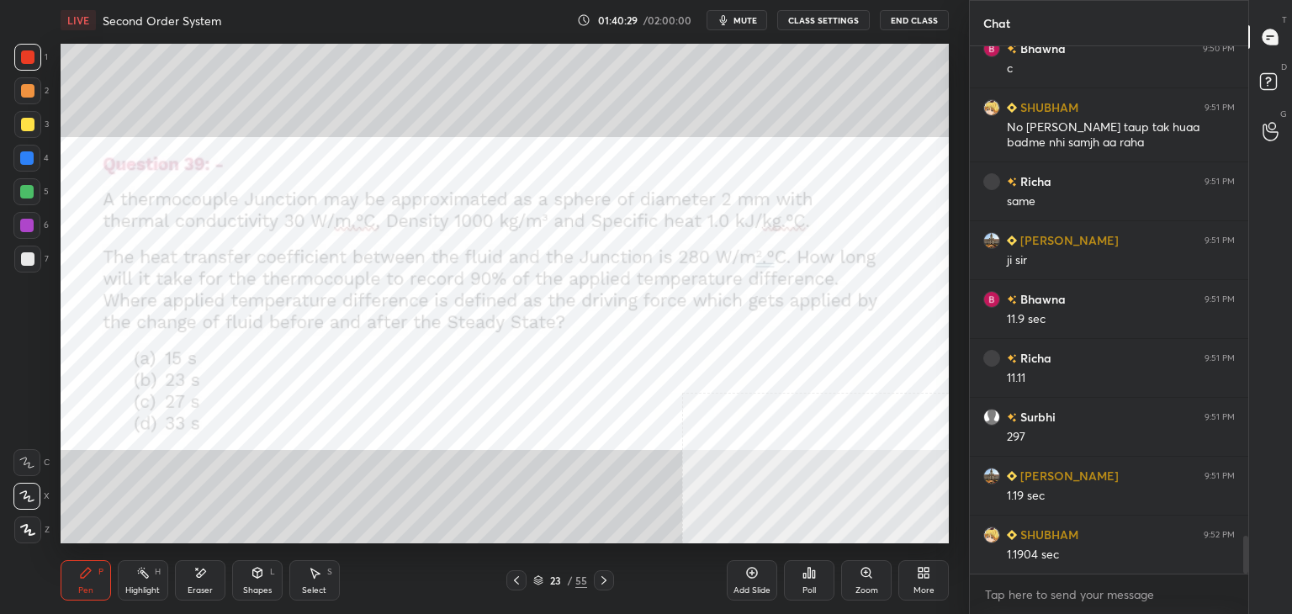
click at [920, 586] on div "More" at bounding box center [924, 590] width 21 height 8
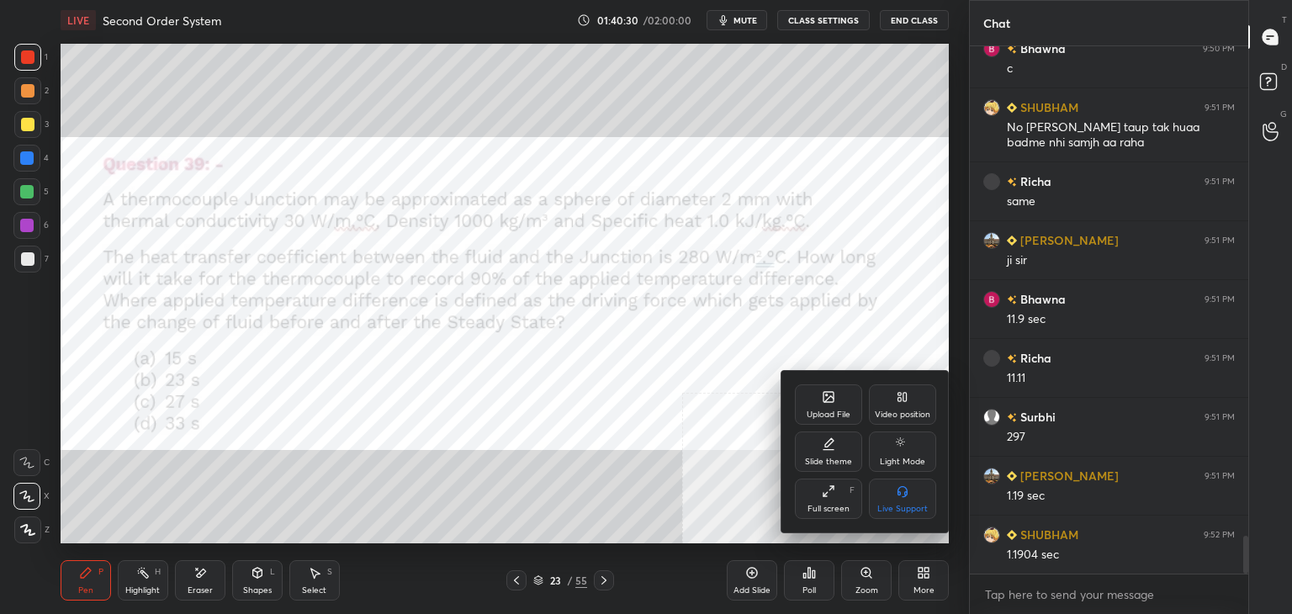
click at [816, 417] on div "Upload File" at bounding box center [829, 415] width 44 height 8
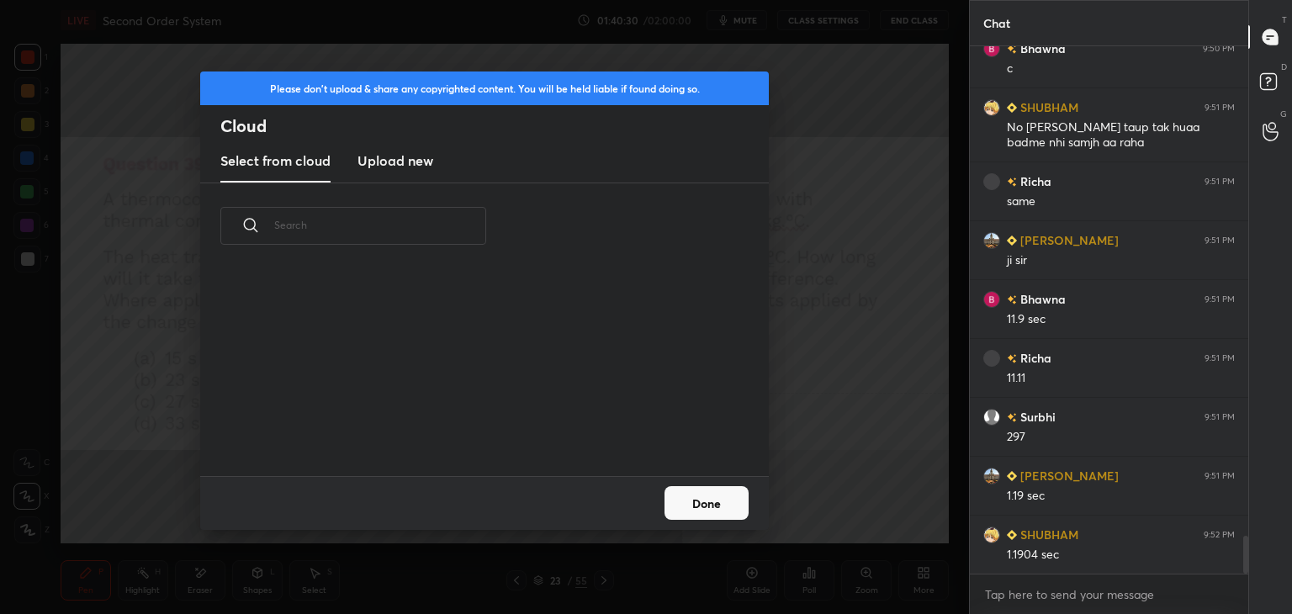
scroll to position [207, 540]
click at [393, 165] on h3 "Upload new" at bounding box center [396, 161] width 76 height 20
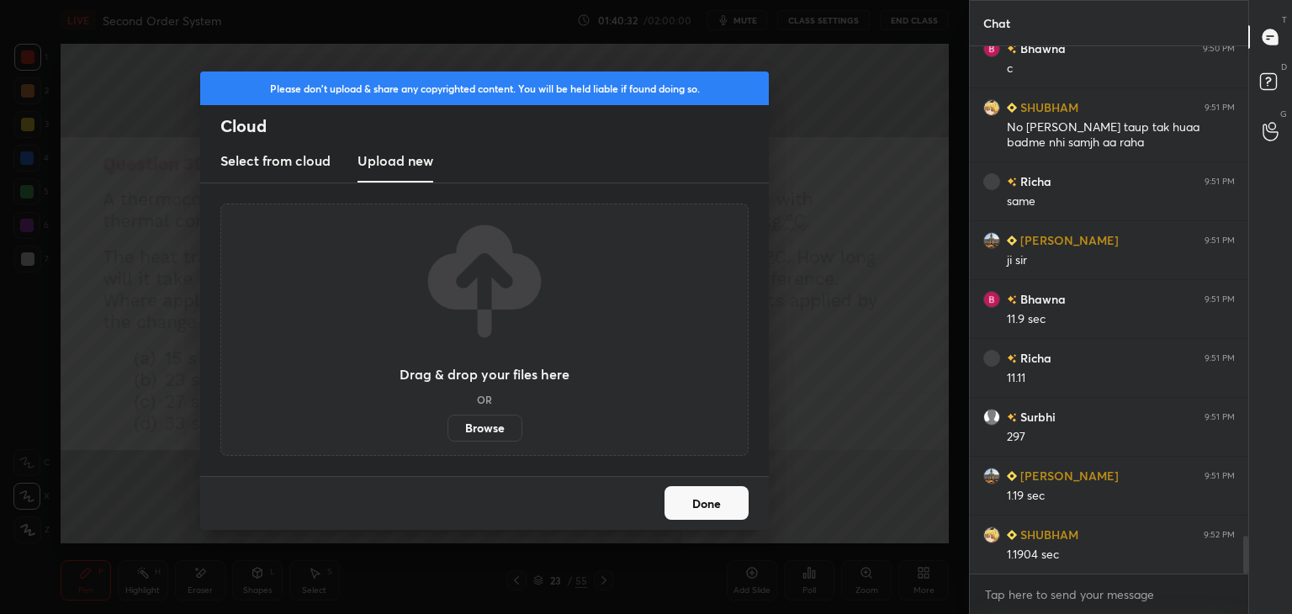
click at [488, 428] on label "Browse" at bounding box center [485, 428] width 75 height 27
click at [448, 428] on input "Browse" at bounding box center [448, 428] width 0 height 27
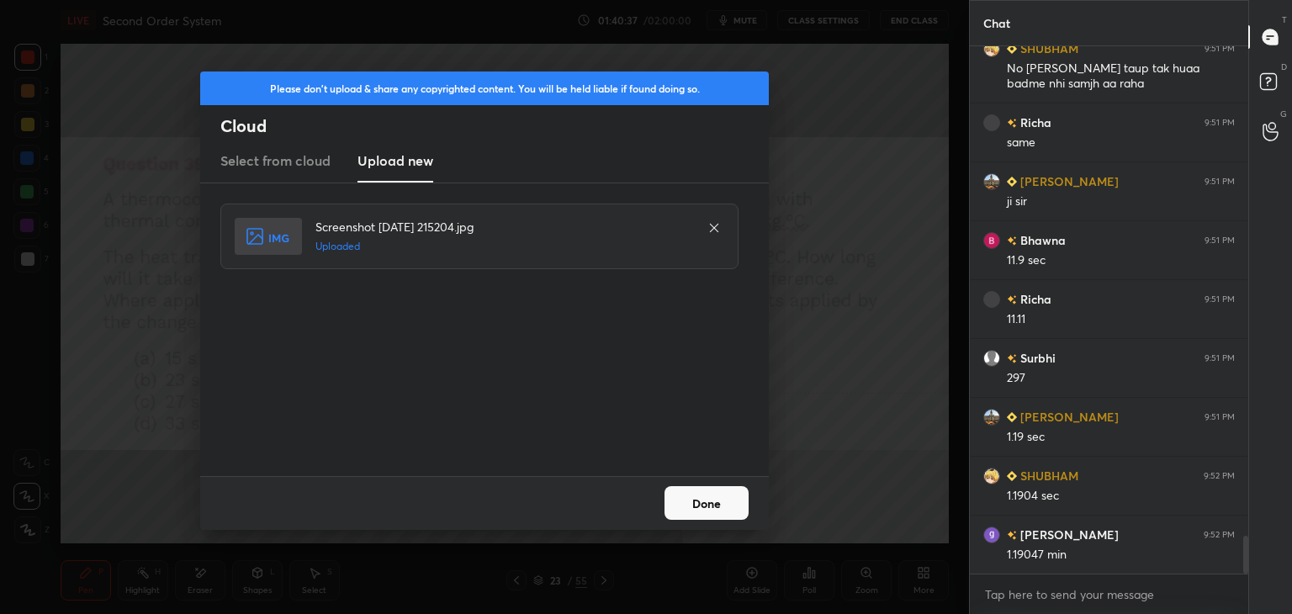
click at [683, 491] on button "Done" at bounding box center [707, 503] width 84 height 34
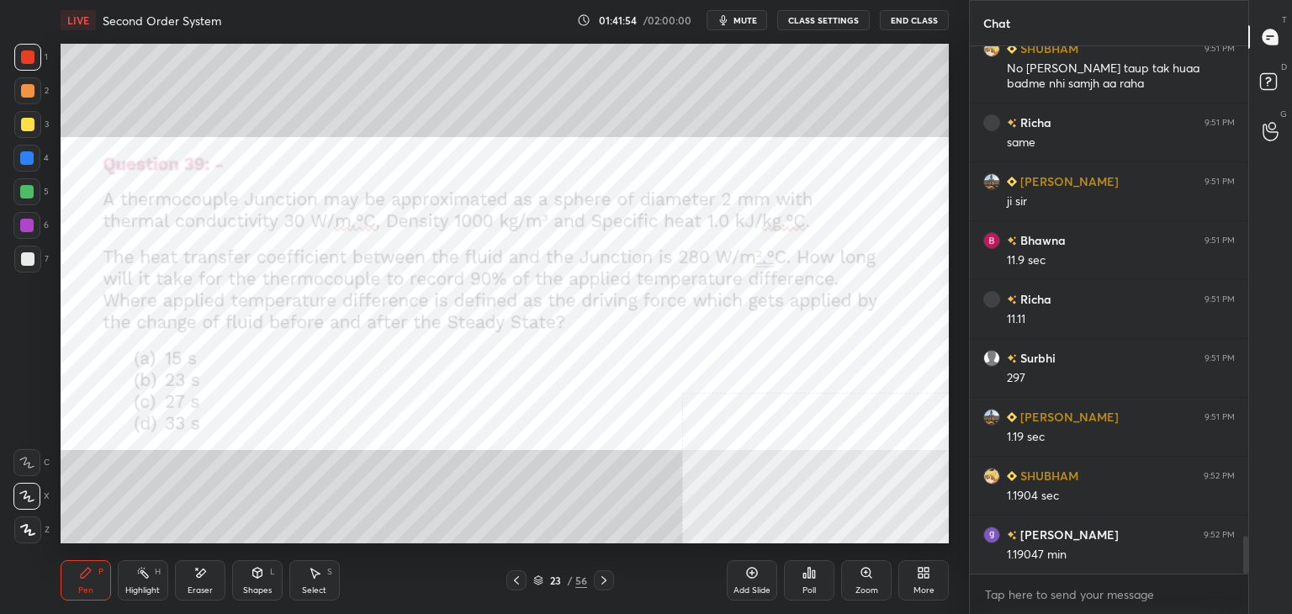
click at [254, 580] on icon at bounding box center [257, 572] width 13 height 13
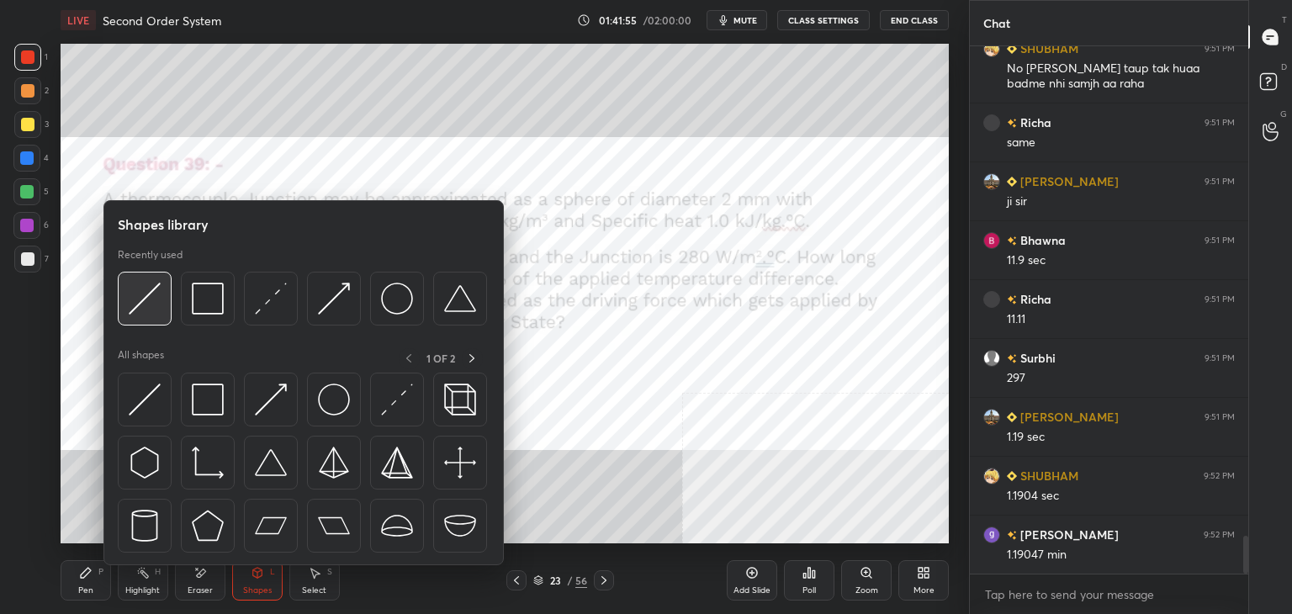
click at [154, 289] on img at bounding box center [145, 299] width 32 height 32
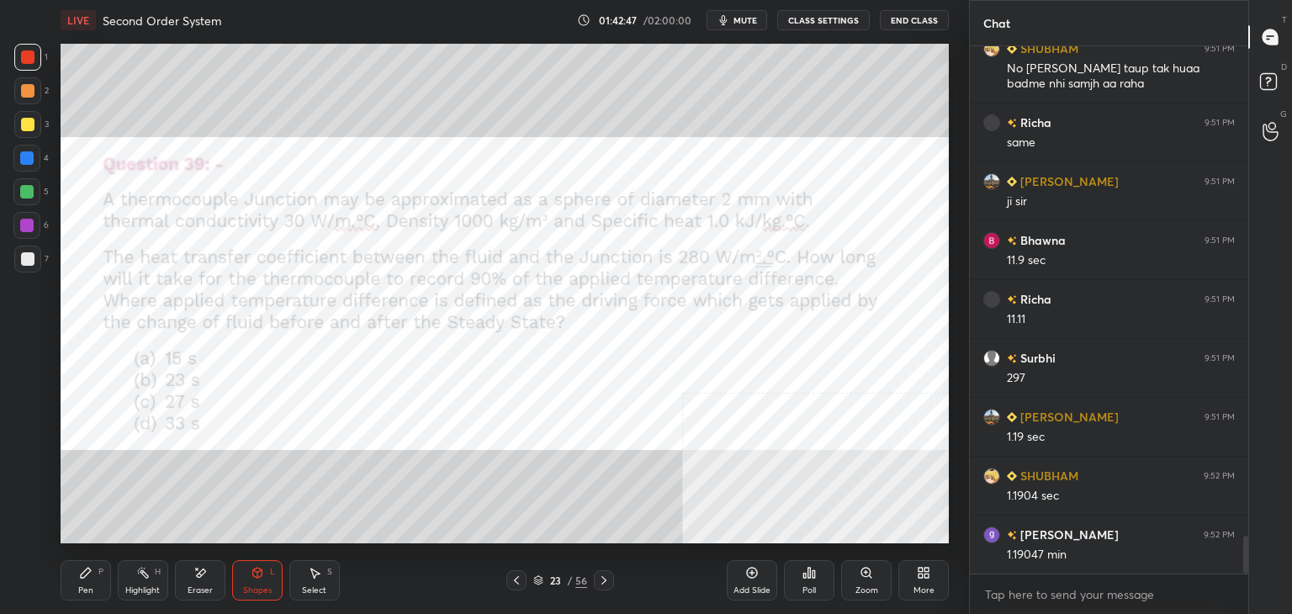
click at [26, 259] on div at bounding box center [27, 258] width 13 height 13
click at [73, 585] on div "Pen P" at bounding box center [86, 580] width 50 height 40
click at [205, 579] on icon at bounding box center [200, 573] width 13 height 14
click at [74, 588] on div "Pen P" at bounding box center [86, 580] width 50 height 40
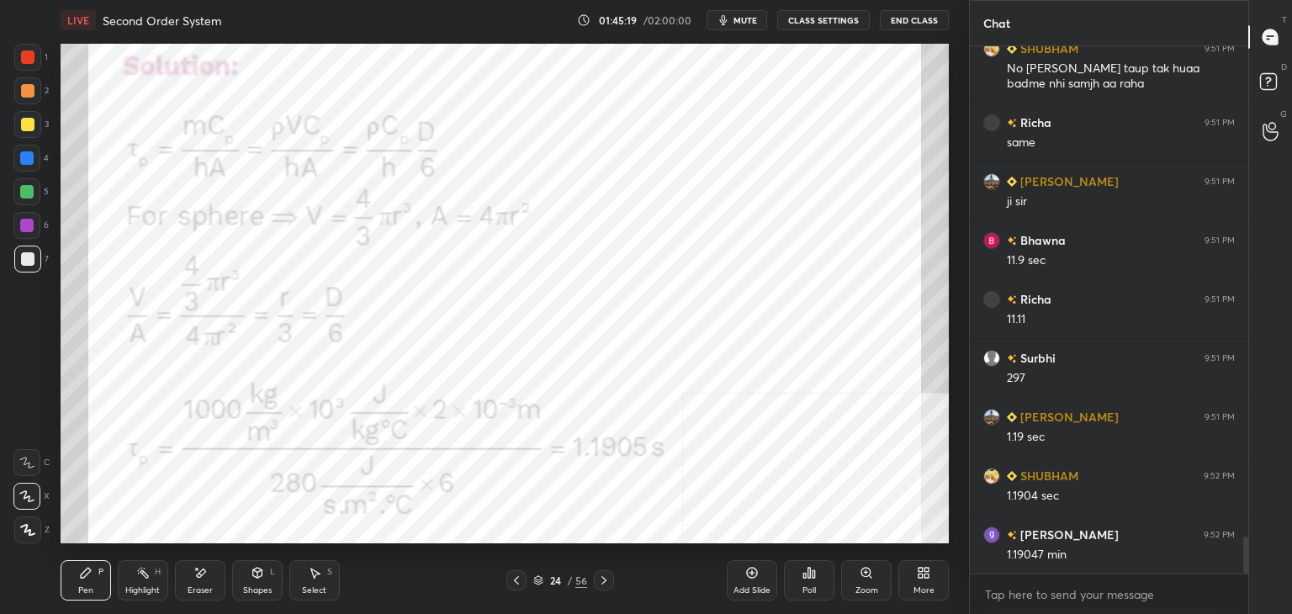
scroll to position [6955, 0]
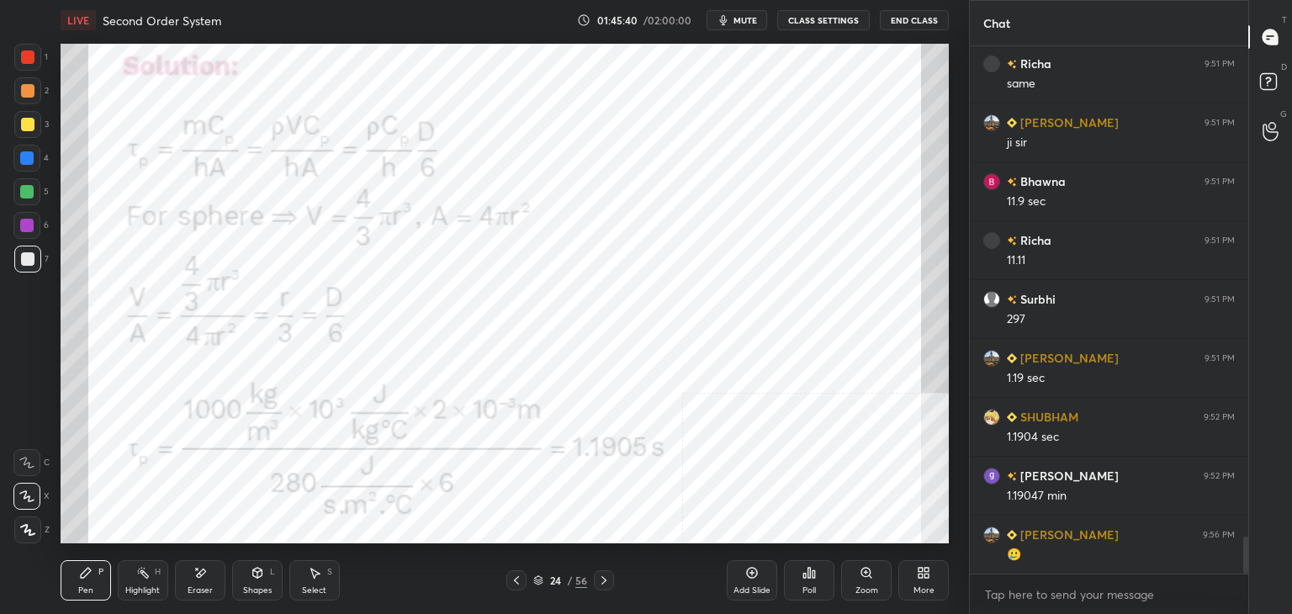
click at [926, 575] on icon at bounding box center [927, 576] width 4 height 4
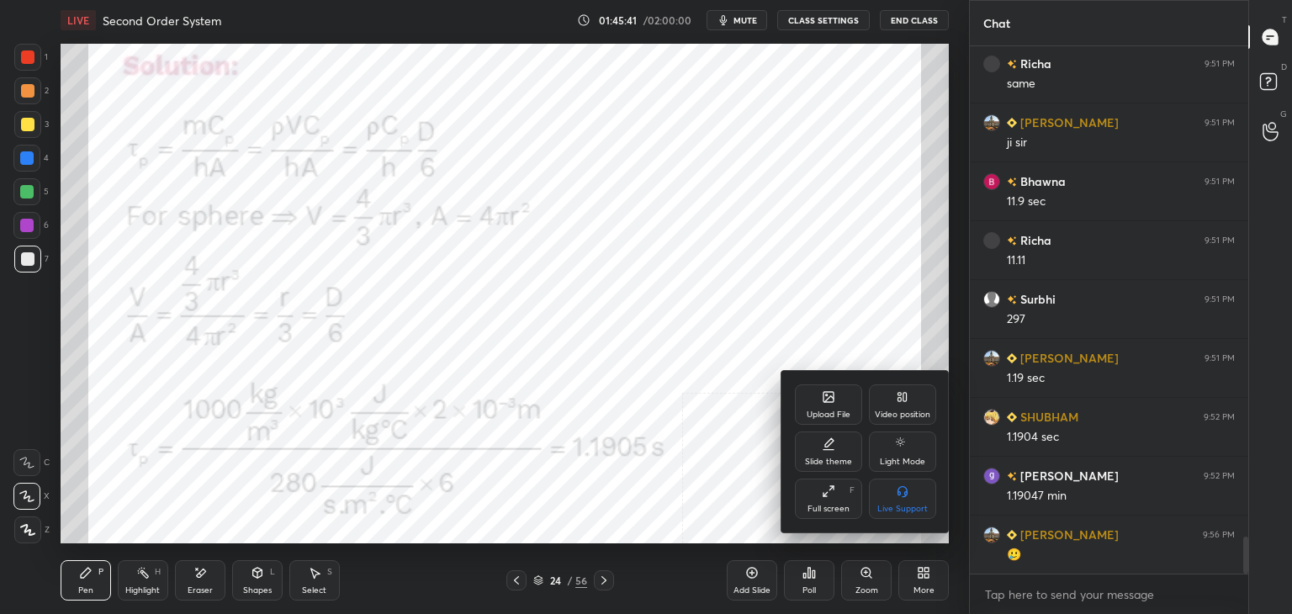
click at [830, 408] on div "Upload File" at bounding box center [828, 405] width 67 height 40
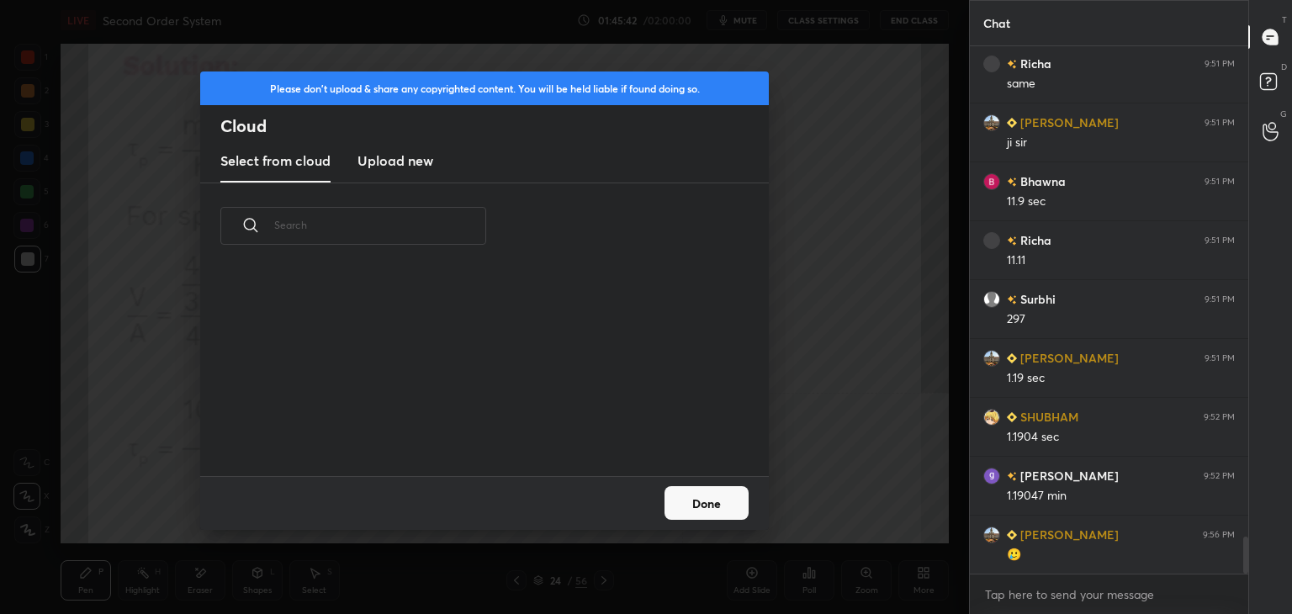
scroll to position [207, 540]
click at [393, 162] on h3 "Upload new" at bounding box center [396, 161] width 76 height 20
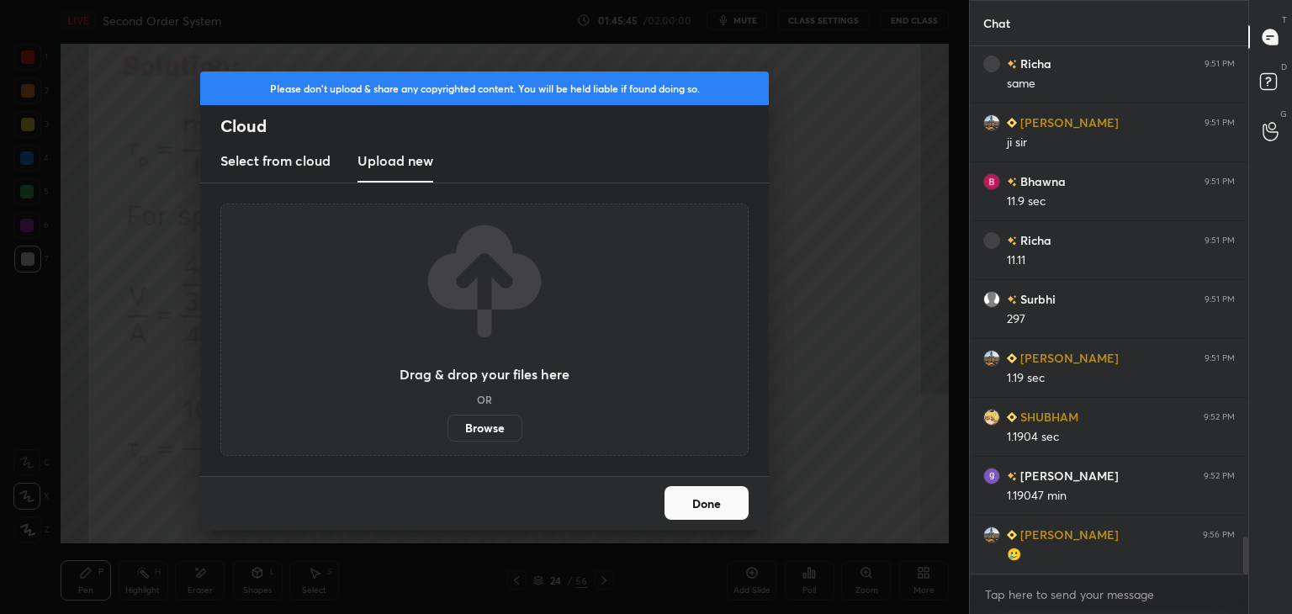
click at [486, 425] on label "Browse" at bounding box center [485, 428] width 75 height 27
click at [448, 425] on input "Browse" at bounding box center [448, 428] width 0 height 27
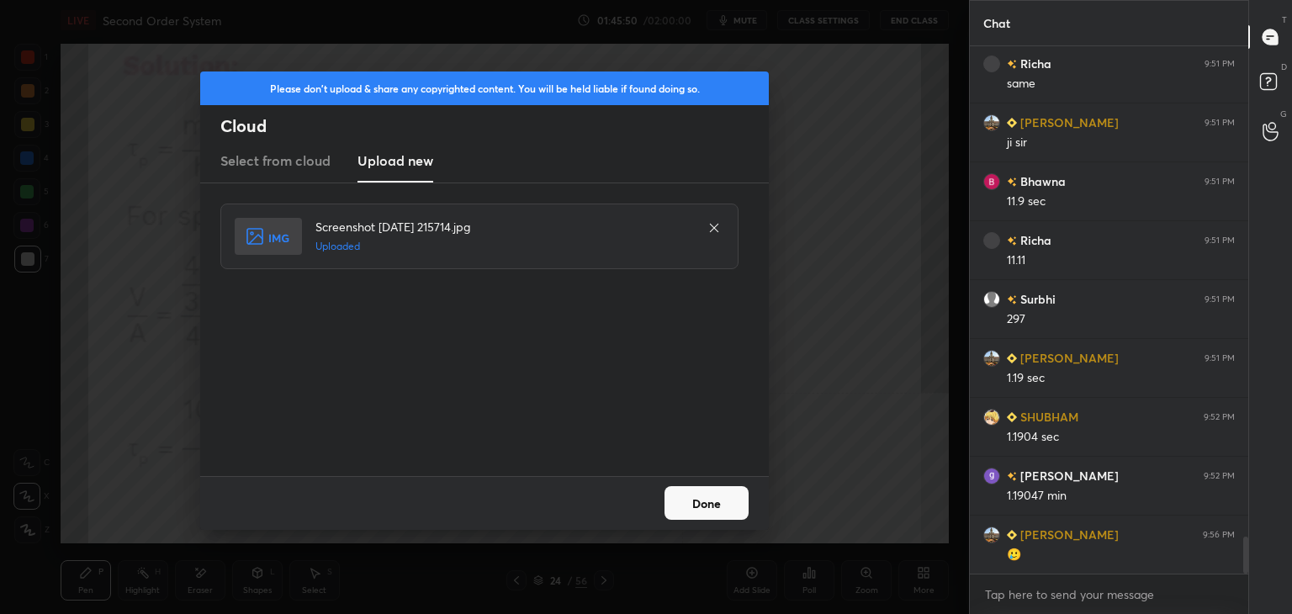
click at [727, 492] on button "Done" at bounding box center [707, 503] width 84 height 34
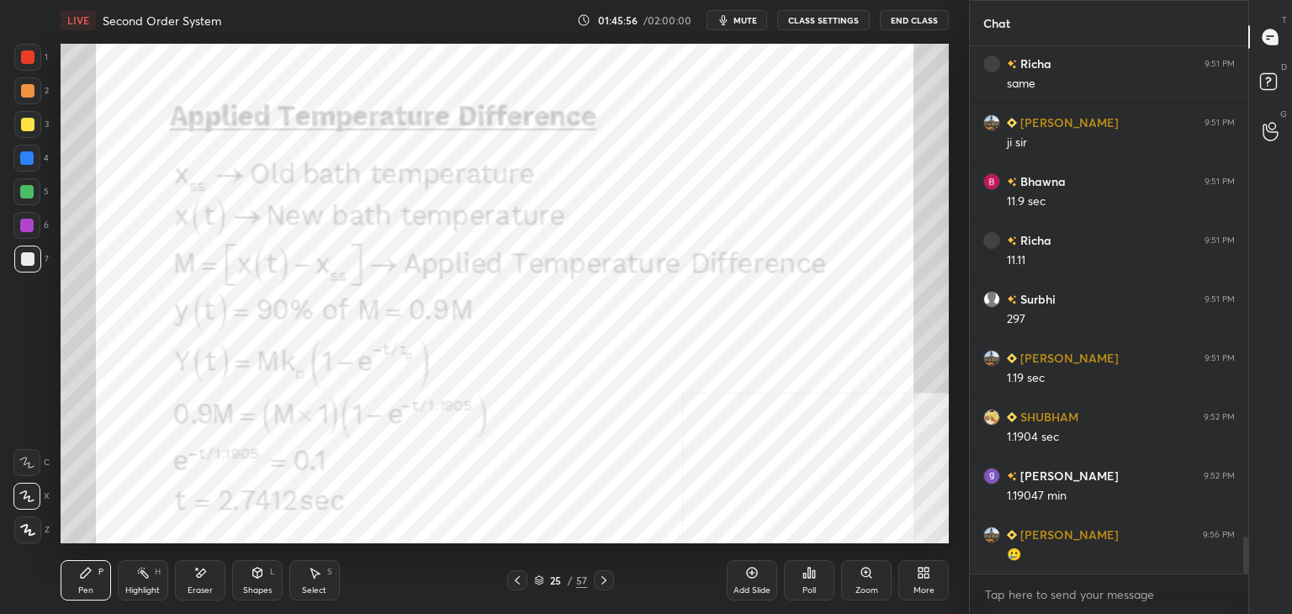
click at [21, 55] on div at bounding box center [27, 56] width 13 height 13
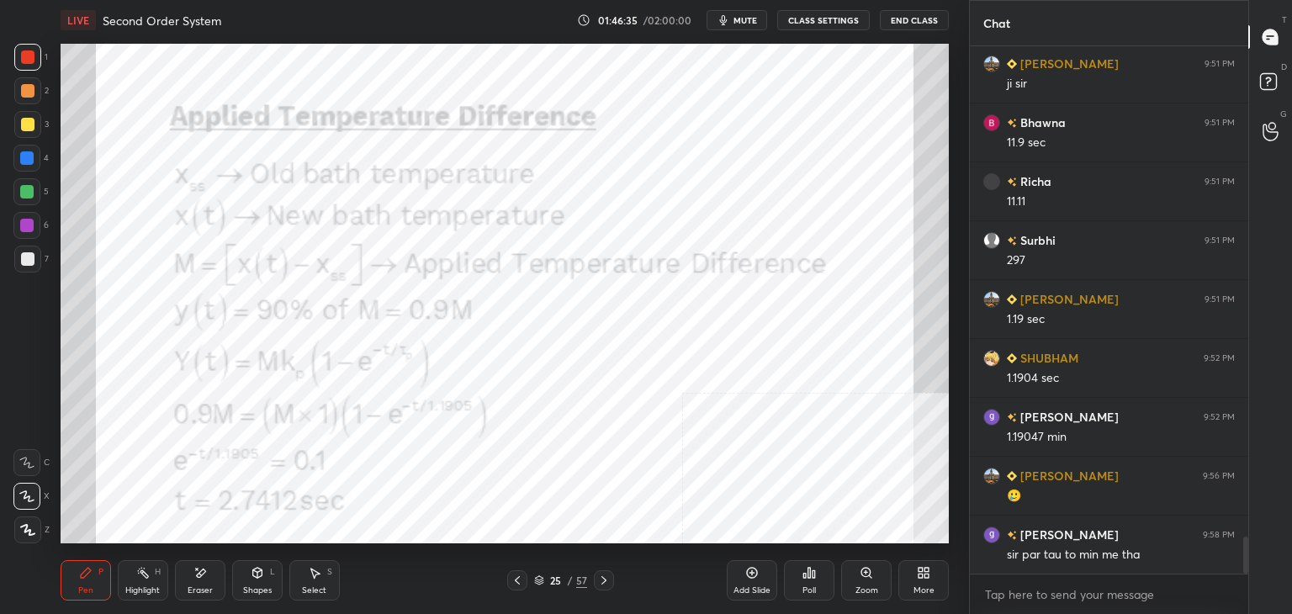
scroll to position [7031, 0]
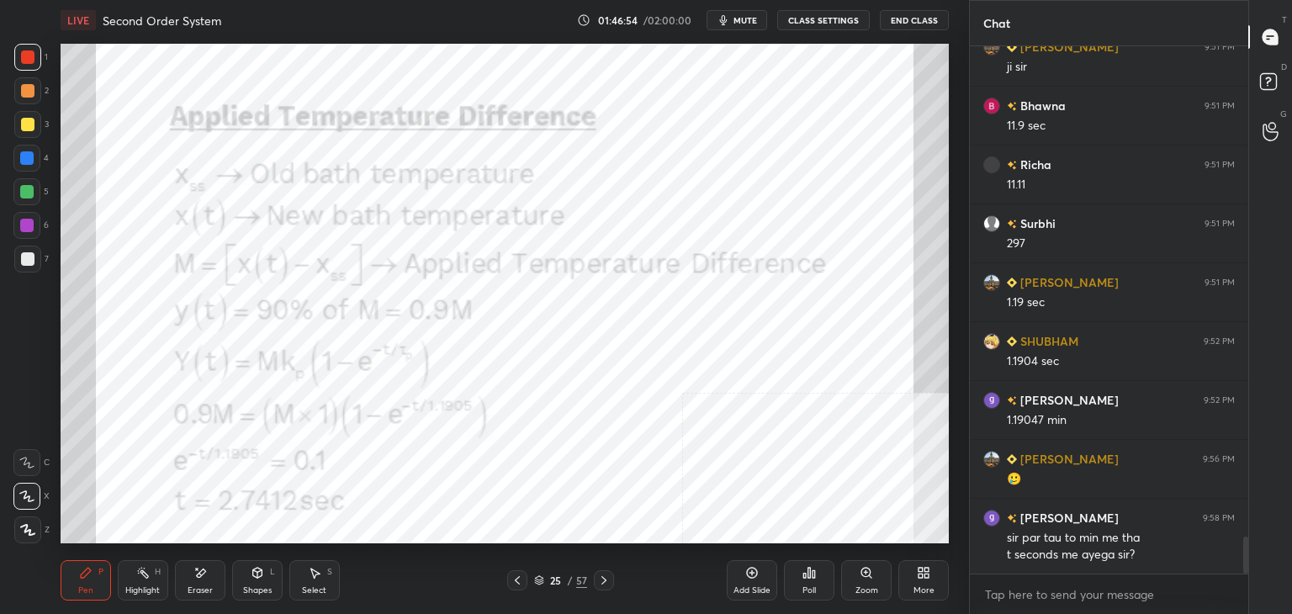
click at [0, 421] on div "1 2 3 4 5 6 7 C X Z E E Erase all H H" at bounding box center [27, 294] width 54 height 500
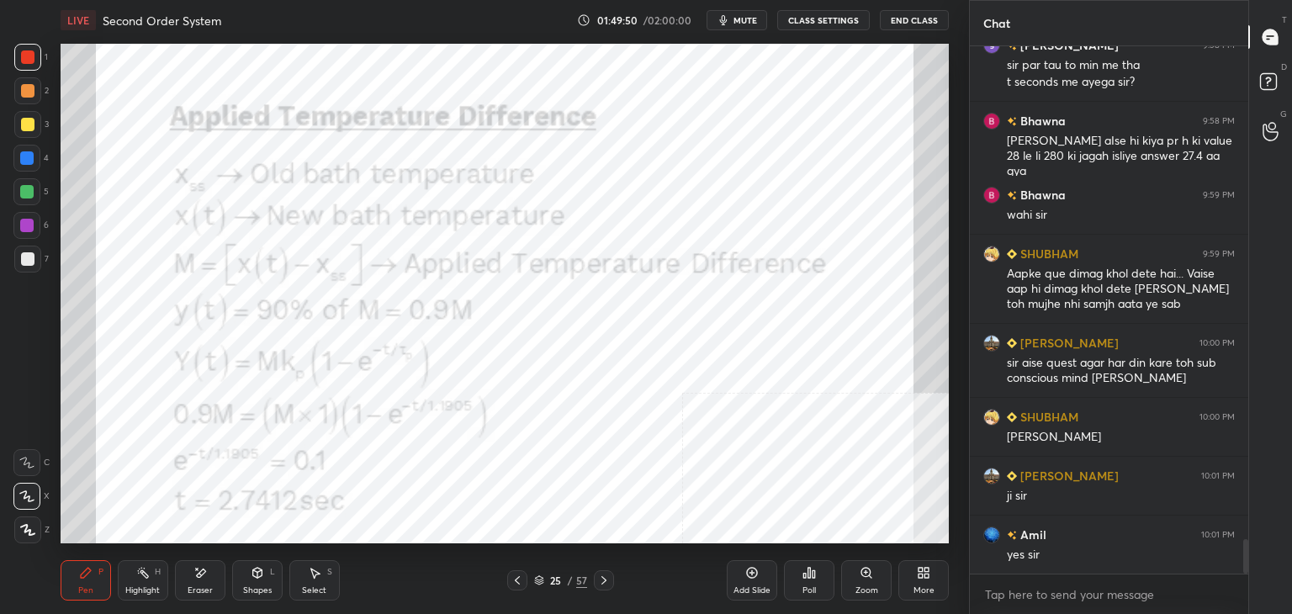
scroll to position [7563, 0]
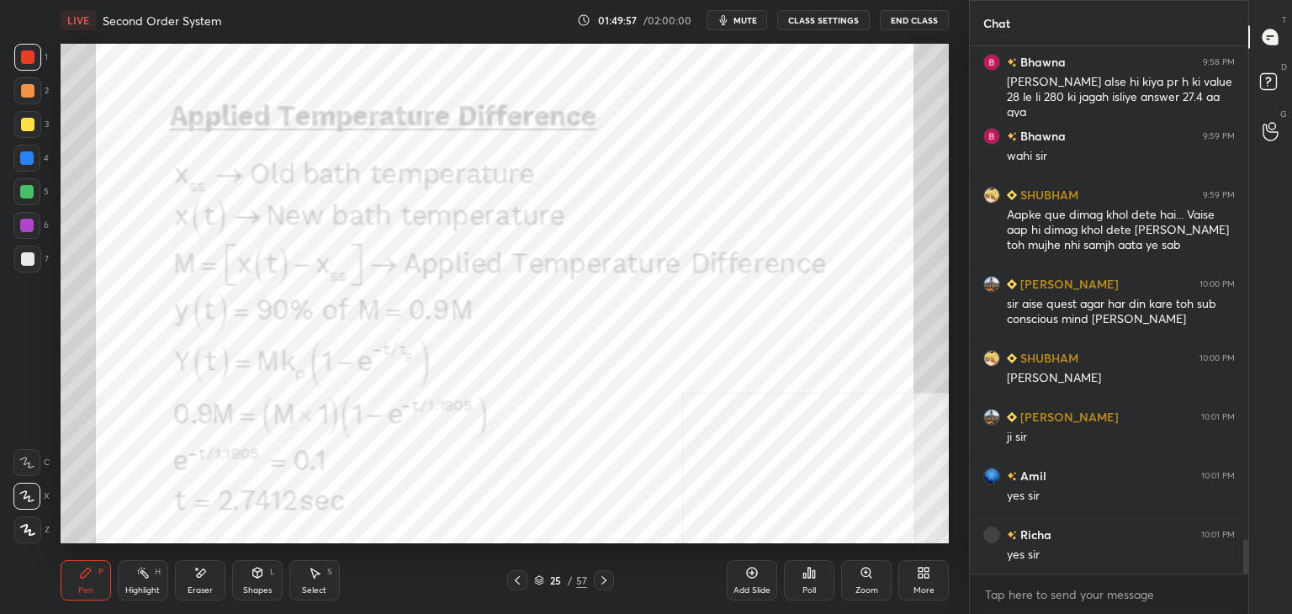
click at [0, 332] on div "1 2 3 4 5 6 7 C X Z E E Erase all H H" at bounding box center [27, 294] width 54 height 500
click at [926, 581] on div "More" at bounding box center [924, 580] width 50 height 40
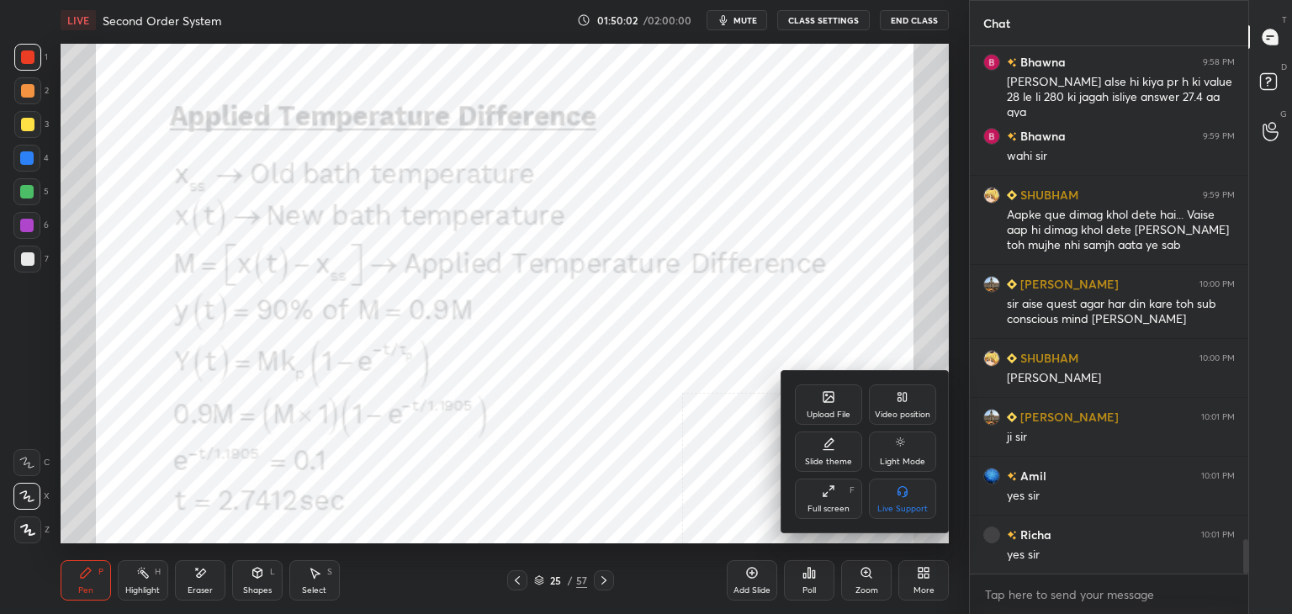
click at [814, 402] on div "Upload File" at bounding box center [828, 405] width 67 height 40
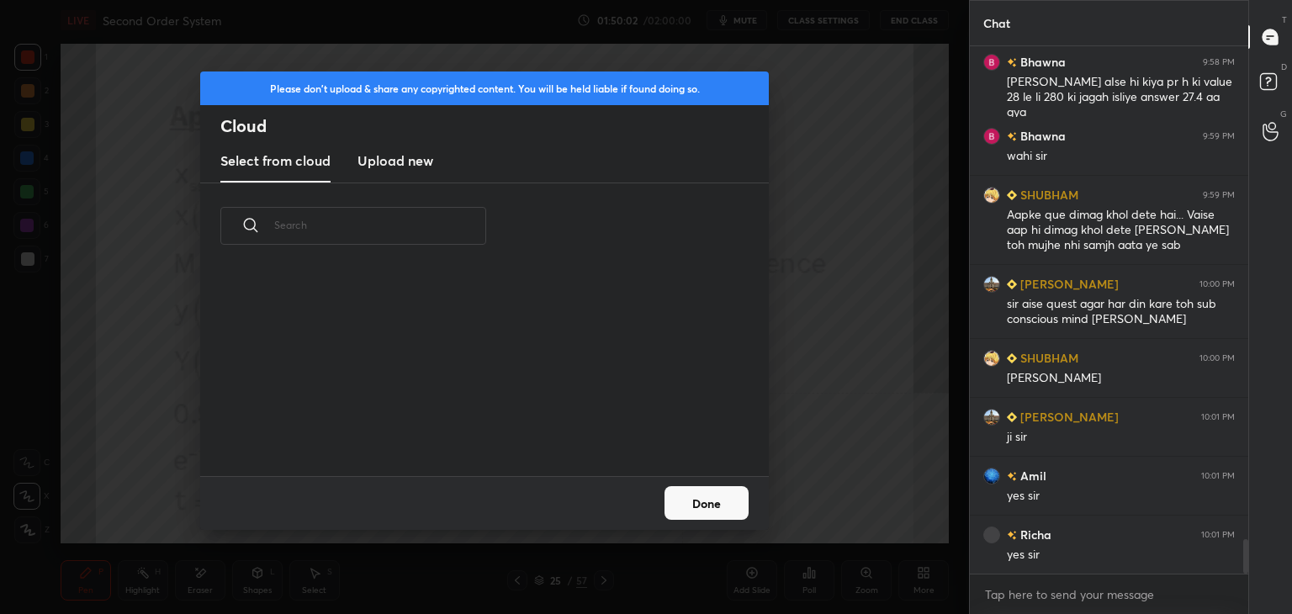
scroll to position [207, 540]
click at [427, 172] on new "Upload new" at bounding box center [396, 162] width 76 height 42
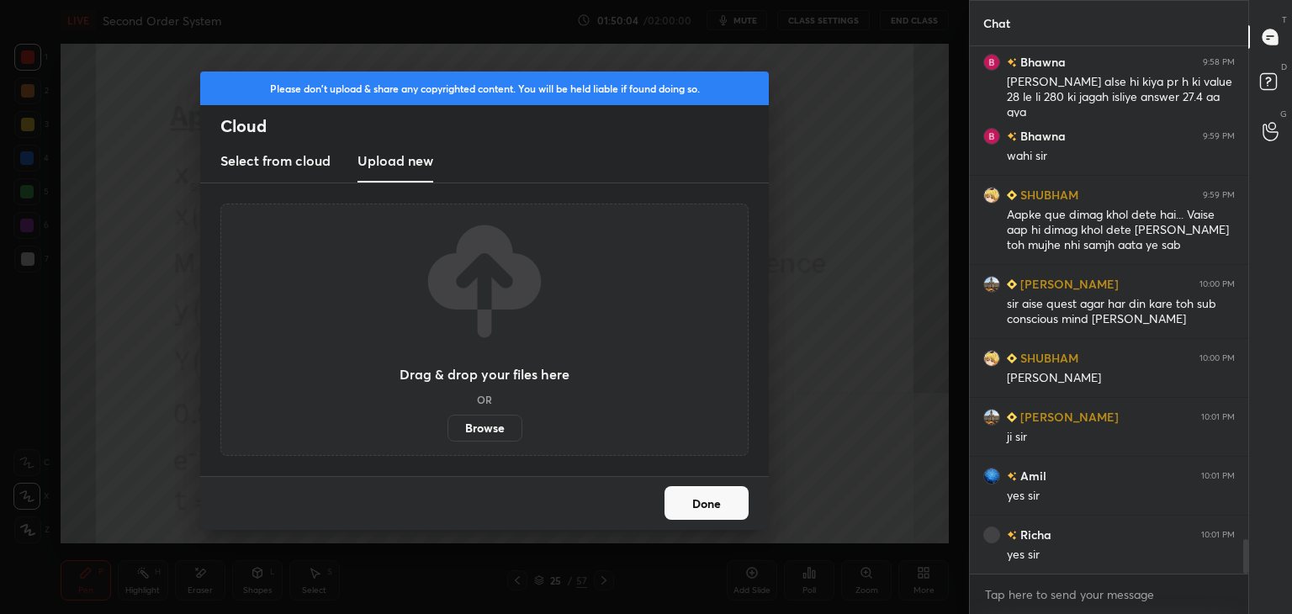
click at [484, 424] on label "Browse" at bounding box center [485, 428] width 75 height 27
click at [448, 424] on input "Browse" at bounding box center [448, 428] width 0 height 27
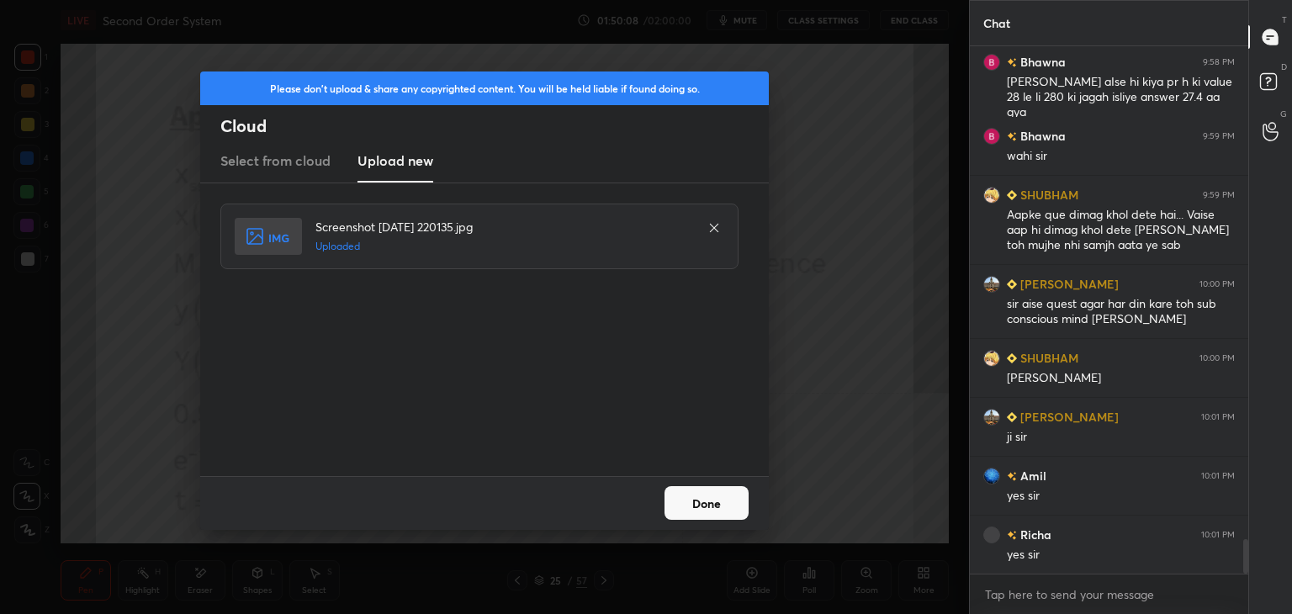
click at [692, 506] on button "Done" at bounding box center [707, 503] width 84 height 34
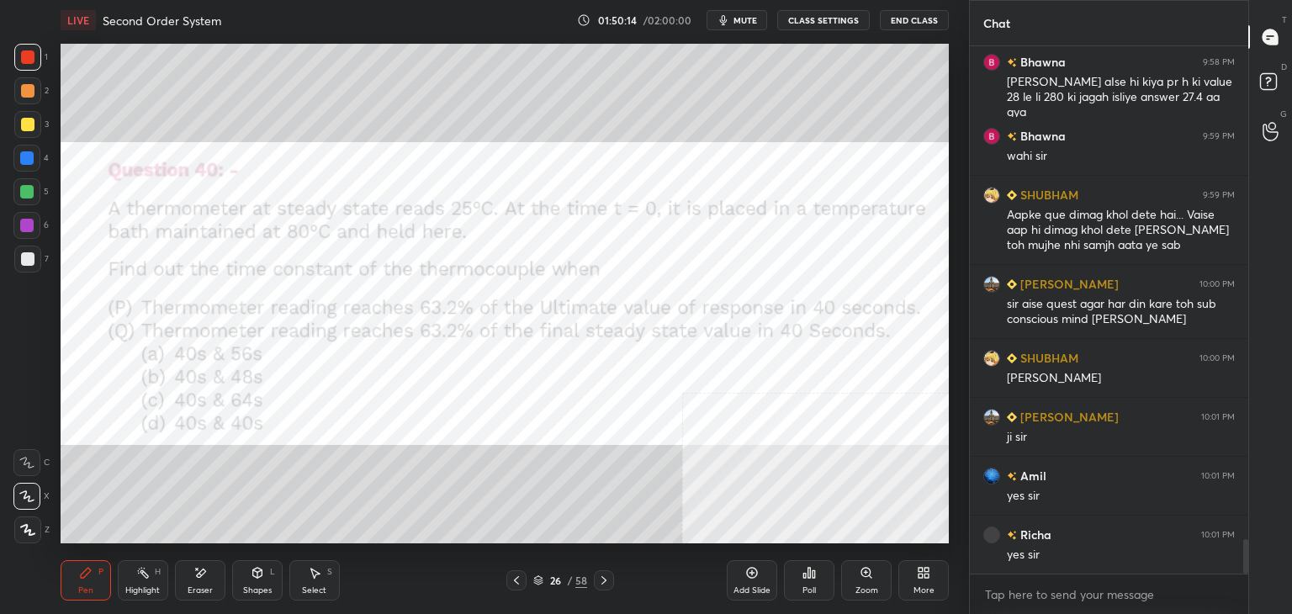
click at [730, 19] on icon "button" at bounding box center [723, 19] width 13 height 13
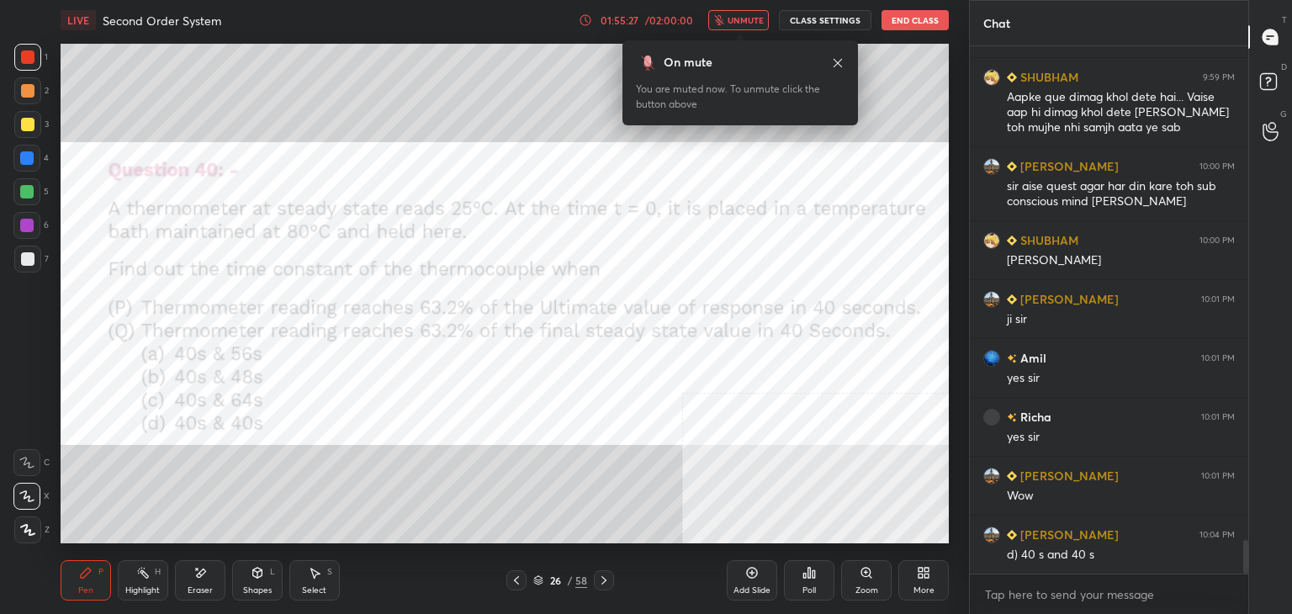
scroll to position [7739, 0]
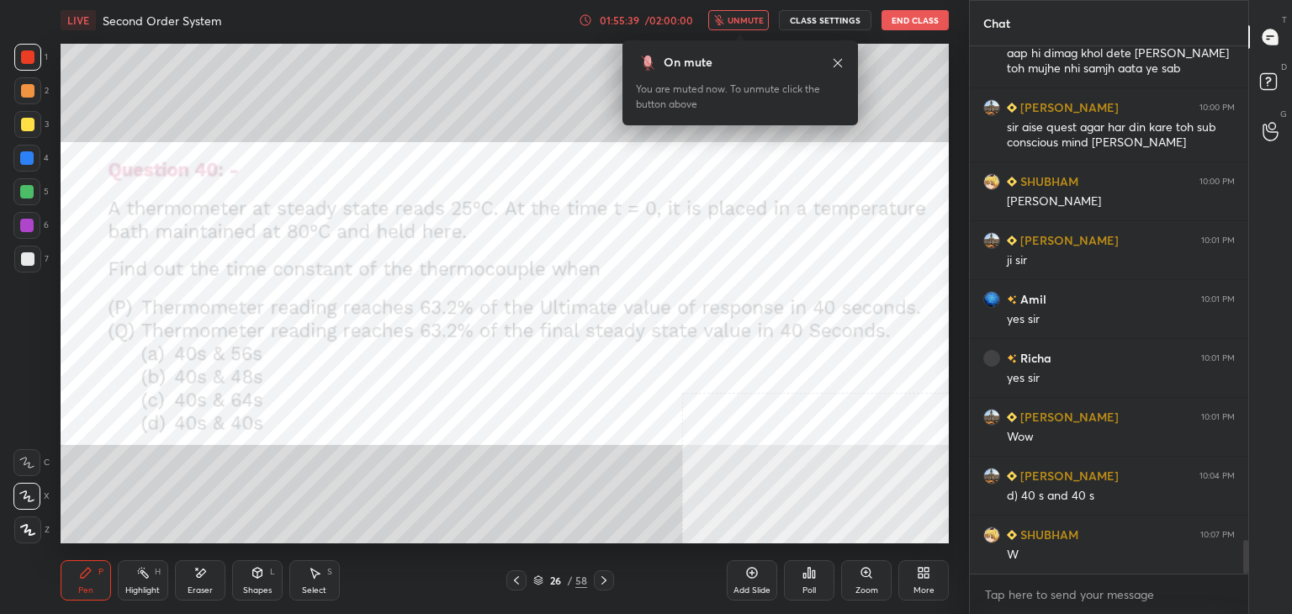
click at [814, 586] on div "Poll" at bounding box center [809, 590] width 13 height 8
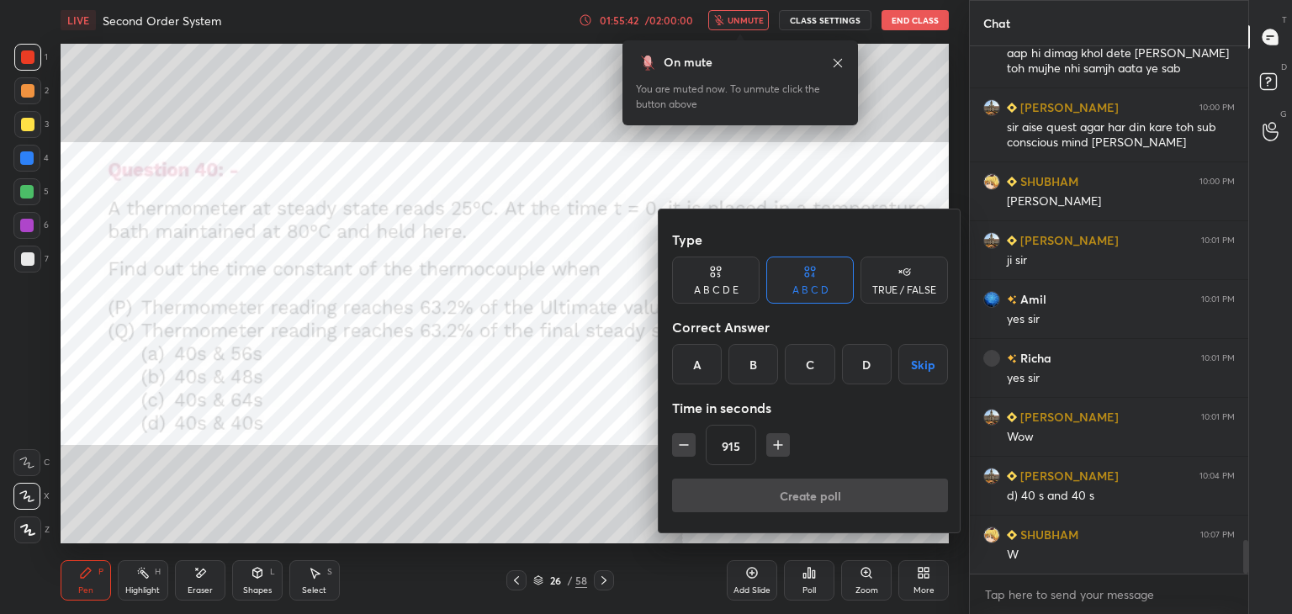
click at [737, 446] on input "915" at bounding box center [731, 446] width 49 height 40
type input "91"
click at [919, 358] on button "Skip" at bounding box center [924, 364] width 50 height 40
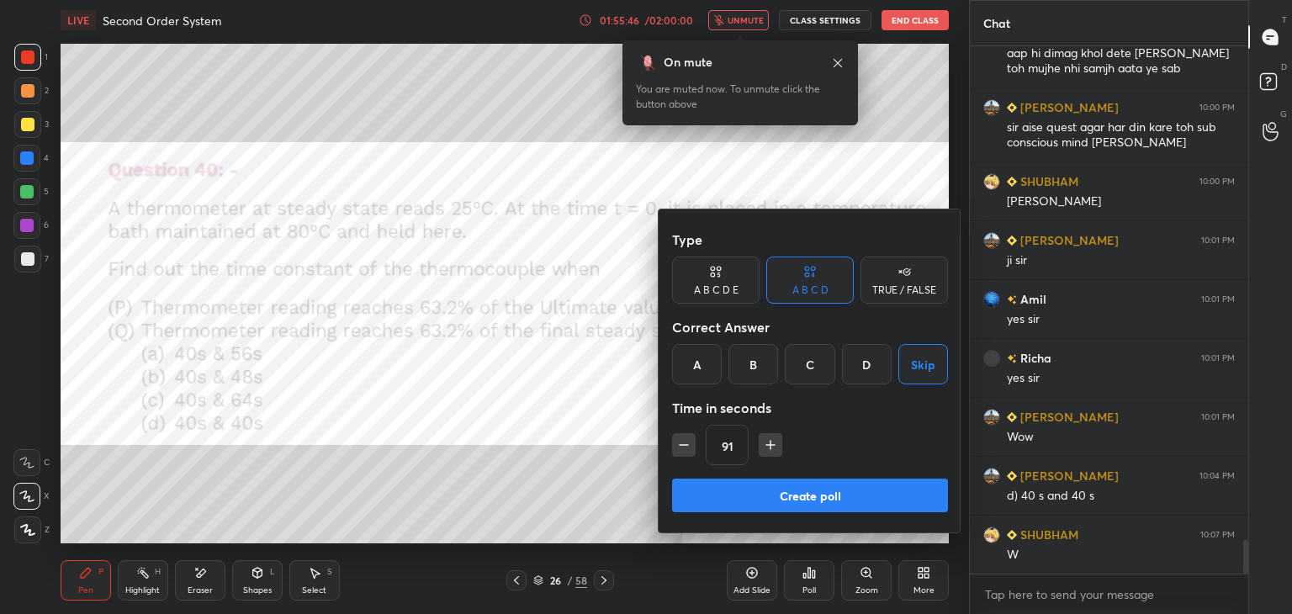
click at [854, 497] on button "Create poll" at bounding box center [810, 496] width 276 height 34
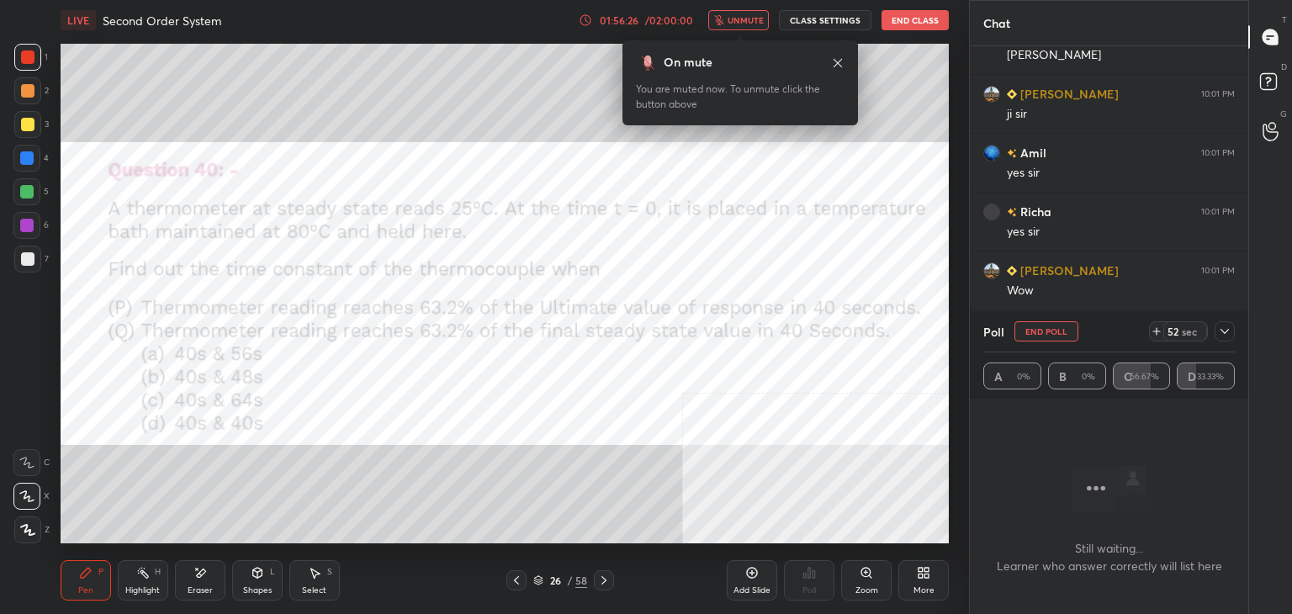
scroll to position [7945, 0]
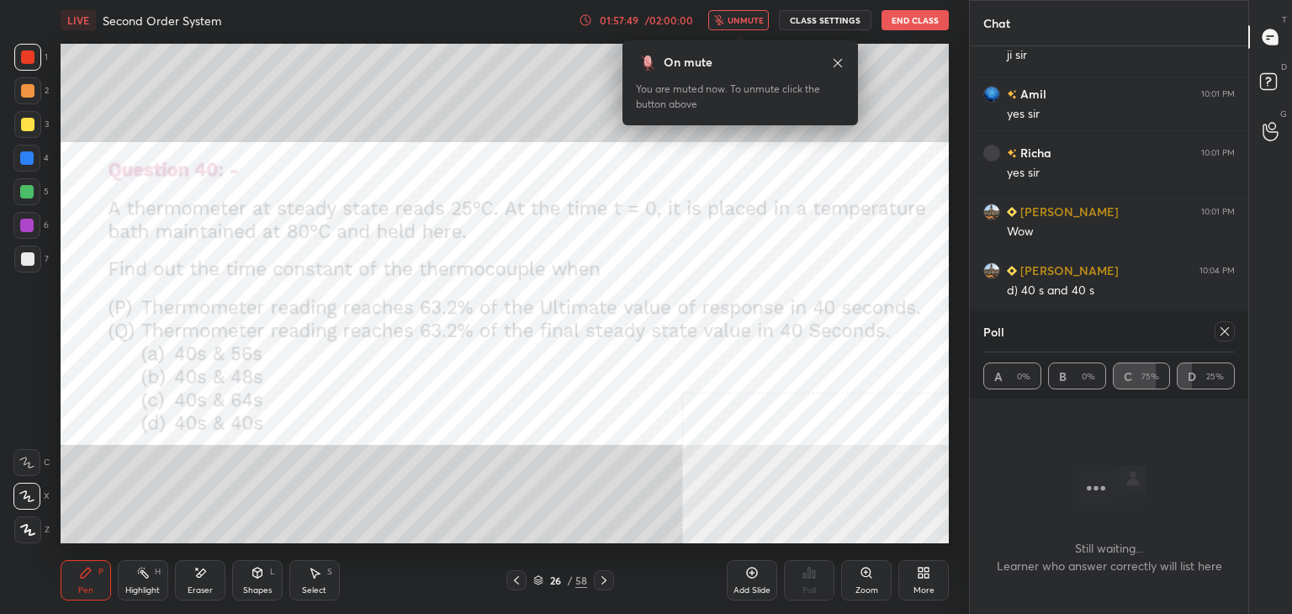
click at [1222, 334] on icon at bounding box center [1225, 331] width 8 height 8
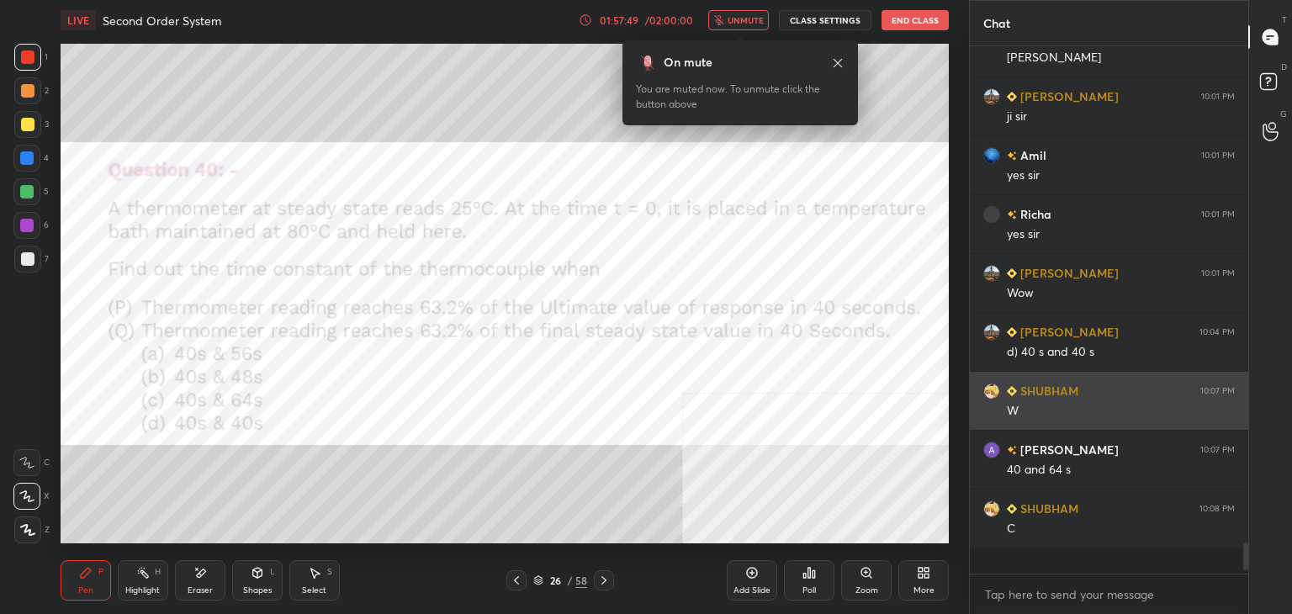
scroll to position [6, 5]
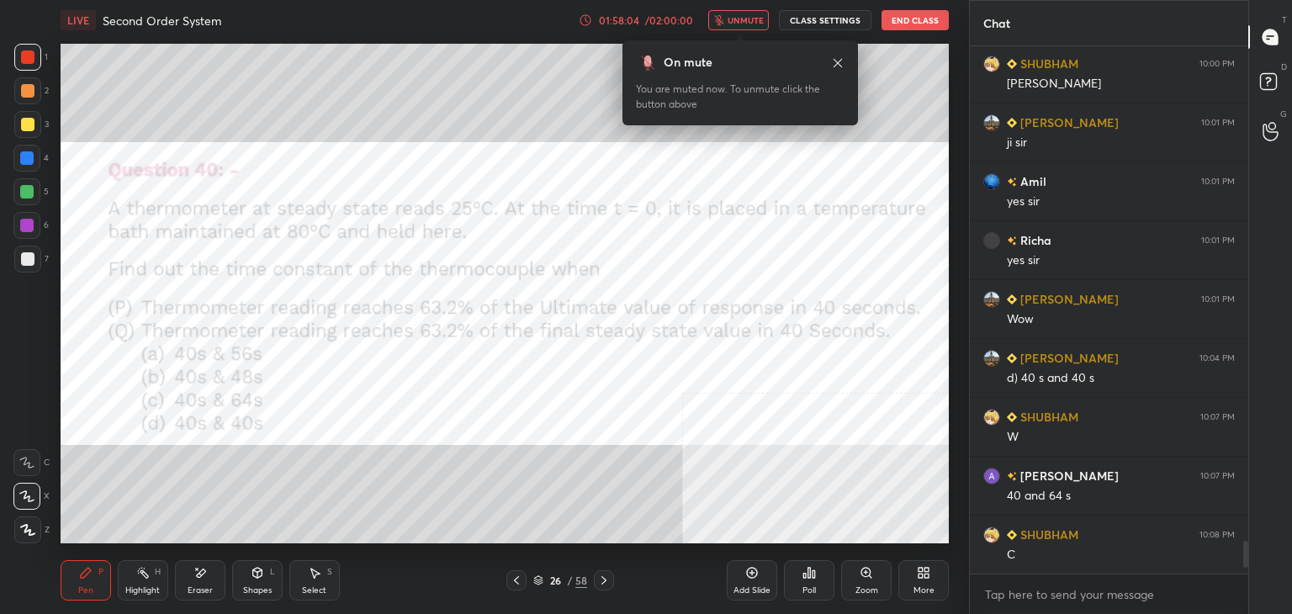
drag, startPoint x: 6, startPoint y: 414, endPoint x: 24, endPoint y: 411, distance: 17.8
click at [7, 414] on div "1 2 3 4 5 6 7 C X Z E E Erase all H H" at bounding box center [27, 294] width 54 height 500
click at [933, 580] on div "More" at bounding box center [924, 580] width 50 height 40
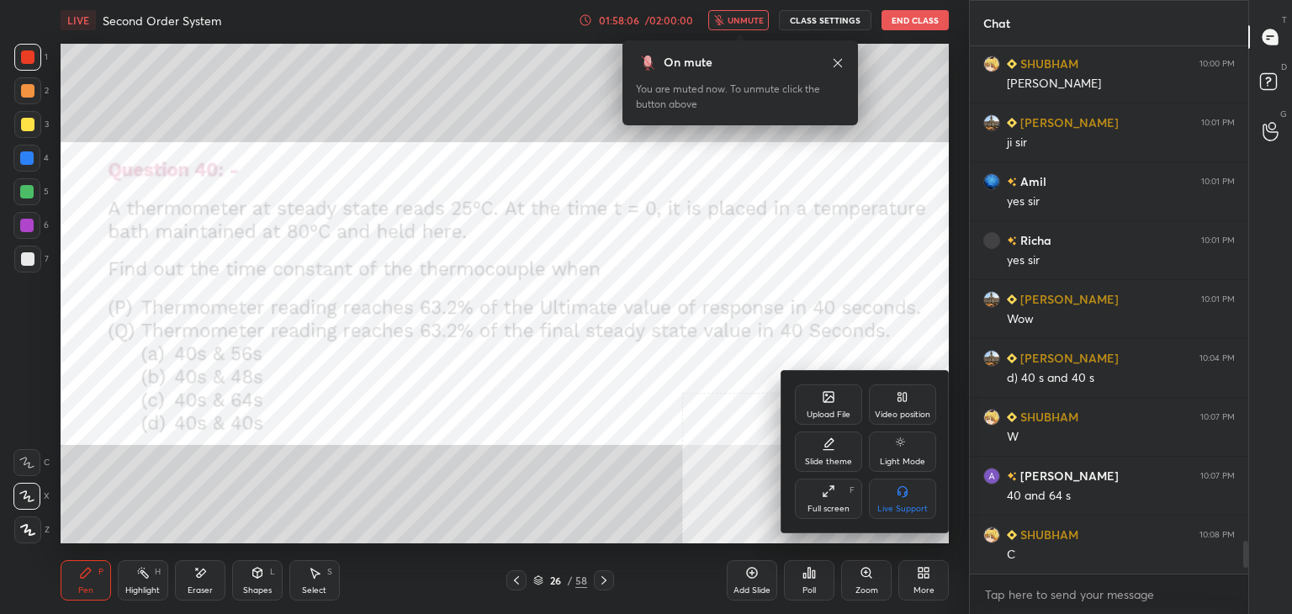
click at [825, 404] on icon at bounding box center [828, 396] width 13 height 13
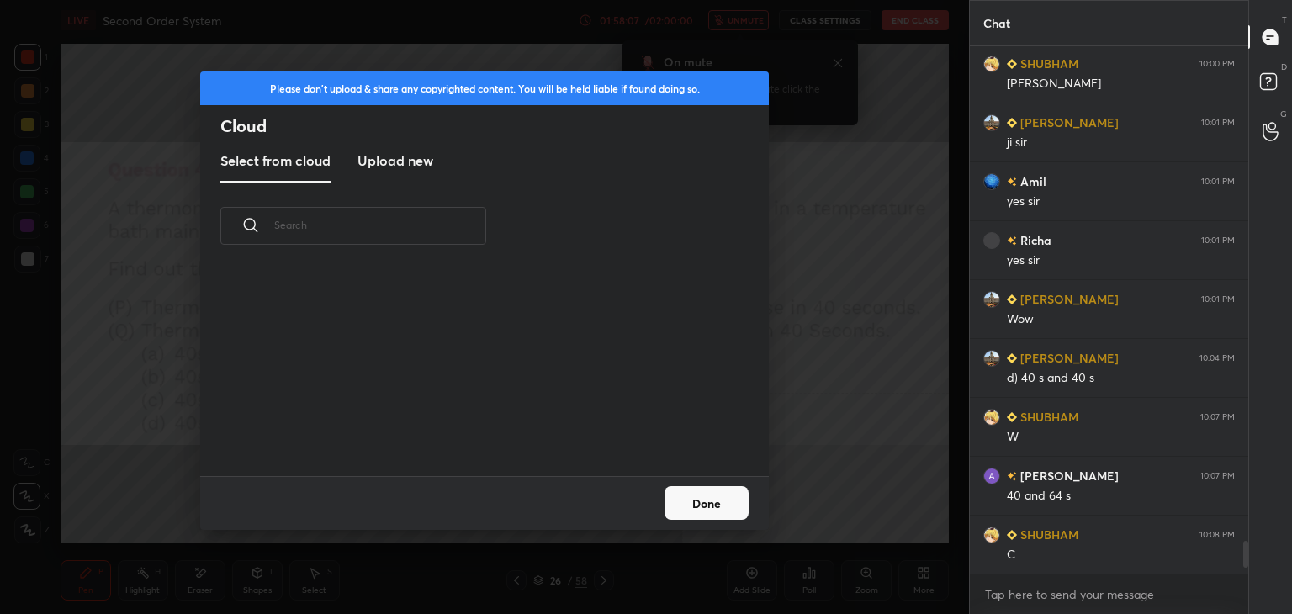
scroll to position [4, 8]
click at [410, 164] on h3 "Upload new" at bounding box center [396, 161] width 76 height 20
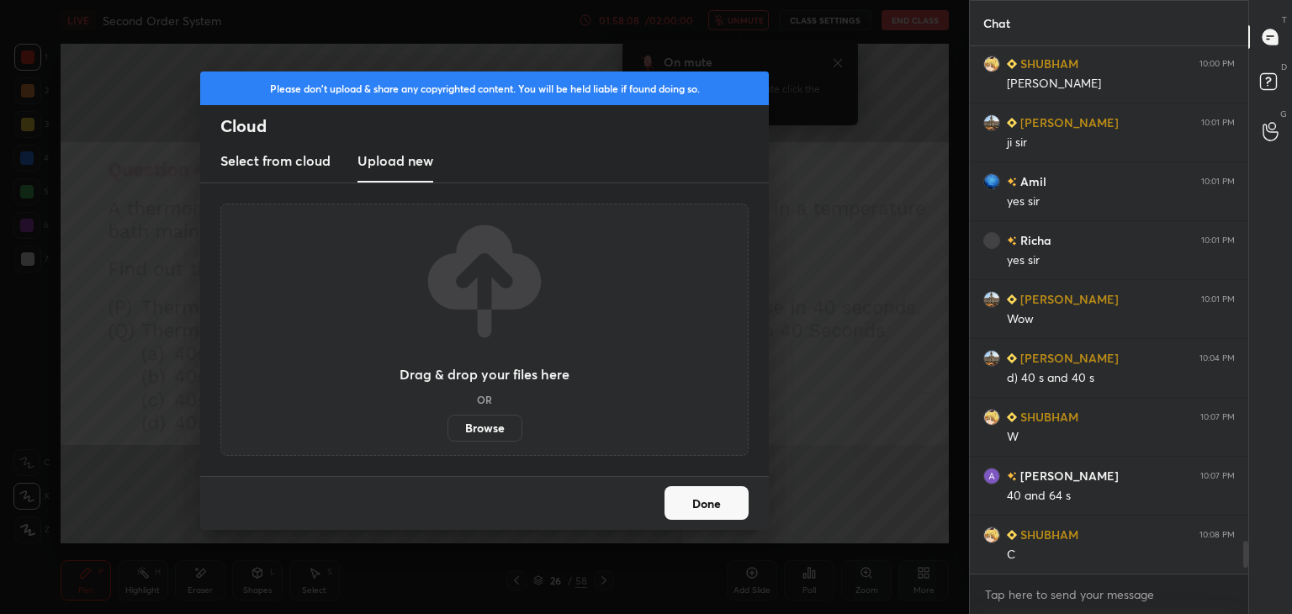
click at [485, 427] on label "Browse" at bounding box center [485, 428] width 75 height 27
click at [448, 427] on input "Browse" at bounding box center [448, 428] width 0 height 27
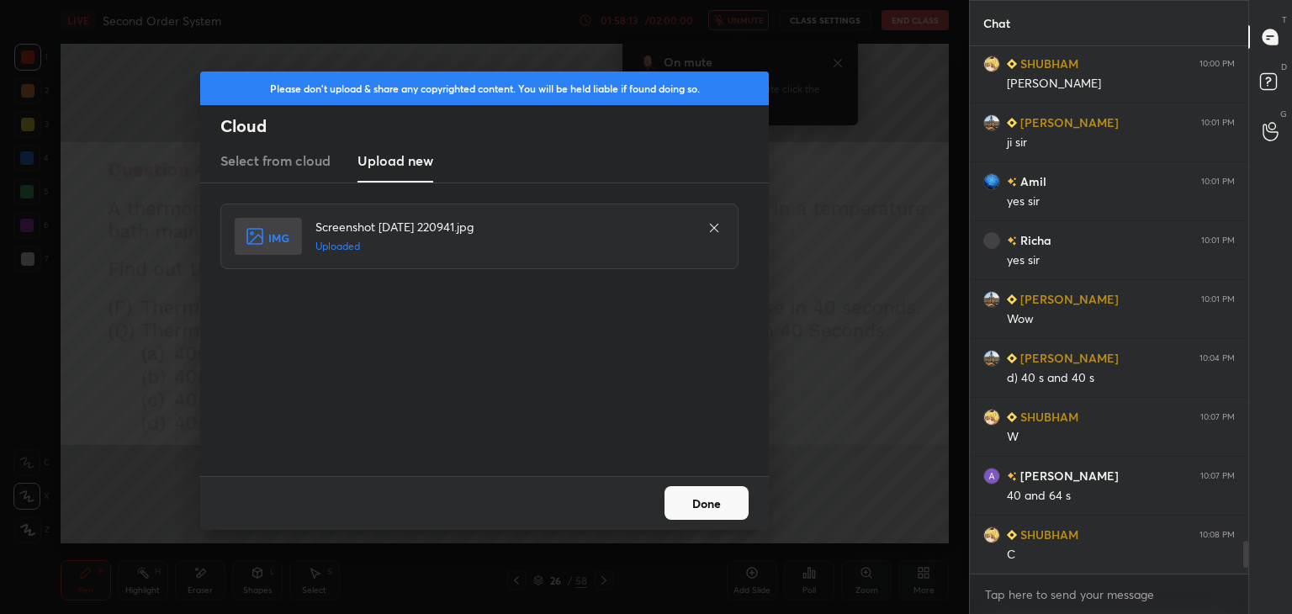
click at [716, 499] on button "Done" at bounding box center [707, 503] width 84 height 34
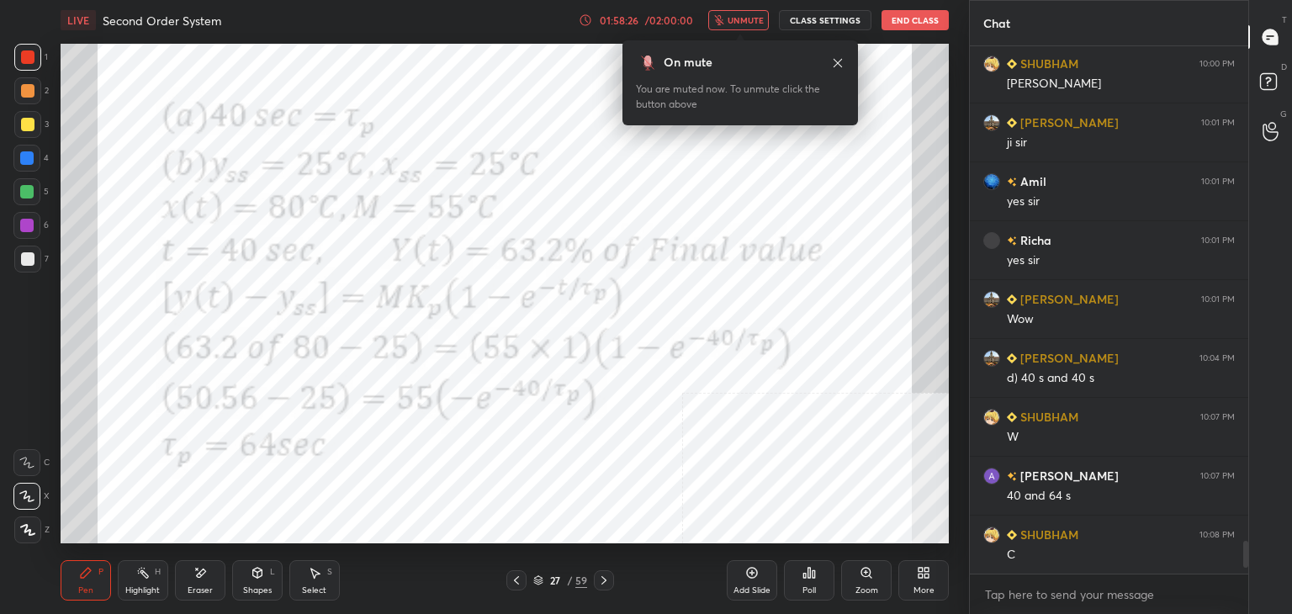
click at [836, 61] on icon at bounding box center [837, 62] width 13 height 13
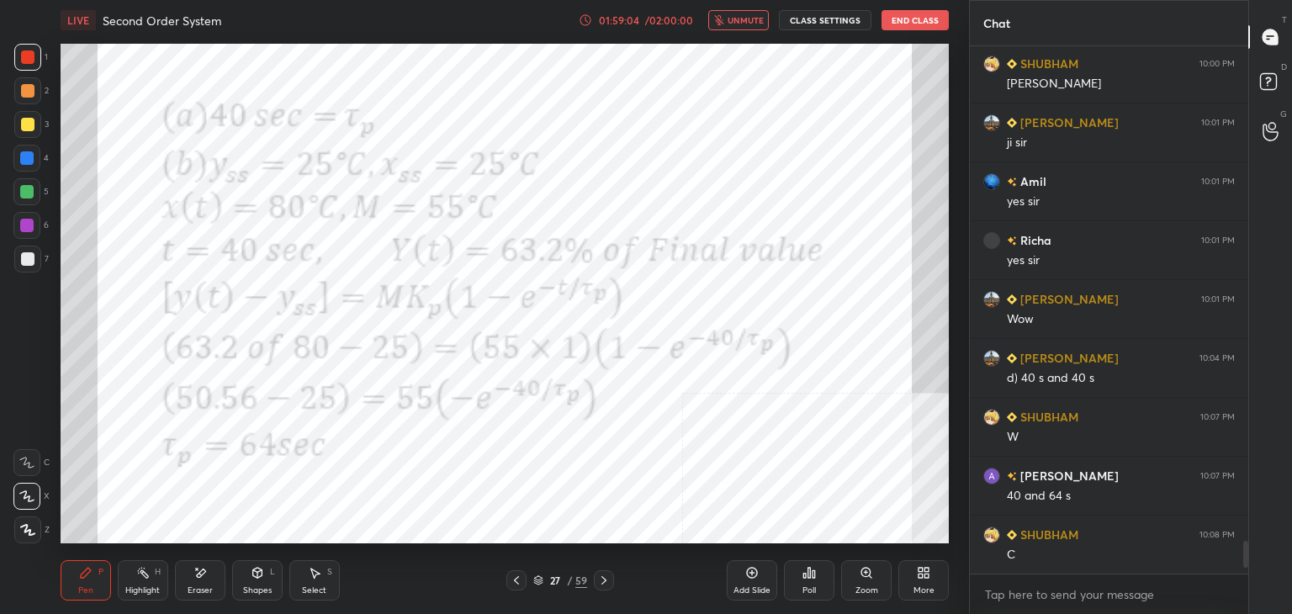
click at [735, 14] on span "unmute" at bounding box center [746, 20] width 36 height 12
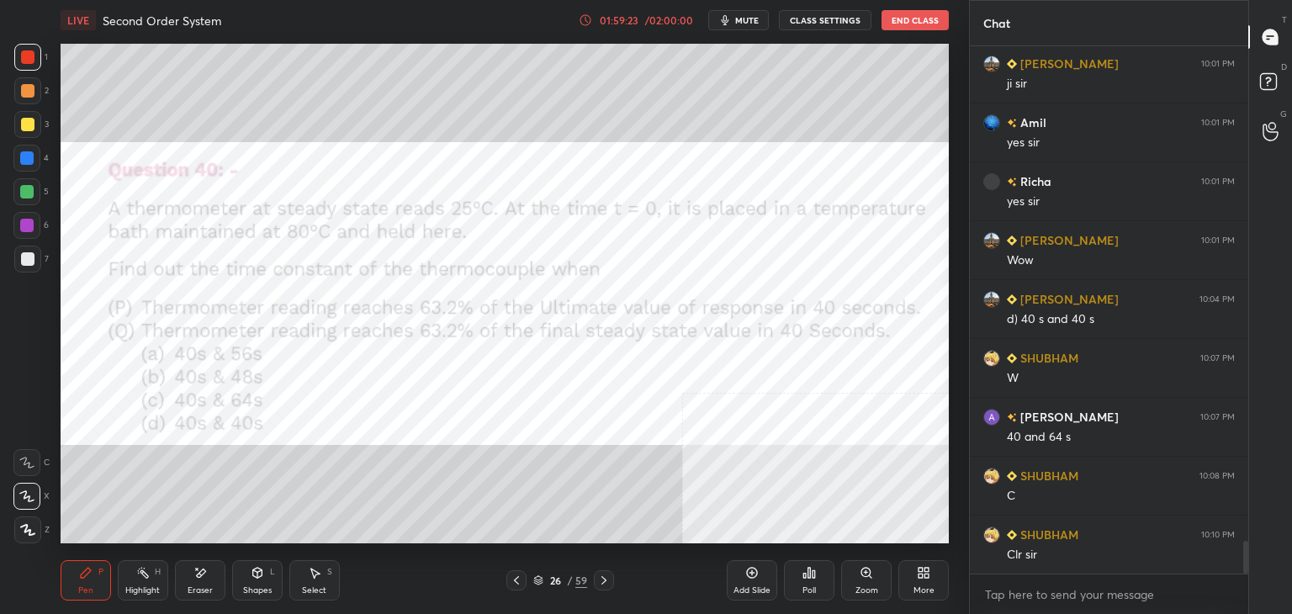
scroll to position [7975, 0]
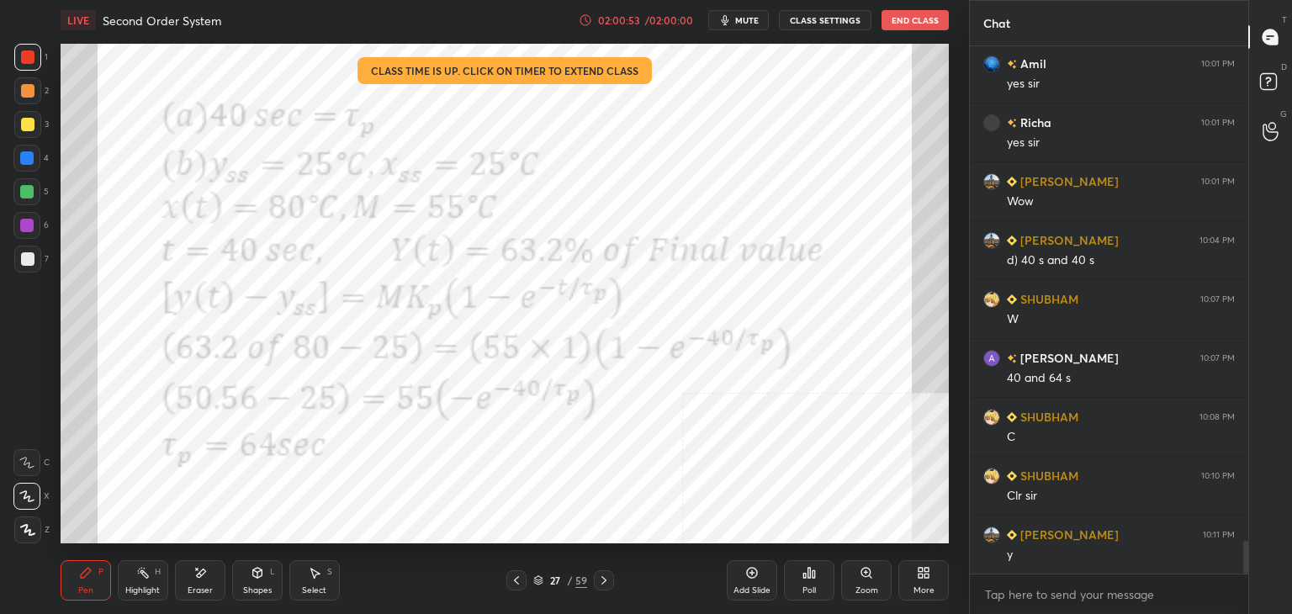
click at [606, 581] on icon at bounding box center [604, 580] width 5 height 8
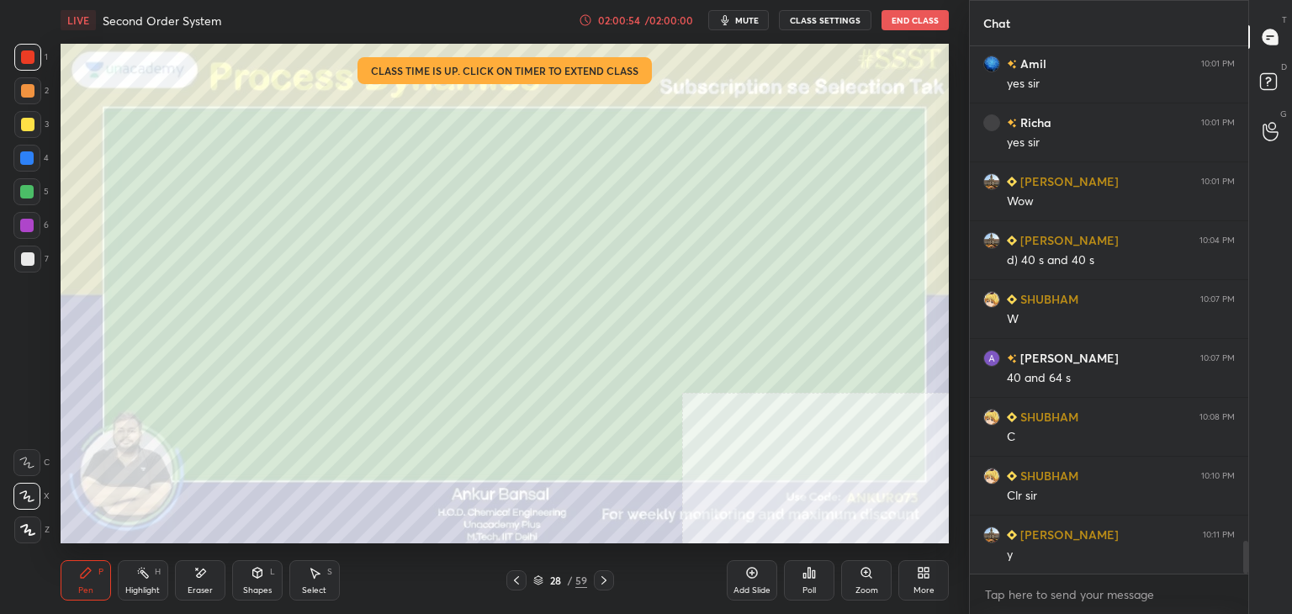
click at [257, 576] on icon at bounding box center [257, 575] width 0 height 6
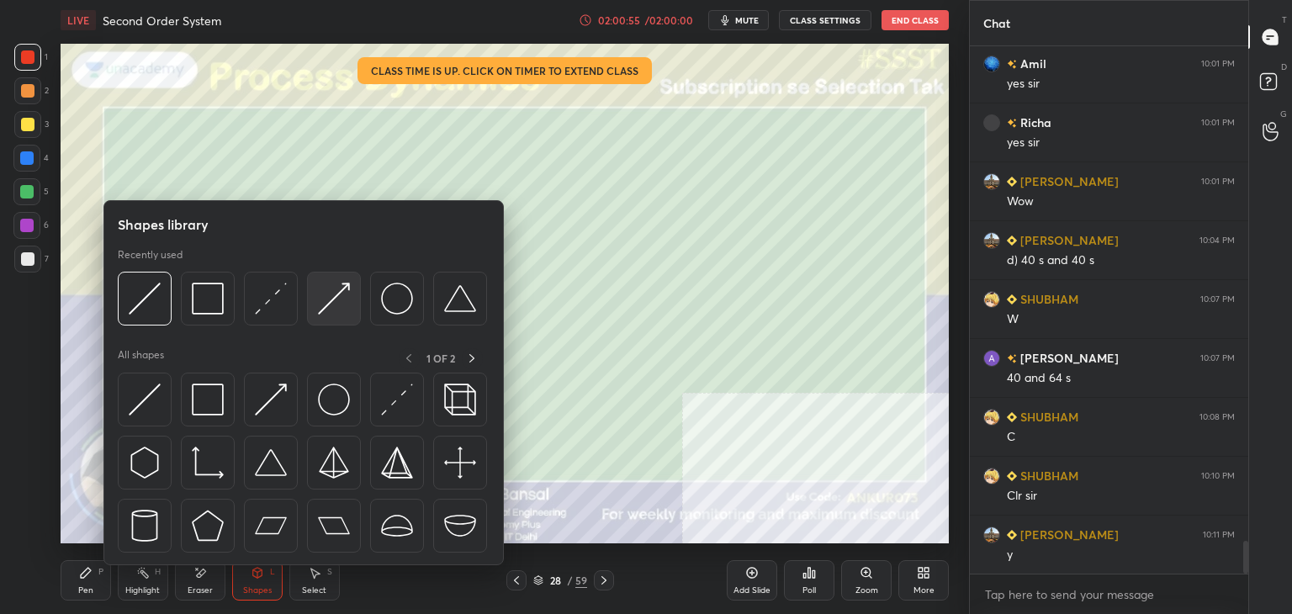
click at [341, 298] on img at bounding box center [334, 299] width 32 height 32
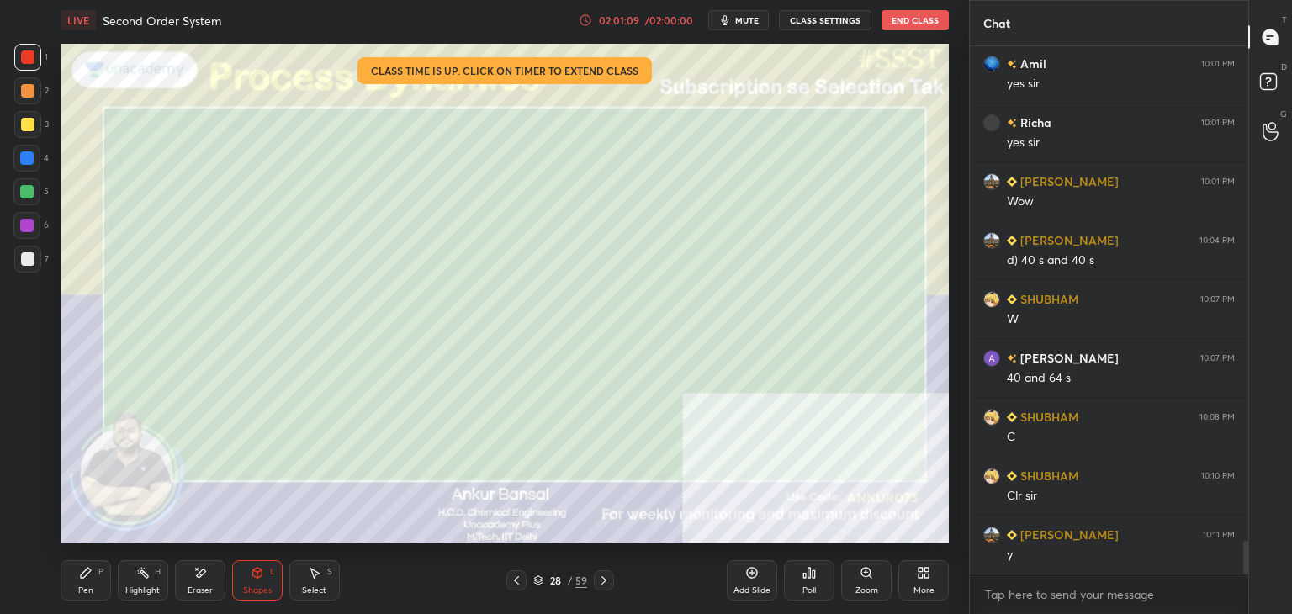
click at [197, 586] on div "Eraser" at bounding box center [200, 590] width 25 height 8
click at [88, 588] on div "Pen" at bounding box center [85, 590] width 15 height 8
click at [209, 576] on div "Eraser" at bounding box center [200, 580] width 50 height 40
click at [263, 580] on icon at bounding box center [257, 572] width 13 height 13
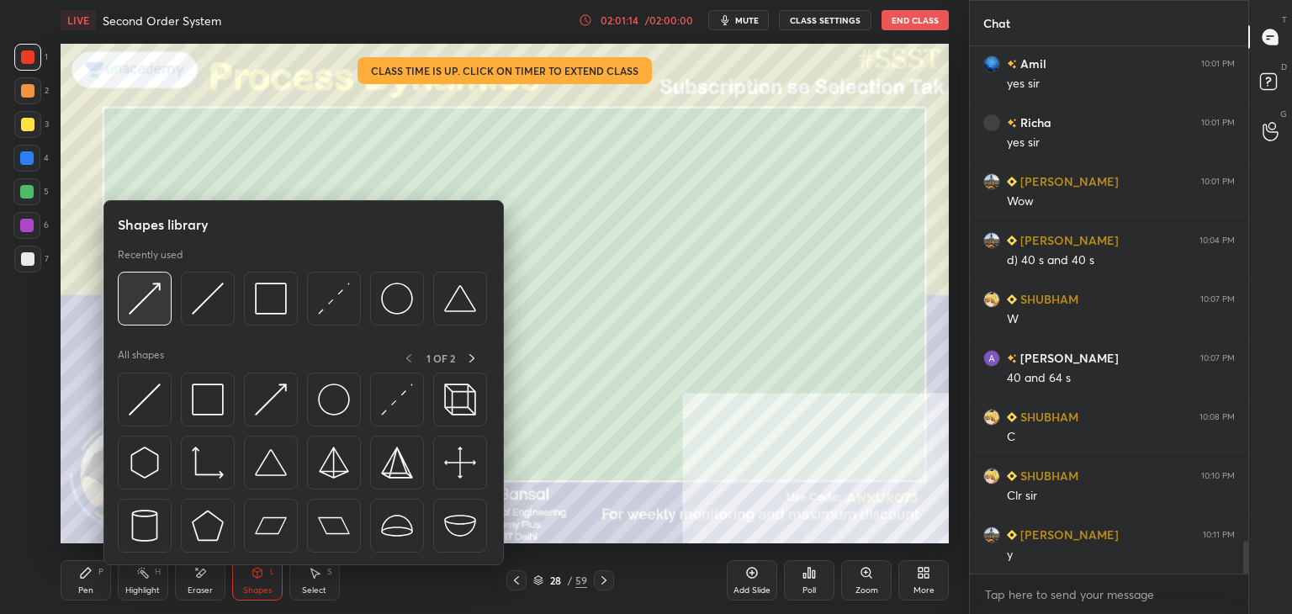
click at [136, 294] on img at bounding box center [145, 299] width 32 height 32
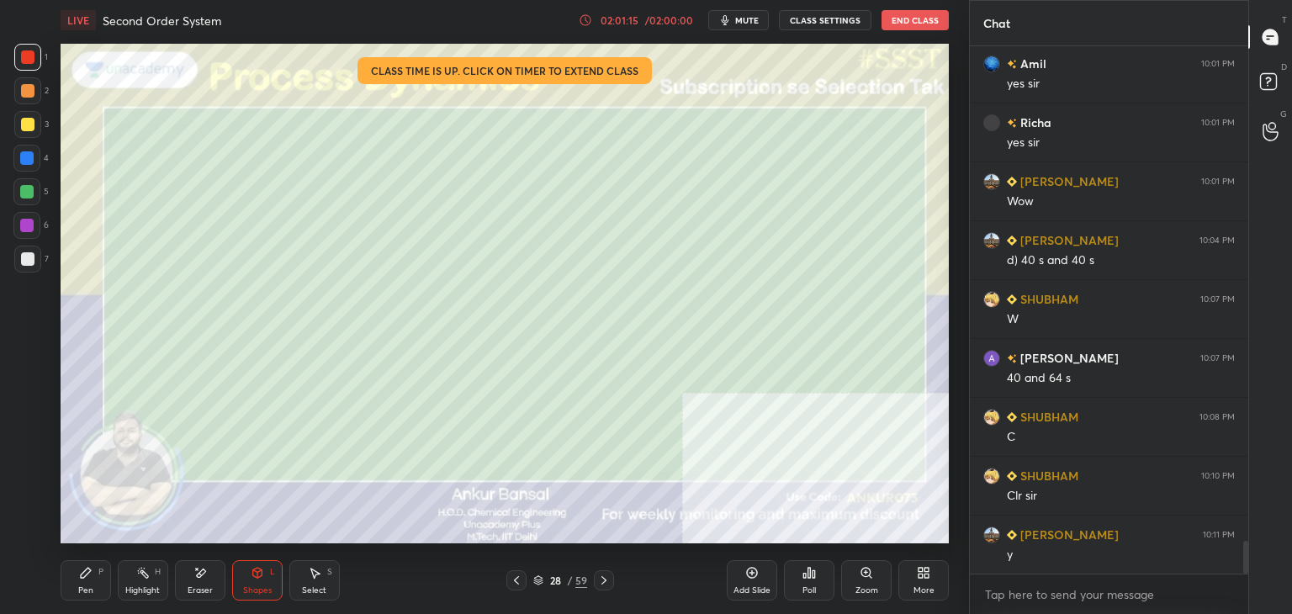
click at [28, 258] on div at bounding box center [27, 258] width 13 height 13
click at [85, 579] on icon at bounding box center [85, 572] width 13 height 13
click at [251, 576] on icon at bounding box center [257, 572] width 13 height 13
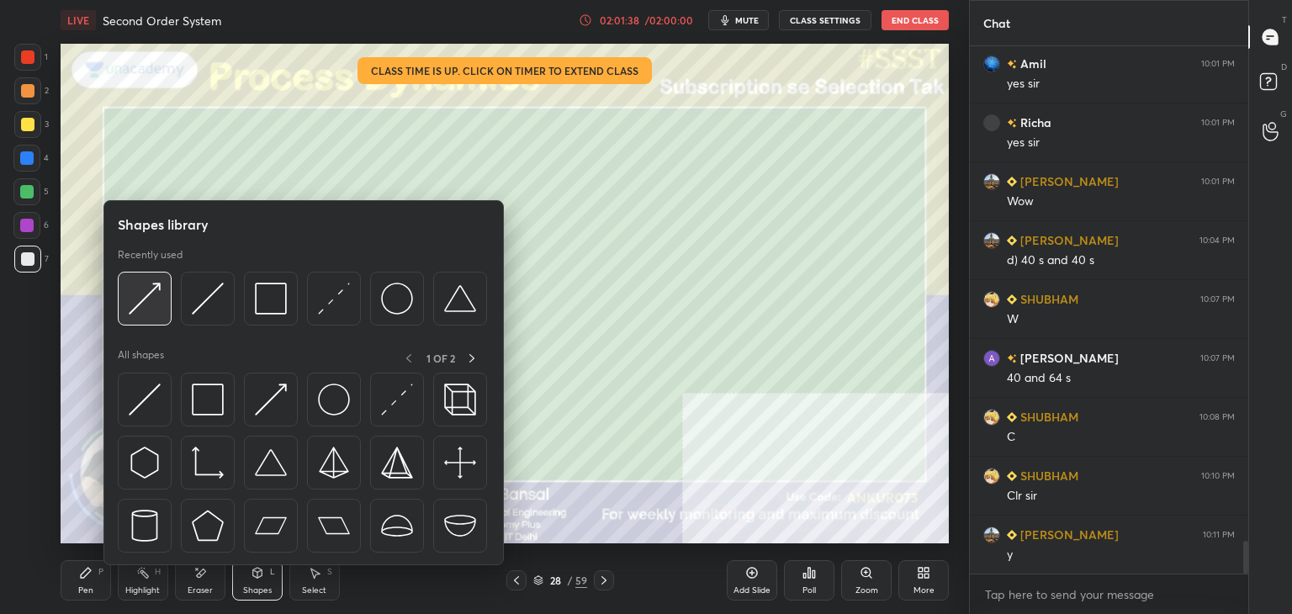
click at [144, 304] on img at bounding box center [145, 299] width 32 height 32
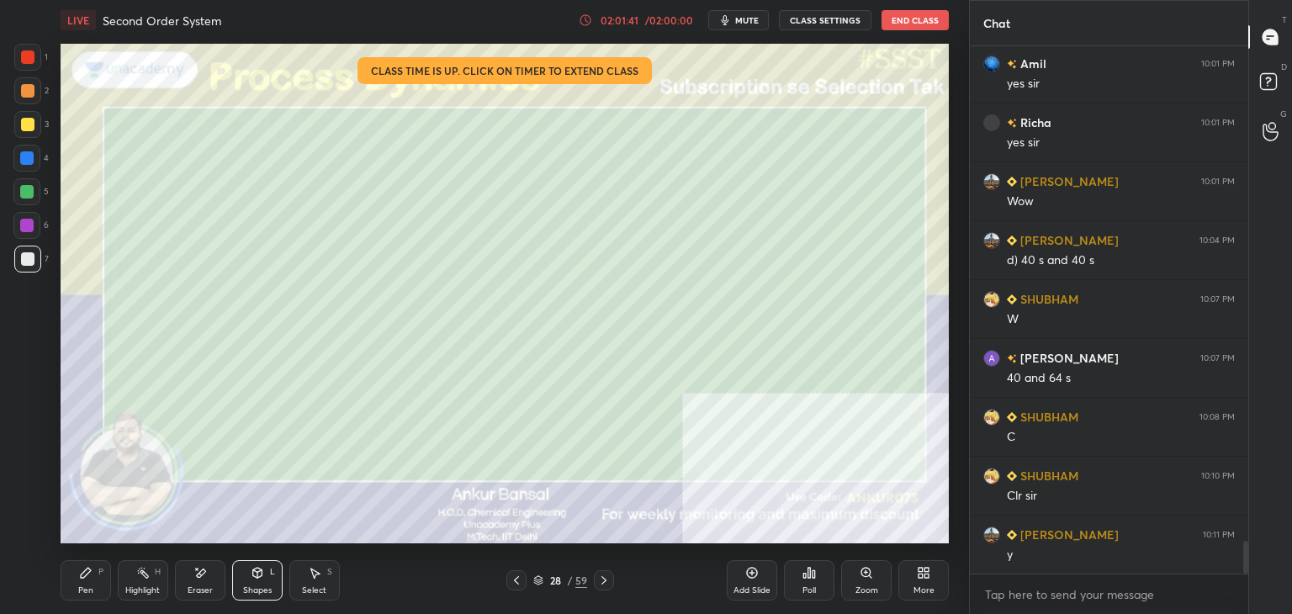
click at [88, 573] on icon at bounding box center [86, 573] width 10 height 10
click at [265, 573] on div "Shapes L" at bounding box center [257, 580] width 50 height 40
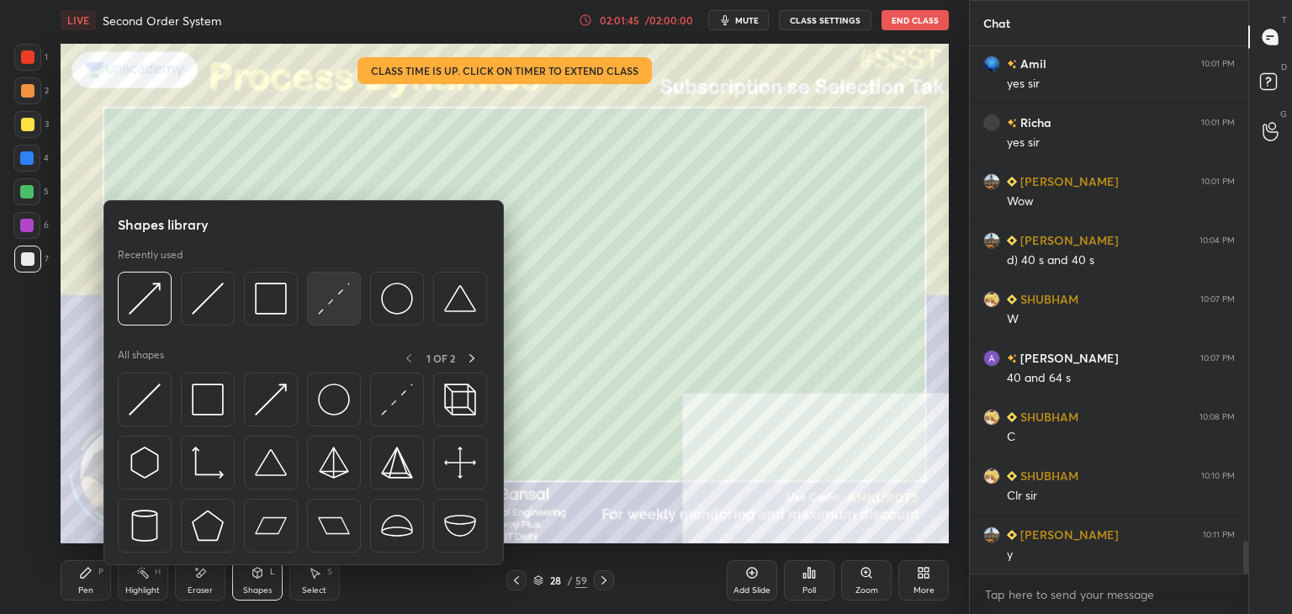
click at [338, 293] on img at bounding box center [334, 299] width 32 height 32
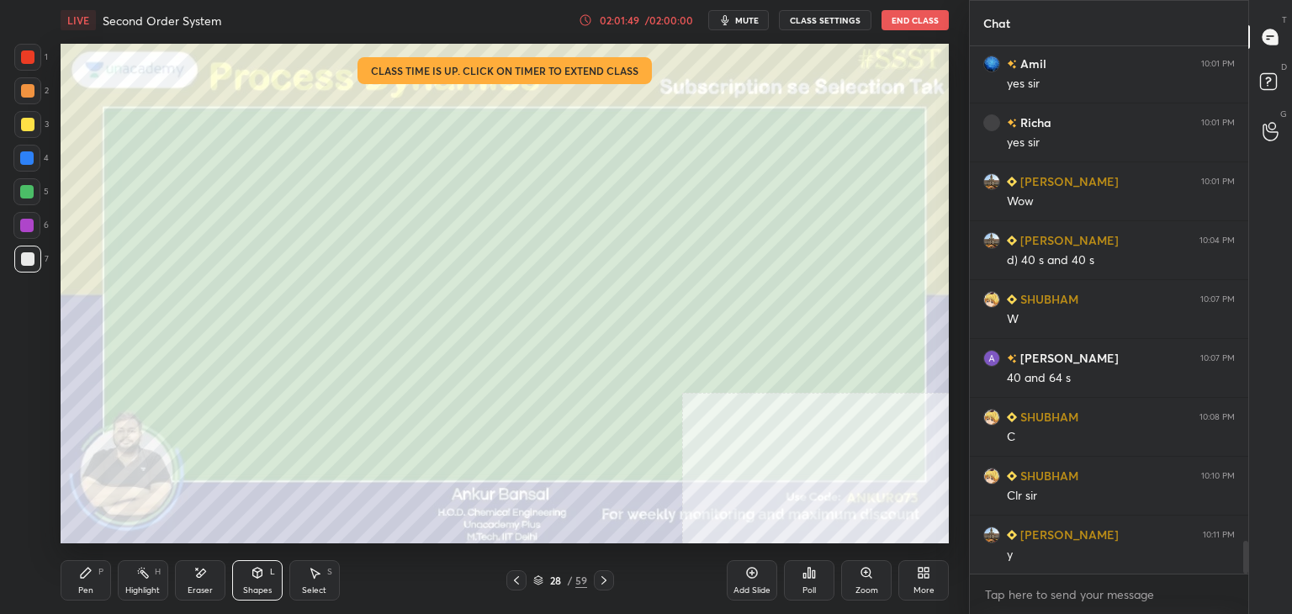
click at [90, 576] on icon at bounding box center [85, 572] width 13 height 13
click at [256, 581] on div "Shapes L" at bounding box center [257, 580] width 50 height 40
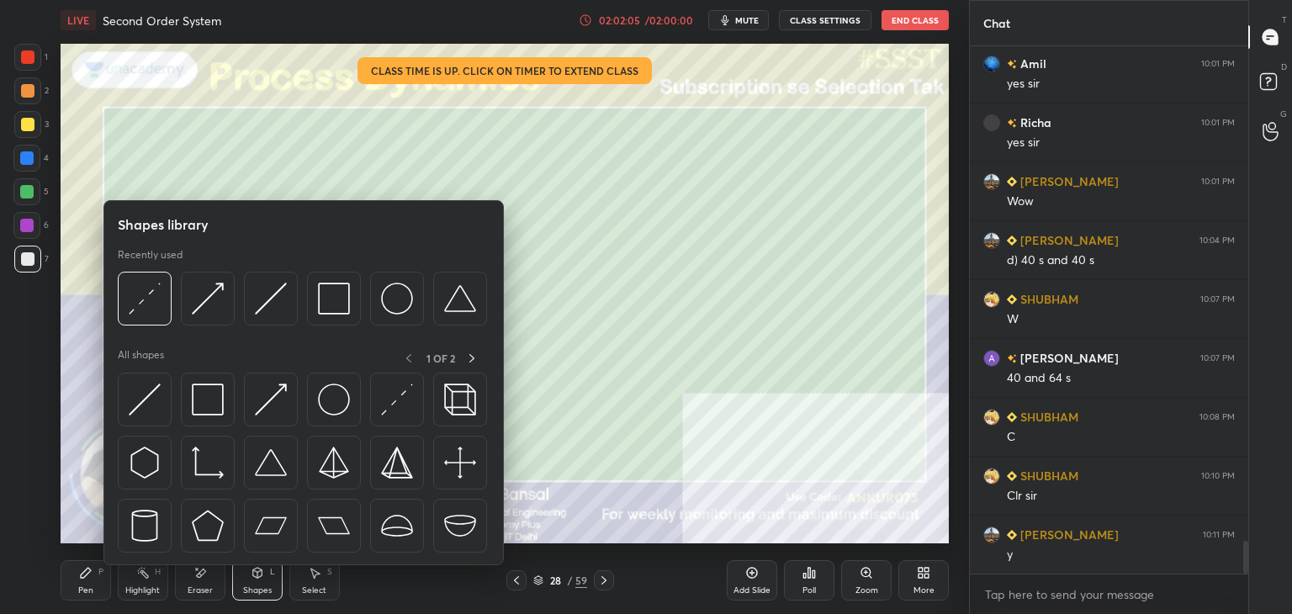
click at [168, 304] on div at bounding box center [145, 299] width 54 height 54
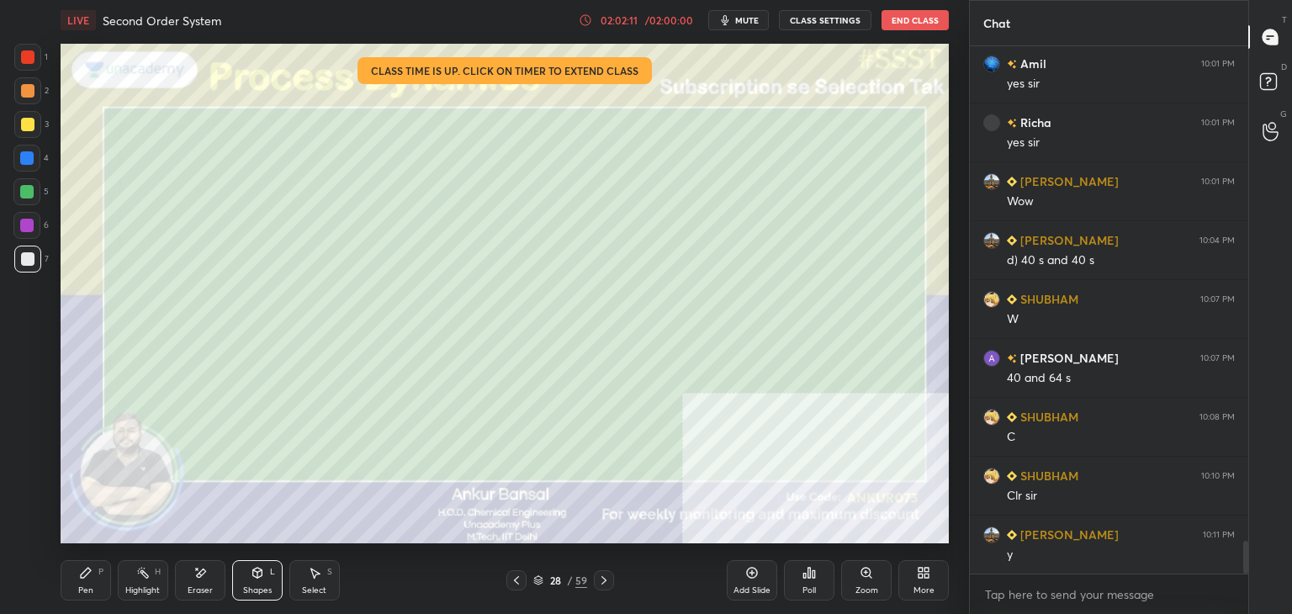
click at [256, 589] on div "Shapes" at bounding box center [257, 590] width 29 height 8
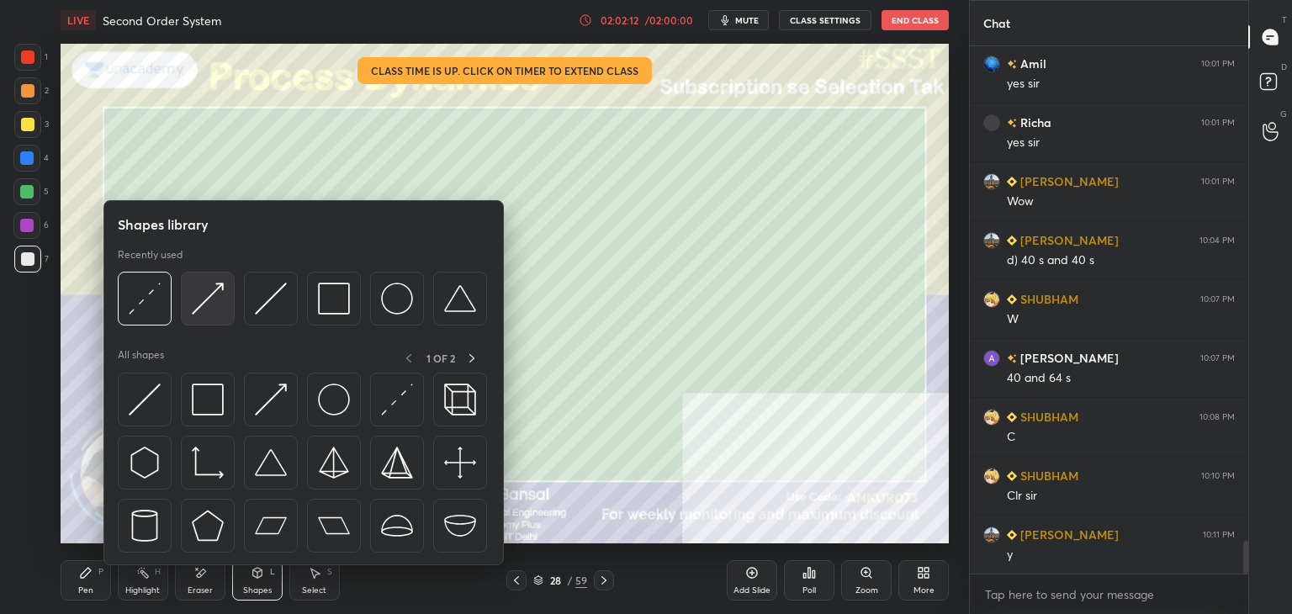
click at [205, 305] on img at bounding box center [208, 299] width 32 height 32
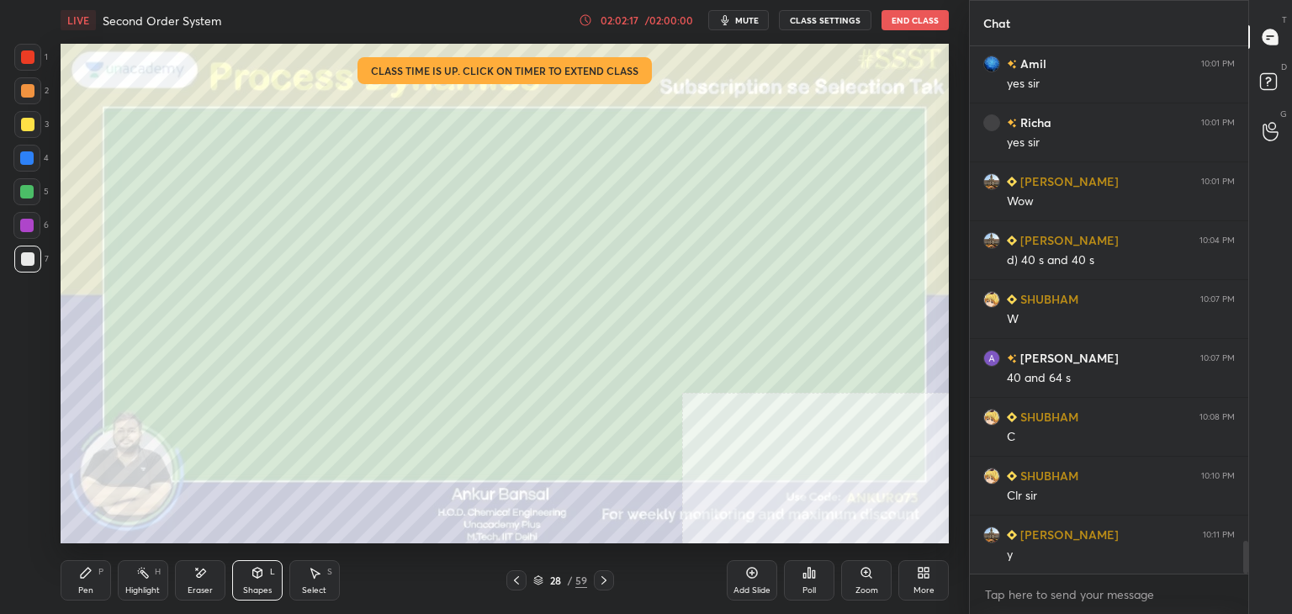
click at [247, 581] on div "Shapes L" at bounding box center [257, 580] width 50 height 40
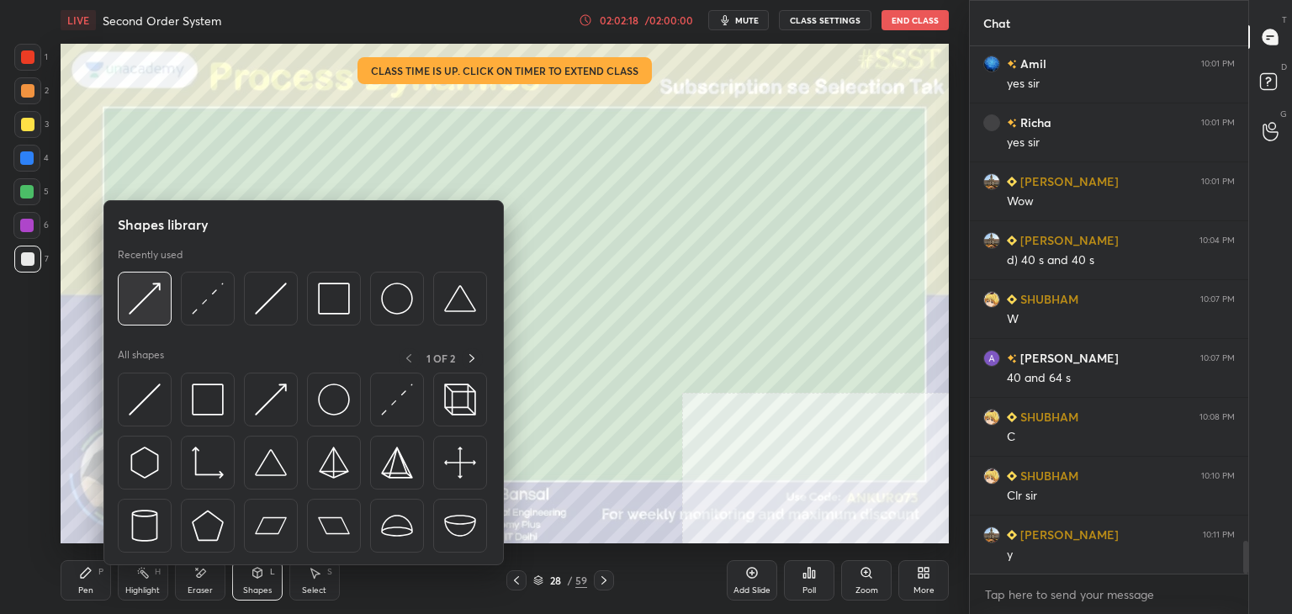
click at [146, 294] on img at bounding box center [145, 299] width 32 height 32
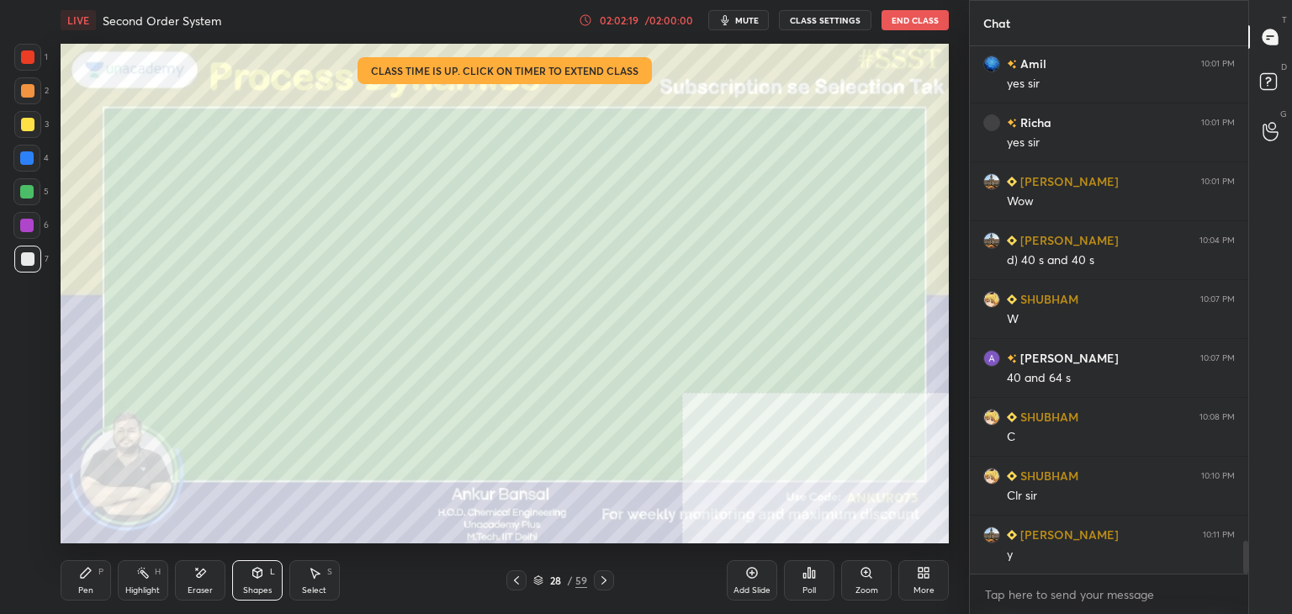
click at [33, 125] on div at bounding box center [27, 124] width 13 height 13
click at [85, 585] on div "Pen P" at bounding box center [86, 580] width 50 height 40
click at [246, 584] on div "Shapes L" at bounding box center [257, 580] width 50 height 40
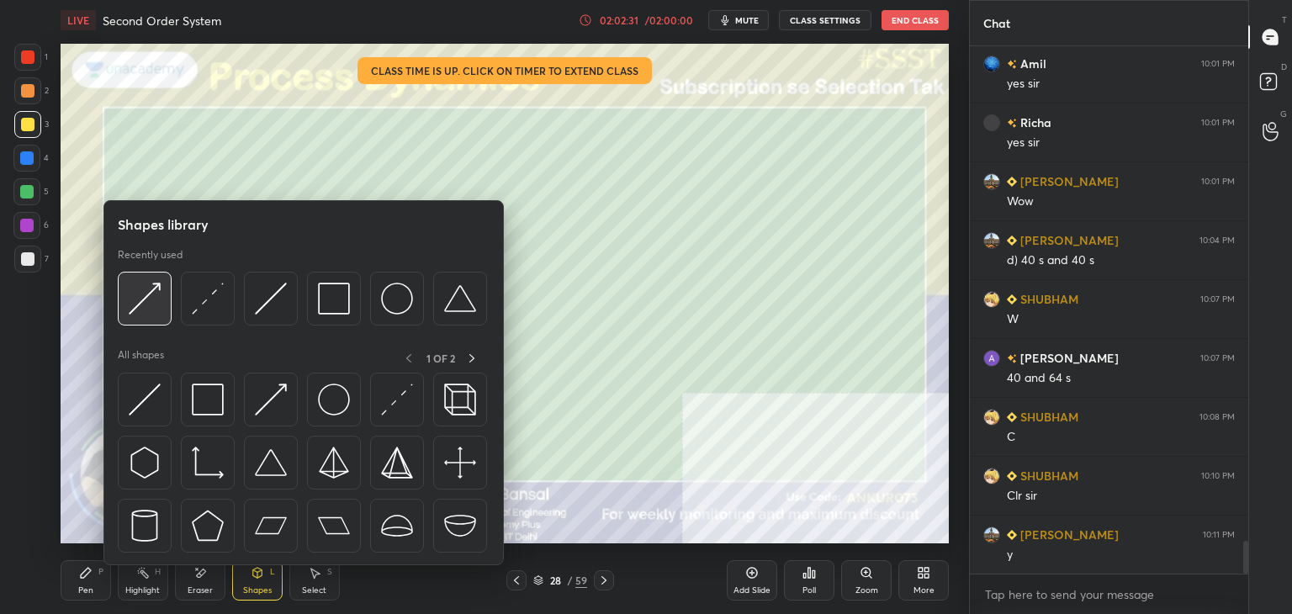
click at [143, 284] on img at bounding box center [145, 299] width 32 height 32
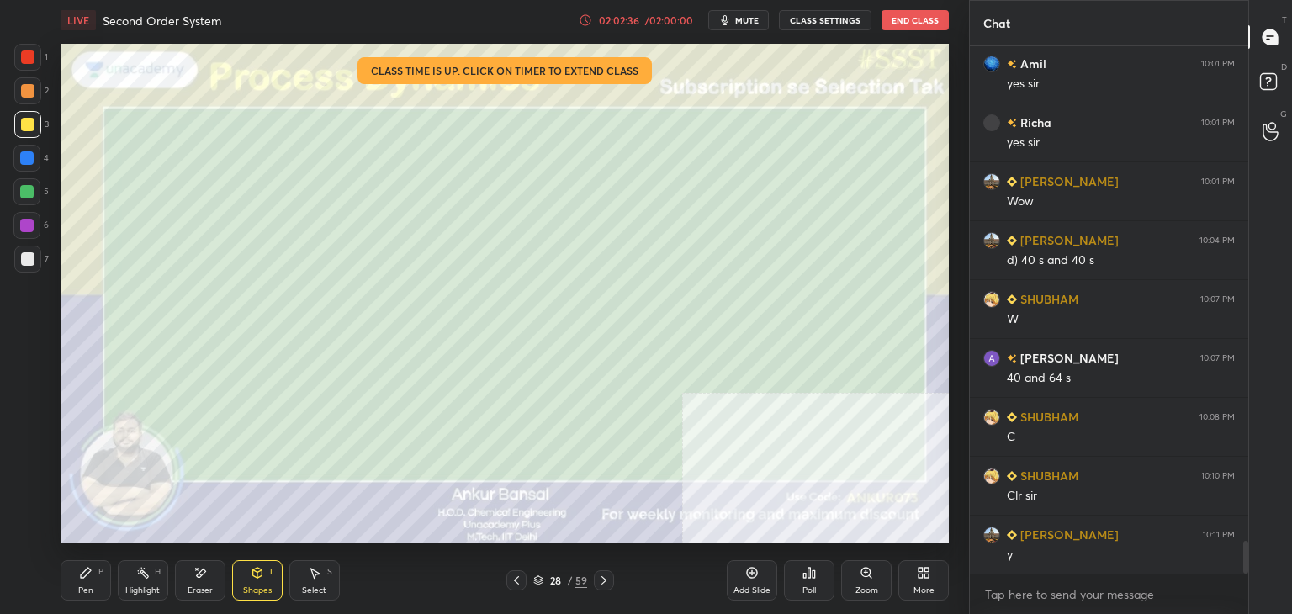
click at [98, 588] on div "Pen P" at bounding box center [86, 580] width 50 height 40
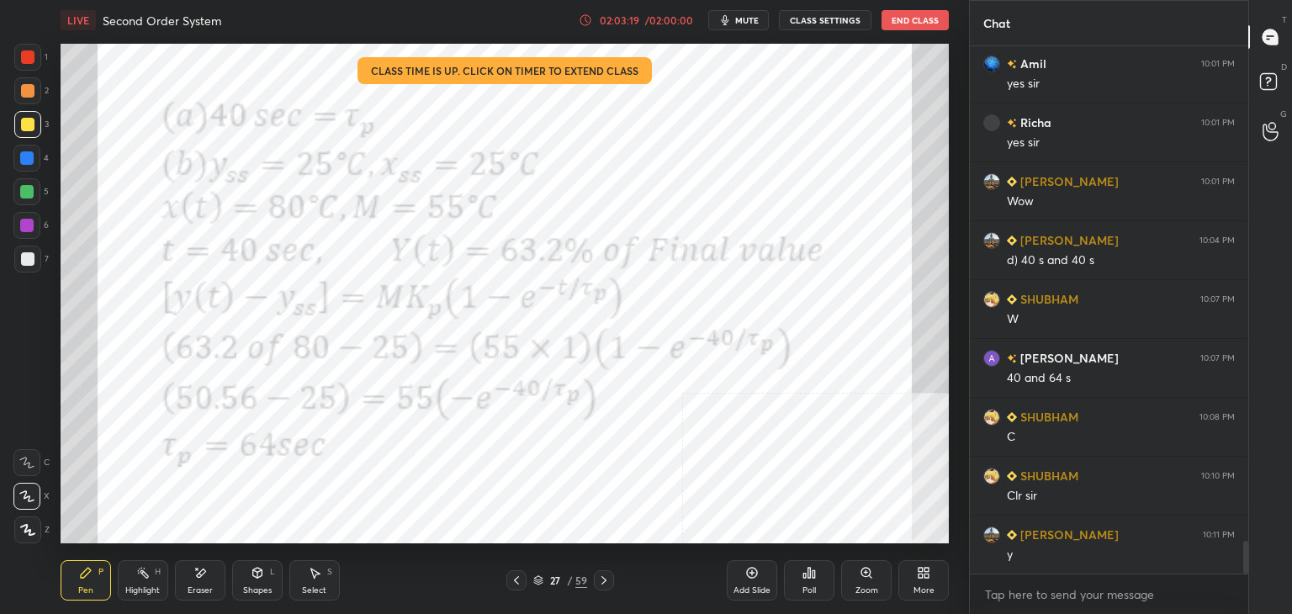
click at [27, 56] on div at bounding box center [27, 56] width 13 height 13
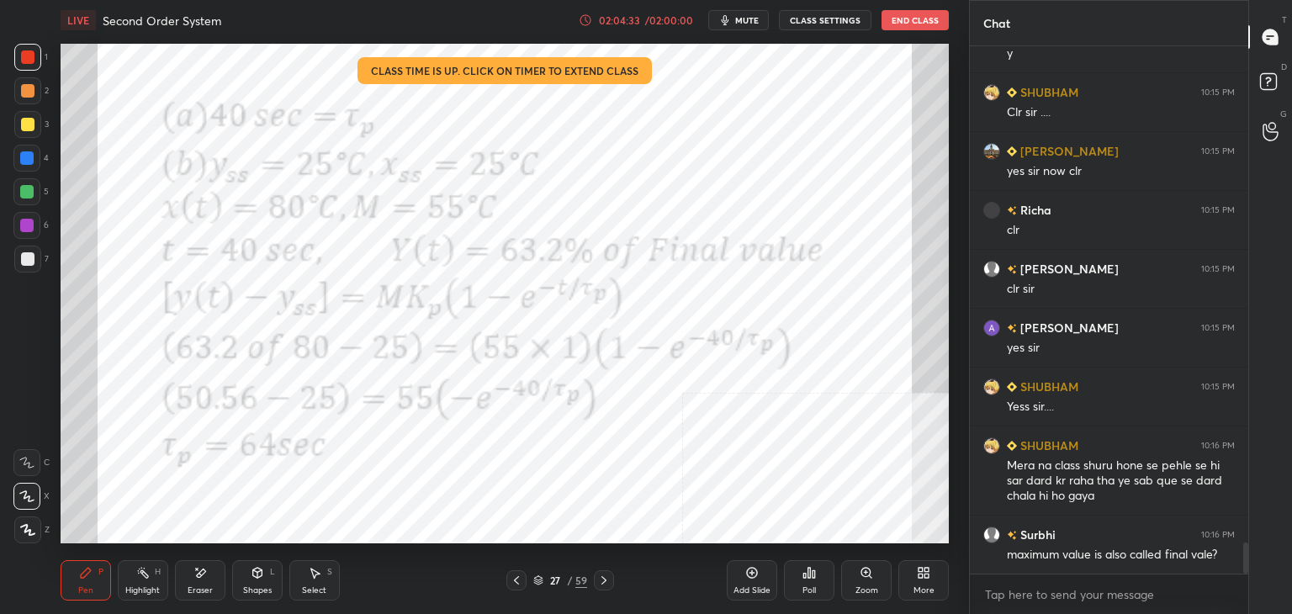
scroll to position [8535, 0]
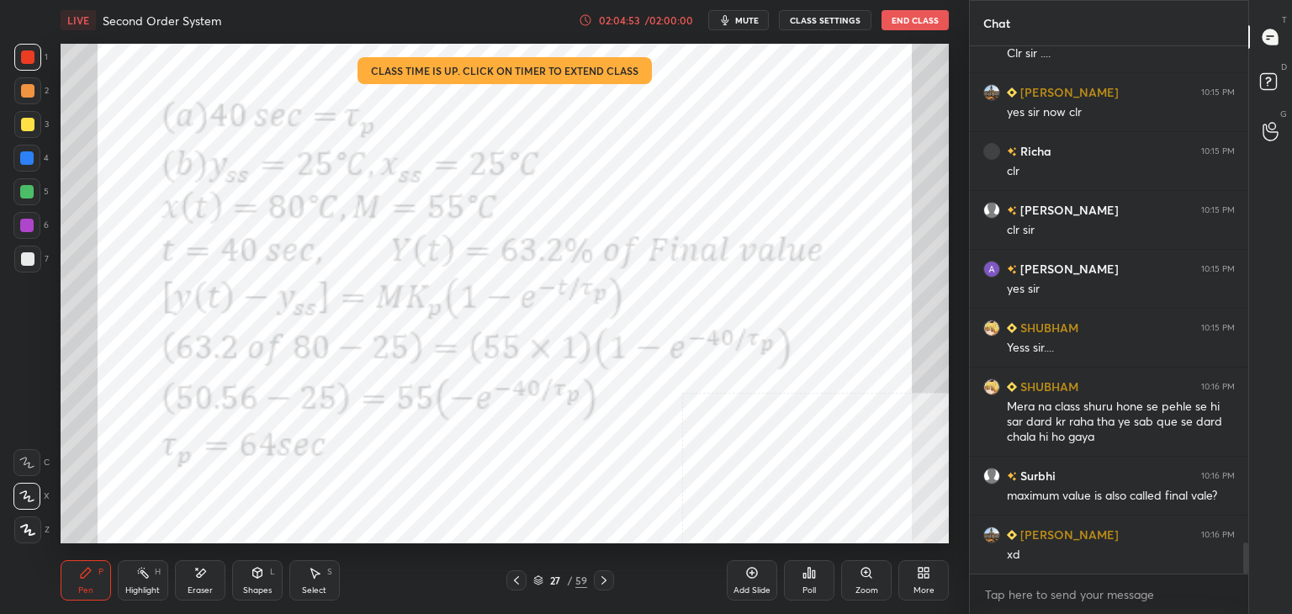
click at [602, 584] on icon at bounding box center [604, 580] width 5 height 8
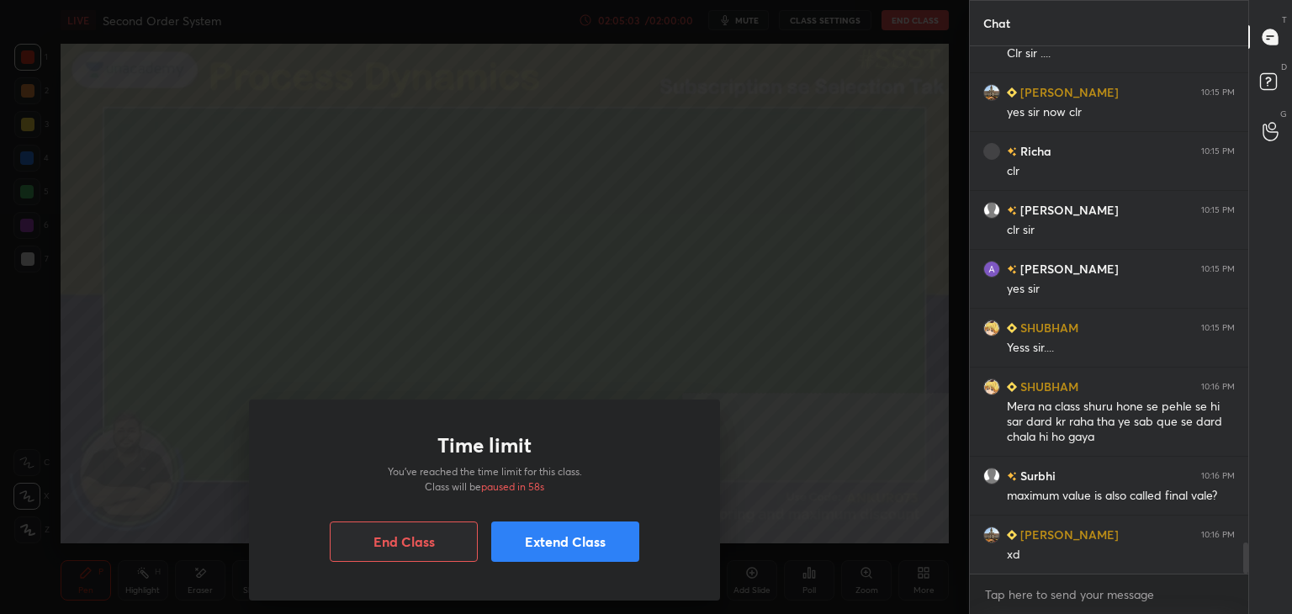
click at [523, 549] on button "Extend Class" at bounding box center [565, 542] width 148 height 40
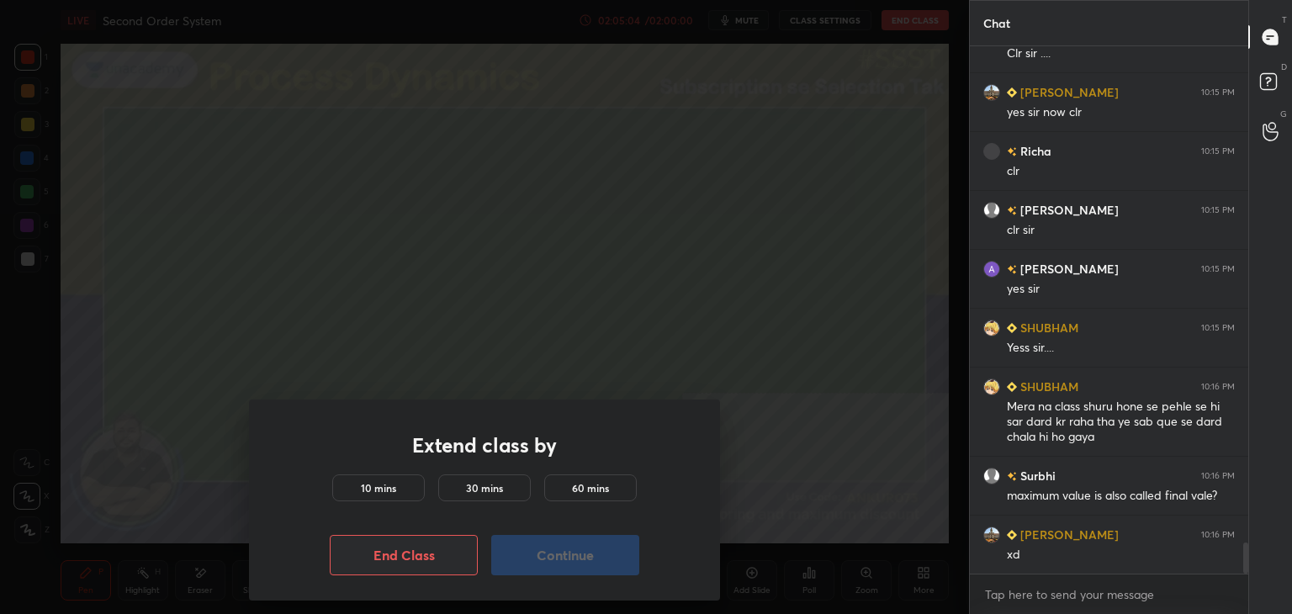
click at [405, 490] on div "10 mins" at bounding box center [378, 488] width 93 height 27
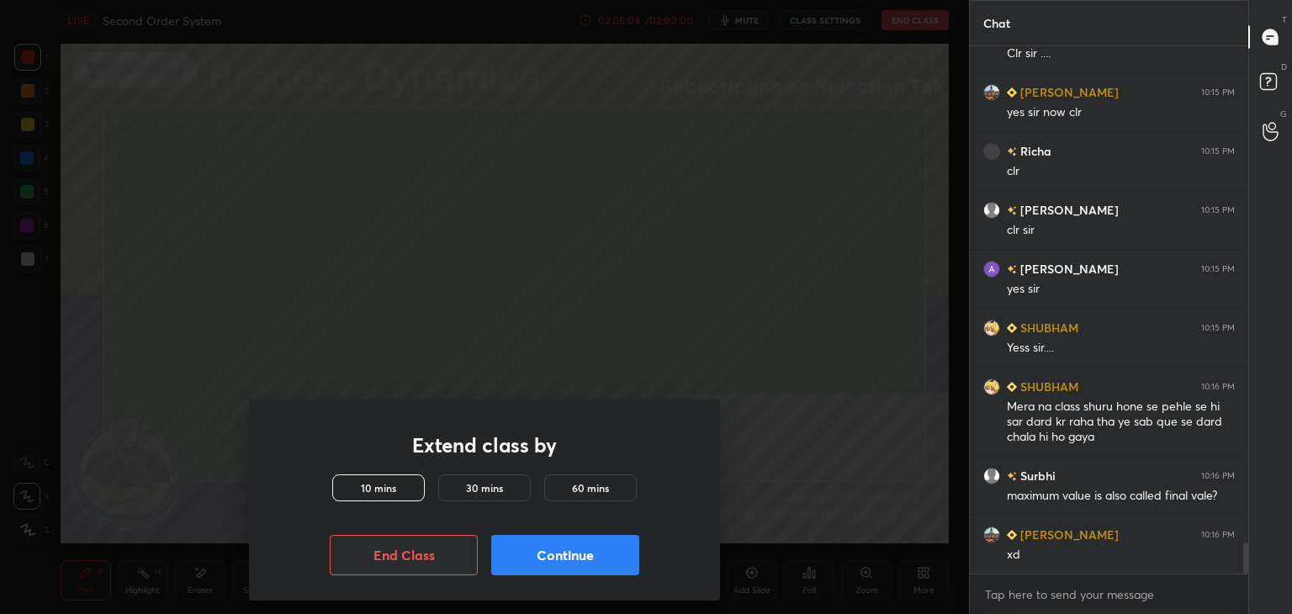
click at [544, 559] on button "Continue" at bounding box center [565, 555] width 148 height 40
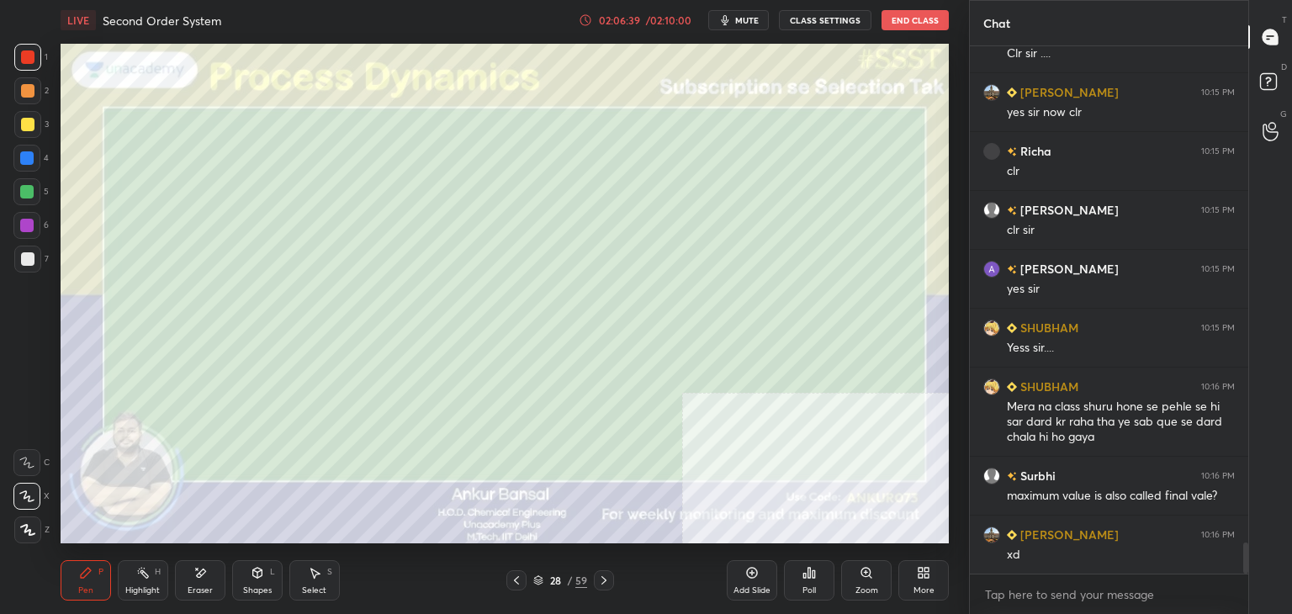
click at [31, 263] on div at bounding box center [27, 258] width 13 height 13
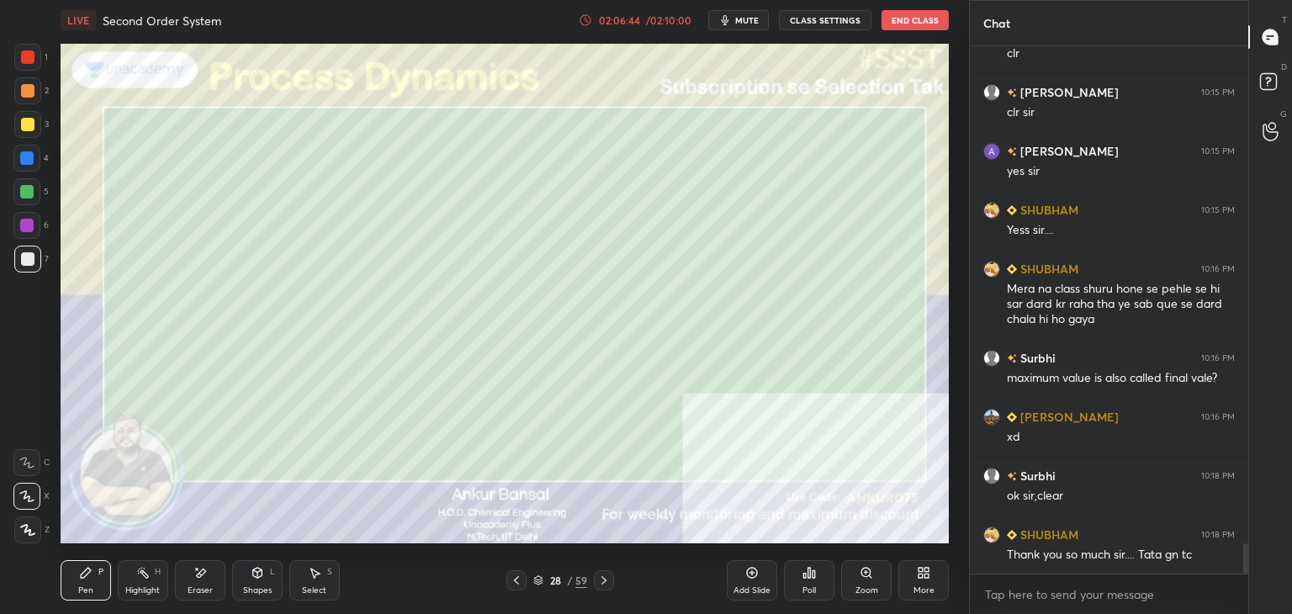
scroll to position [8712, 0]
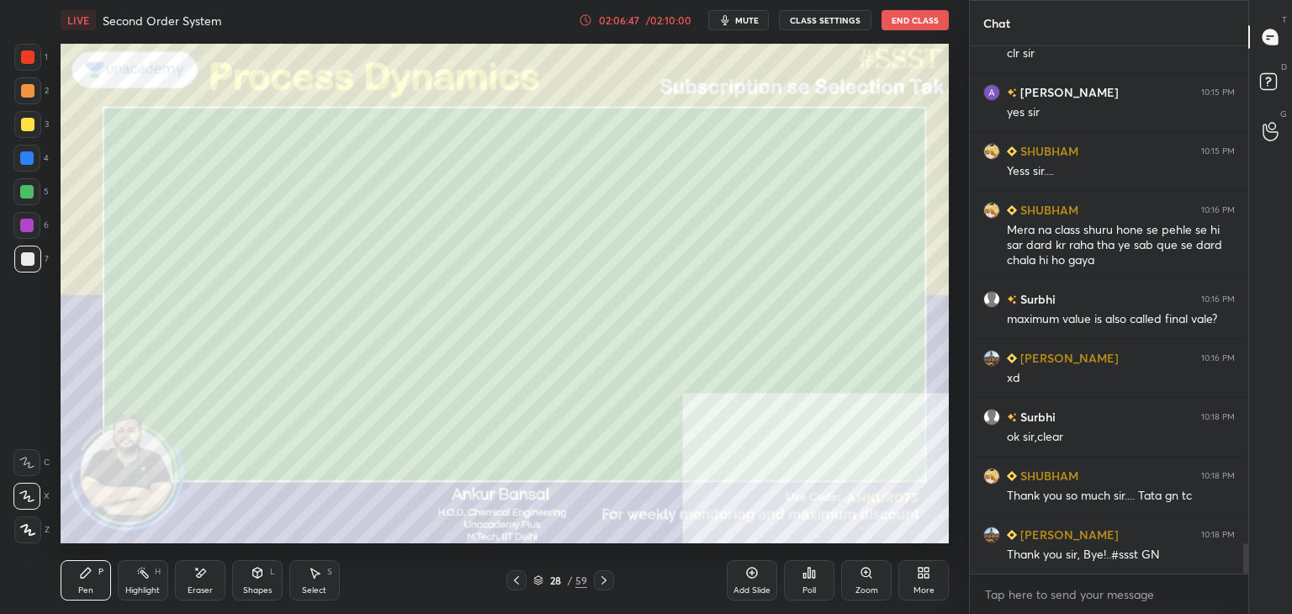
click at [912, 15] on button "End Class" at bounding box center [915, 20] width 67 height 20
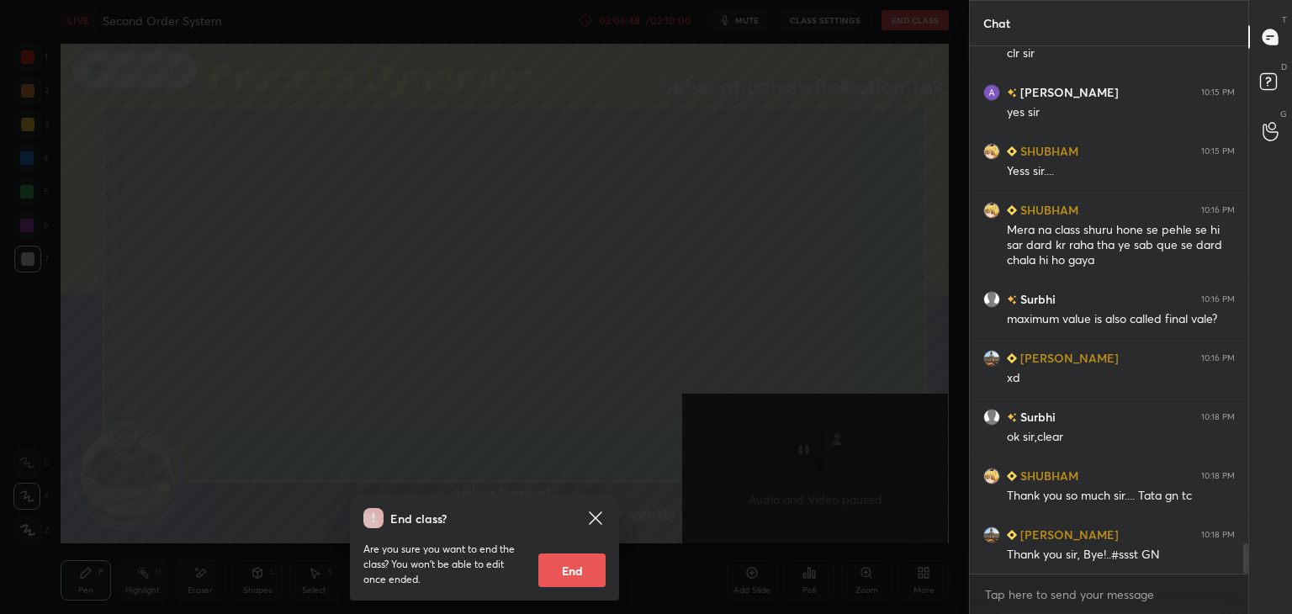
scroll to position [8771, 0]
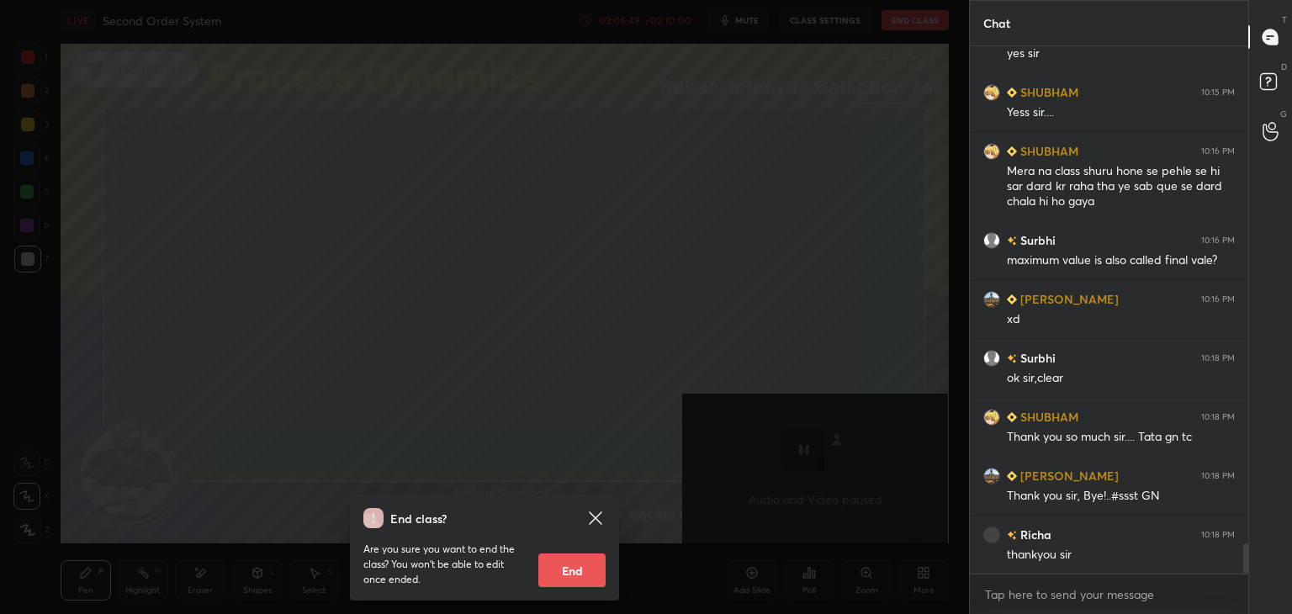
click at [572, 565] on button "End" at bounding box center [572, 571] width 67 height 34
type textarea "x"
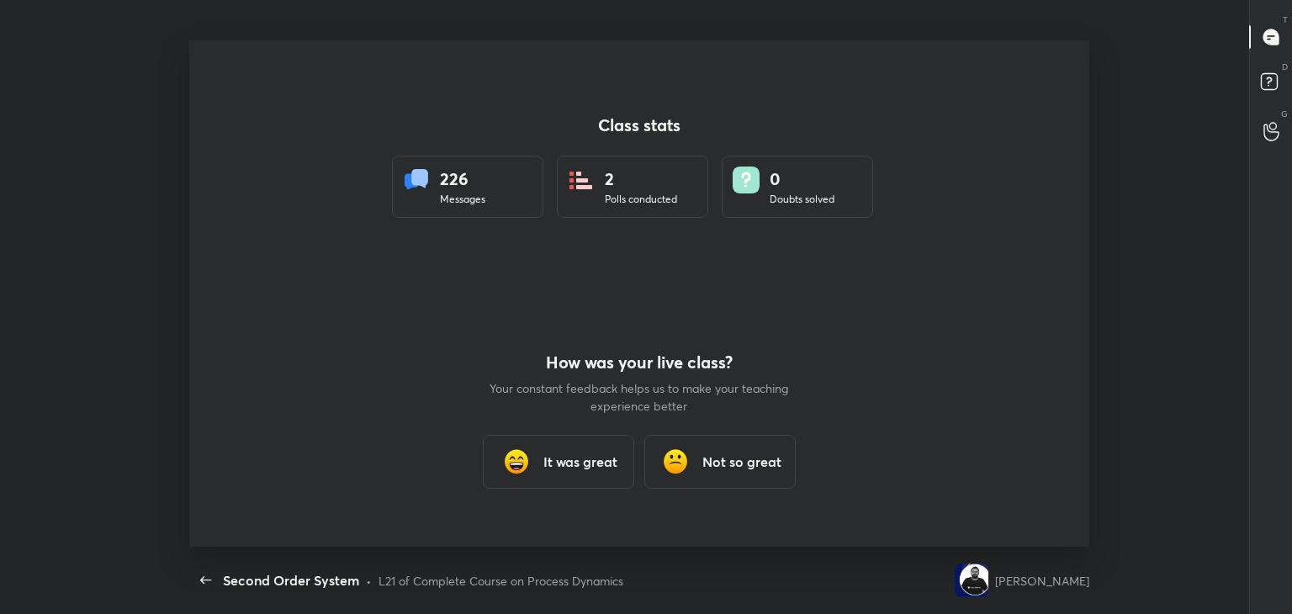
scroll to position [0, 0]
click at [599, 459] on h3 "It was great" at bounding box center [581, 462] width 74 height 20
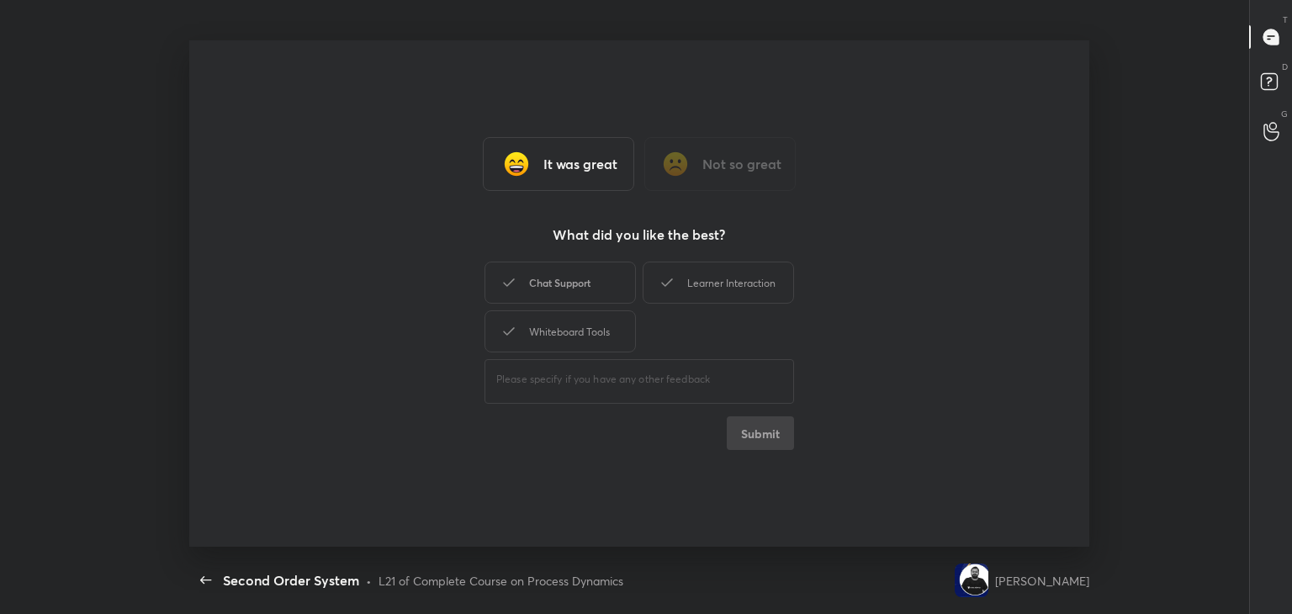
click at [545, 278] on div "Chat Support" at bounding box center [560, 283] width 151 height 42
click at [670, 268] on div "Learner Interaction" at bounding box center [718, 283] width 151 height 42
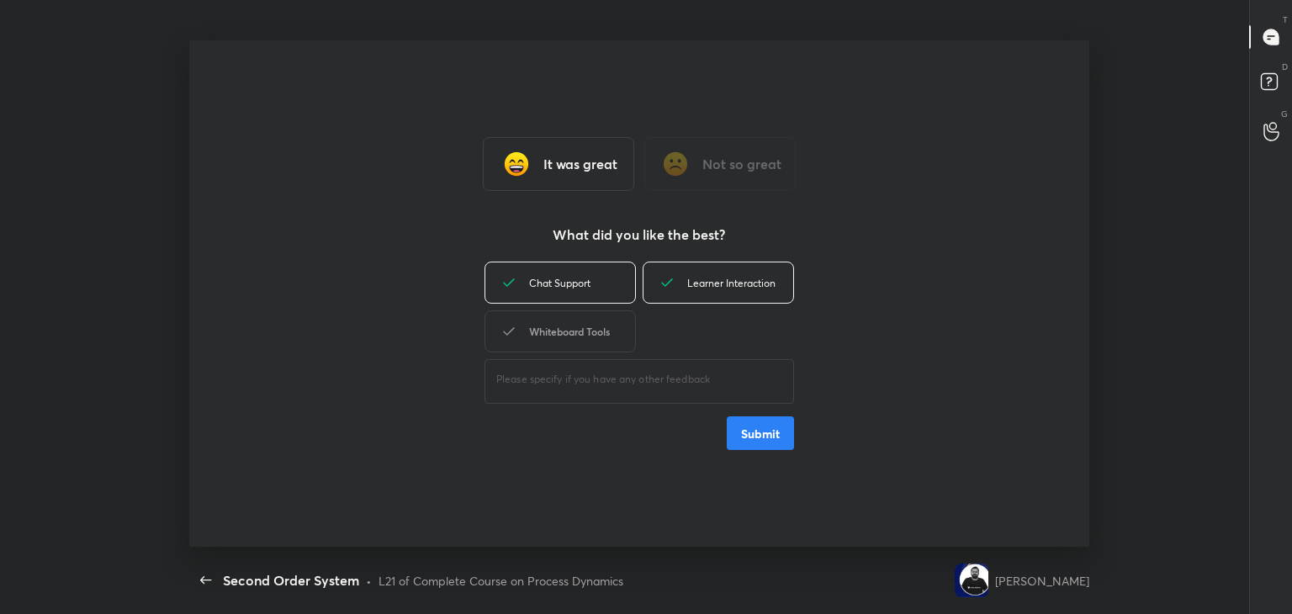
drag, startPoint x: 592, startPoint y: 298, endPoint x: 610, endPoint y: 310, distance: 21.7
click at [592, 297] on div "Chat Support" at bounding box center [560, 283] width 151 height 42
click at [606, 328] on div "Whiteboard Tools" at bounding box center [560, 331] width 151 height 42
click at [607, 267] on div "Chat Support" at bounding box center [560, 283] width 151 height 42
click at [743, 432] on button "Submit" at bounding box center [760, 434] width 67 height 34
